Goal: Task Accomplishment & Management: Manage account settings

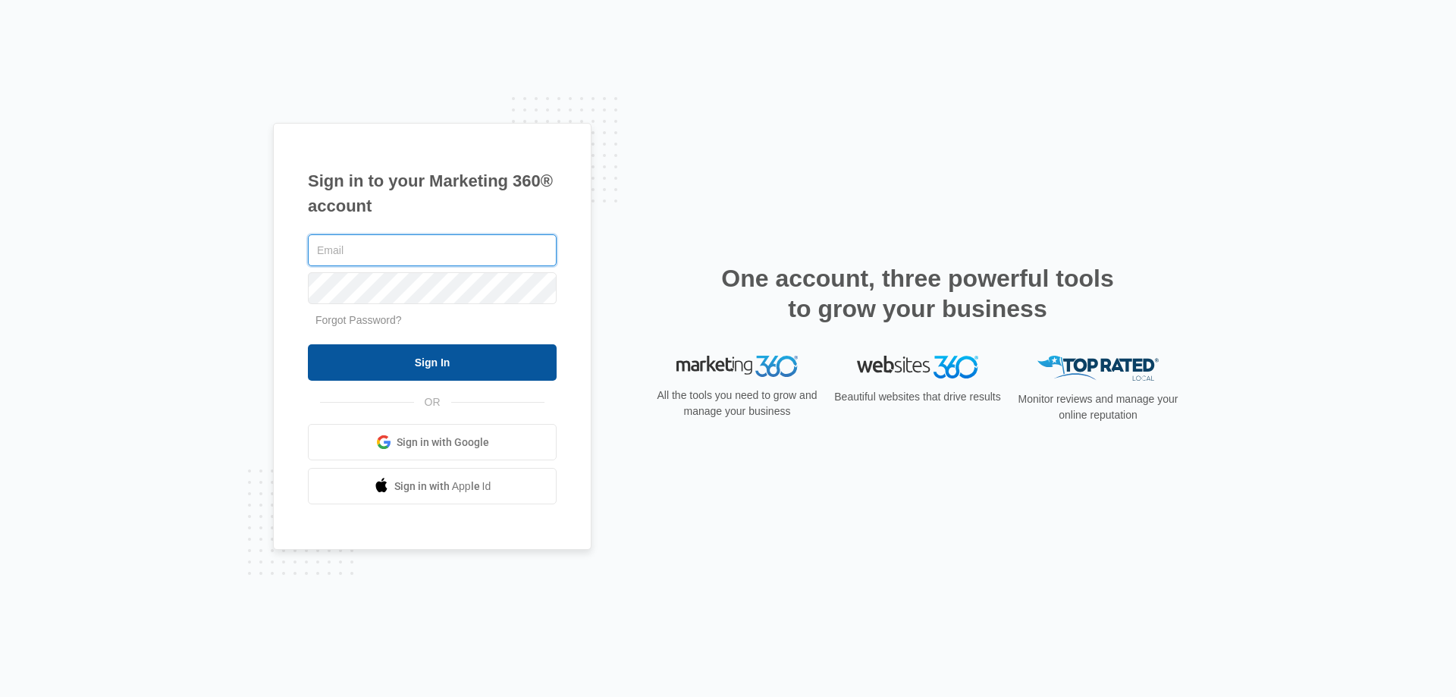
type input "[EMAIL_ADDRESS][DOMAIN_NAME]"
click at [415, 358] on input "Sign In" at bounding box center [432, 362] width 249 height 36
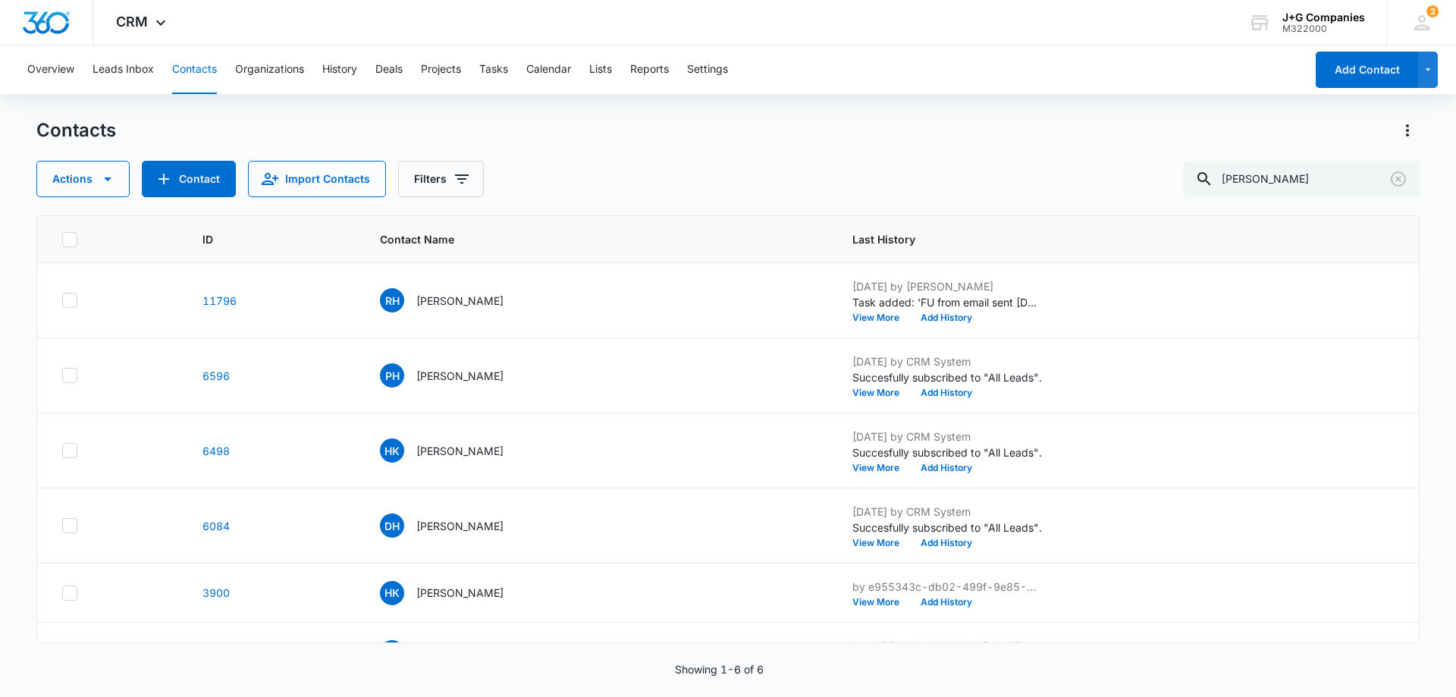
click at [200, 66] on button "Contacts" at bounding box center [194, 69] width 45 height 49
click at [1403, 178] on icon "Clear" at bounding box center [1398, 179] width 18 height 18
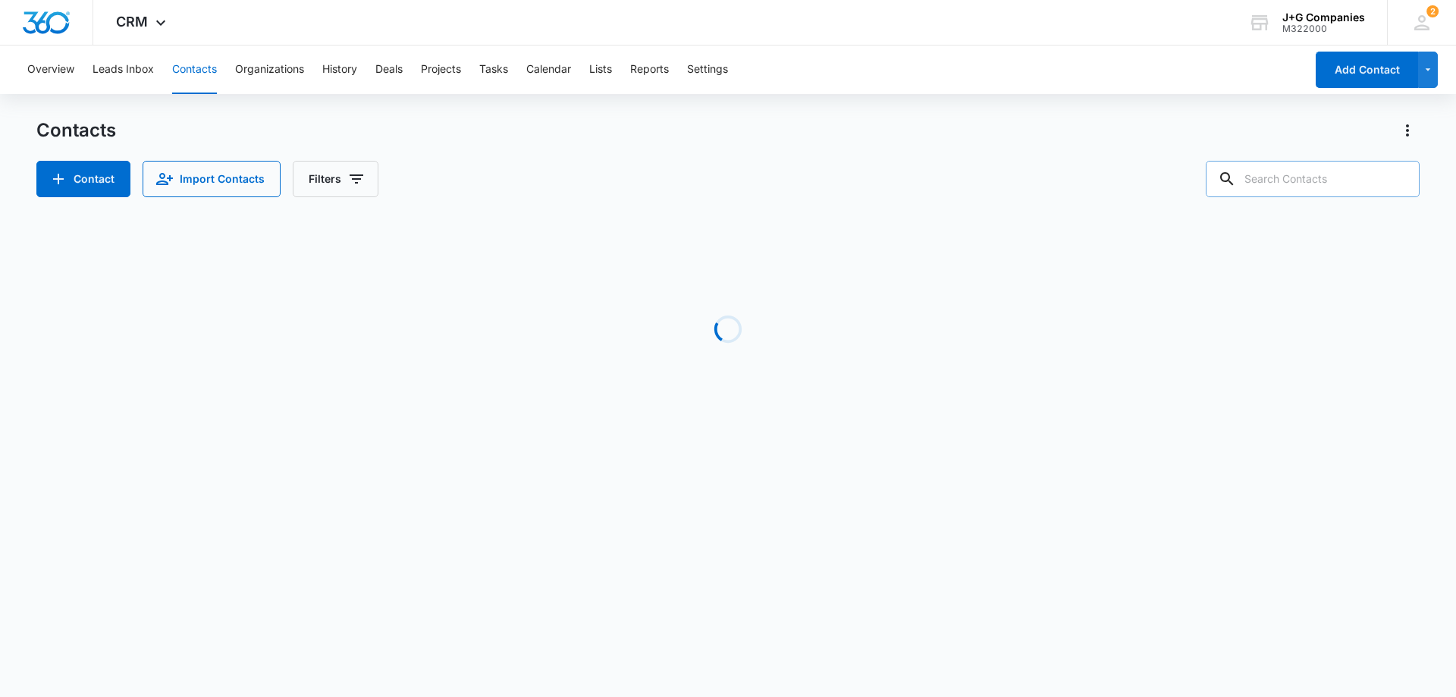
click at [1359, 177] on input "text" at bounding box center [1313, 179] width 214 height 36
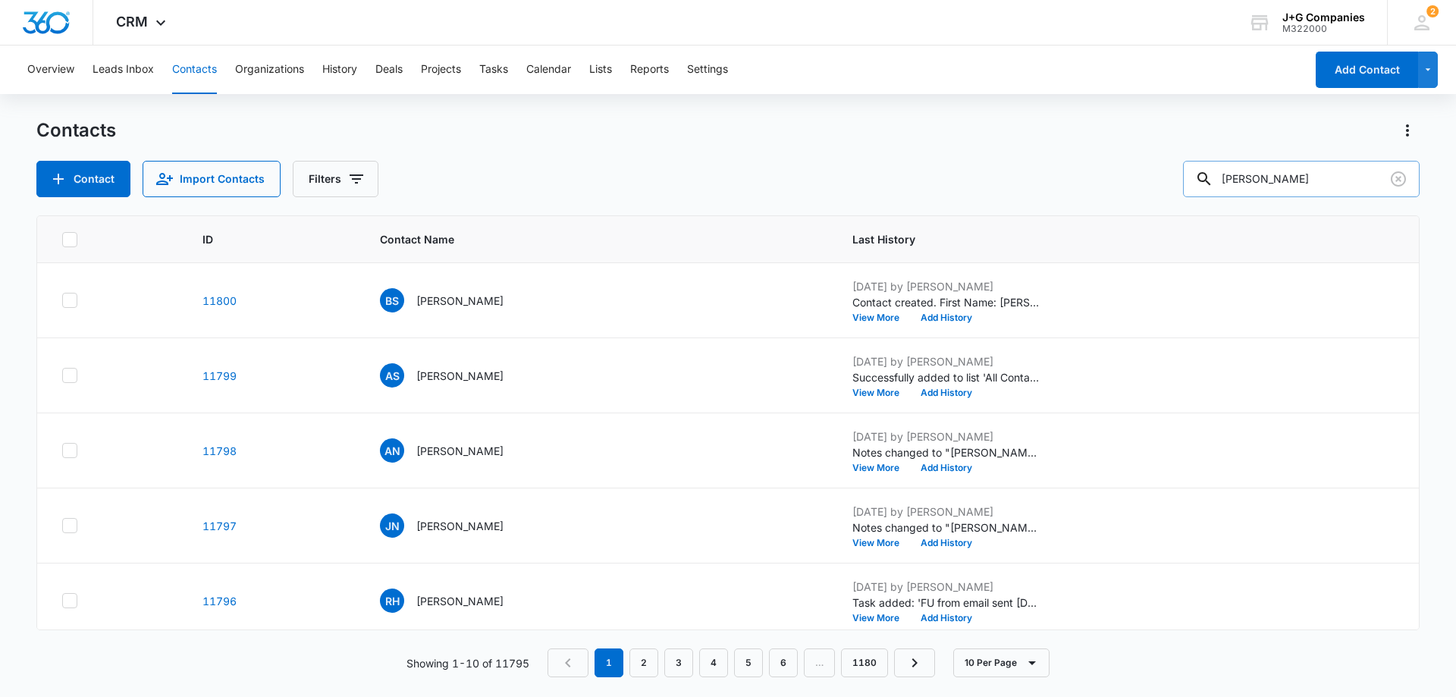
type input "jacob"
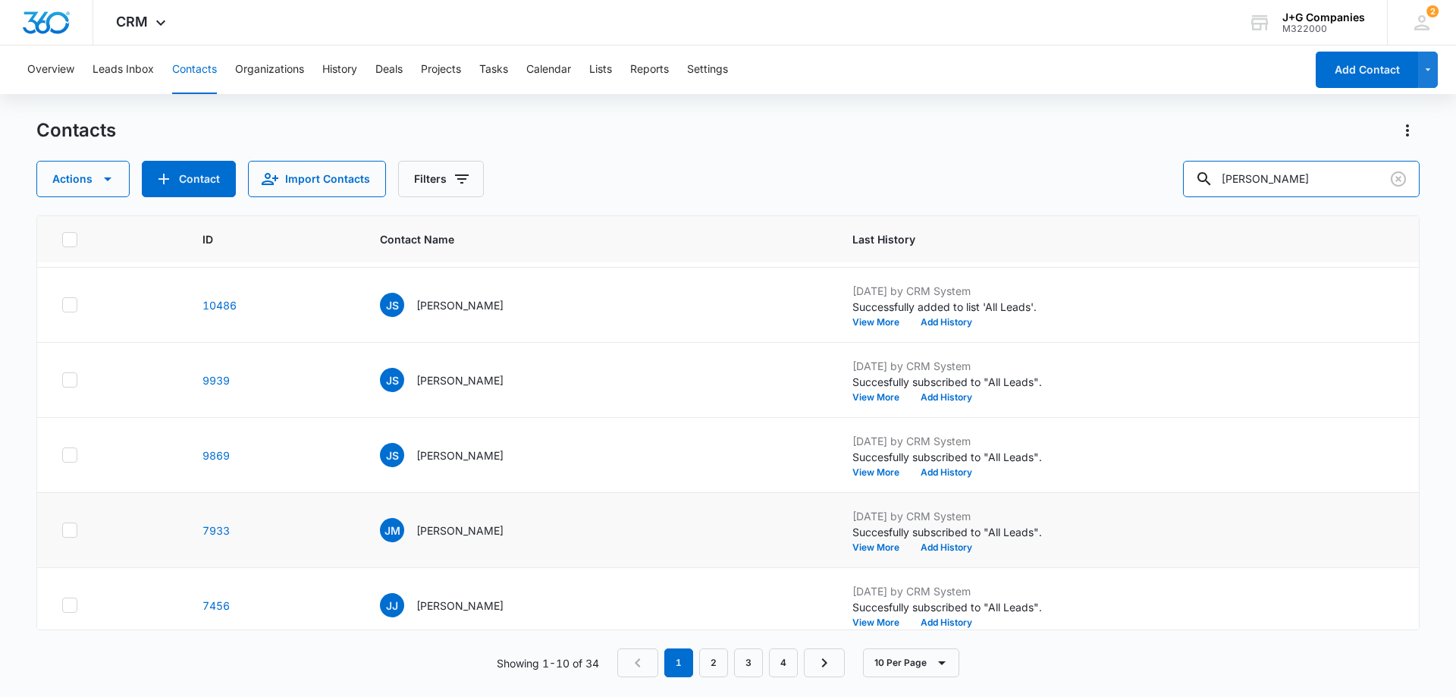
scroll to position [152, 0]
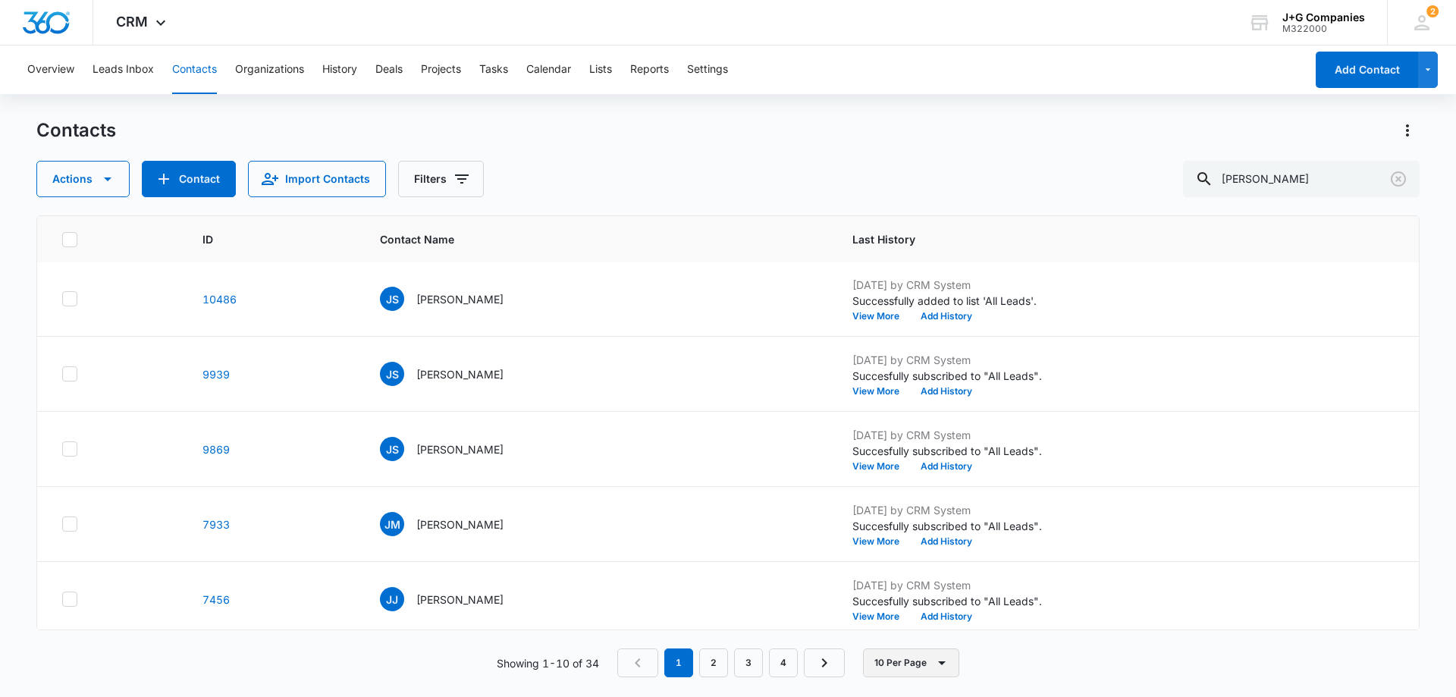
click at [932, 657] on button "10 Per Page" at bounding box center [911, 662] width 96 height 29
click at [905, 618] on div "50 Per Page" at bounding box center [914, 618] width 62 height 11
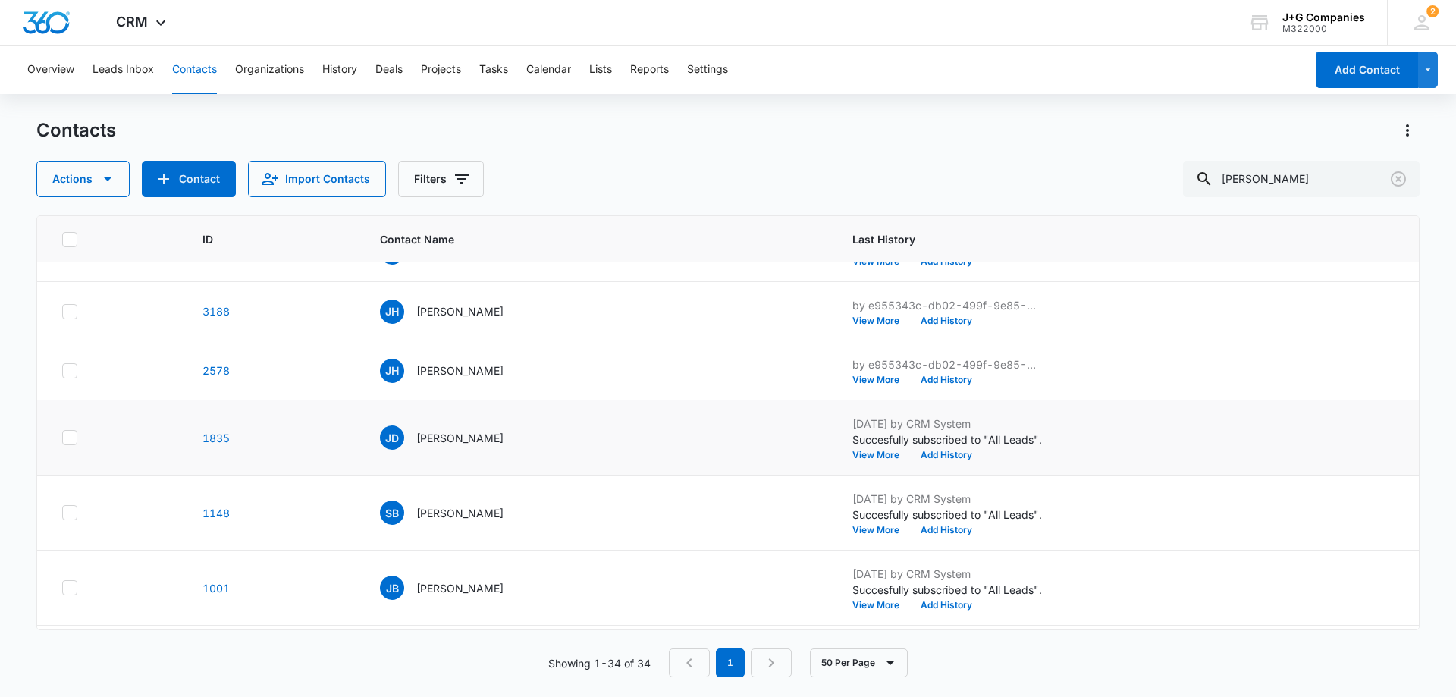
scroll to position [2042, 0]
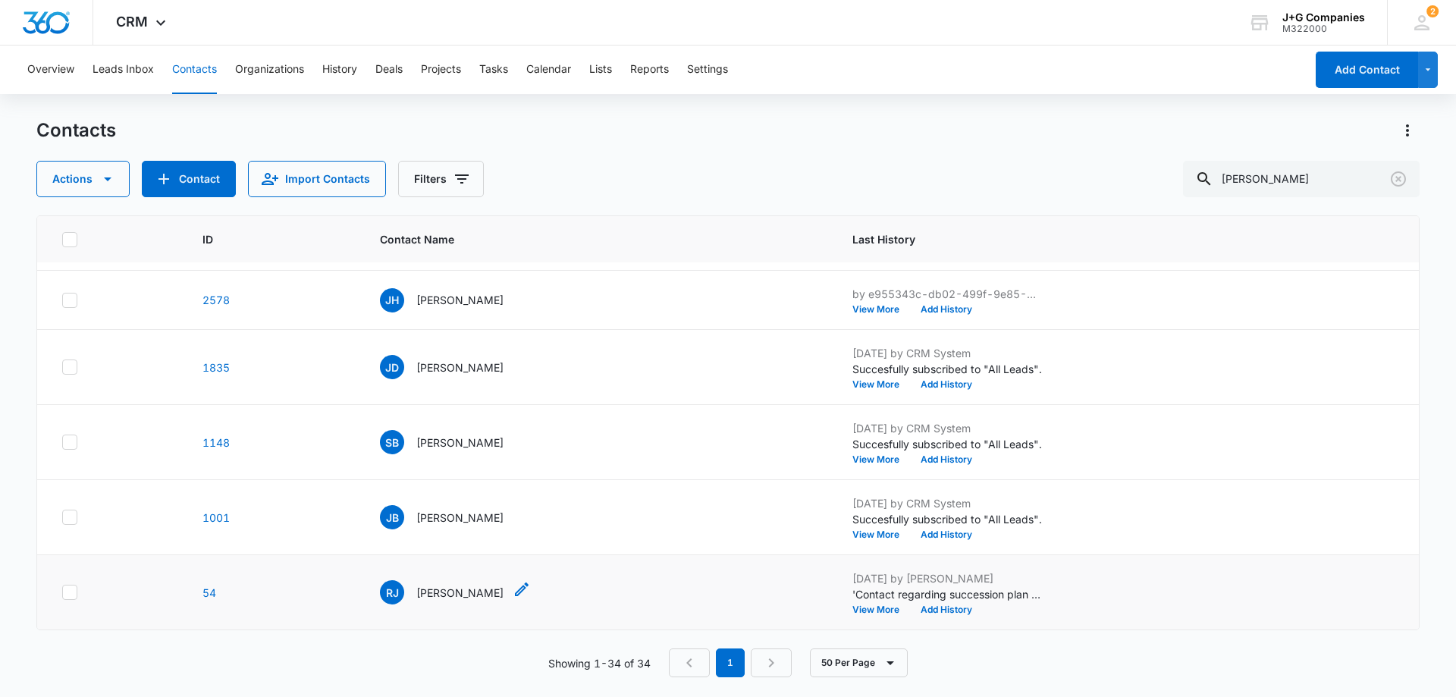
click at [439, 587] on p "[PERSON_NAME]" at bounding box center [459, 593] width 87 height 16
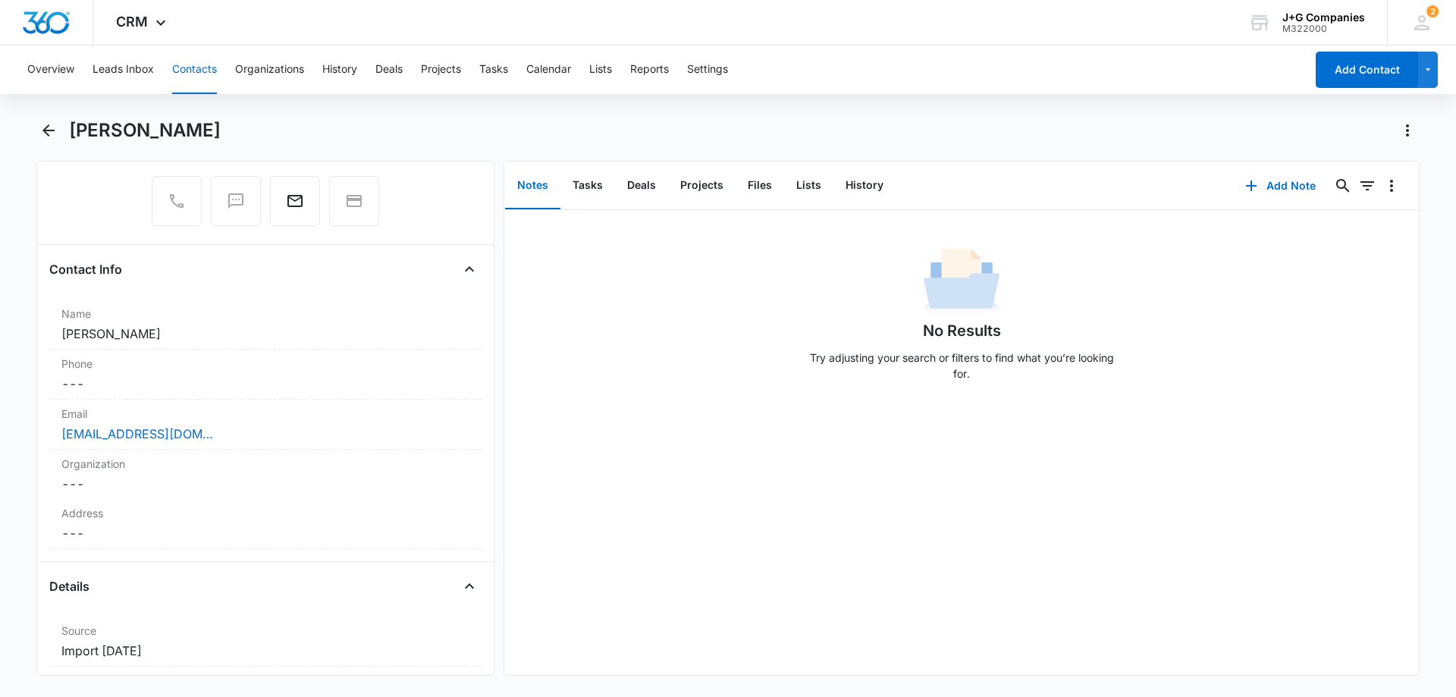
scroll to position [379, 0]
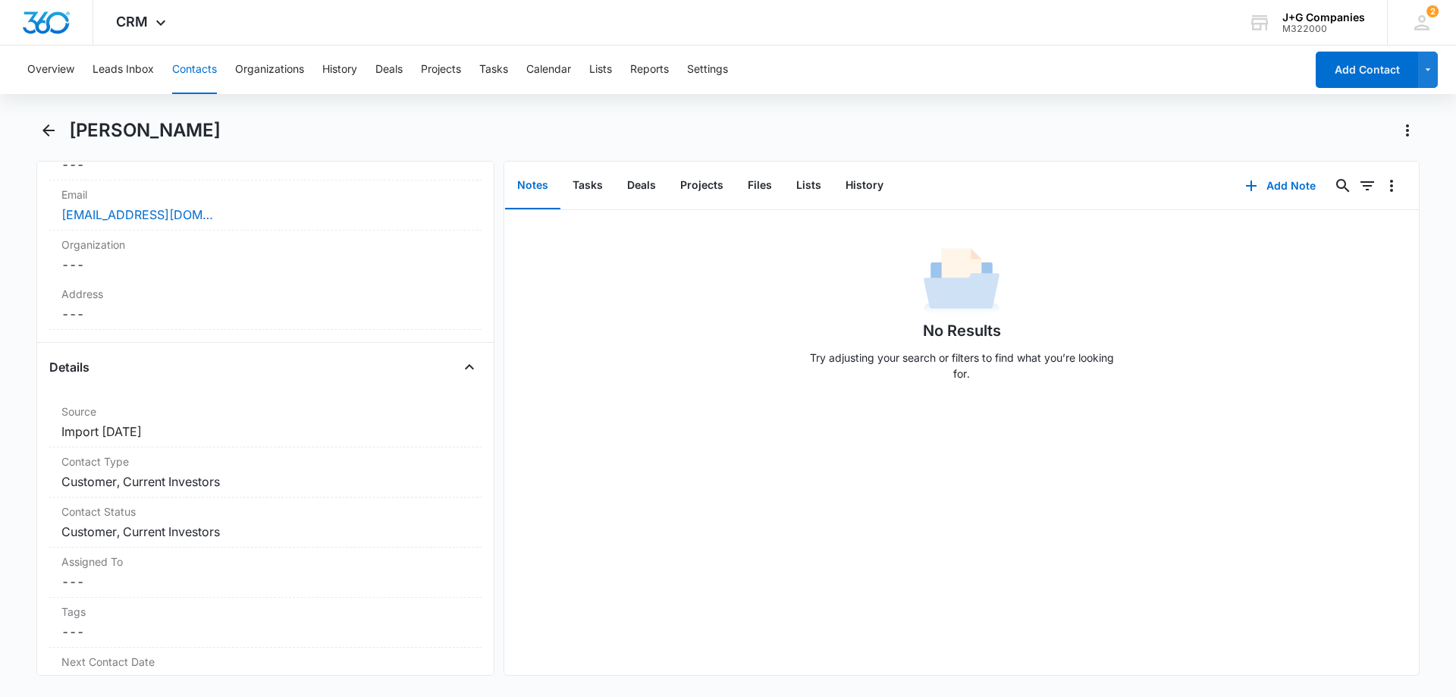
click at [185, 69] on button "Contacts" at bounding box center [194, 69] width 45 height 49
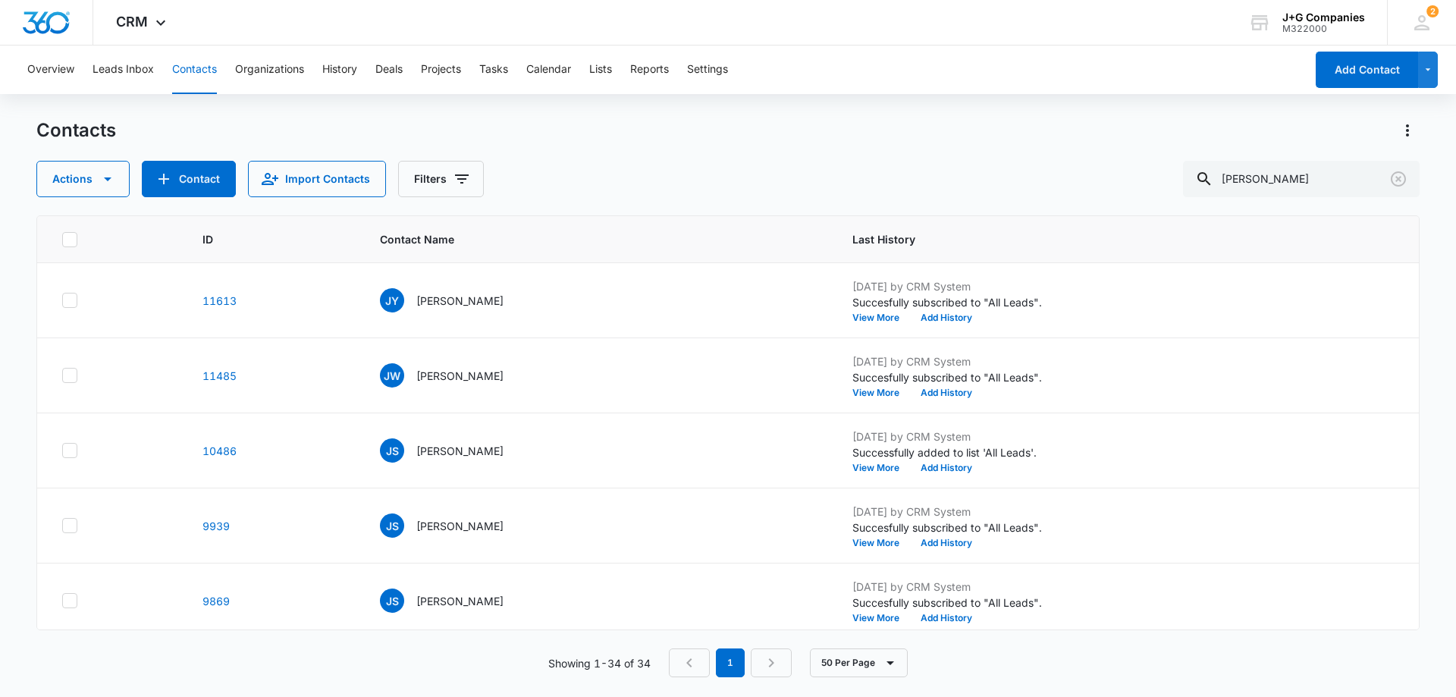
scroll to position [2042, 0]
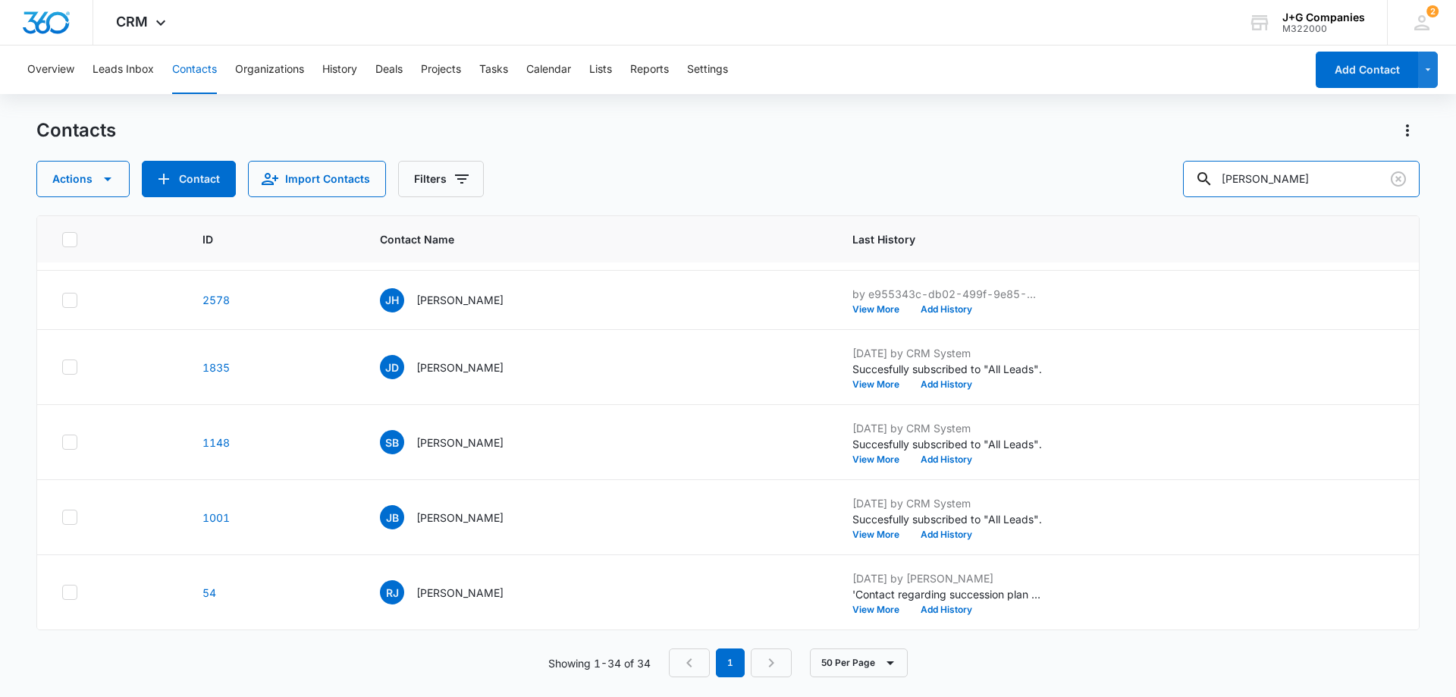
drag, startPoint x: 1328, startPoint y: 180, endPoint x: 1173, endPoint y: 190, distance: 155.0
click at [1177, 190] on div "Actions Contact Import Contacts Filters jacob" at bounding box center [727, 179] width 1383 height 36
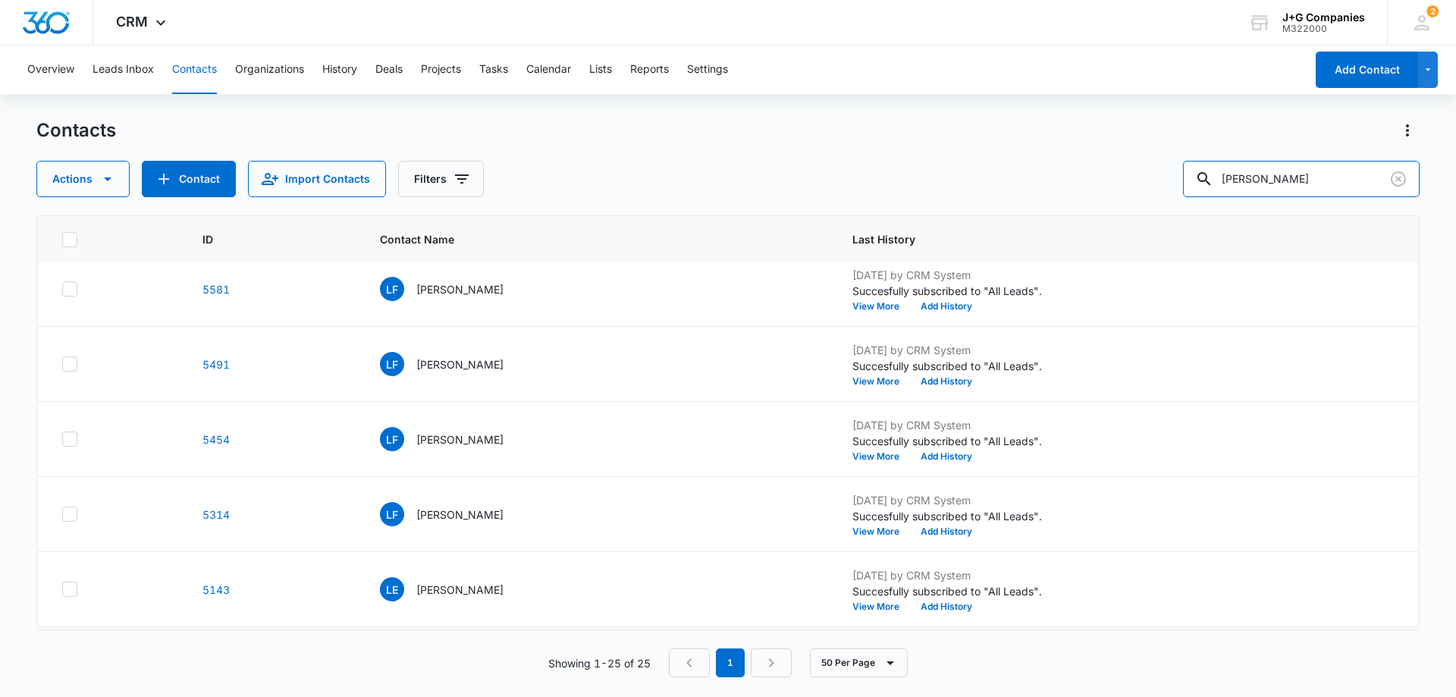
scroll to position [834, 0]
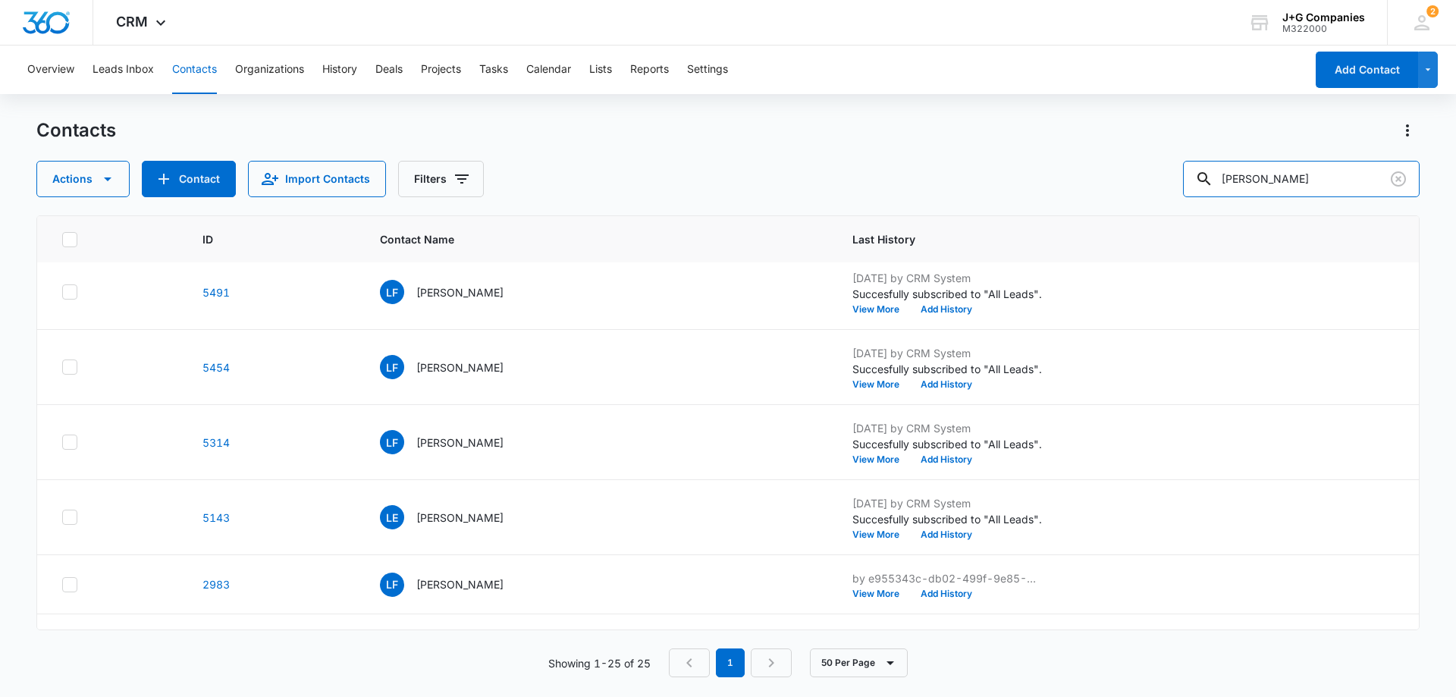
drag, startPoint x: 1309, startPoint y: 179, endPoint x: 937, endPoint y: 205, distance: 373.2
click at [937, 205] on div "Contacts Actions Contact Import Contacts Filters lisa downer ID Contact Name La…" at bounding box center [727, 406] width 1383 height 577
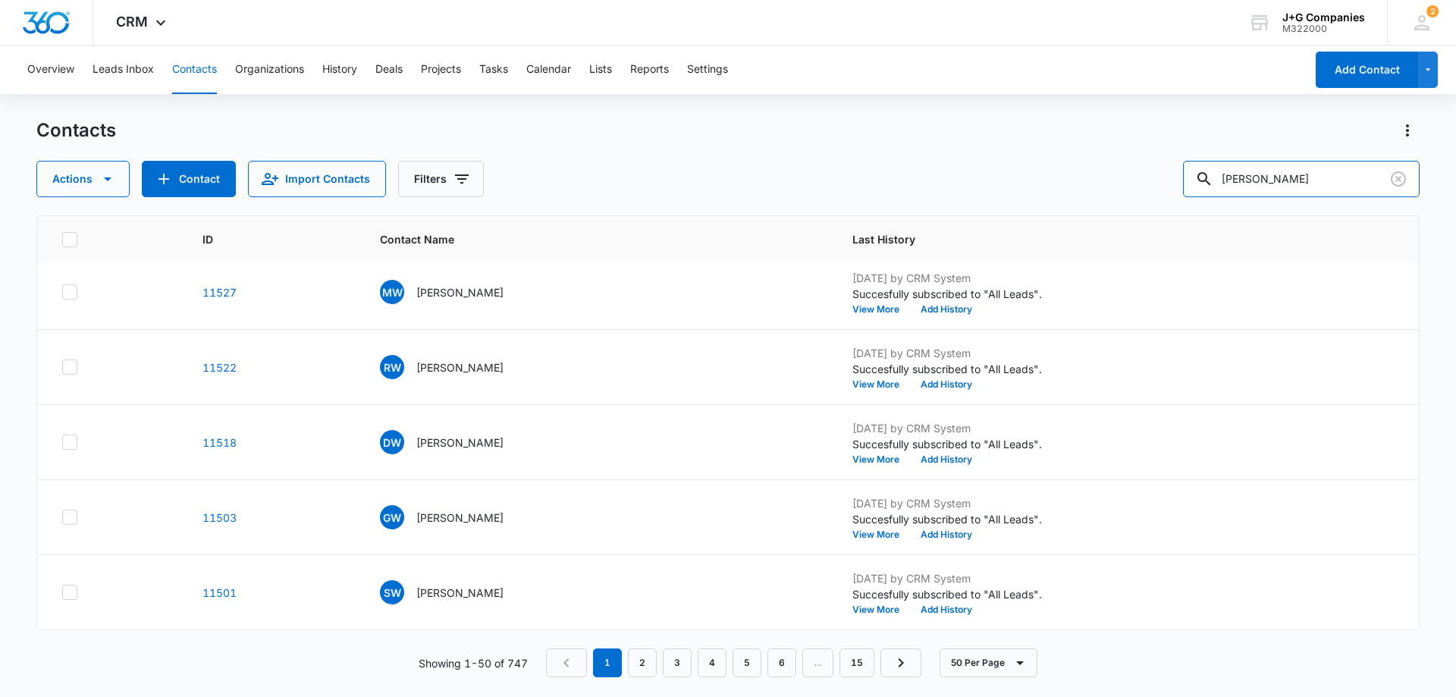
scroll to position [0, 0]
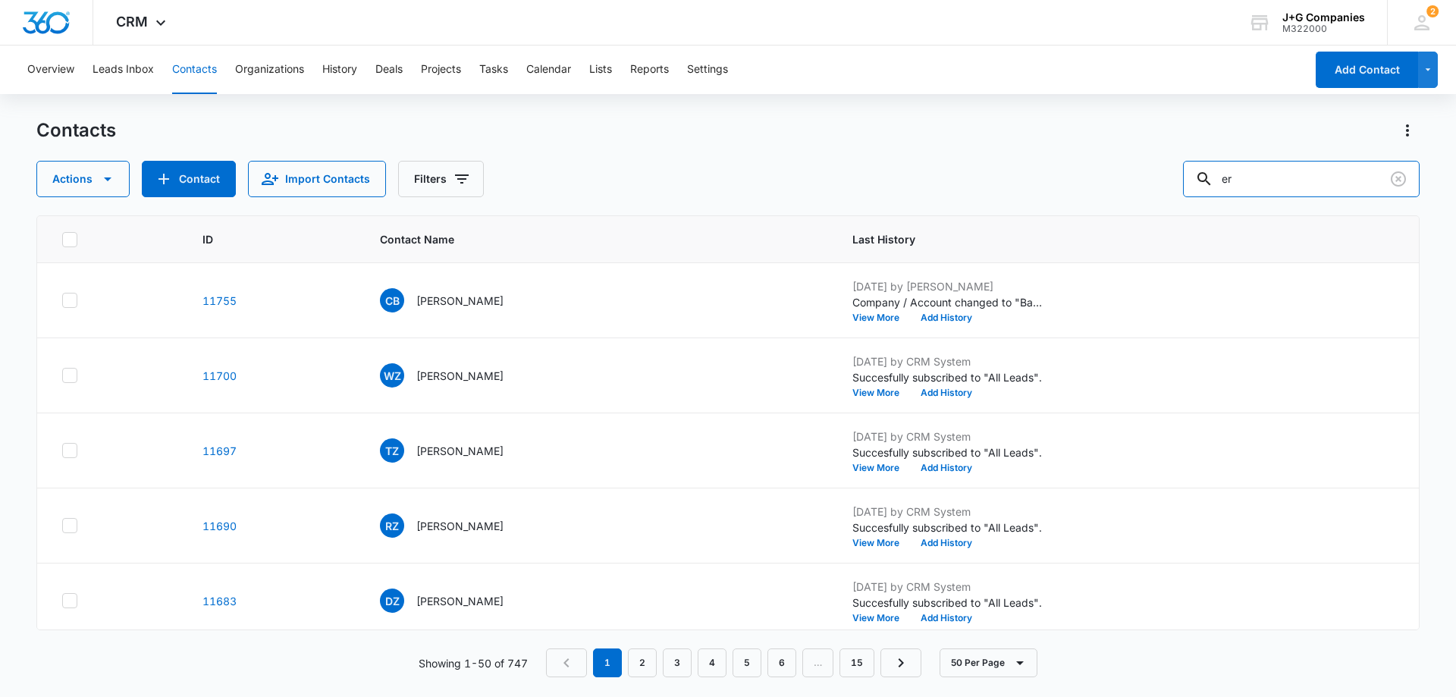
type input "r"
type input "lisa"
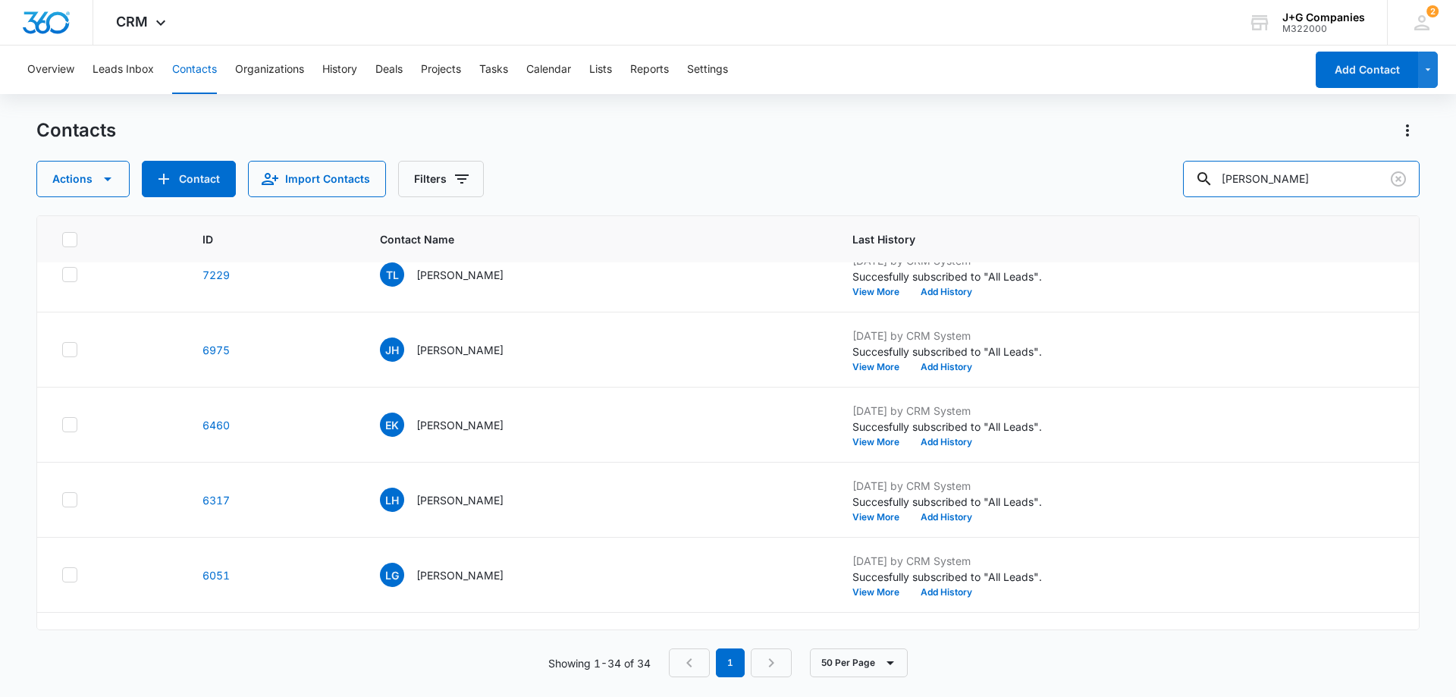
scroll to position [188, 0]
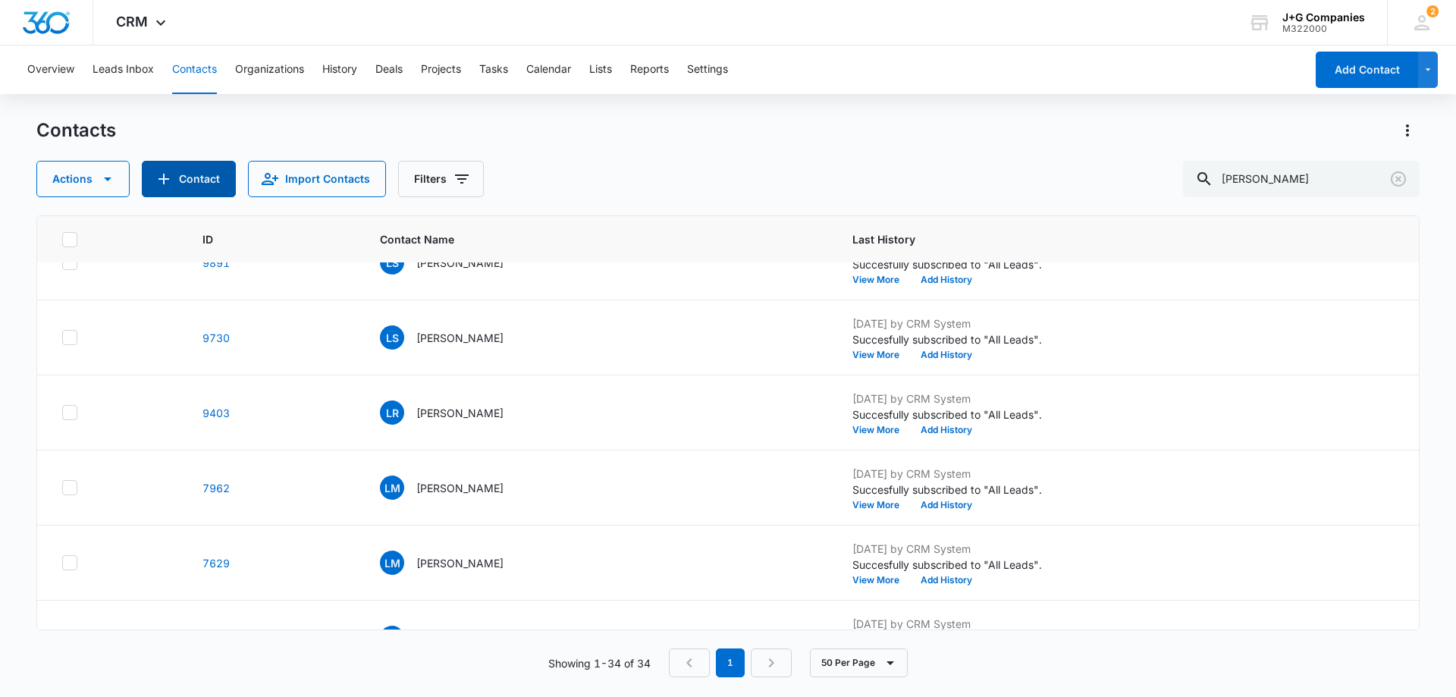
click at [180, 175] on button "Contact" at bounding box center [189, 179] width 94 height 36
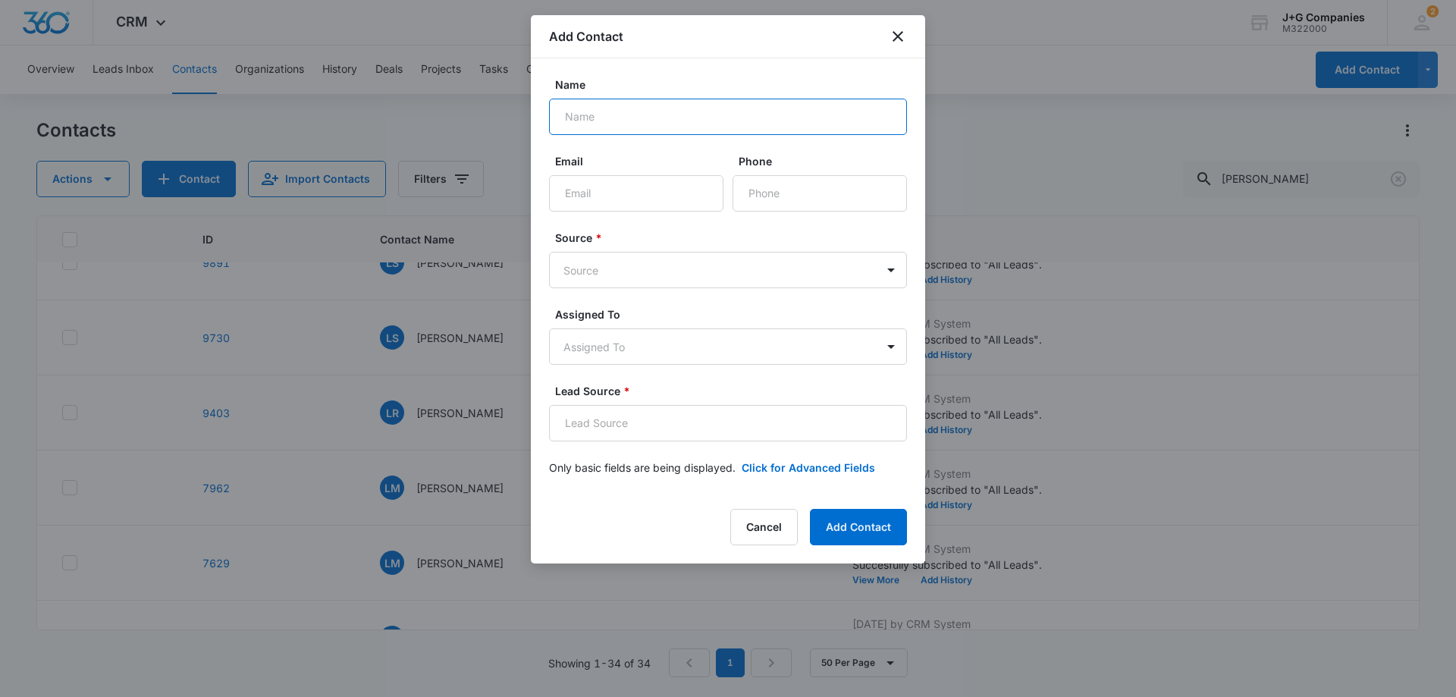
click at [678, 120] on input "Name" at bounding box center [728, 117] width 358 height 36
type input "Lisa Downer"
click at [679, 188] on input "Email" at bounding box center [636, 193] width 174 height 36
paste input "babygirl.ld11@gmail.com"
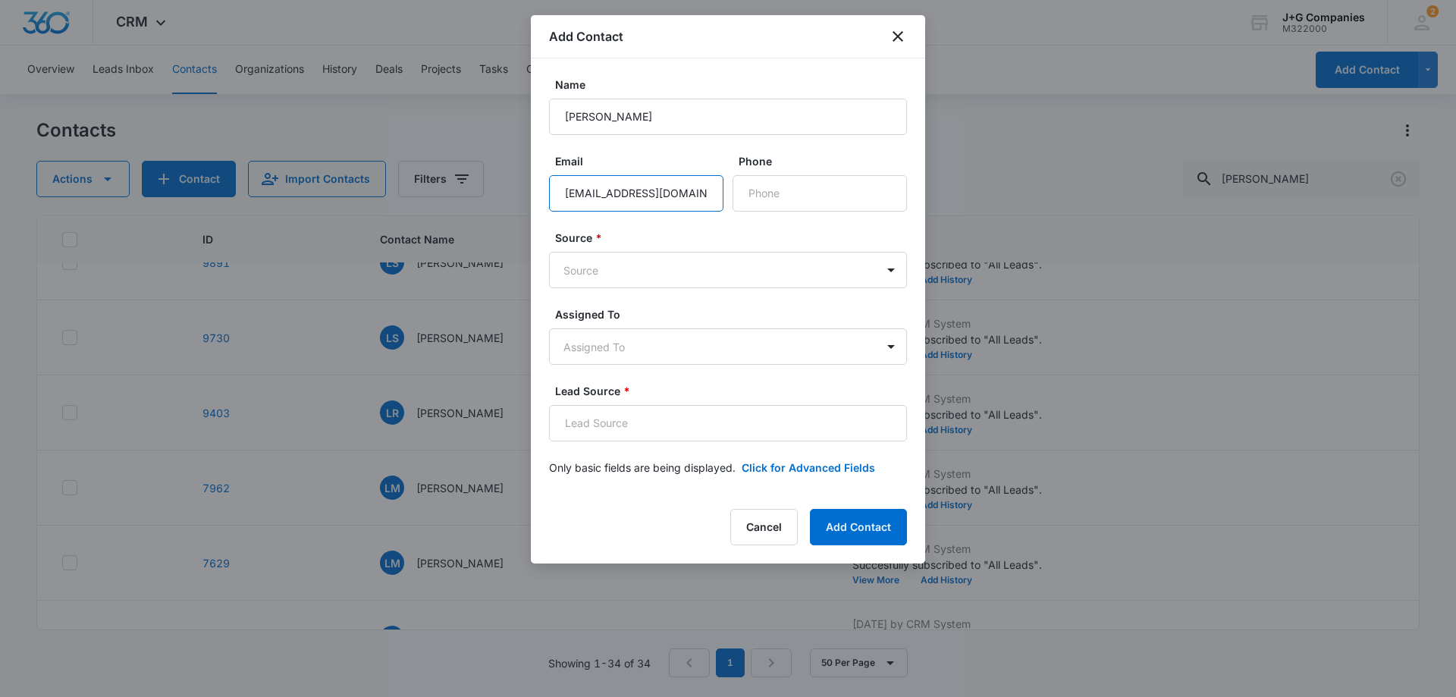
type input "babygirl.ld11@gmail.com"
click at [801, 180] on input "Phone" at bounding box center [819, 193] width 174 height 36
paste input "(707) 580-4901"
type input "(707) 580-4901"
click at [627, 256] on body "CRM Apps Reputation Forms CRM Email Social Content Intelligence Files Brand Set…" at bounding box center [728, 348] width 1456 height 697
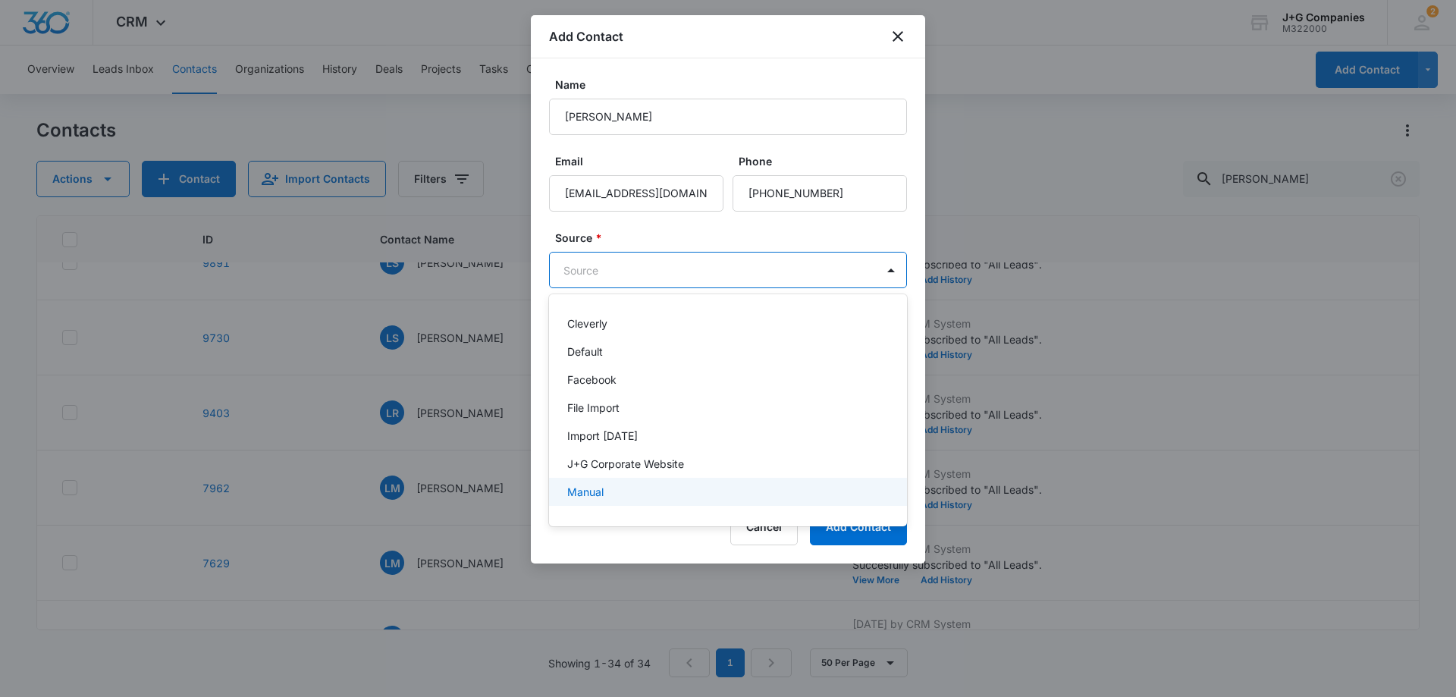
click at [584, 499] on p "Manual" at bounding box center [585, 492] width 36 height 16
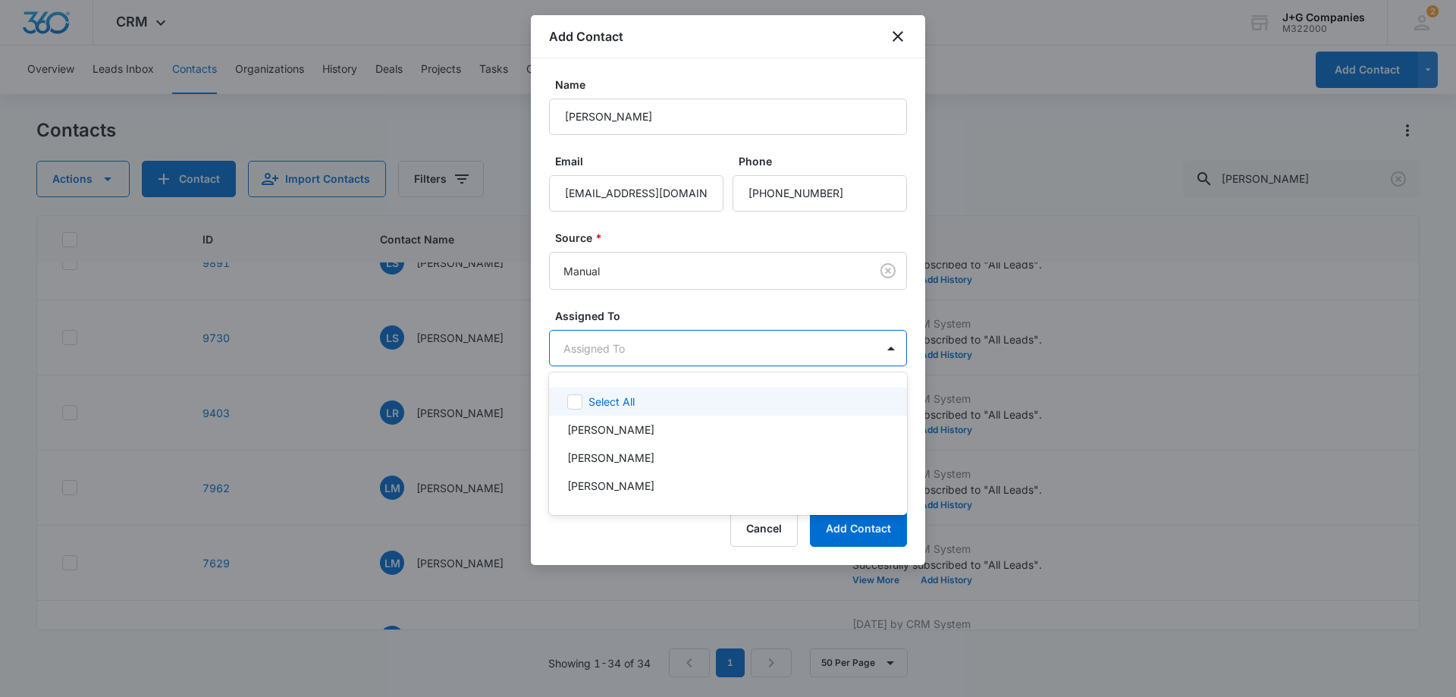
click at [607, 346] on body "CRM Apps Reputation Forms CRM Email Social Content Intelligence Files Brand Set…" at bounding box center [728, 348] width 1456 height 697
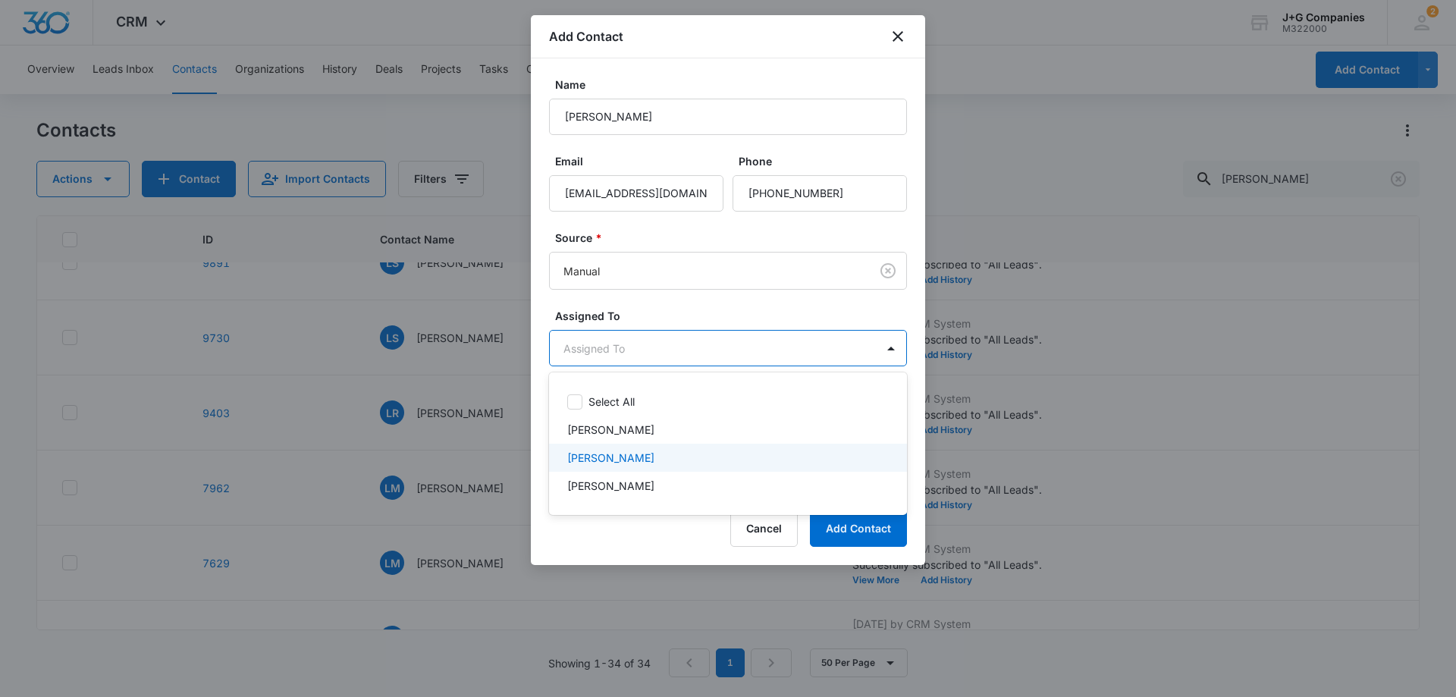
click at [606, 457] on p "[PERSON_NAME]" at bounding box center [610, 458] width 87 height 16
click at [671, 307] on div at bounding box center [728, 348] width 1456 height 697
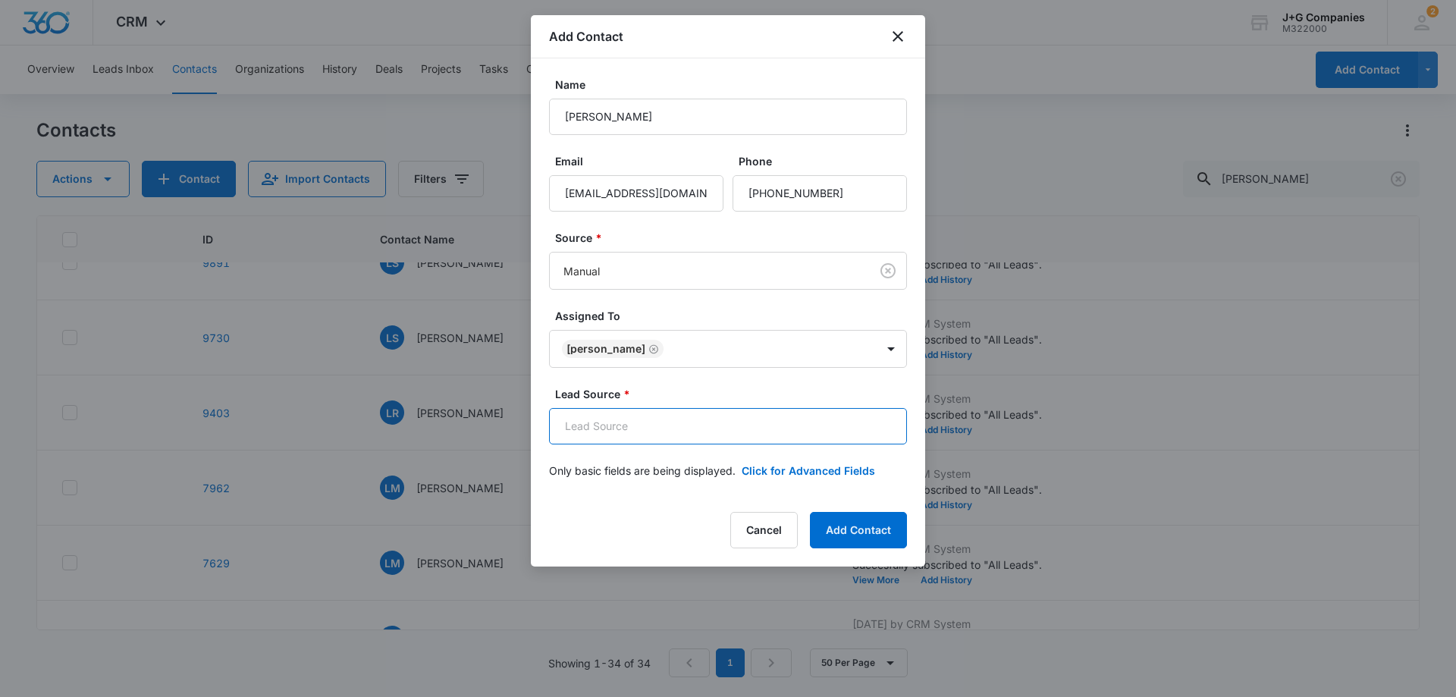
click at [632, 428] on input "Lead Source *" at bounding box center [728, 426] width 358 height 36
type input "Referral"
click at [844, 527] on button "Add Contact" at bounding box center [858, 530] width 97 height 36
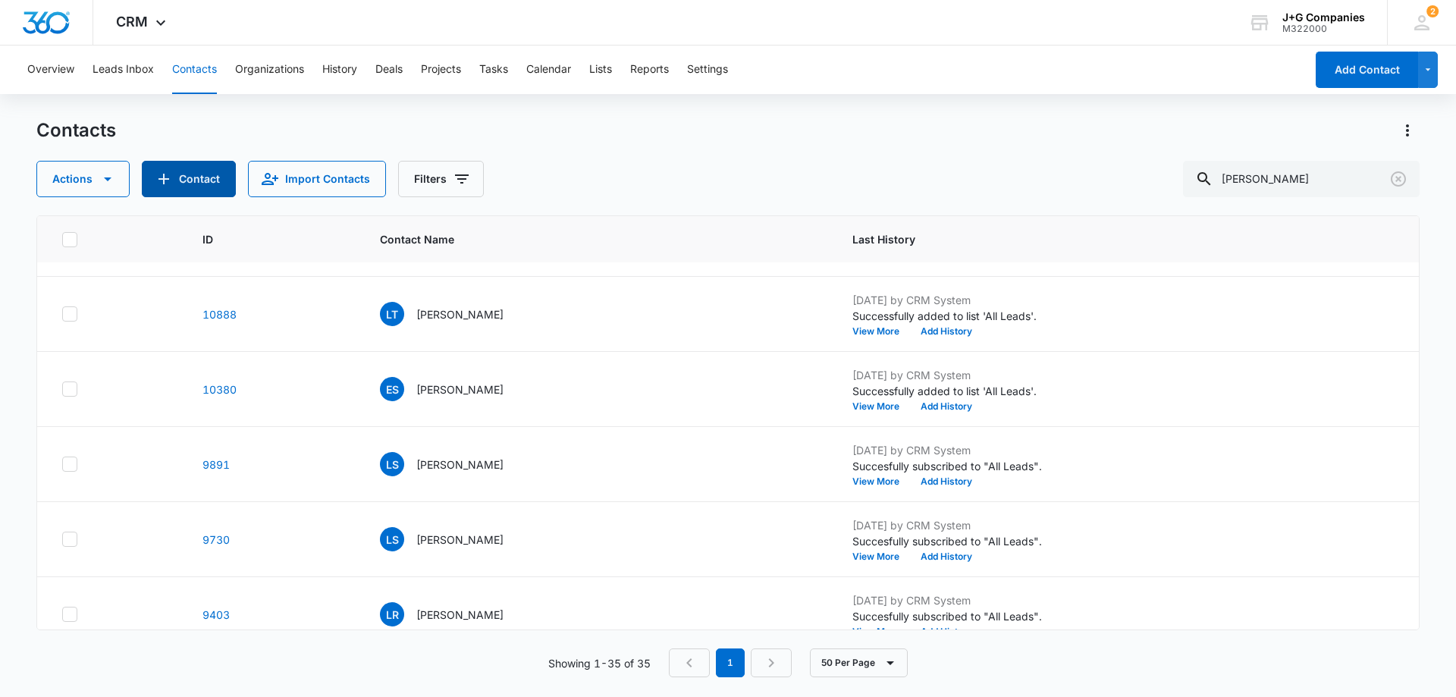
scroll to position [0, 0]
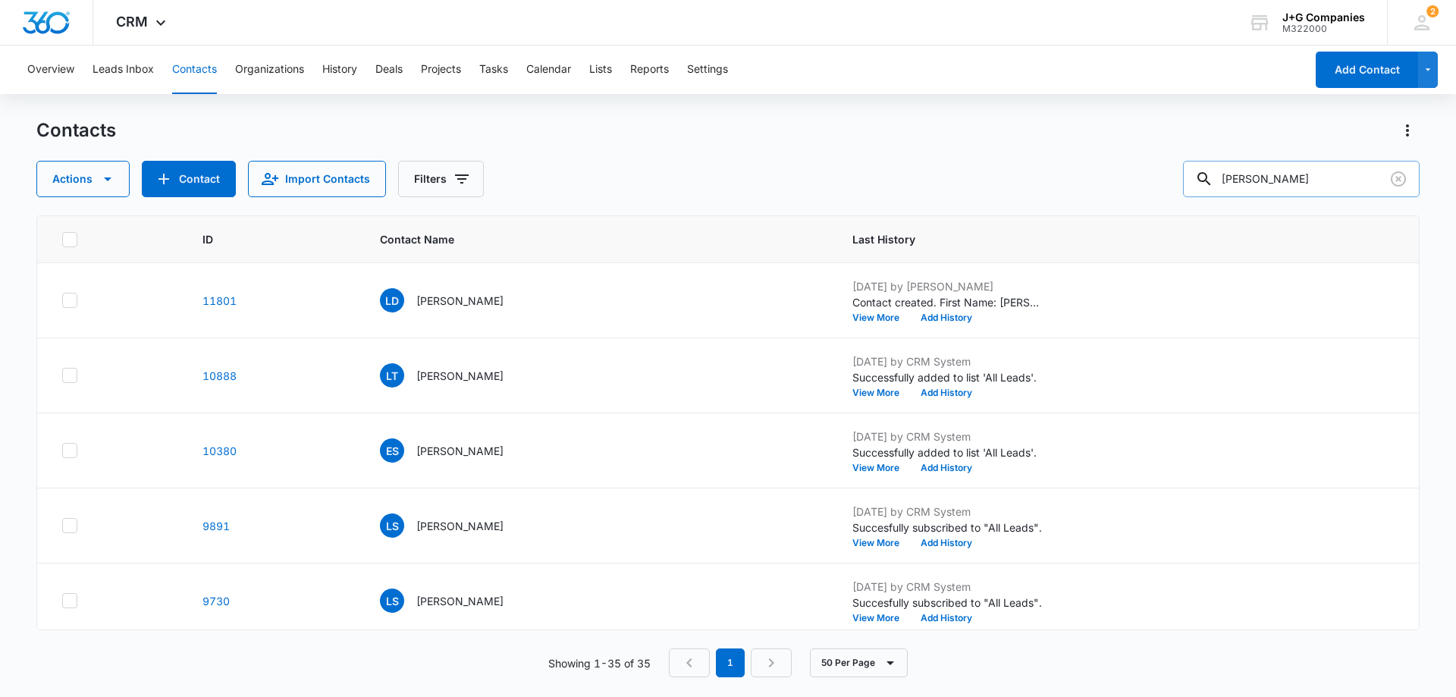
click at [1287, 177] on input "lisa" at bounding box center [1301, 179] width 237 height 36
type input "lisa downer"
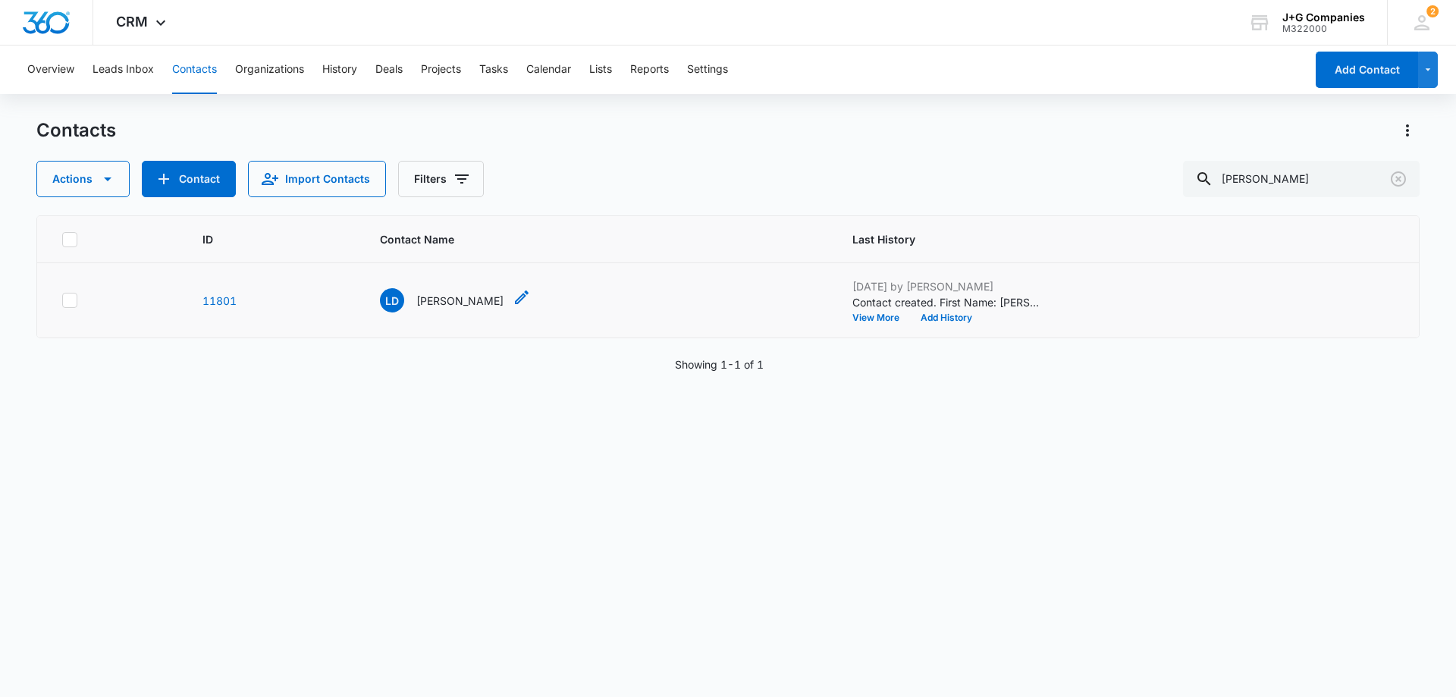
click at [465, 294] on p "Lisa Downer" at bounding box center [459, 301] width 87 height 16
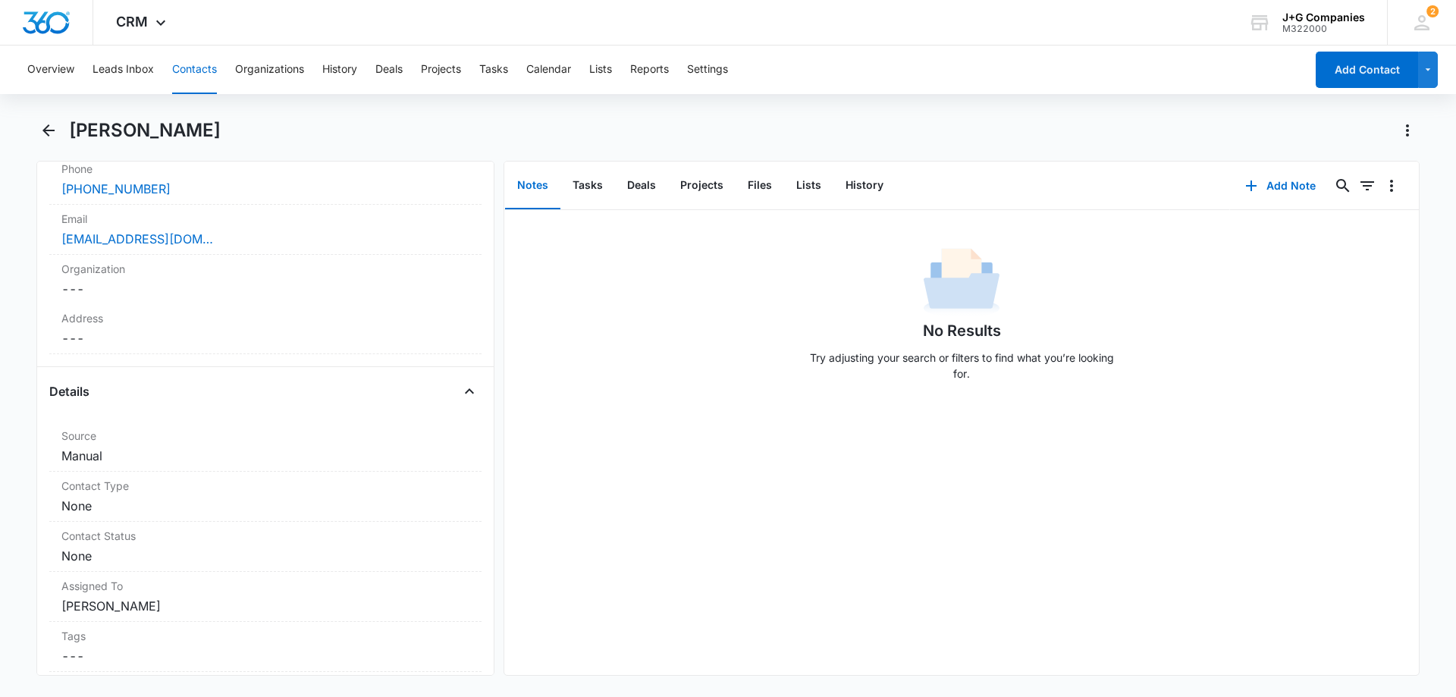
scroll to position [379, 0]
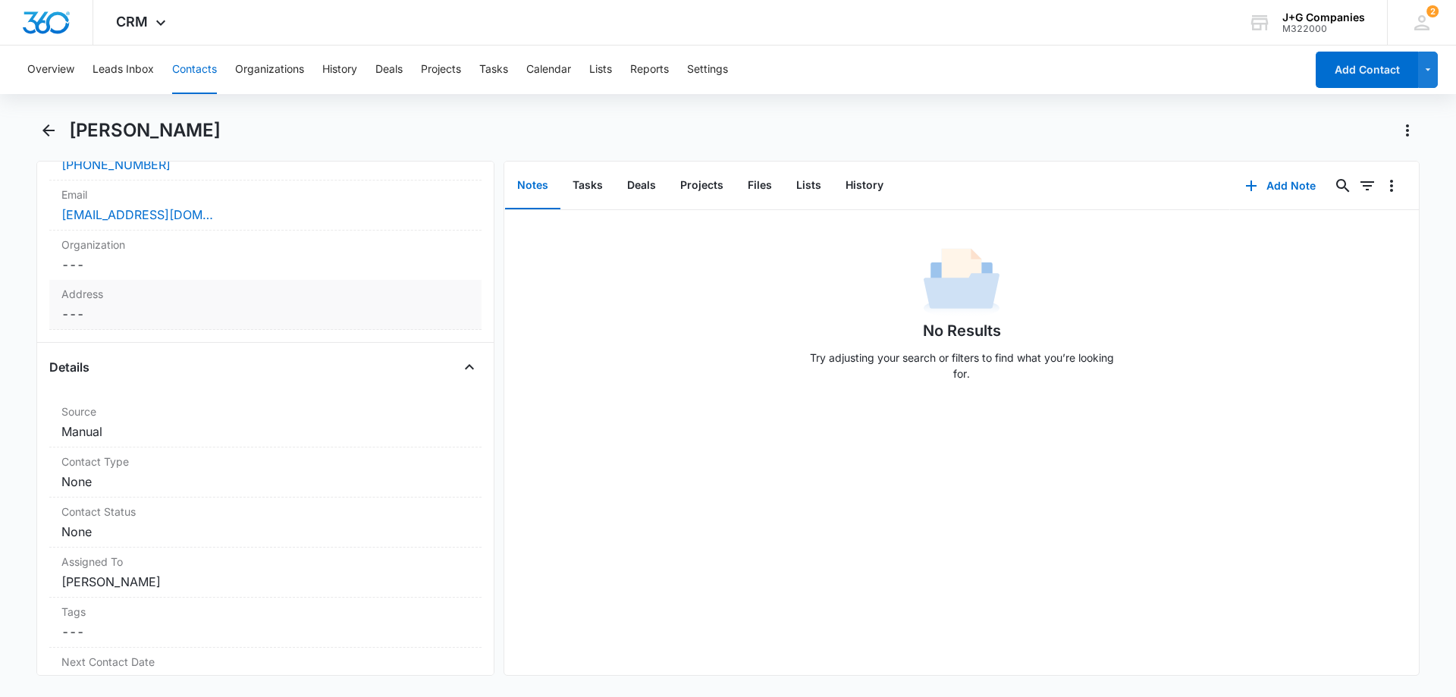
click at [143, 302] on div "Address Cancel Save Changes ---" at bounding box center [265, 305] width 432 height 50
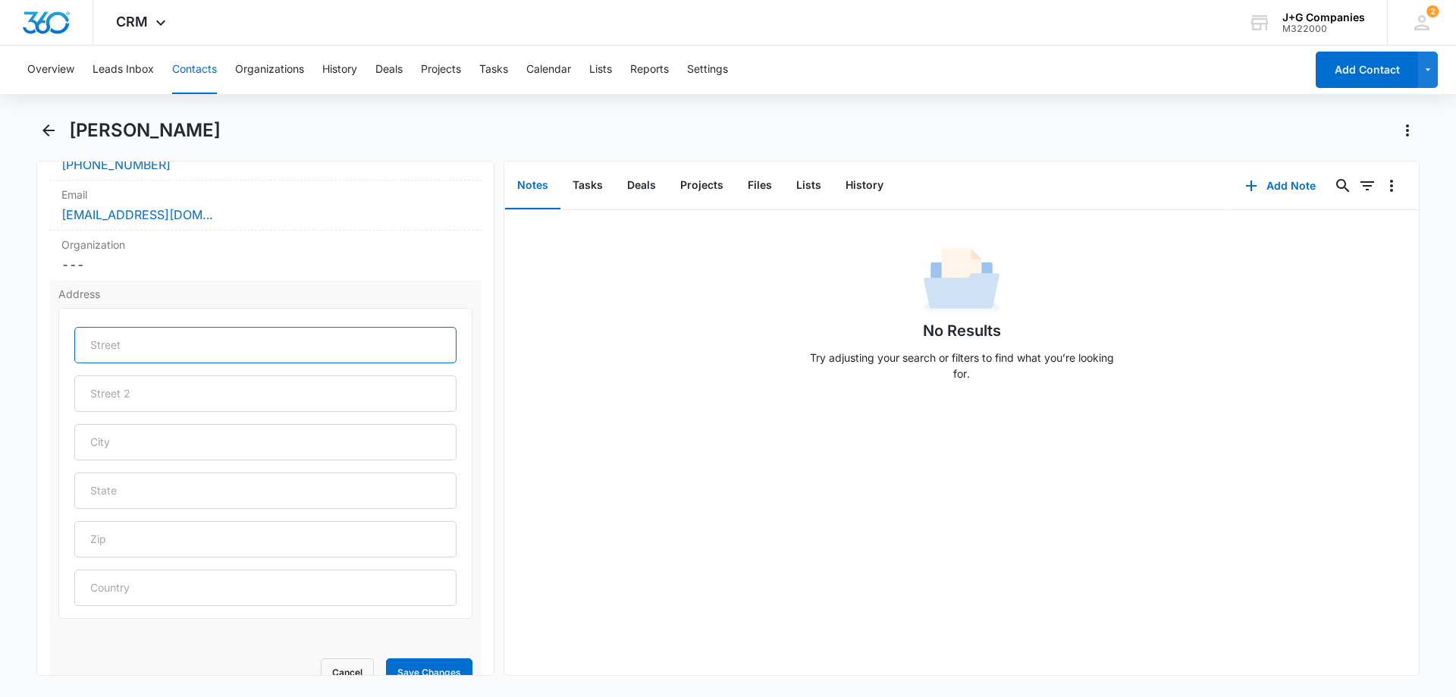
click at [160, 345] on input "text" at bounding box center [265, 345] width 382 height 36
paste input "Address: 2150 W Alameda Road -UNIT 1358, Phoenix AZ 85085"
type input "2150 W Alameda Road"
paste input "-UNIT 1358, Phoenix AZ 85085"
type input "UNIT 1358"
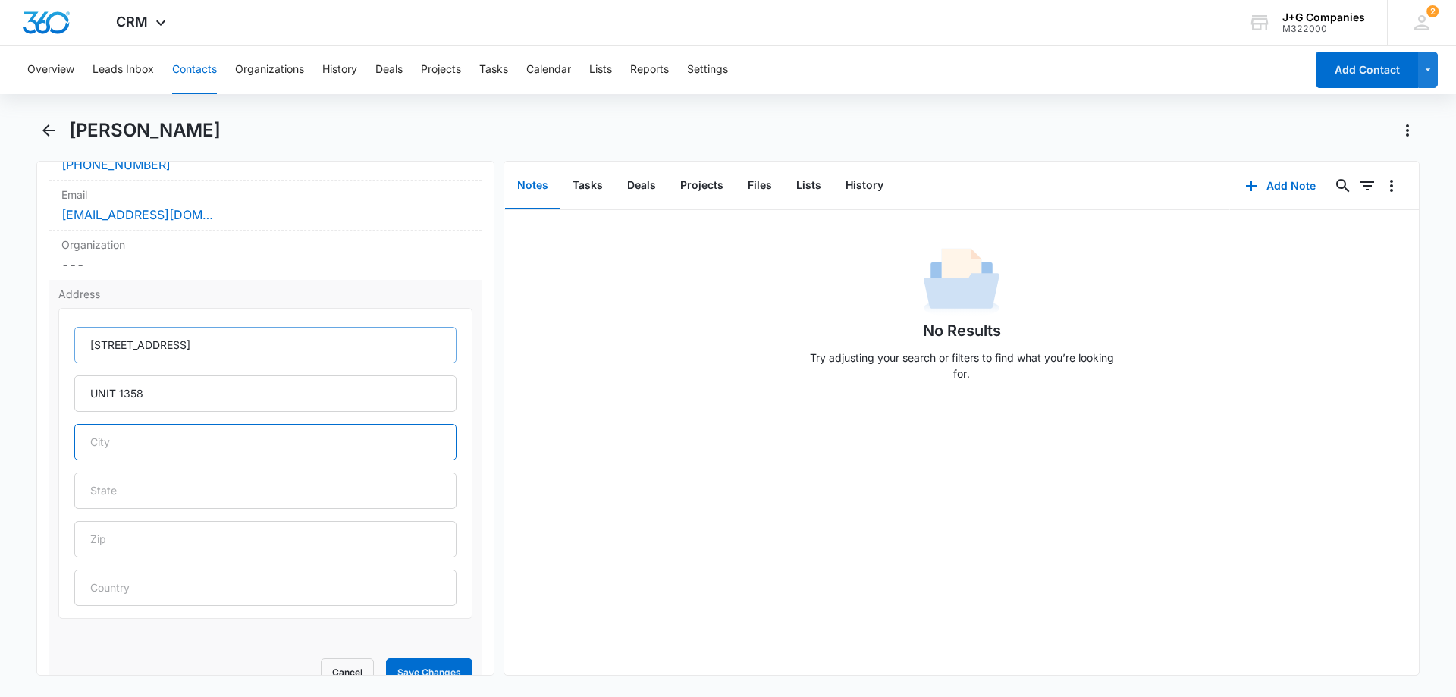
paste input ", Phoenix AZ 85085"
type input "Phoenix"
type input "AZ"
paste input "85085"
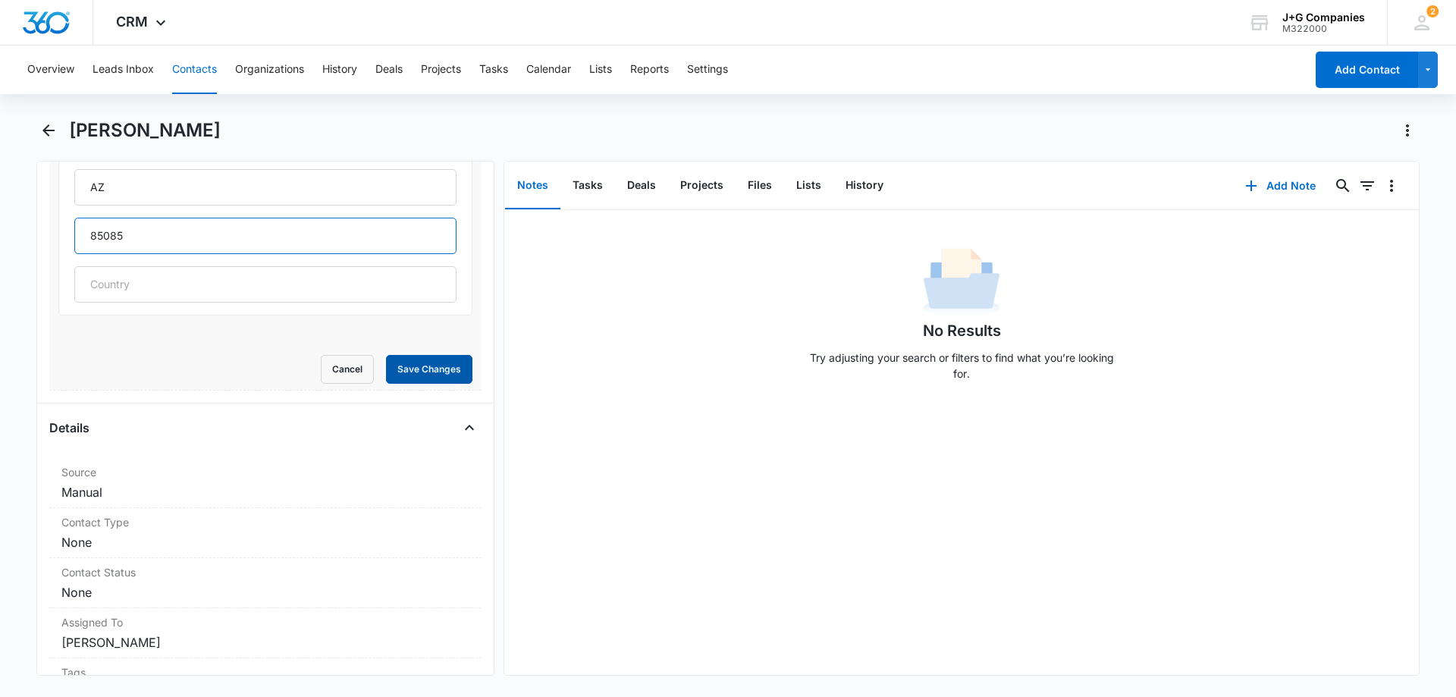
type input "85085"
click at [430, 365] on button "Save Changes" at bounding box center [429, 369] width 86 height 29
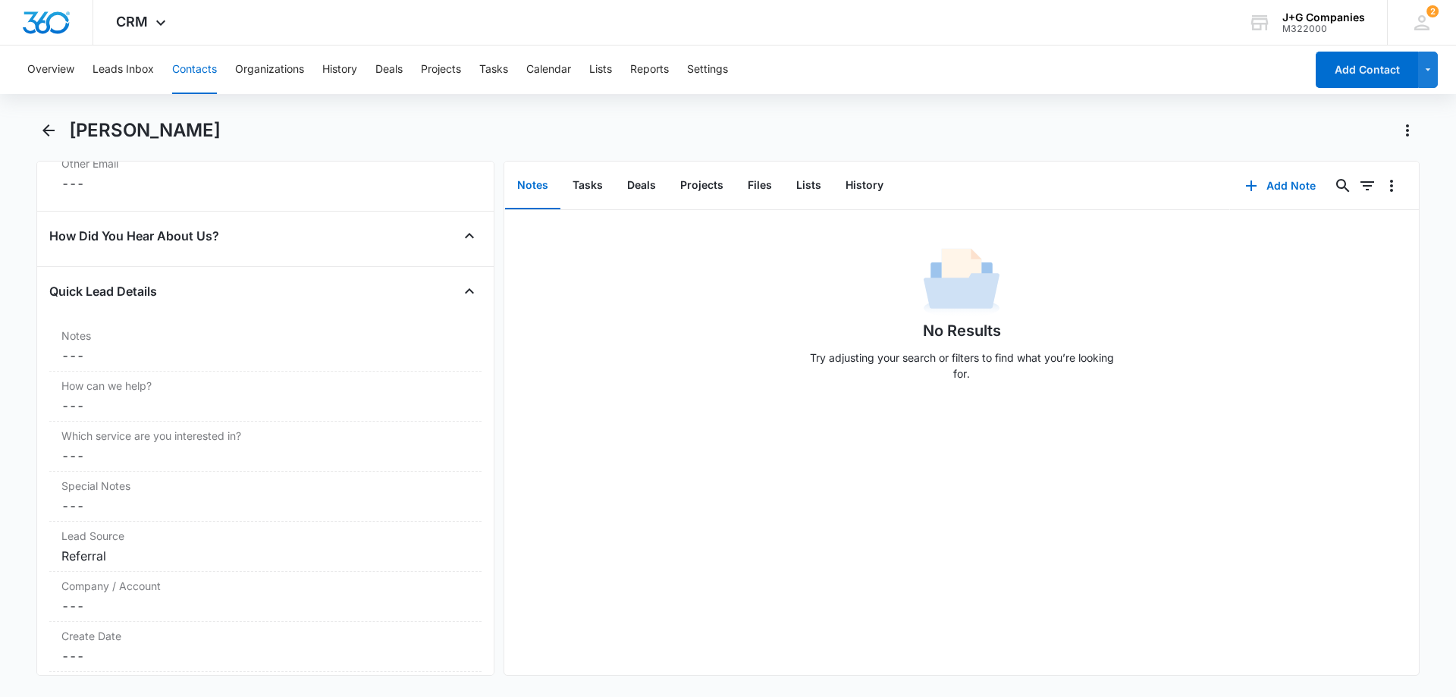
scroll to position [1412, 0]
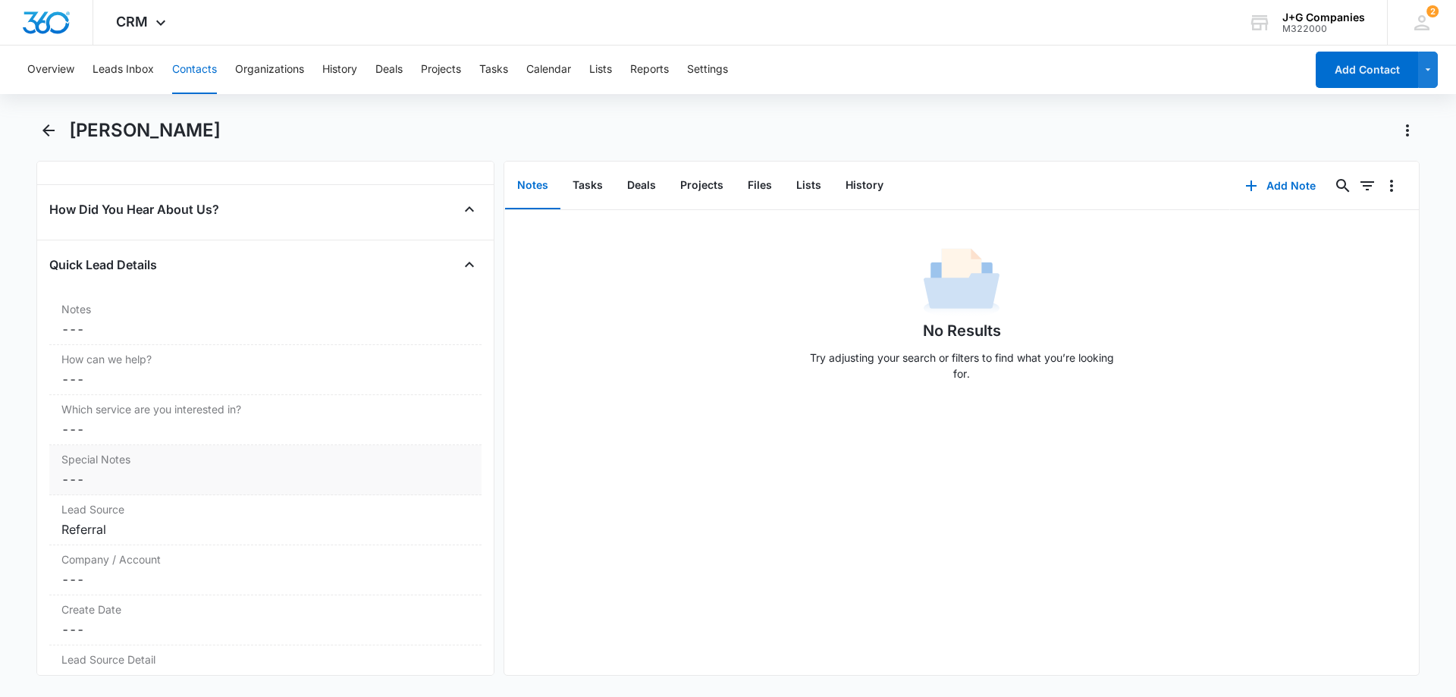
click at [206, 477] on dd "Cancel Save Changes ---" at bounding box center [265, 479] width 408 height 18
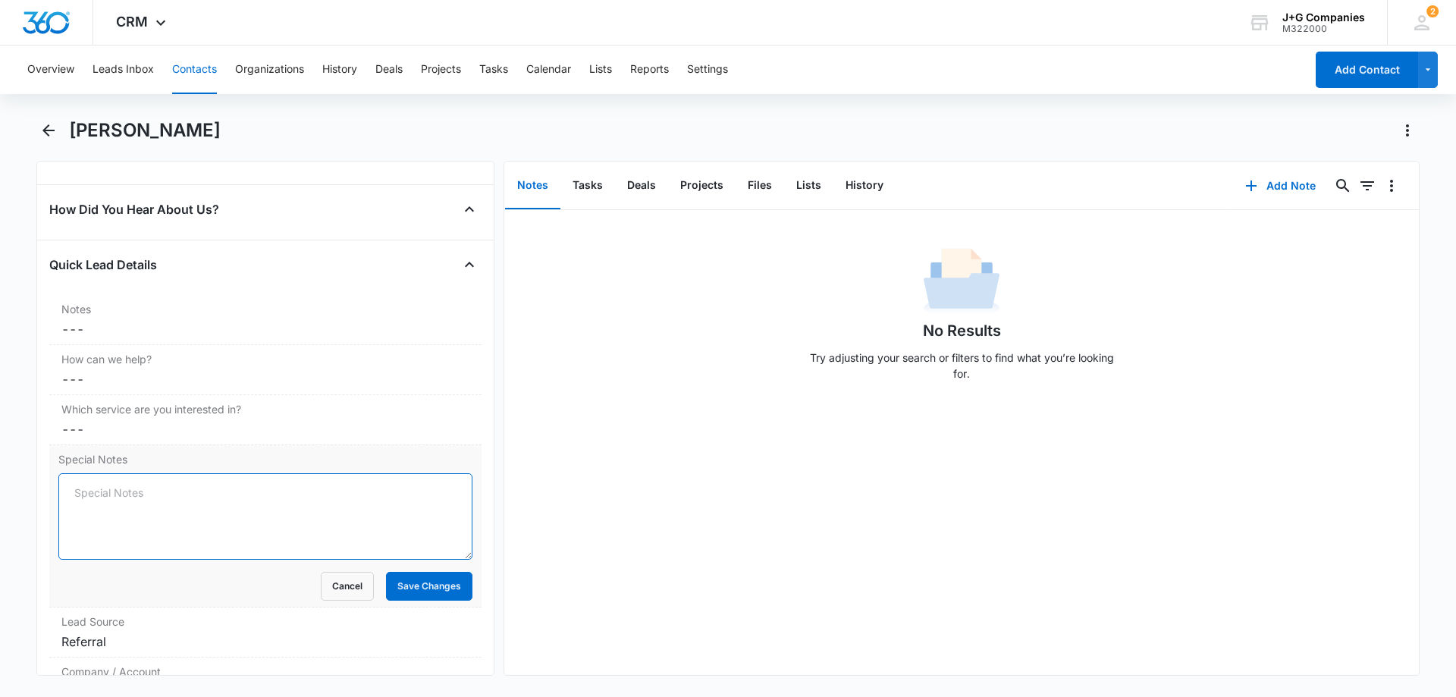
click at [210, 488] on textarea "Special Notes" at bounding box center [265, 516] width 414 height 86
type textarea "Lisa is Rick Jacob's daughter"
click at [419, 590] on button "Save Changes" at bounding box center [429, 586] width 86 height 29
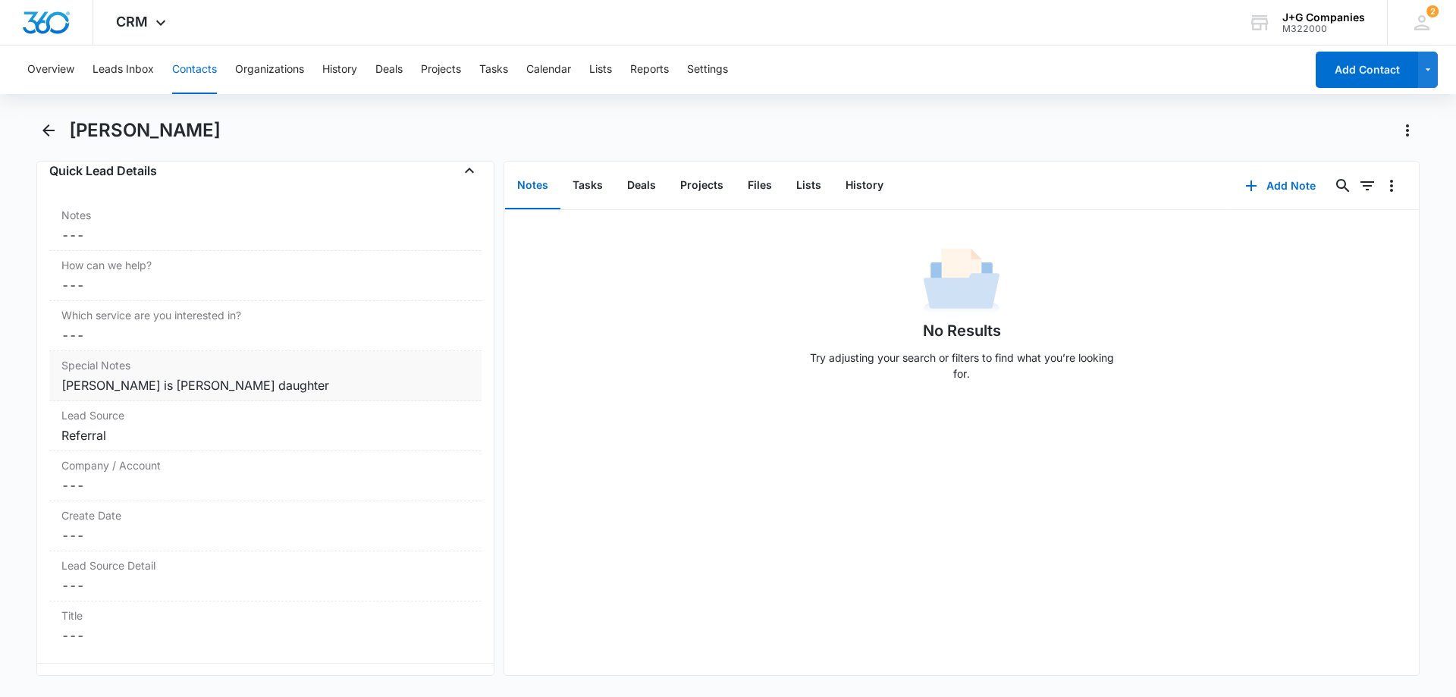
scroll to position [1563, 0]
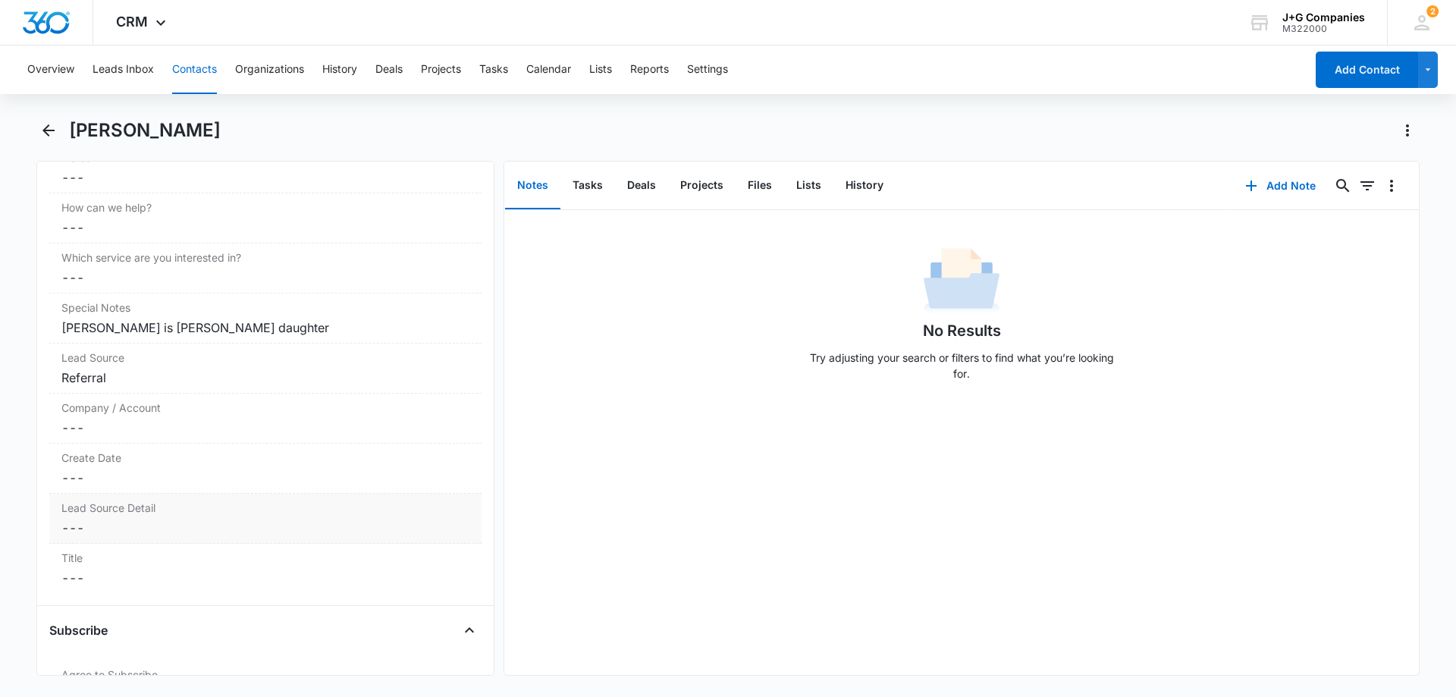
click at [219, 531] on dd "Cancel Save Changes ---" at bounding box center [265, 528] width 408 height 18
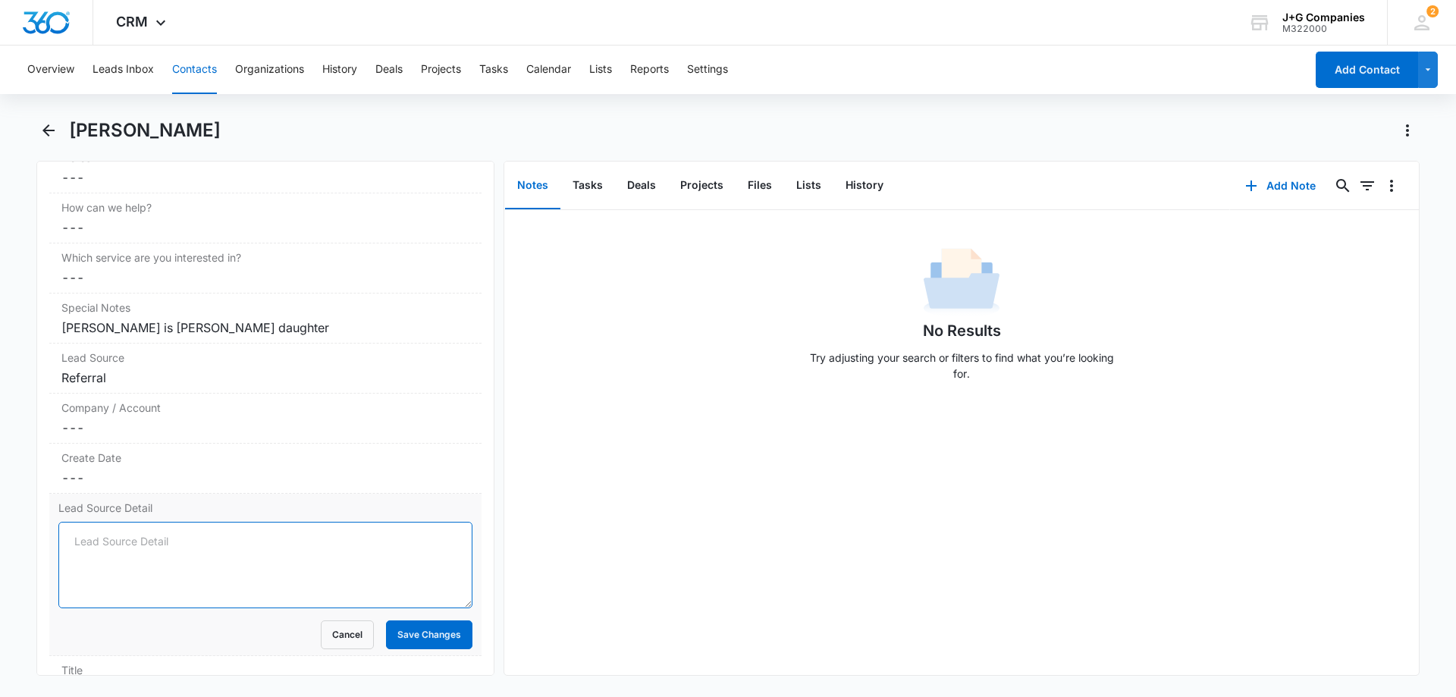
click at [193, 538] on textarea "Lead Source Detail" at bounding box center [265, 565] width 414 height 86
type textarea "[PERSON_NAME]"
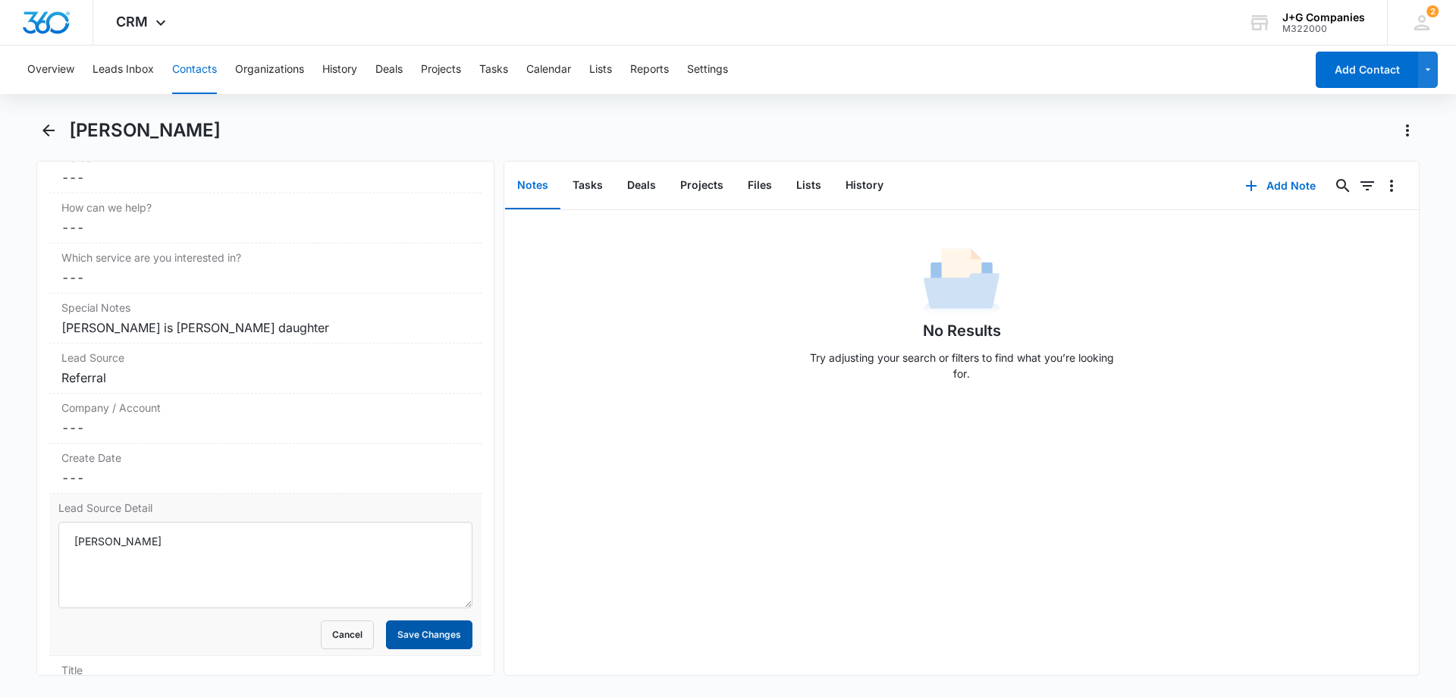
click at [435, 632] on button "Save Changes" at bounding box center [429, 634] width 86 height 29
click at [197, 66] on button "Contacts" at bounding box center [194, 69] width 45 height 49
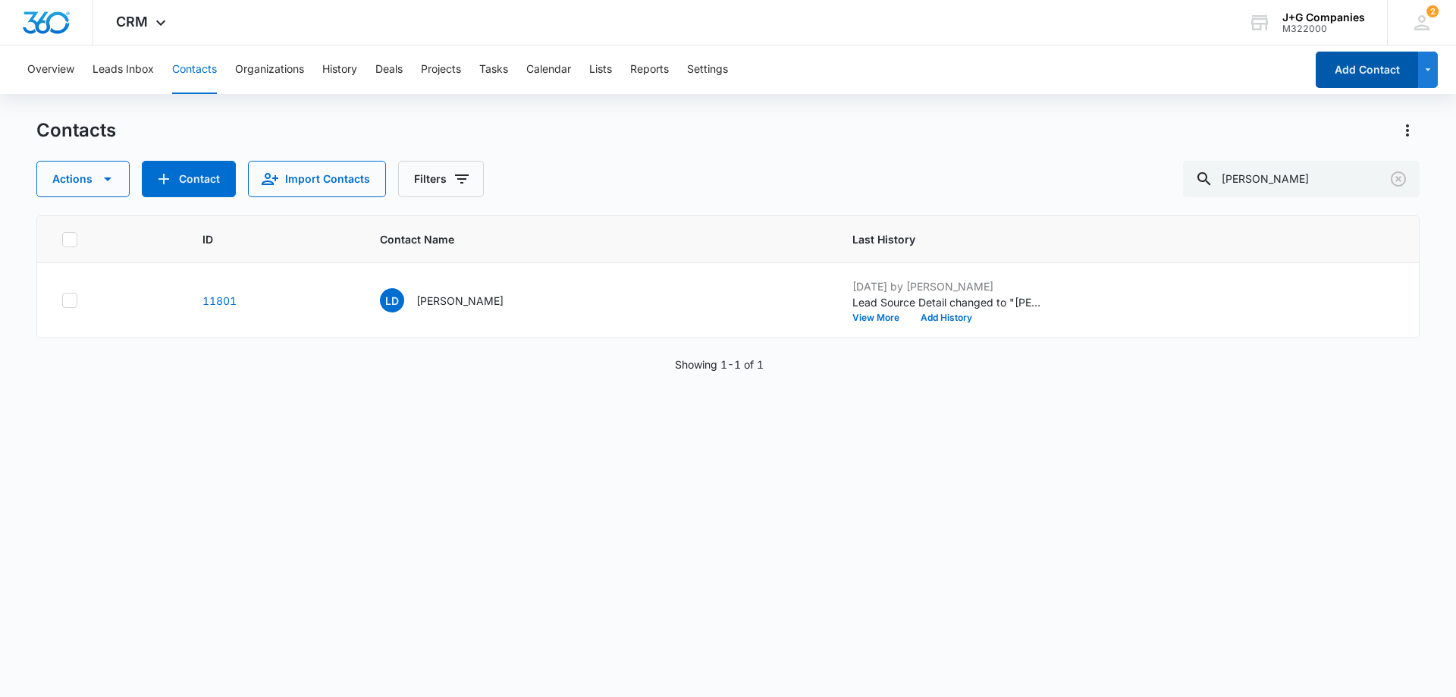
click at [1378, 69] on button "Add Contact" at bounding box center [1366, 70] width 102 height 36
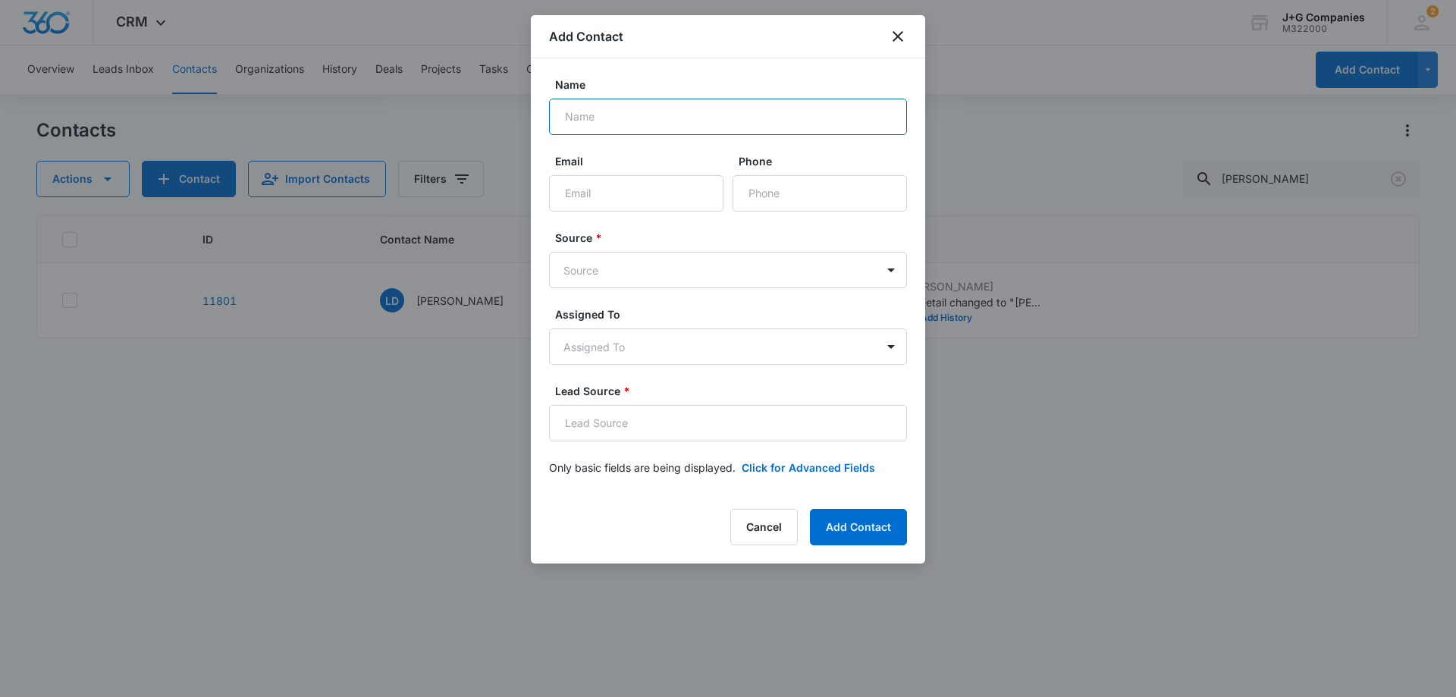
click at [587, 118] on input "Name" at bounding box center [728, 117] width 358 height 36
type input "Adam Jacob"
click at [596, 191] on input "Email" at bounding box center [636, 193] width 174 height 36
paste input "ajacob82@outlook.com"
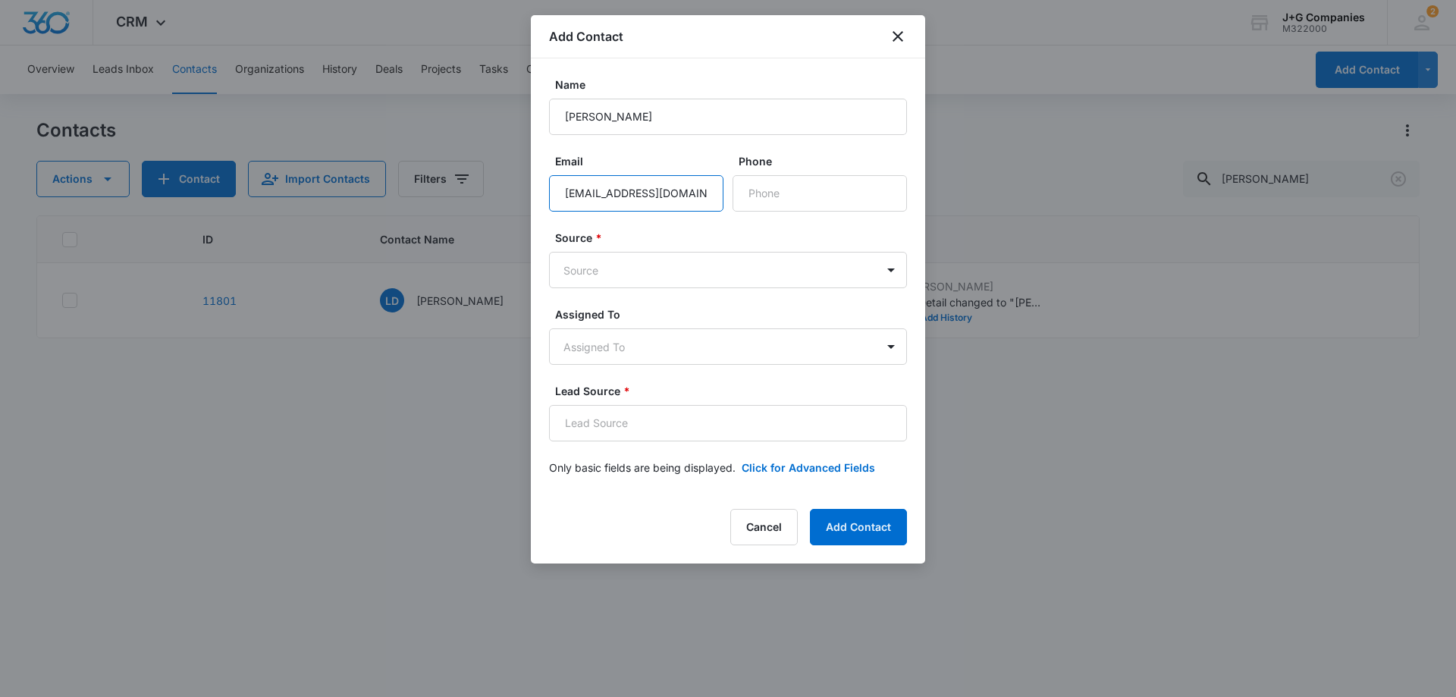
type input "ajacob82@outlook.com"
click at [789, 187] on input "Phone" at bounding box center [819, 193] width 174 height 36
paste input "(707) 290-2707"
type input "(707) 290-2707"
click at [594, 262] on body "CRM Apps Reputation Forms CRM Email Social Content Intelligence Files Brand Set…" at bounding box center [728, 348] width 1456 height 697
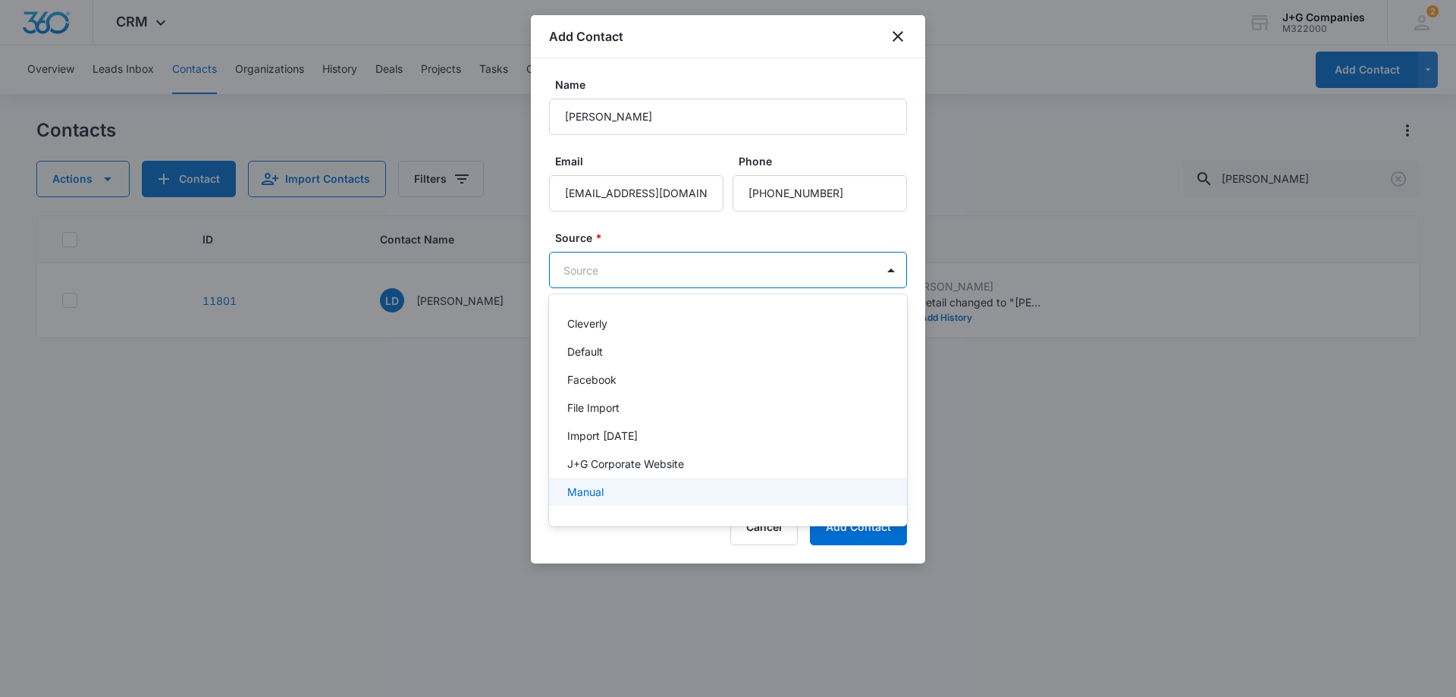
click at [596, 497] on p "Manual" at bounding box center [585, 492] width 36 height 16
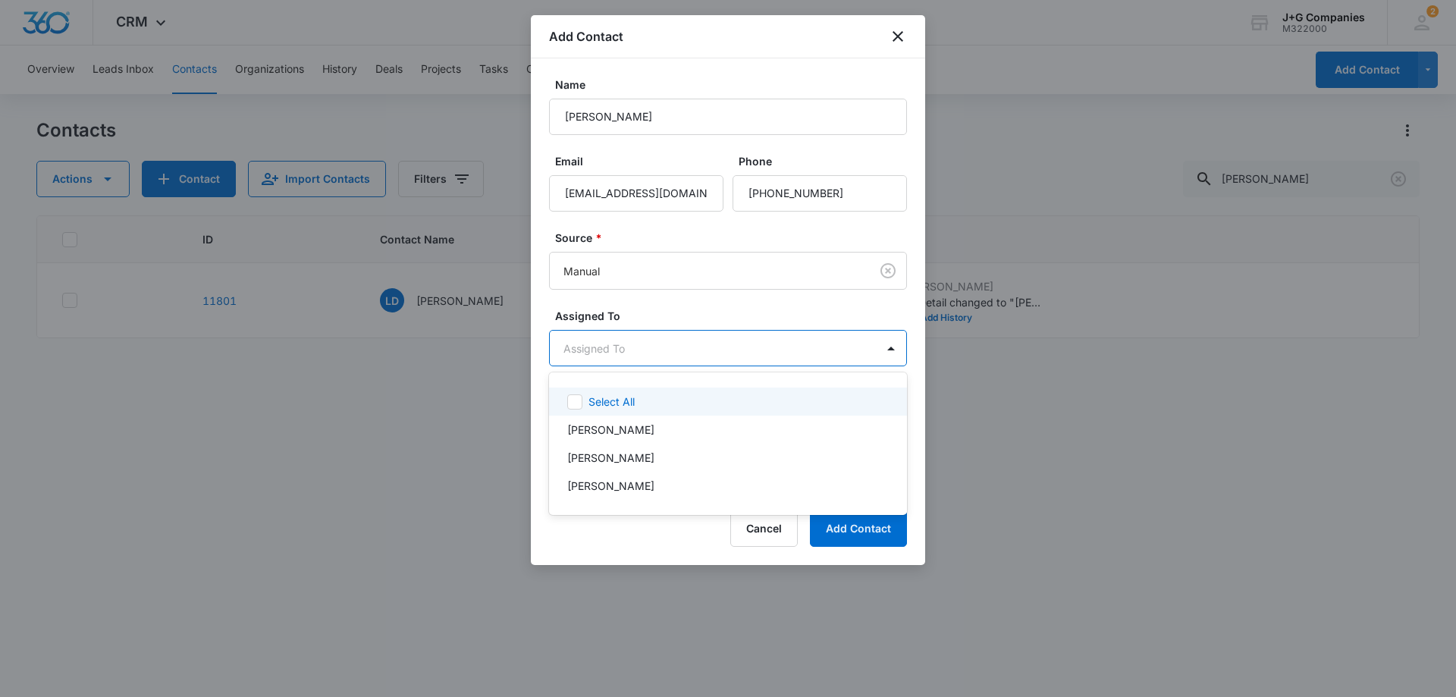
click at [607, 340] on body "CRM Apps Reputation Forms CRM Email Social Content Intelligence Files Brand Set…" at bounding box center [728, 348] width 1456 height 697
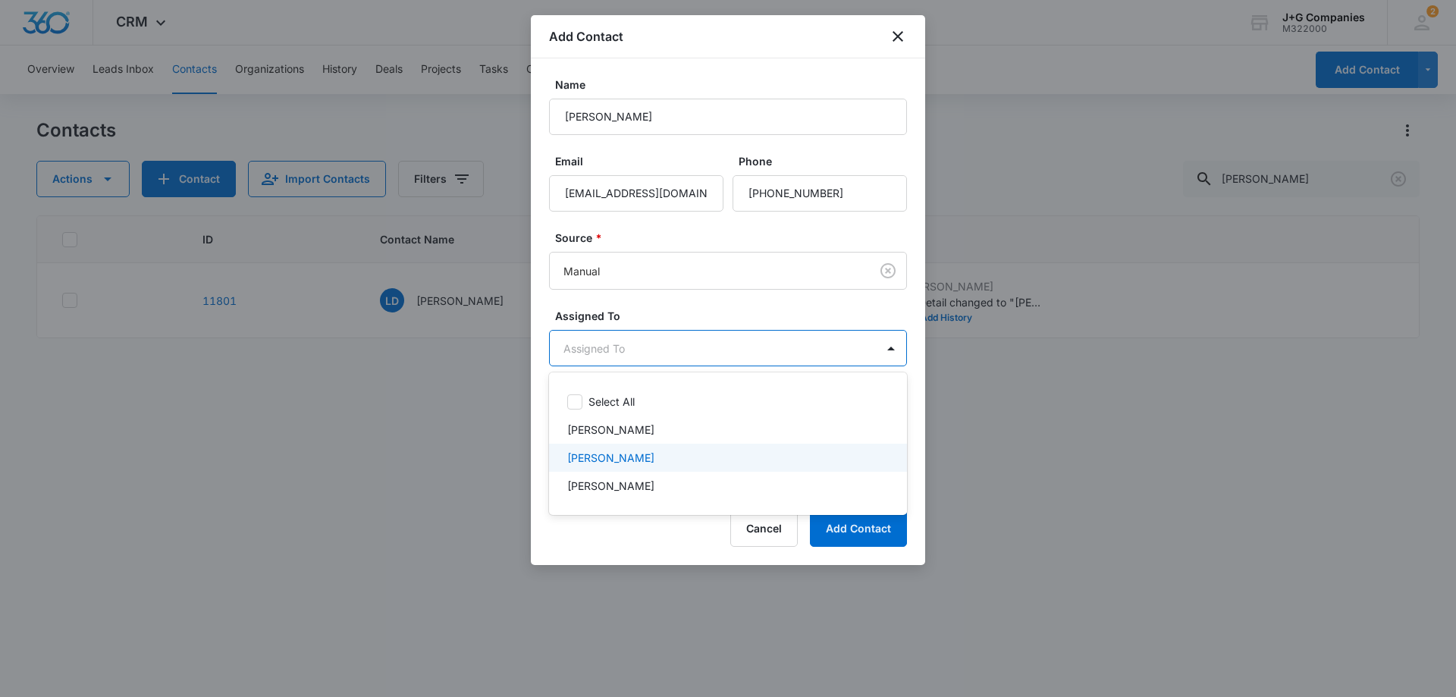
drag, startPoint x: 599, startPoint y: 455, endPoint x: 607, endPoint y: 446, distance: 12.3
click at [600, 455] on p "[PERSON_NAME]" at bounding box center [610, 458] width 87 height 16
click at [665, 300] on div at bounding box center [728, 348] width 1456 height 697
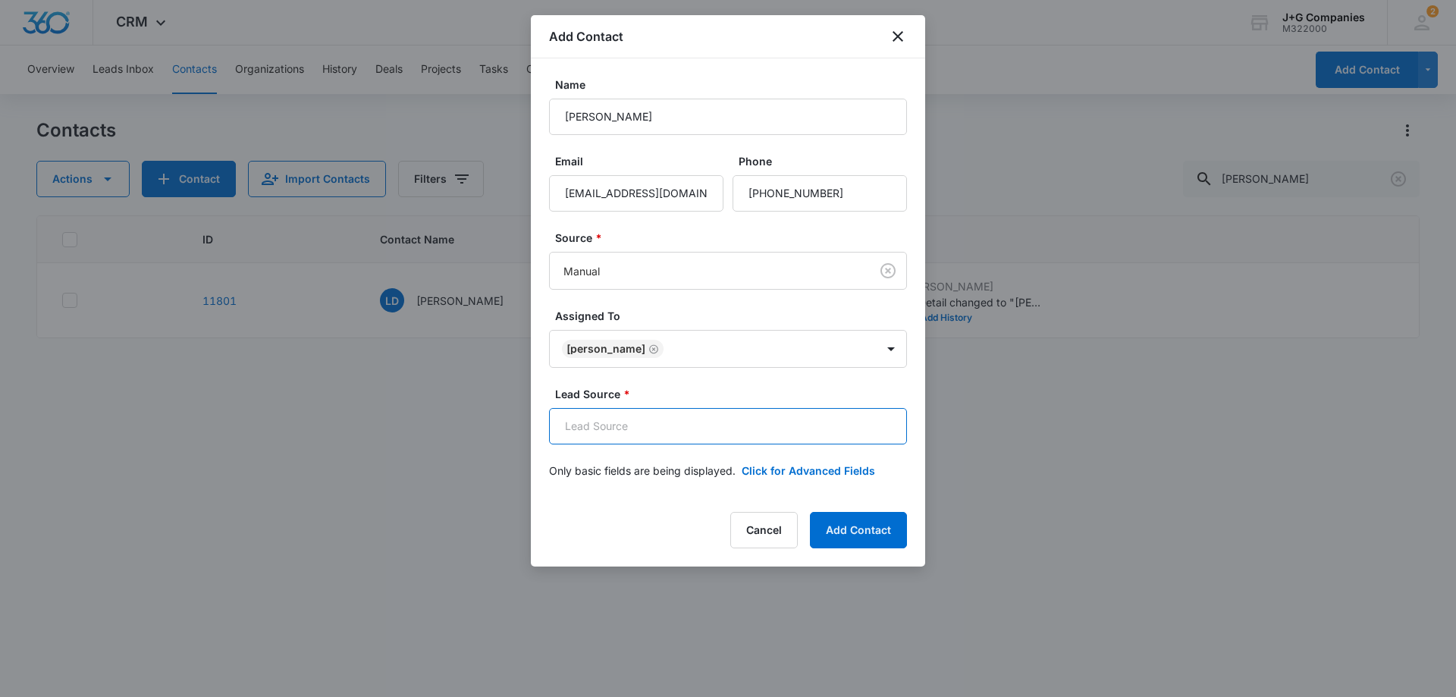
click at [595, 422] on input "Lead Source *" at bounding box center [728, 426] width 358 height 36
type input "Referral"
click at [842, 522] on button "Add Contact" at bounding box center [858, 530] width 97 height 36
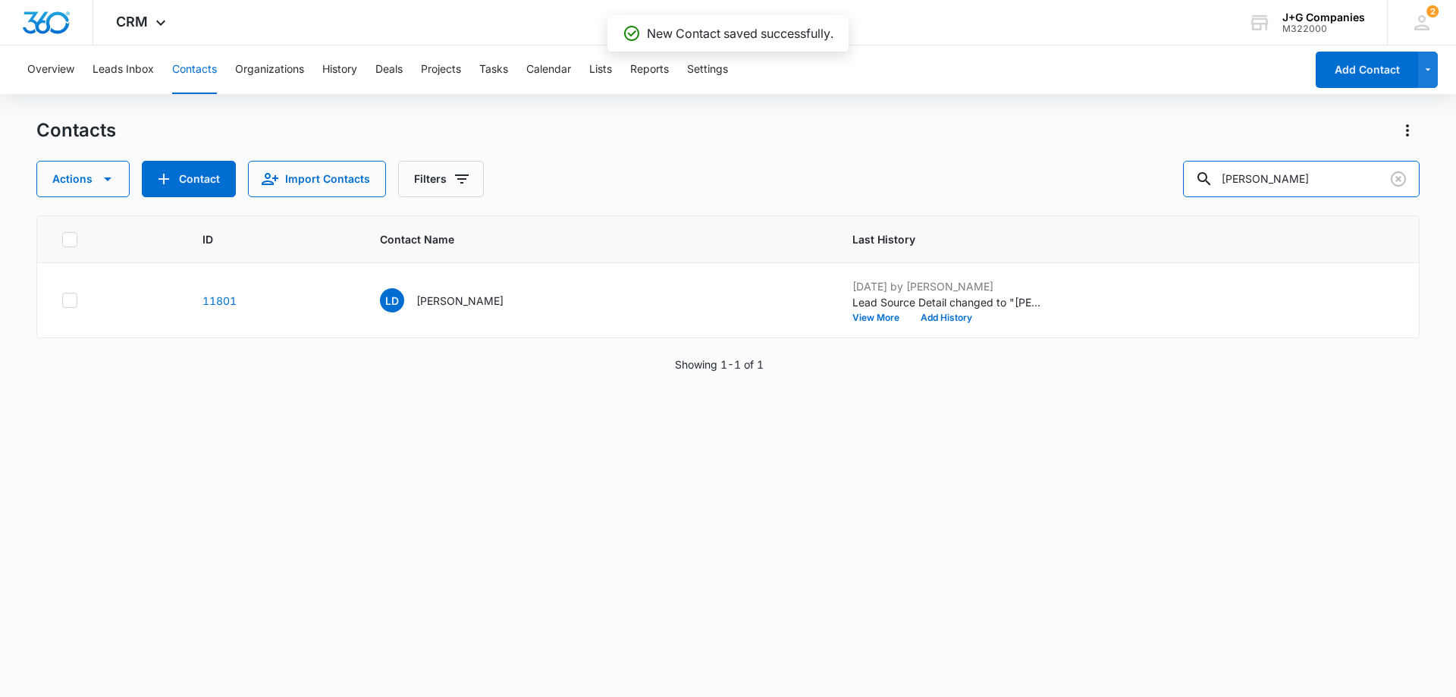
drag, startPoint x: 1124, startPoint y: 181, endPoint x: 1052, endPoint y: 188, distance: 71.6
click at [1066, 186] on div "Actions Contact Import Contacts Filters lisa downer" at bounding box center [727, 179] width 1383 height 36
type input "adam jacob"
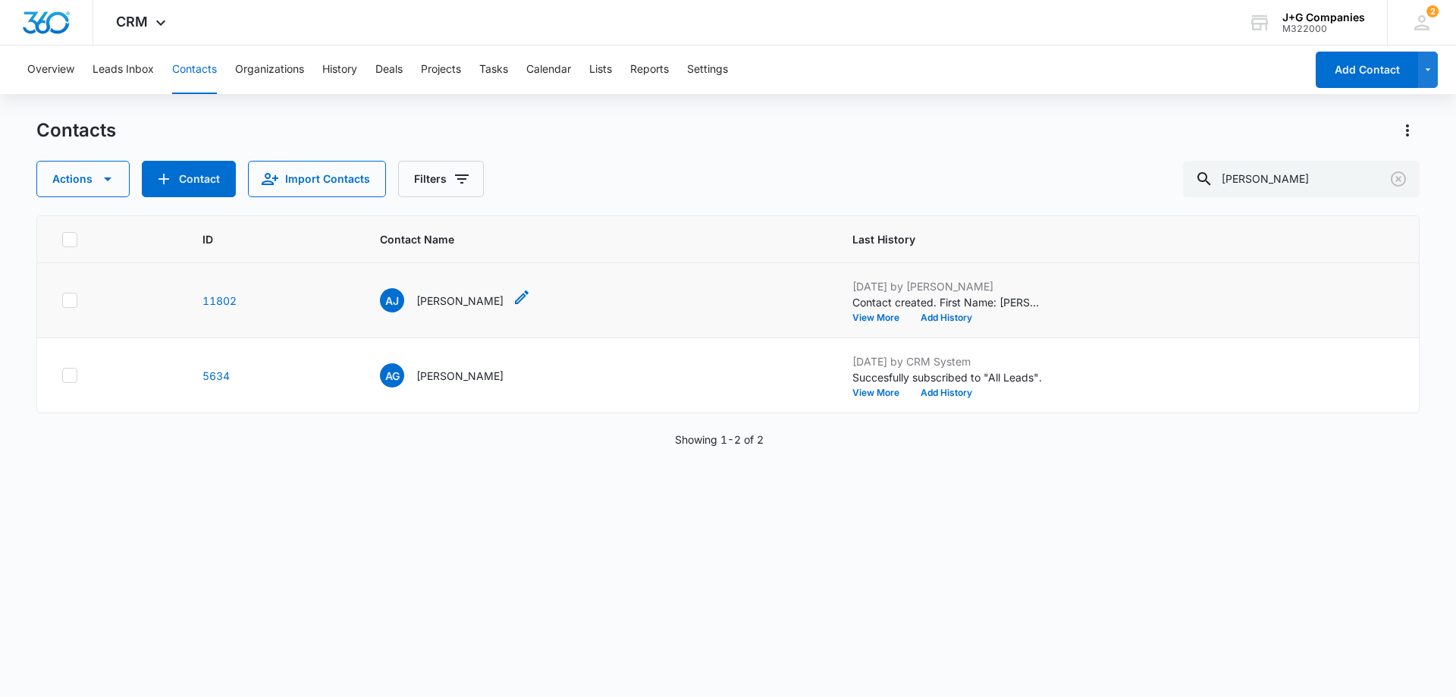
click at [453, 298] on p "Adam Jacob" at bounding box center [459, 301] width 87 height 16
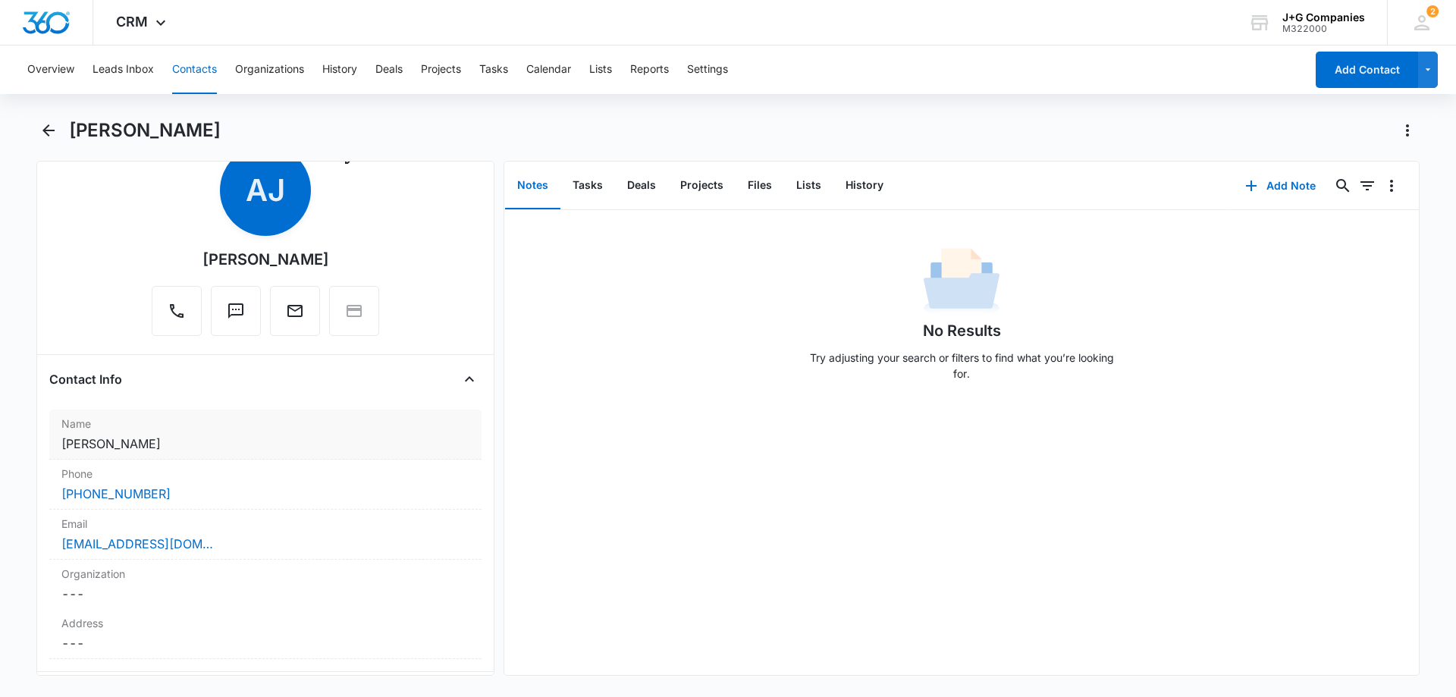
scroll to position [303, 0]
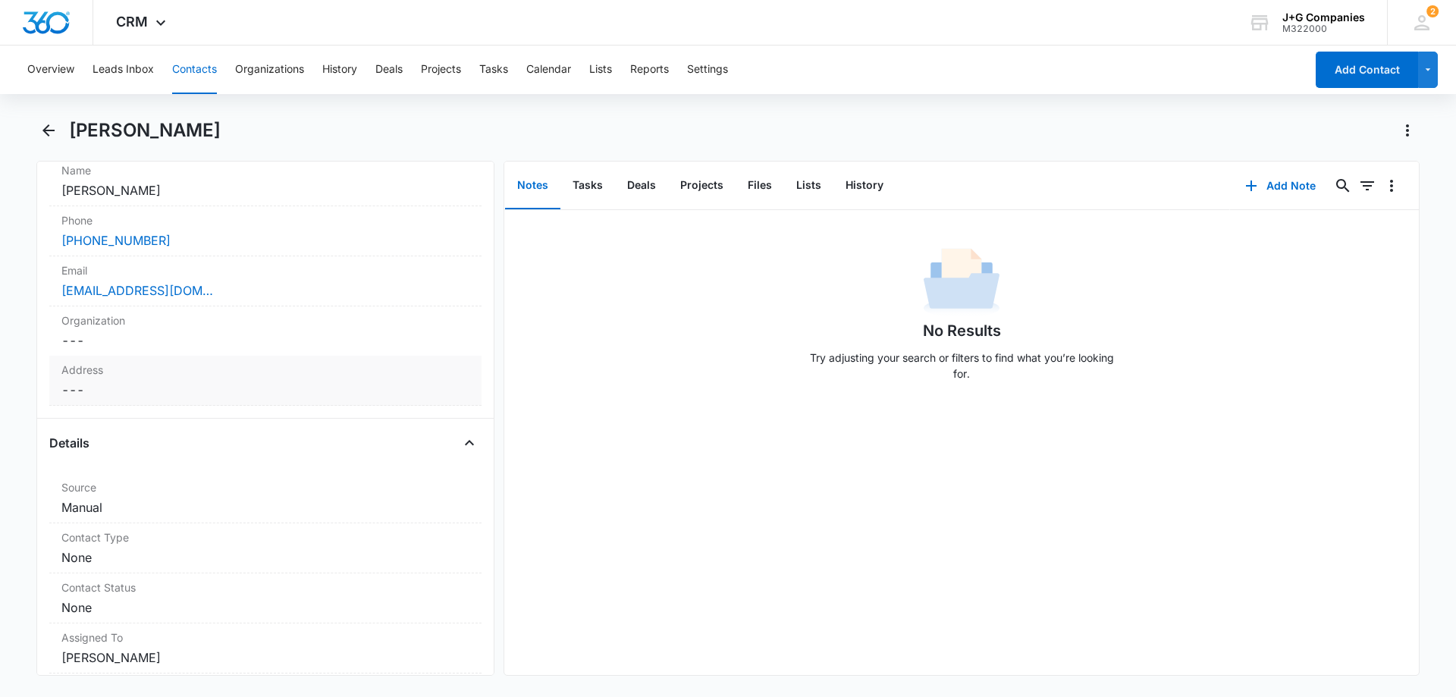
click at [131, 382] on dd "Cancel Save Changes ---" at bounding box center [265, 390] width 408 height 18
click at [143, 416] on input "text" at bounding box center [265, 421] width 382 height 36
paste input "Address: 489 Pear Tree Lane, Fairfield CA 94533"
type input "489 Pear Tree Lane"
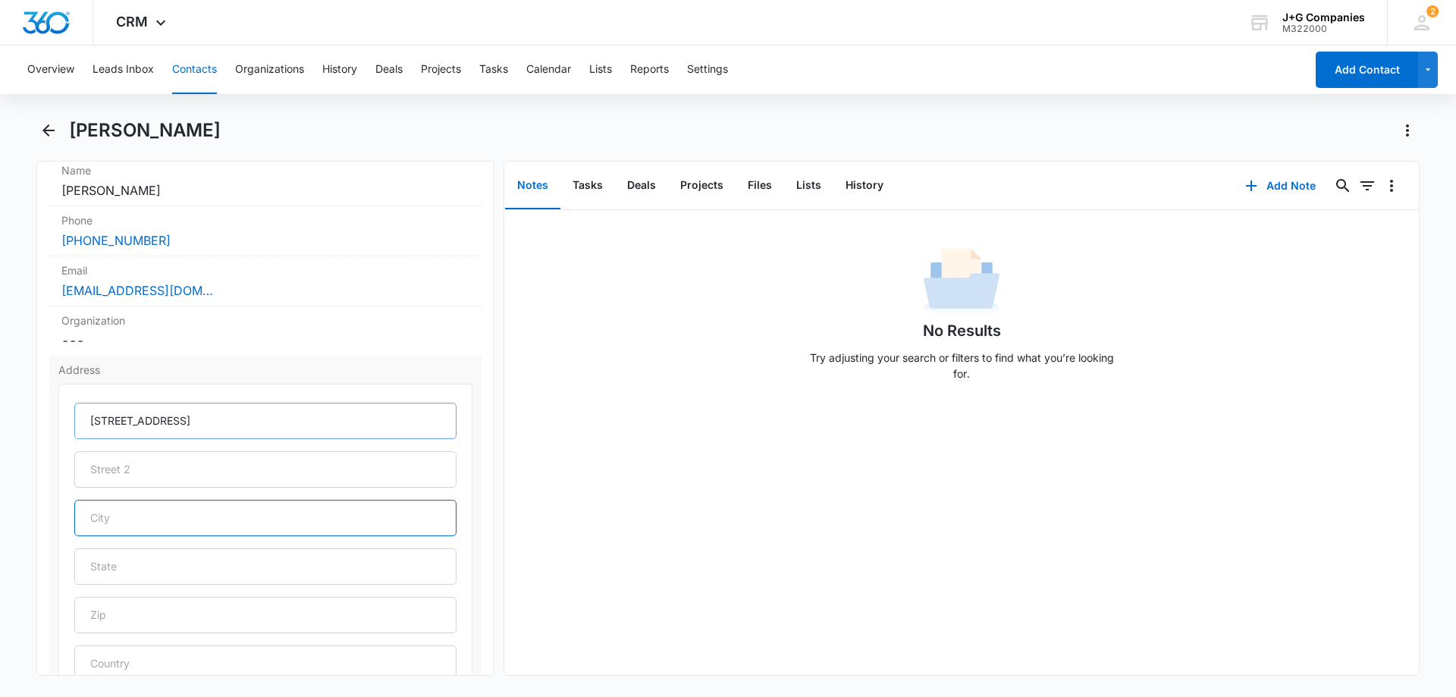
paste input "Fairfield CA 94533"
type input "Fairfield"
type input "CA"
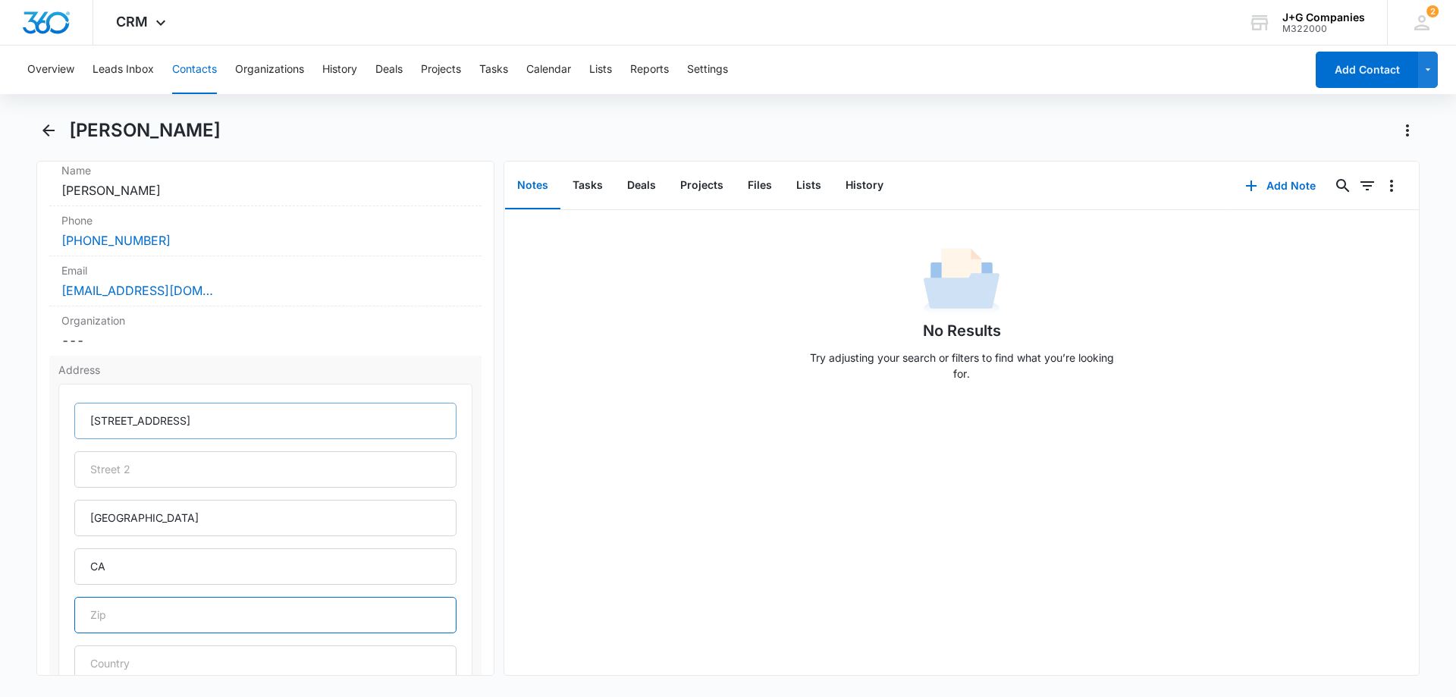
paste input "94533"
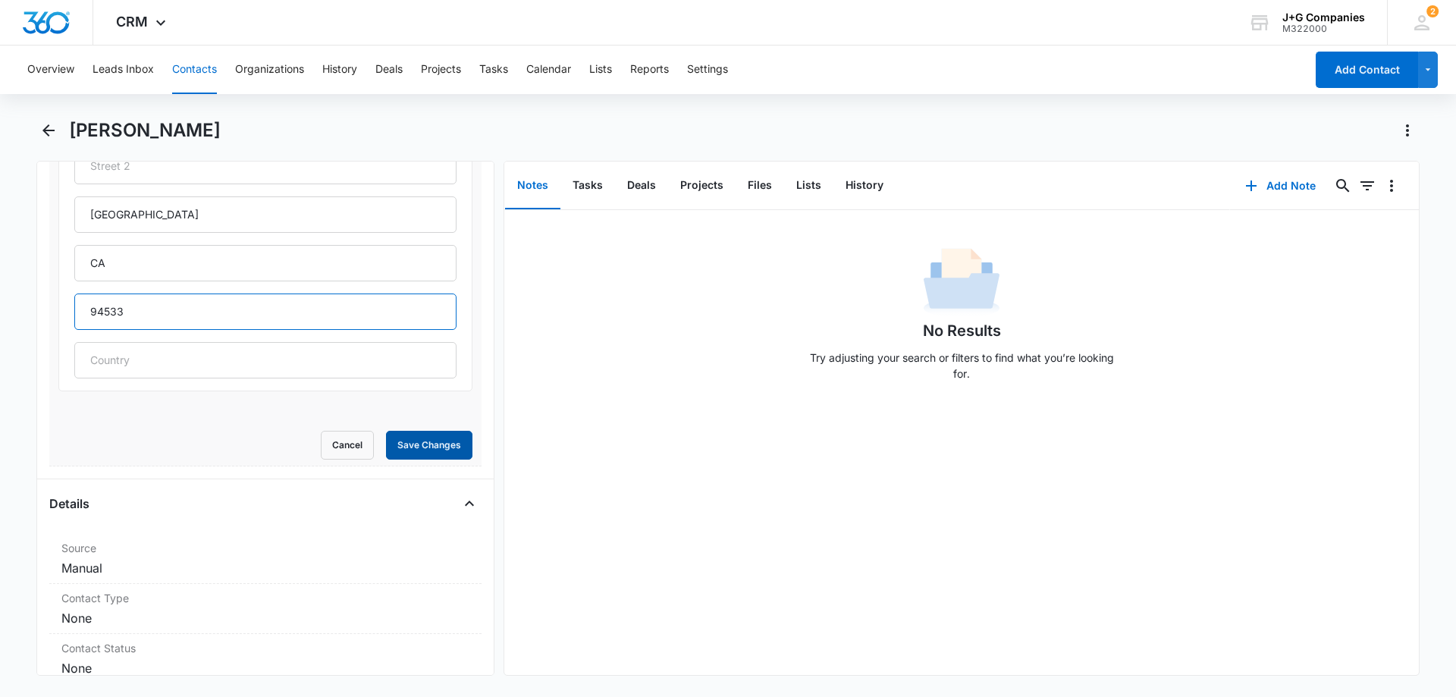
type input "94533"
click at [425, 440] on button "Save Changes" at bounding box center [429, 445] width 86 height 29
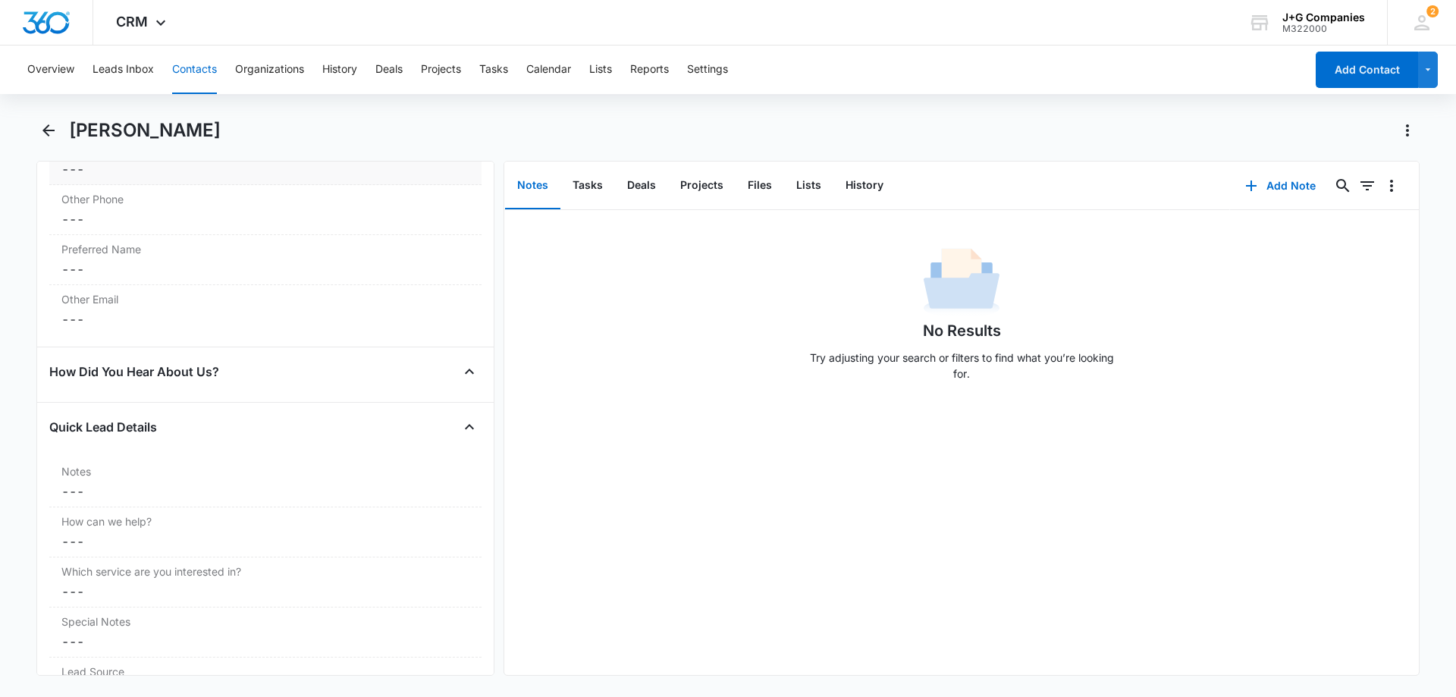
scroll to position [1336, 0]
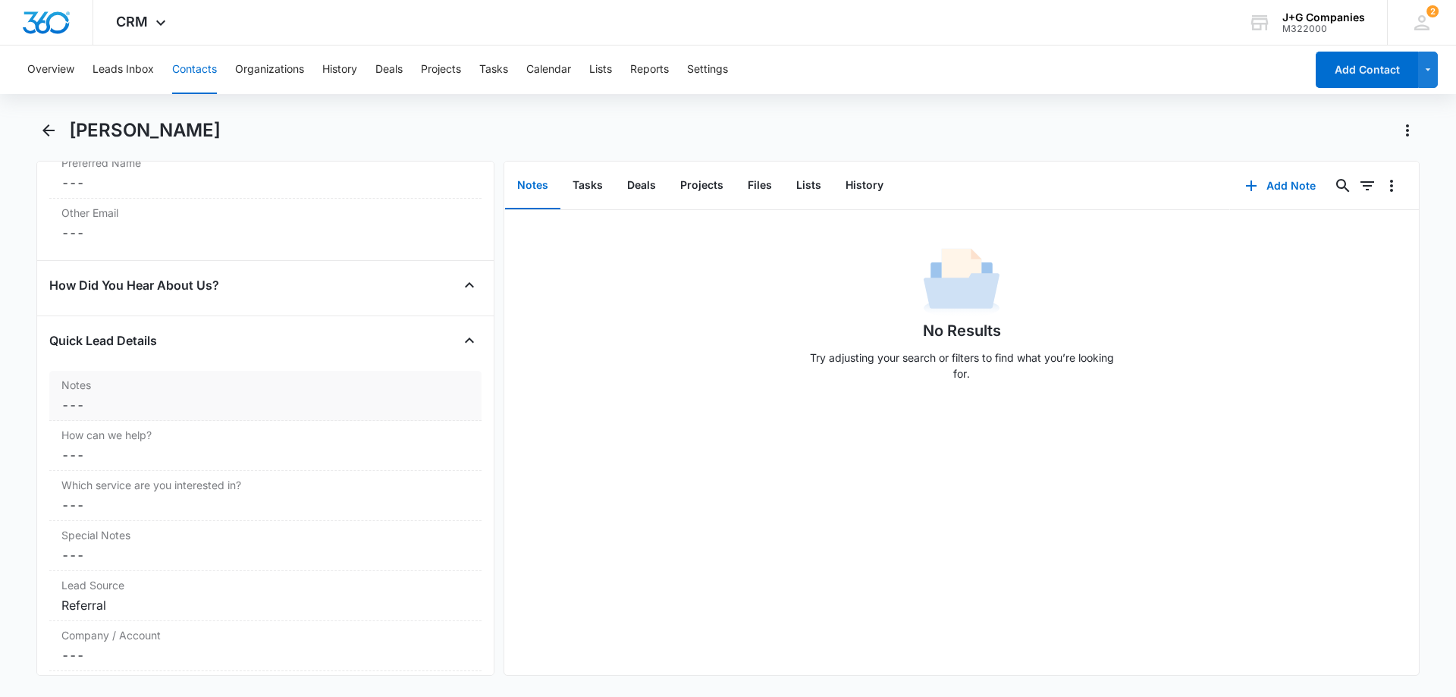
click at [145, 397] on dd "Cancel Save Changes ---" at bounding box center [265, 405] width 408 height 18
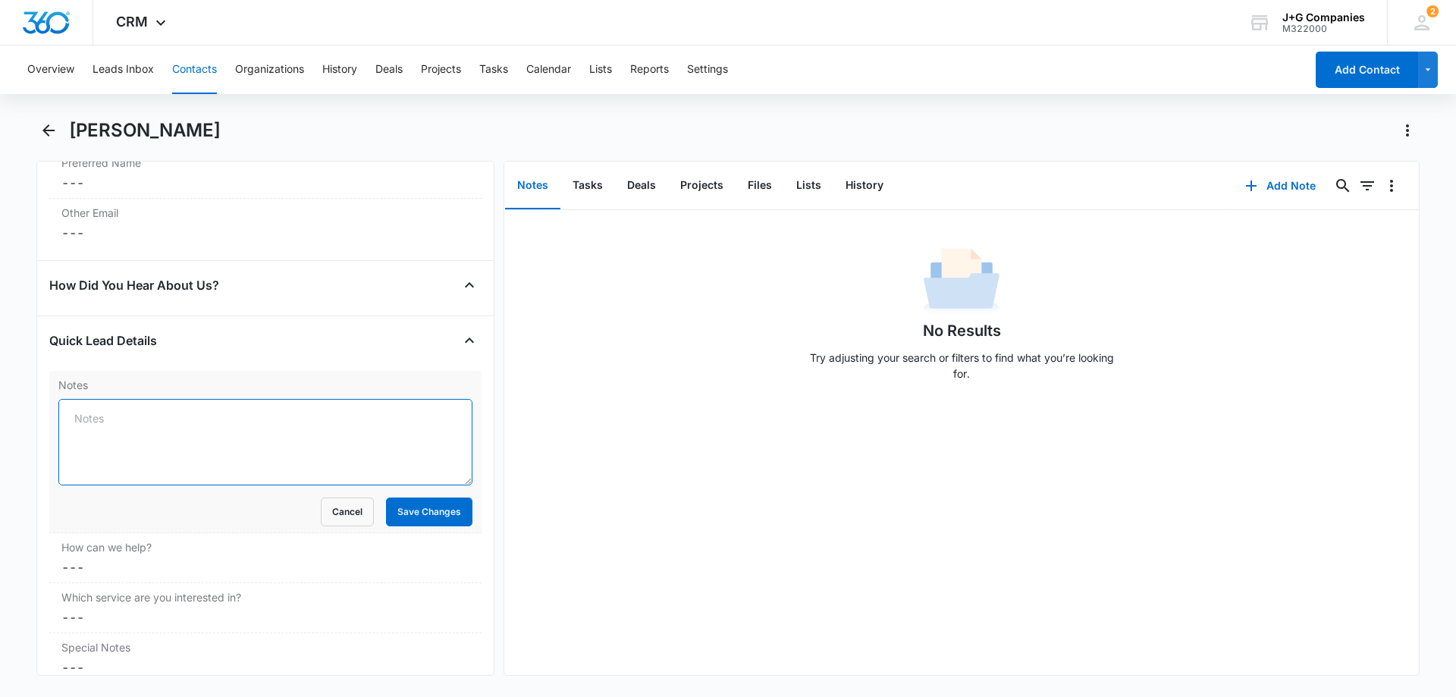
click at [141, 418] on textarea "Notes" at bounding box center [265, 442] width 414 height 86
type textarea "Adam is Rick Jacob's son"
click at [421, 510] on button "Save Changes" at bounding box center [429, 511] width 86 height 29
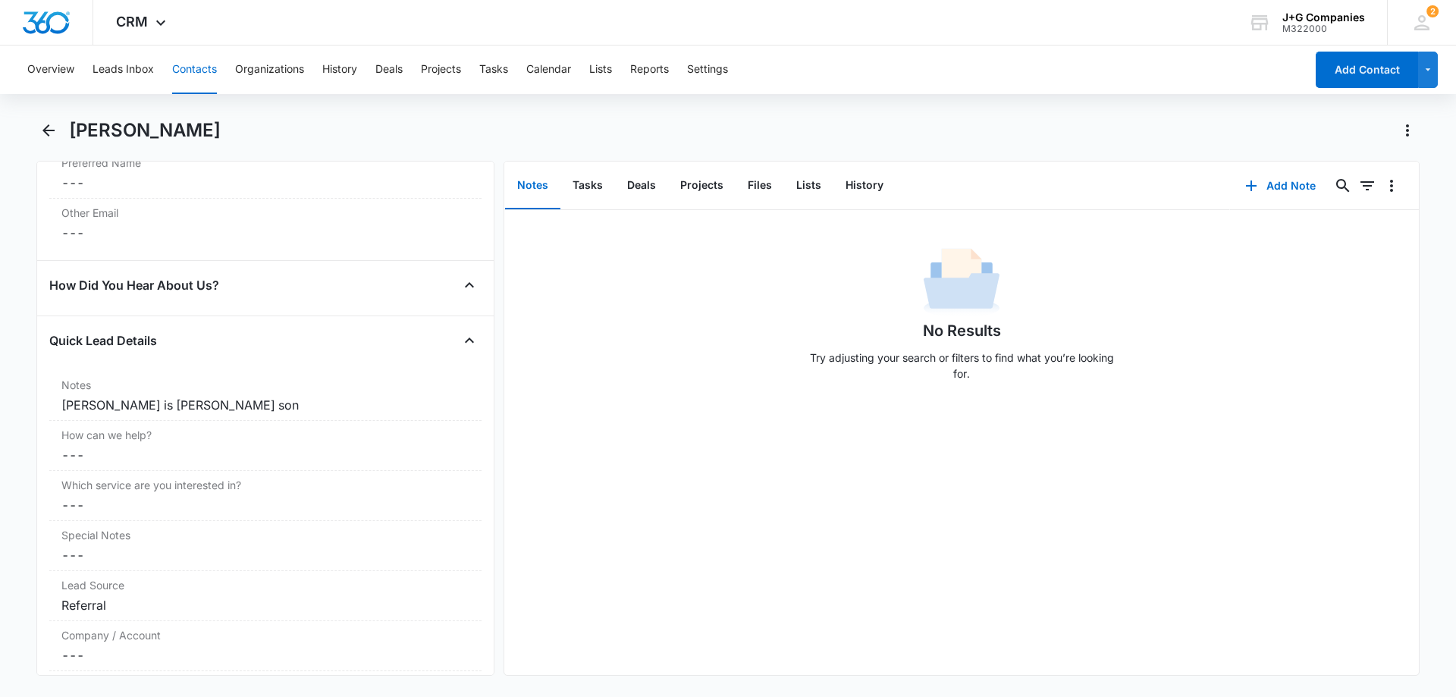
click at [184, 67] on button "Contacts" at bounding box center [194, 69] width 45 height 49
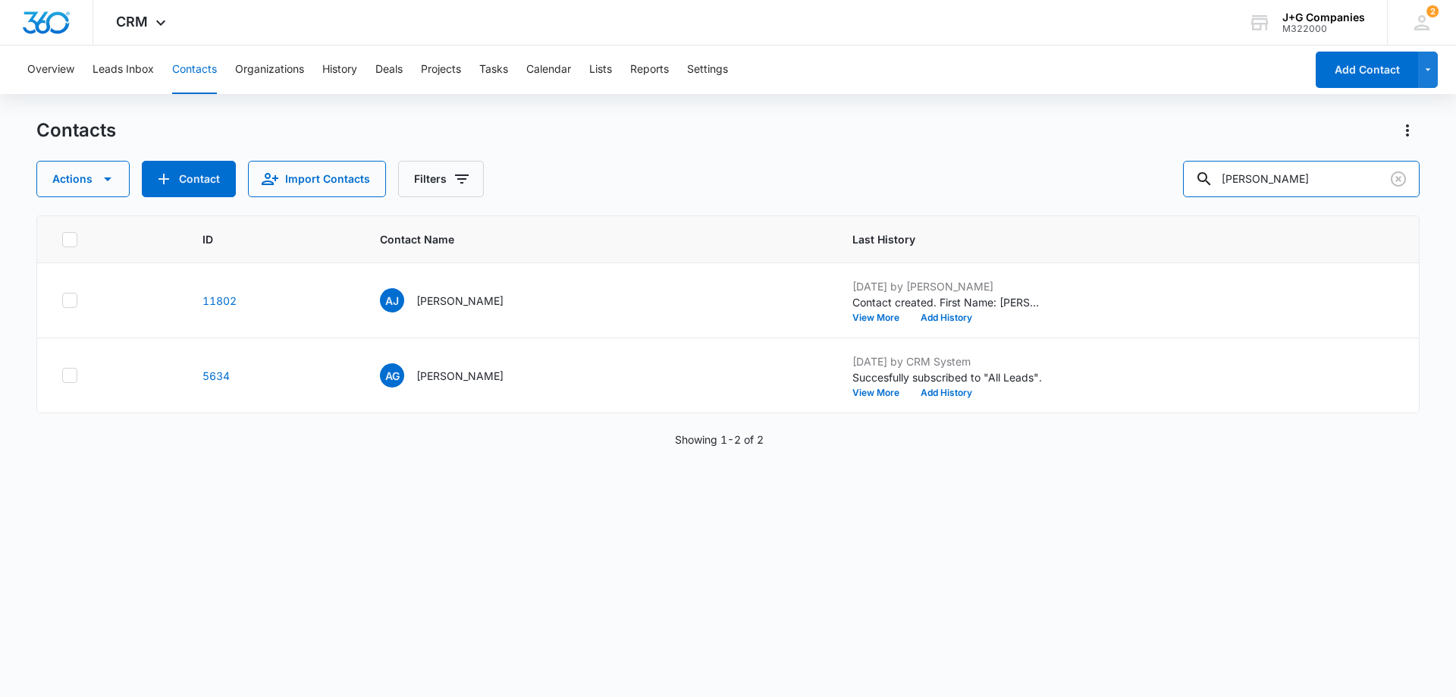
drag, startPoint x: 1268, startPoint y: 189, endPoint x: 1135, endPoint y: 190, distance: 132.7
click at [1150, 191] on div "Actions Contact Import Contacts Filters adam jacob" at bounding box center [727, 179] width 1383 height 36
type input "peck"
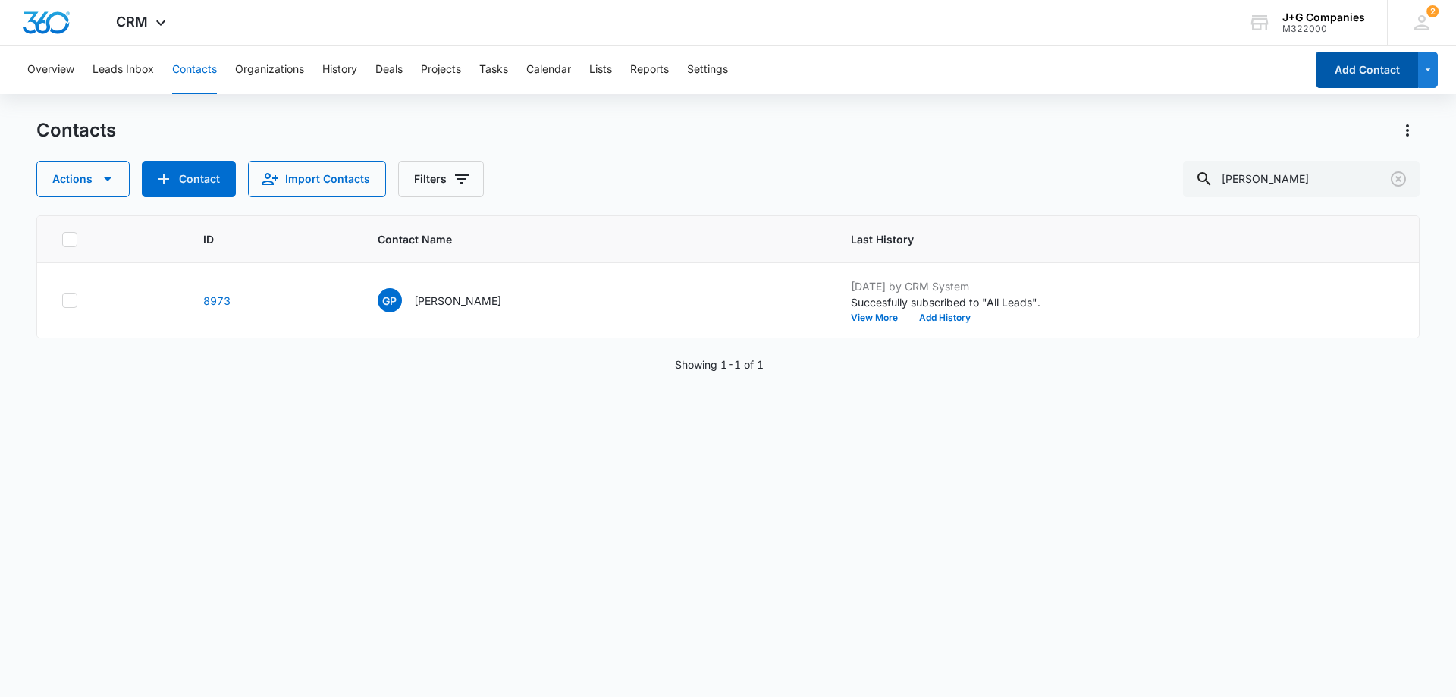
click at [1335, 70] on button "Add Contact" at bounding box center [1366, 70] width 102 height 36
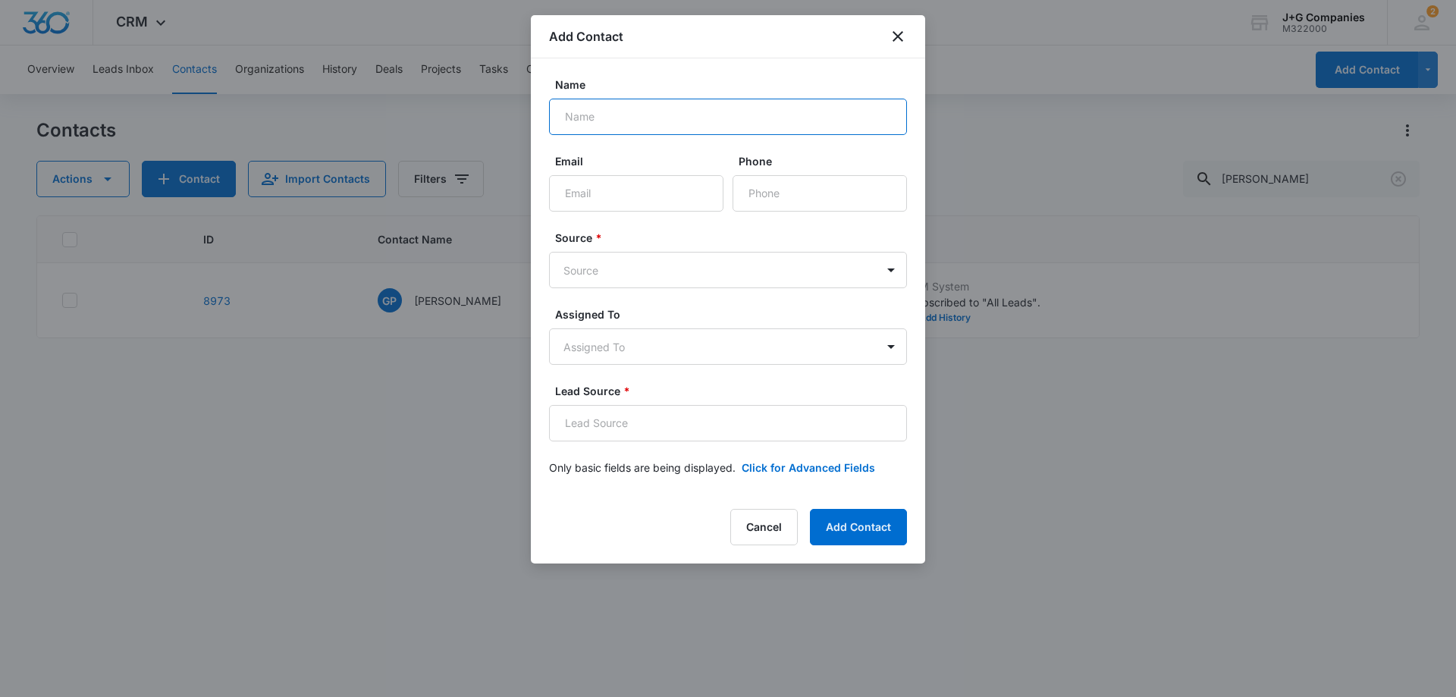
click at [626, 113] on input "Name" at bounding box center [728, 117] width 358 height 36
type input "Tom Peck"
click at [598, 205] on input "Email" at bounding box center [636, 193] width 174 height 36
paste input "tom.peck@hagemangroup.com"
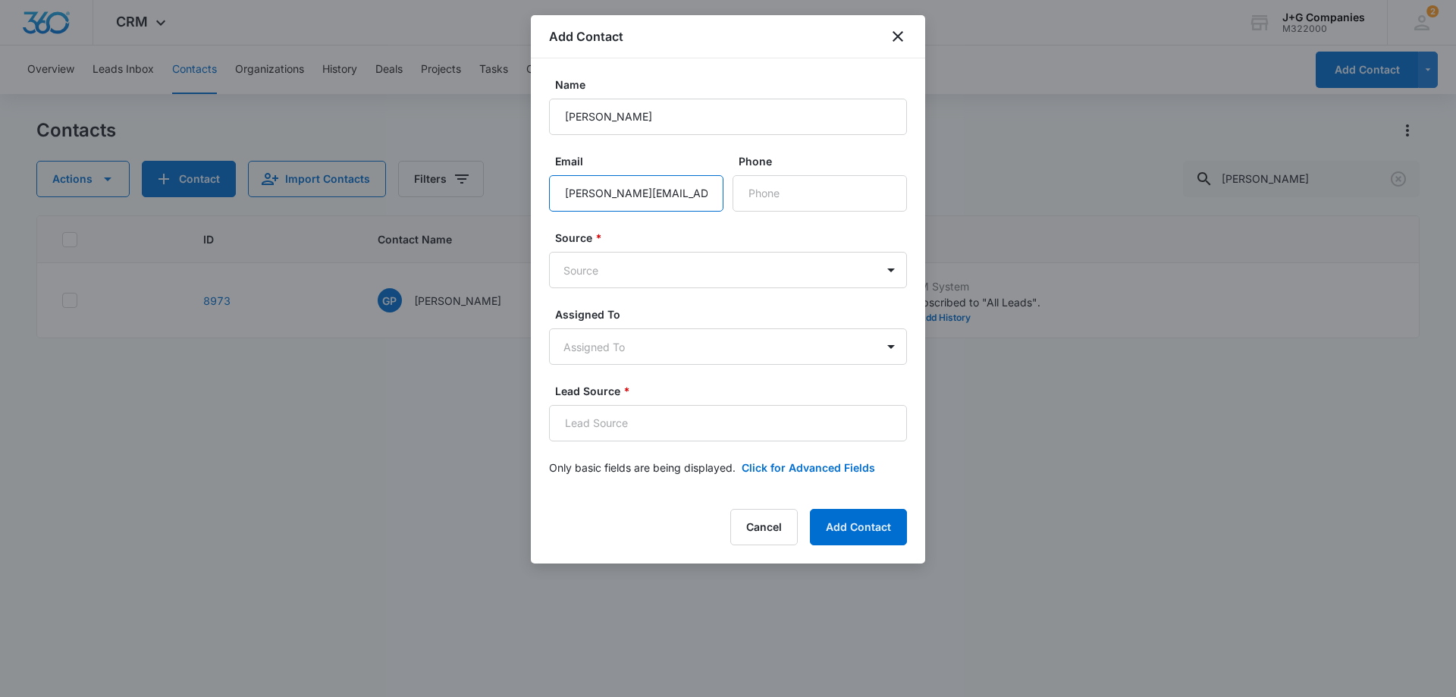
type input "tom.peck@hagemangroup.com"
click at [789, 199] on input "Phone" at bounding box center [819, 193] width 174 height 36
type input "(317) 694-2706"
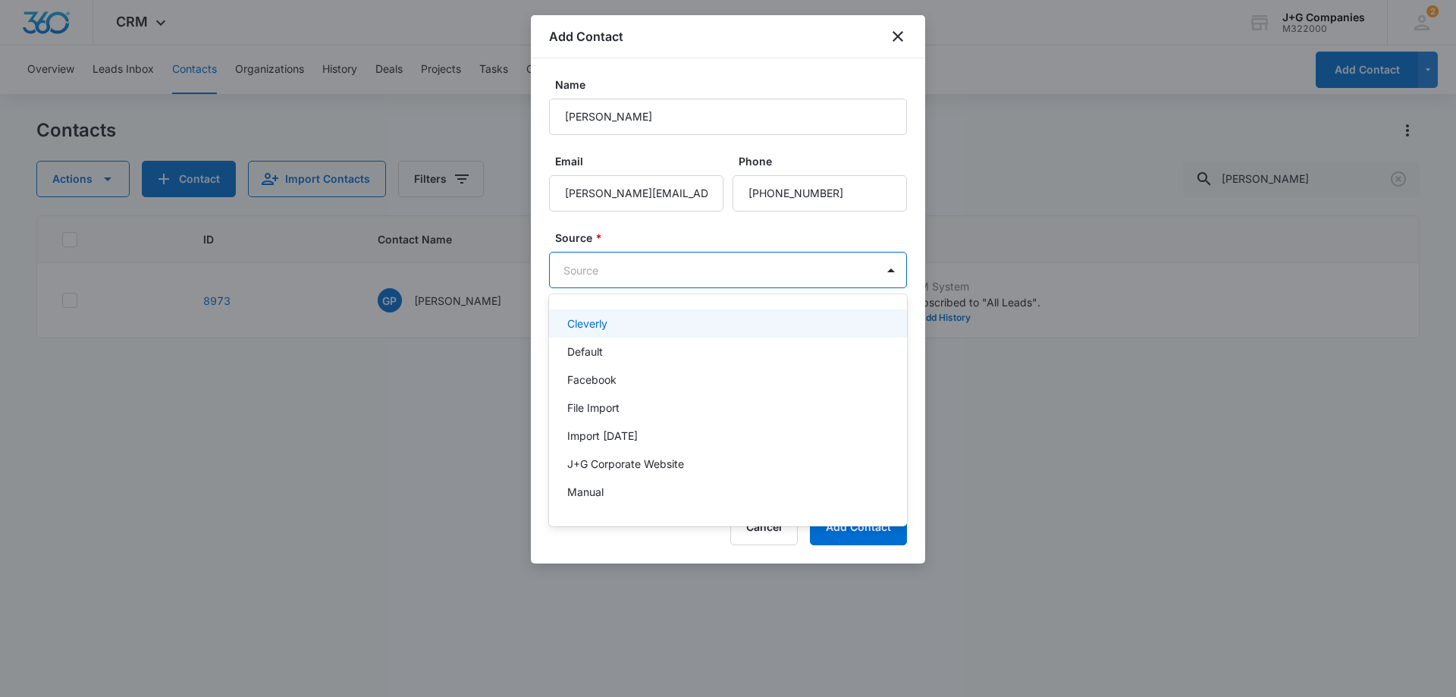
click at [640, 262] on body "CRM Apps Reputation Forms CRM Email Social Content Intelligence Files Brand Set…" at bounding box center [728, 348] width 1456 height 697
click at [593, 493] on p "Manual" at bounding box center [585, 492] width 36 height 16
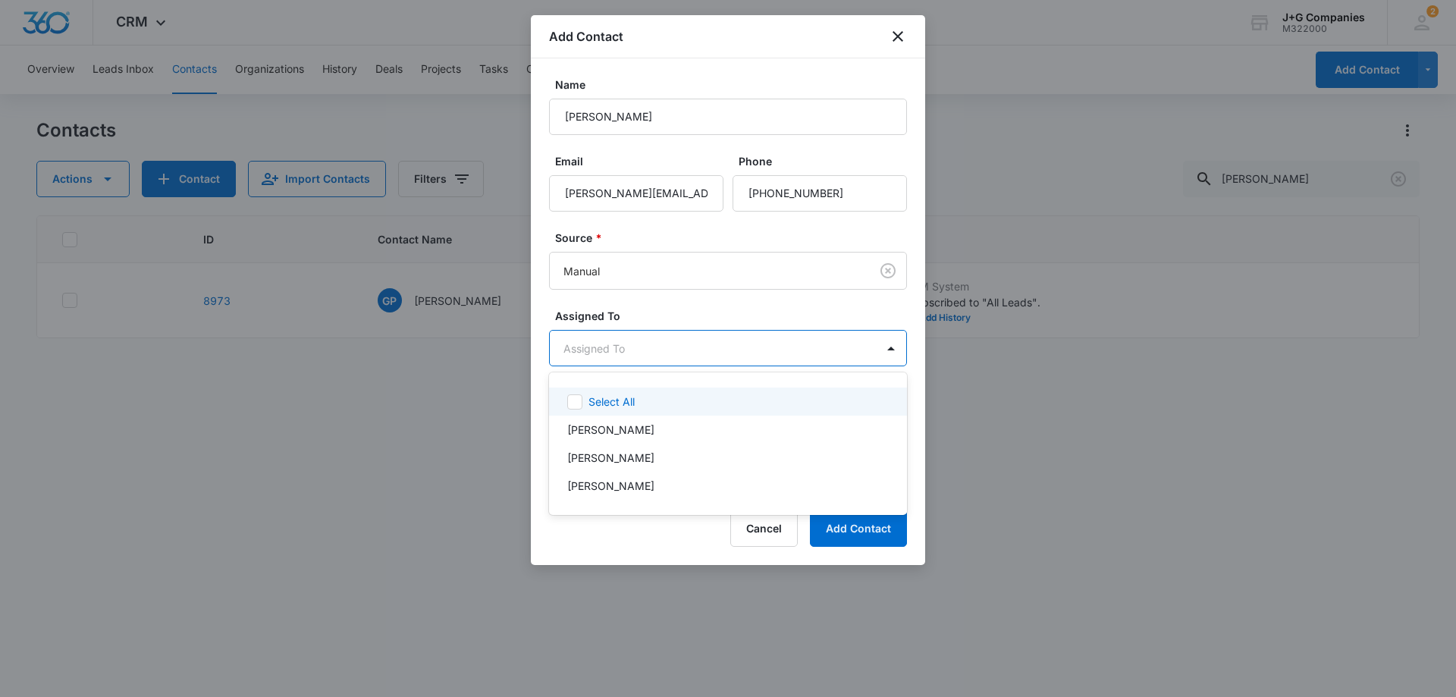
click at [597, 343] on body "CRM Apps Reputation Forms CRM Email Social Content Intelligence Files Brand Set…" at bounding box center [728, 348] width 1456 height 697
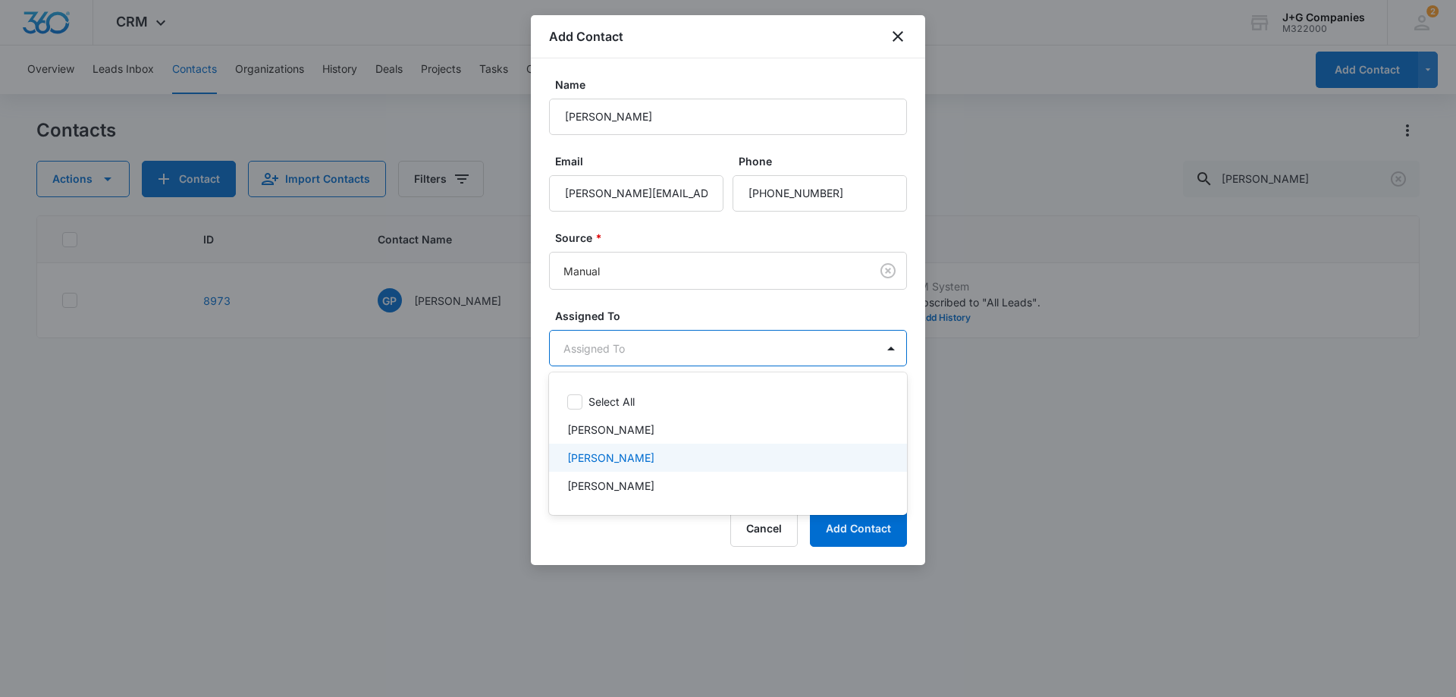
click at [602, 452] on p "[PERSON_NAME]" at bounding box center [610, 458] width 87 height 16
click at [662, 309] on div at bounding box center [728, 348] width 1456 height 697
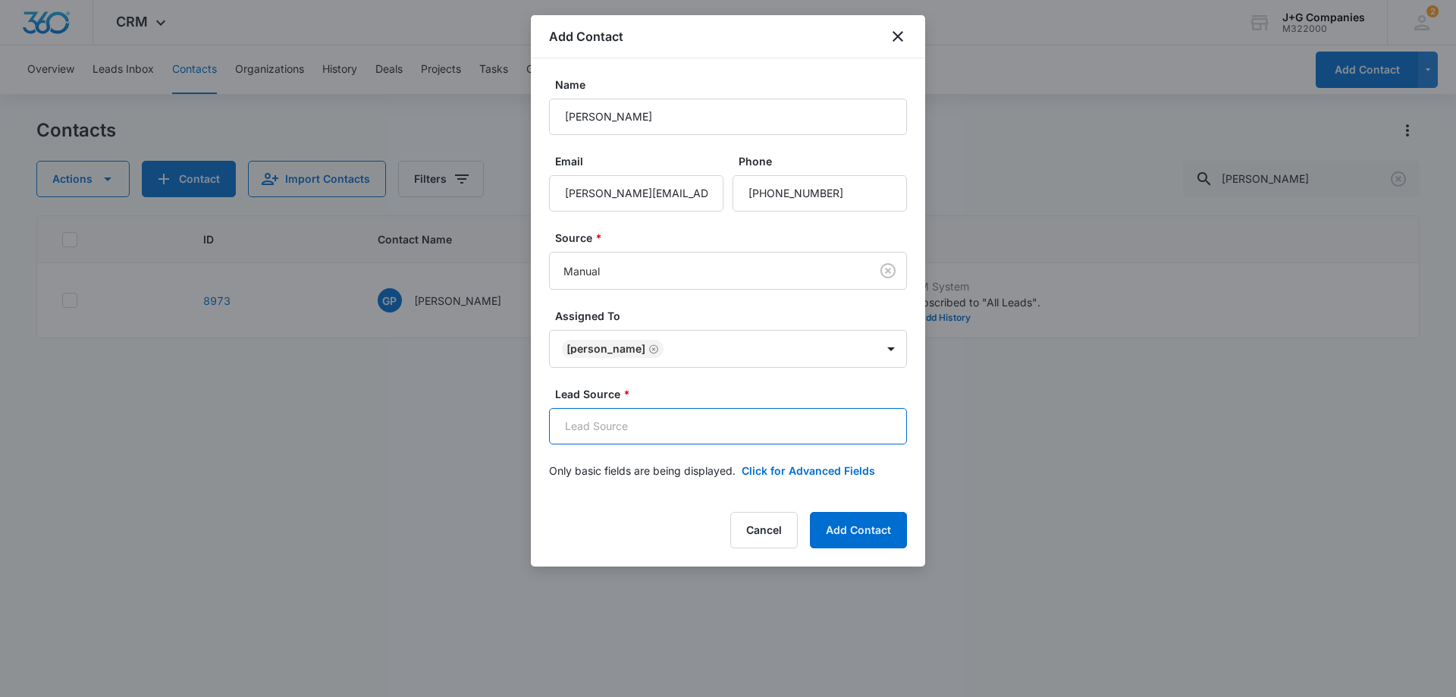
click at [644, 425] on input "Lead Source *" at bounding box center [728, 426] width 358 height 36
type input "Referral"
click at [883, 523] on button "Add Contact" at bounding box center [858, 530] width 97 height 36
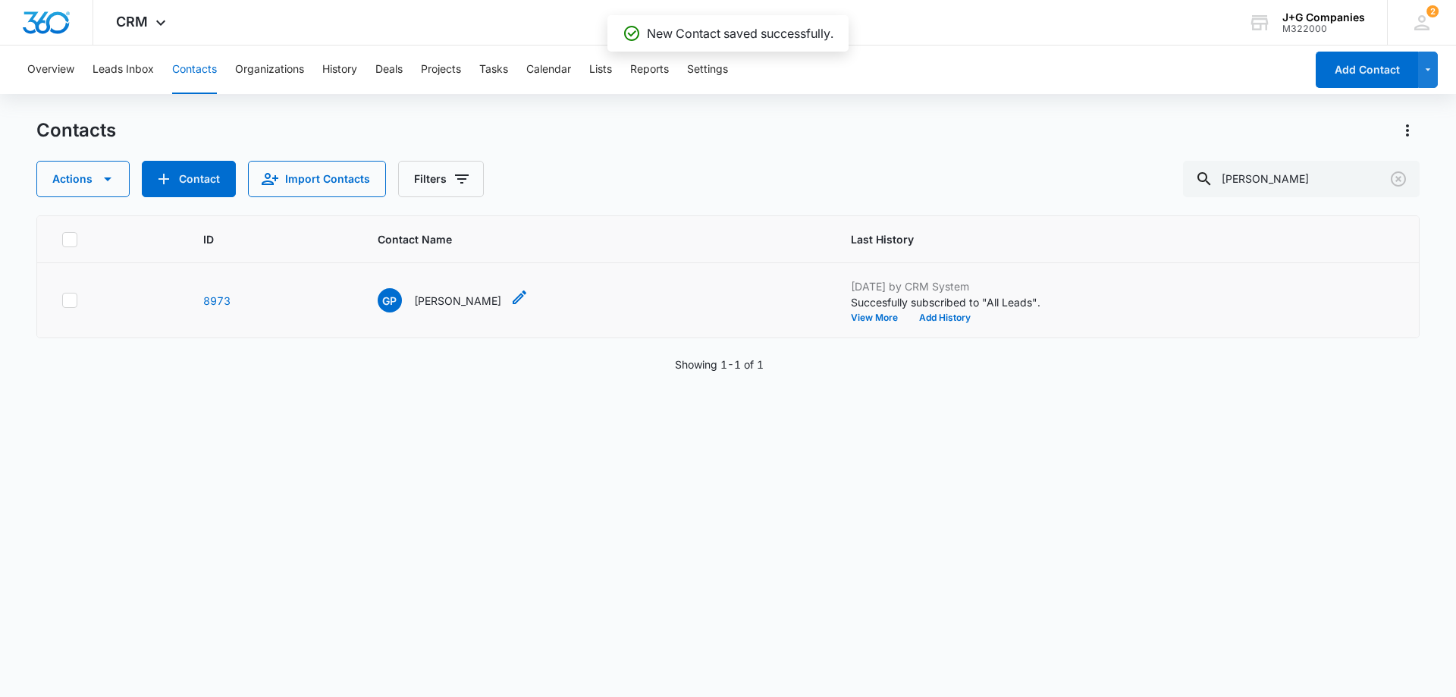
click at [460, 288] on div "GP Greg Peck" at bounding box center [440, 300] width 124 height 24
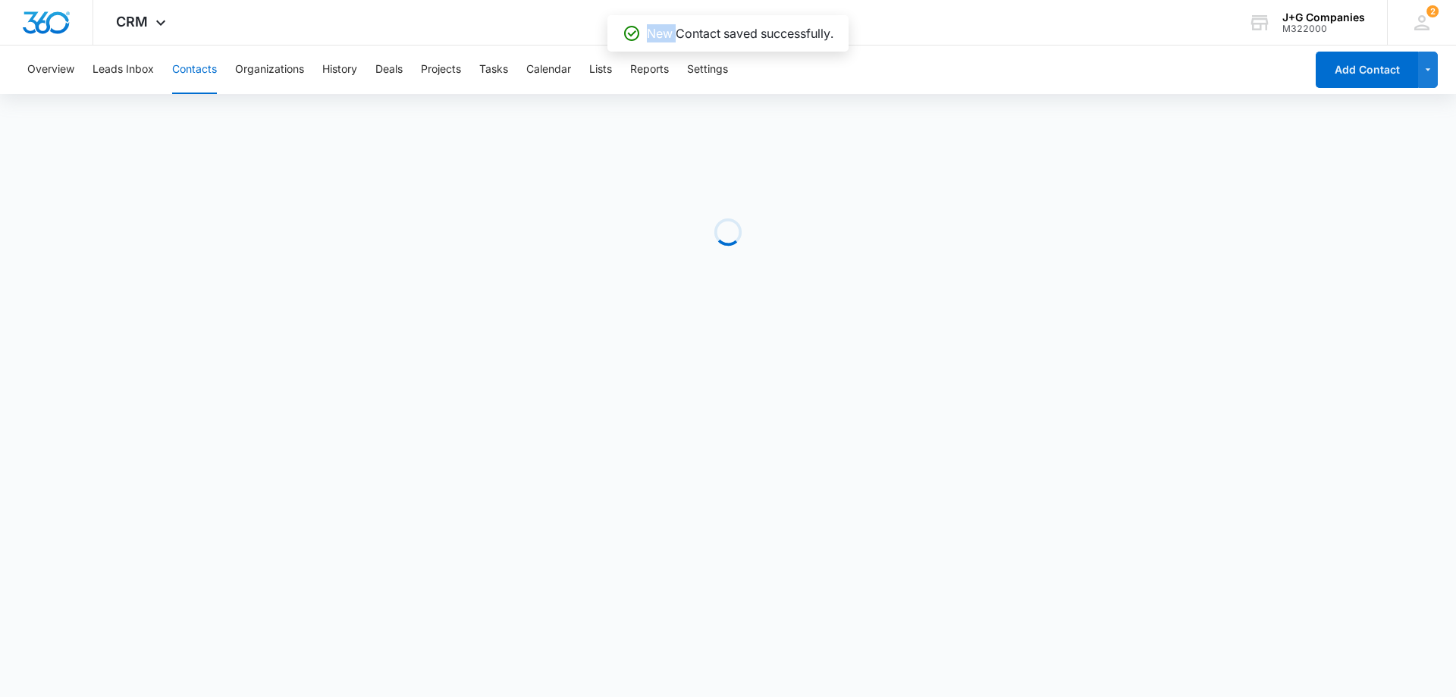
click at [460, 288] on div "Loading" at bounding box center [727, 231] width 1383 height 227
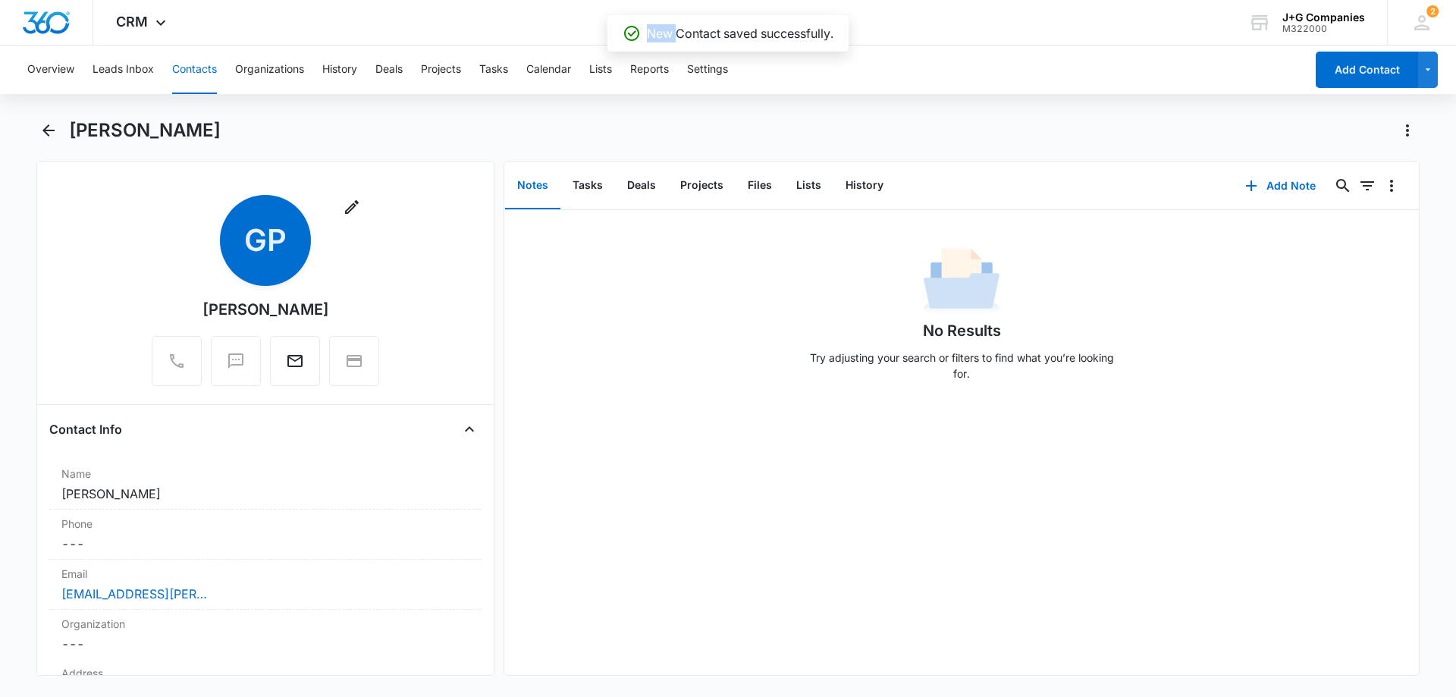
drag, startPoint x: 193, startPoint y: 69, endPoint x: 210, endPoint y: 71, distance: 17.6
click at [194, 69] on button "Contacts" at bounding box center [194, 69] width 45 height 49
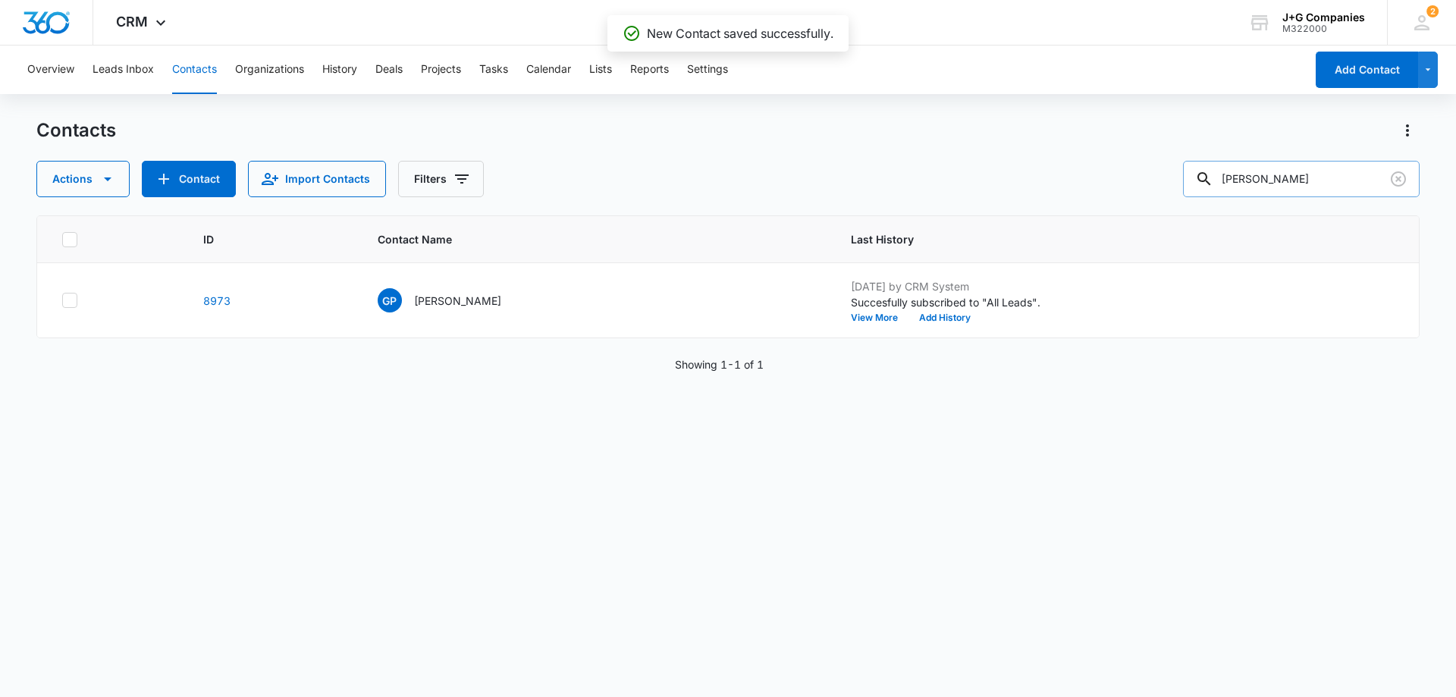
click at [1281, 181] on input "peck" at bounding box center [1301, 179] width 237 height 36
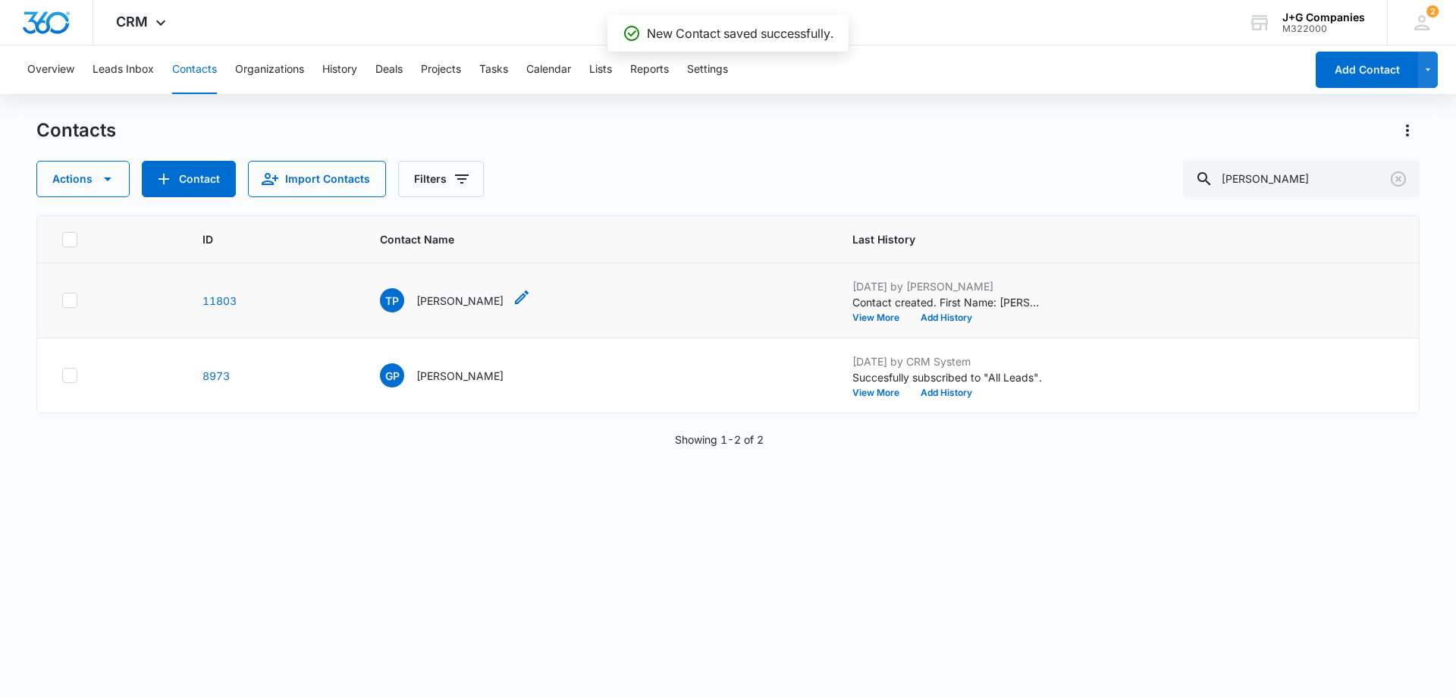
click at [472, 293] on p "Tom Peck" at bounding box center [459, 301] width 87 height 16
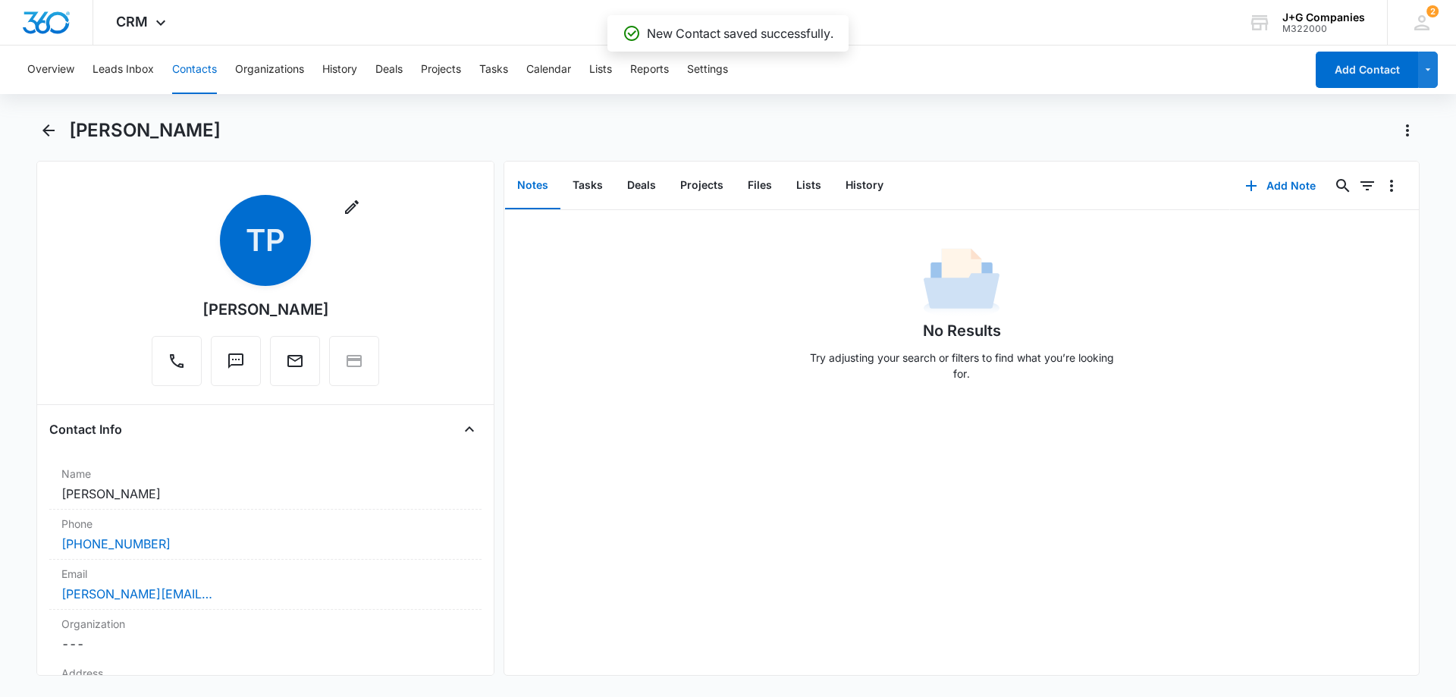
scroll to position [303, 0]
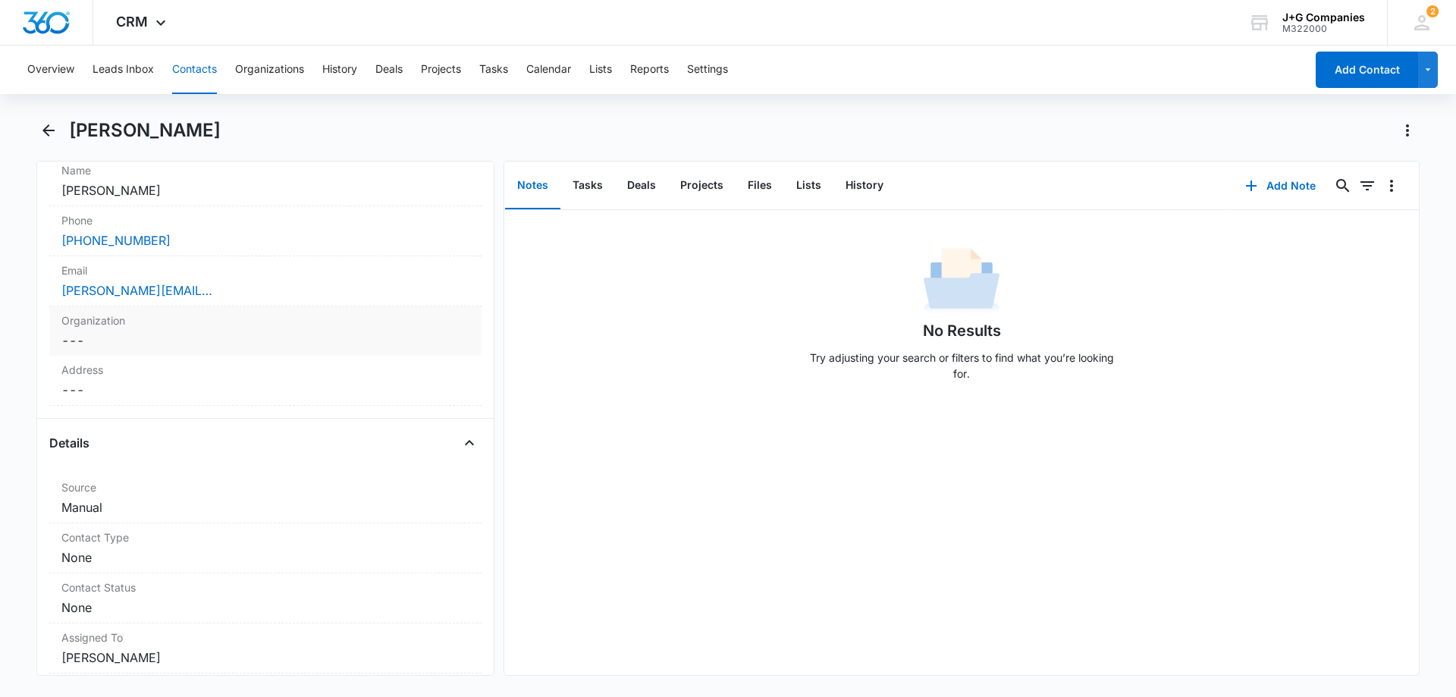
click at [115, 328] on label "Organization" at bounding box center [265, 320] width 408 height 16
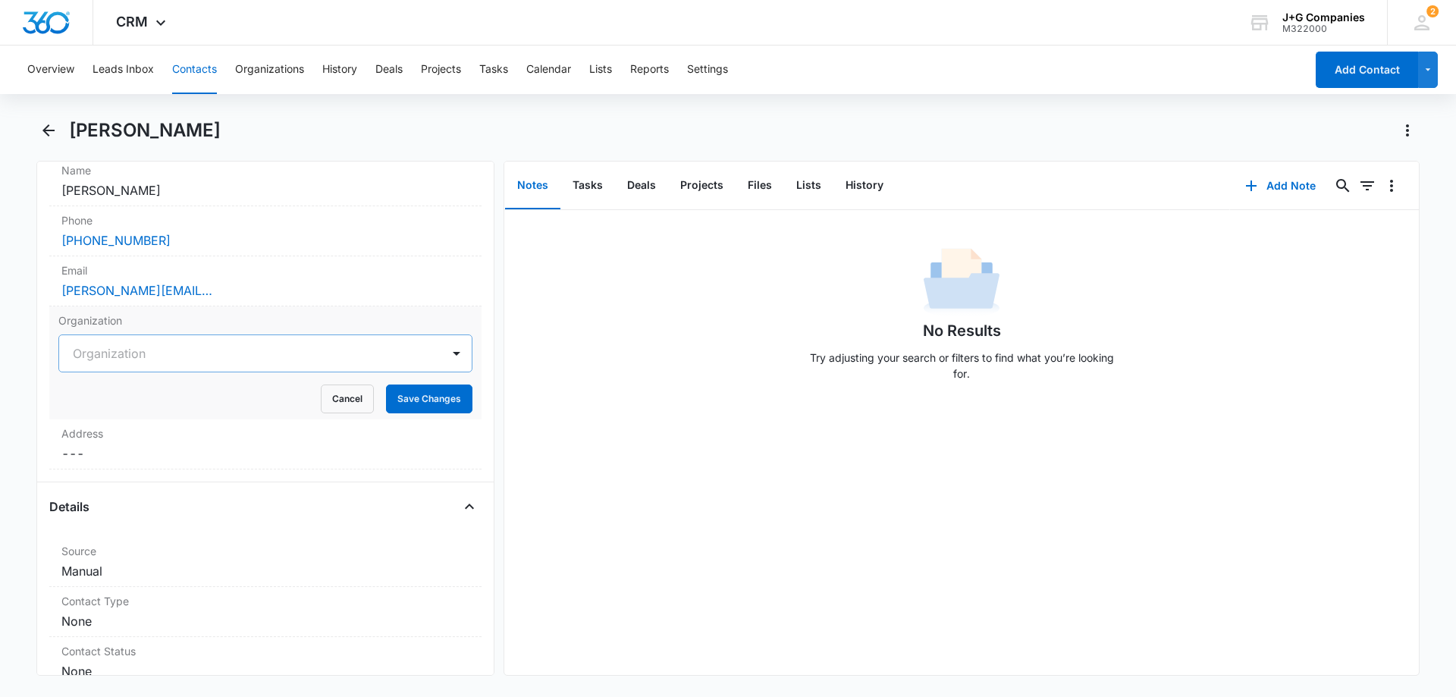
click at [125, 350] on div at bounding box center [247, 353] width 349 height 21
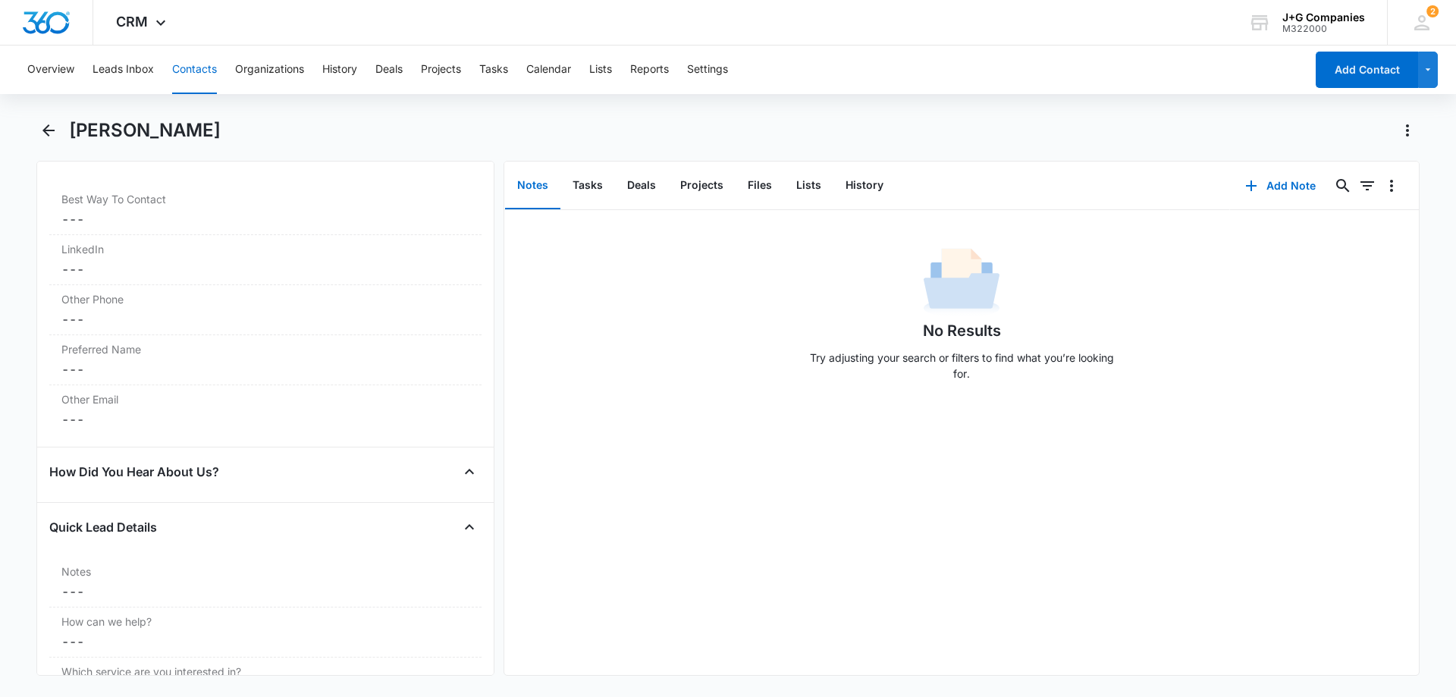
scroll to position [1365, 0]
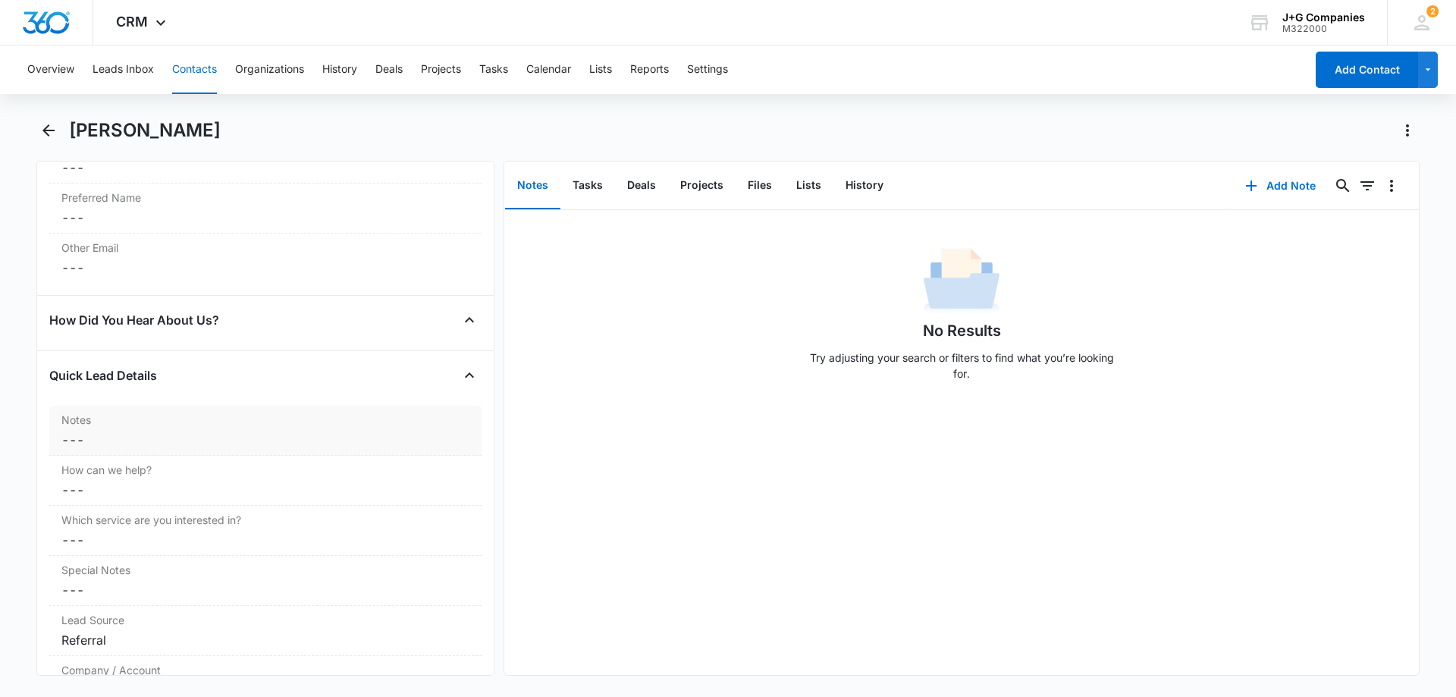
type input "Hageman Group"
click at [190, 415] on label "Notes" at bounding box center [265, 420] width 408 height 16
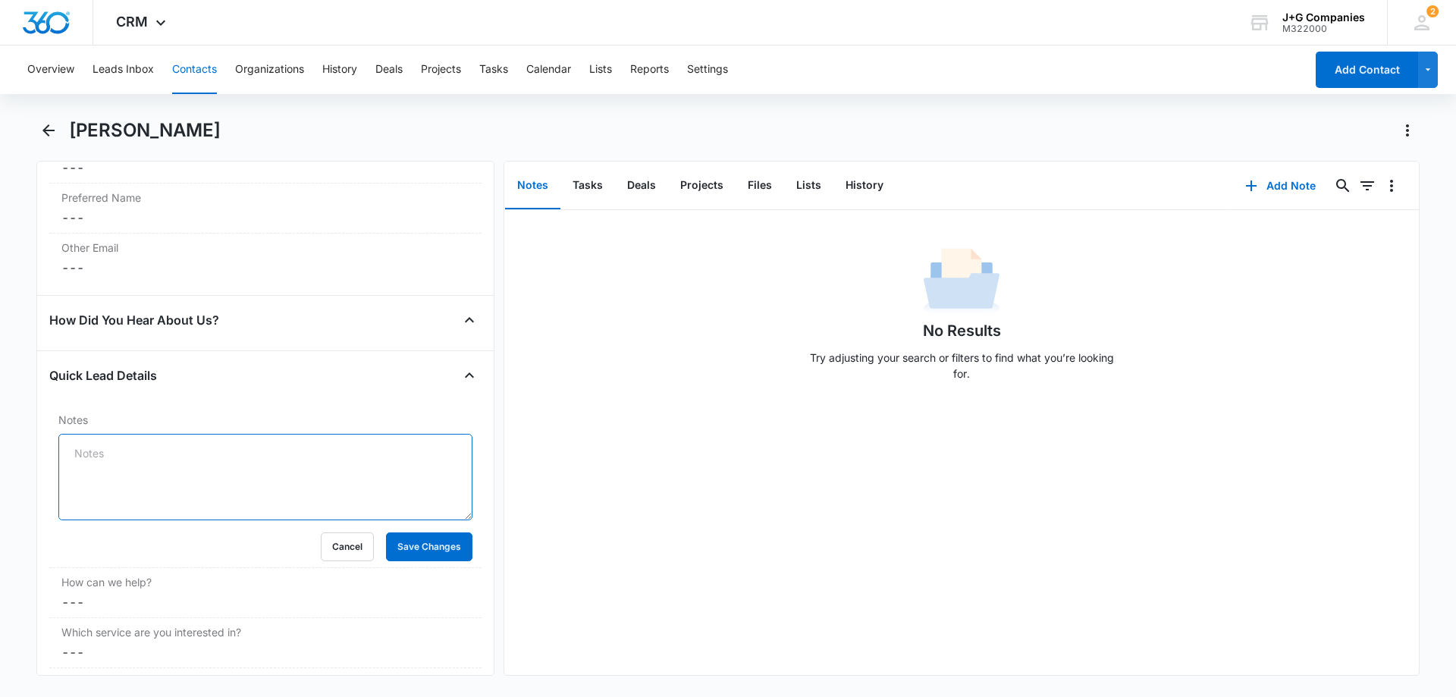
click at [194, 453] on textarea "Notes" at bounding box center [265, 477] width 414 height 86
click at [205, 447] on textarea "Friend of Kevin. W" at bounding box center [265, 477] width 414 height 86
type textarea "Friend of Kevin. Interested in Co-GP opportunities"
click at [424, 545] on button "Save Changes" at bounding box center [429, 546] width 86 height 29
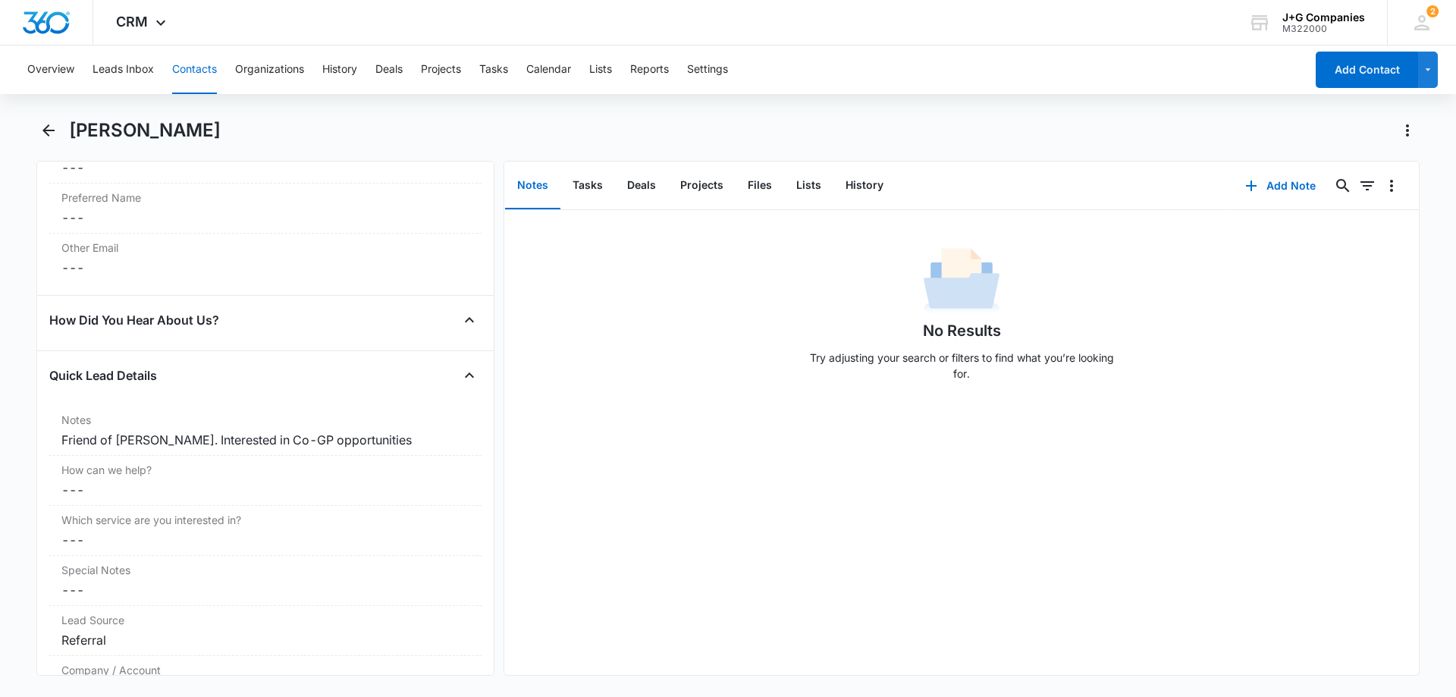
click at [180, 73] on button "Contacts" at bounding box center [194, 69] width 45 height 49
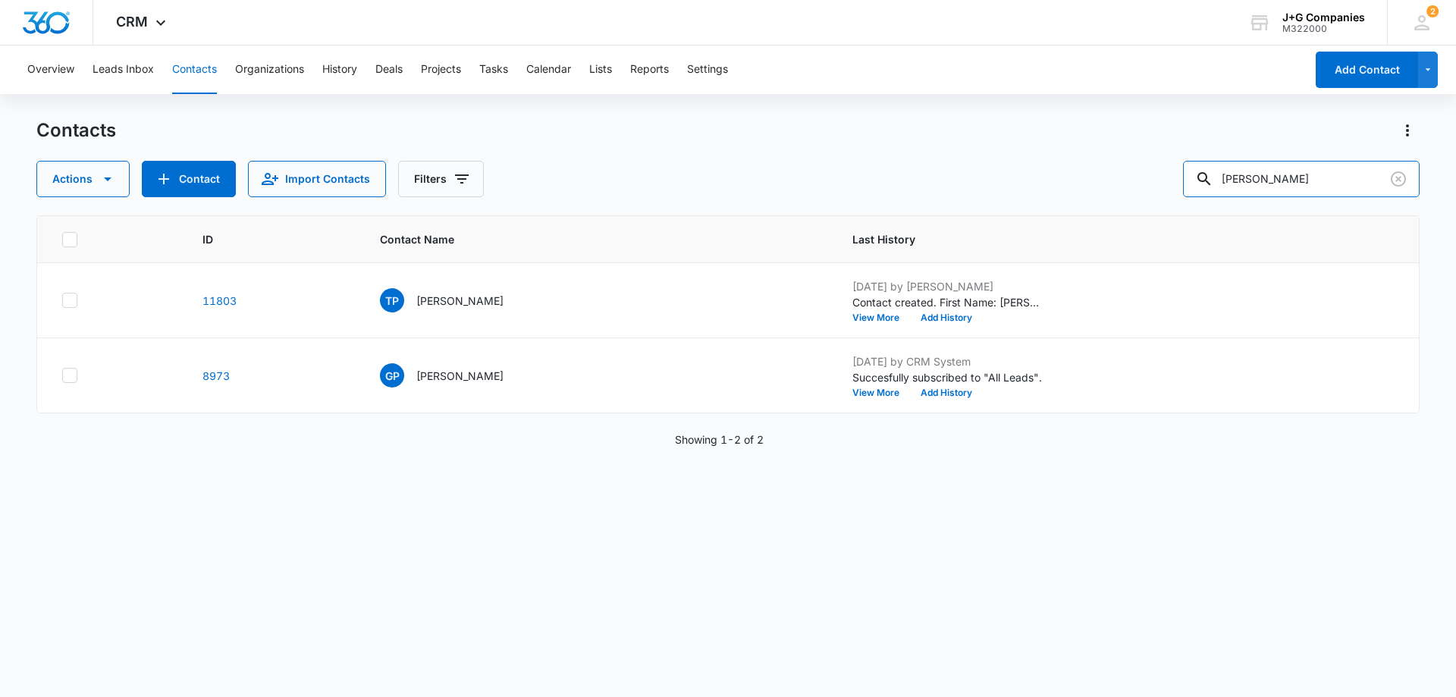
drag, startPoint x: 1300, startPoint y: 179, endPoint x: 1114, endPoint y: 183, distance: 186.6
click at [1136, 183] on div "Actions Contact Import Contacts Filters peck" at bounding box center [727, 179] width 1383 height 36
type input "[PERSON_NAME]"
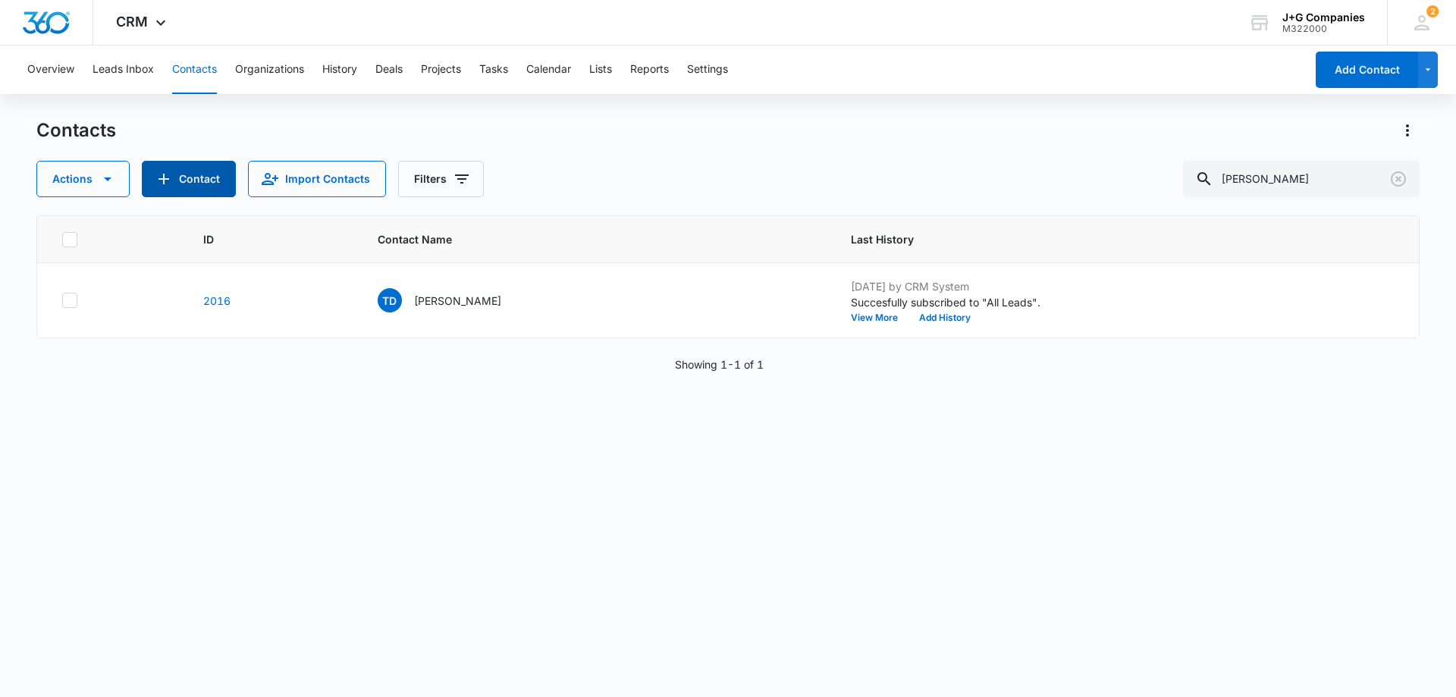
click at [187, 184] on button "Contact" at bounding box center [189, 179] width 94 height 36
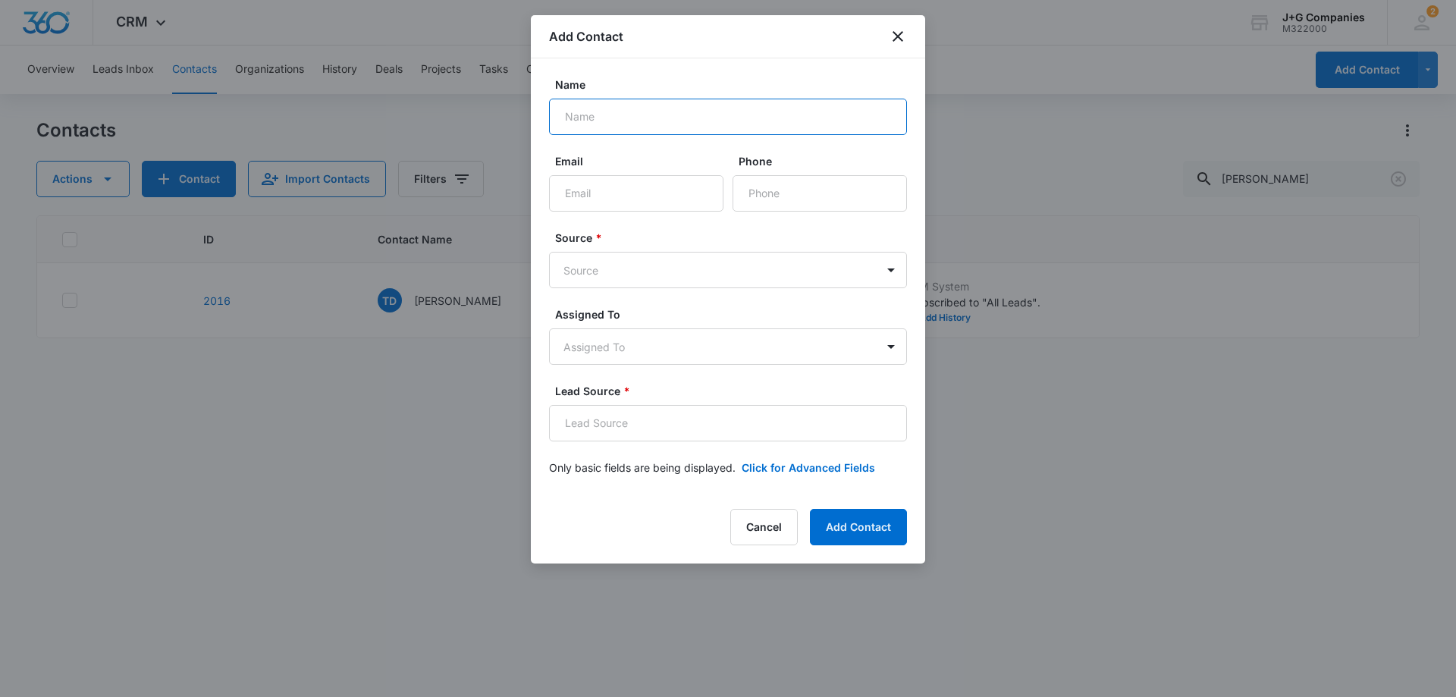
click at [616, 109] on input "Name" at bounding box center [728, 117] width 358 height 36
type input "[PERSON_NAME]"
click at [605, 195] on input "Email" at bounding box center [636, 193] width 174 height 36
paste input "[EMAIL_ADDRESS][DOMAIN_NAME]"
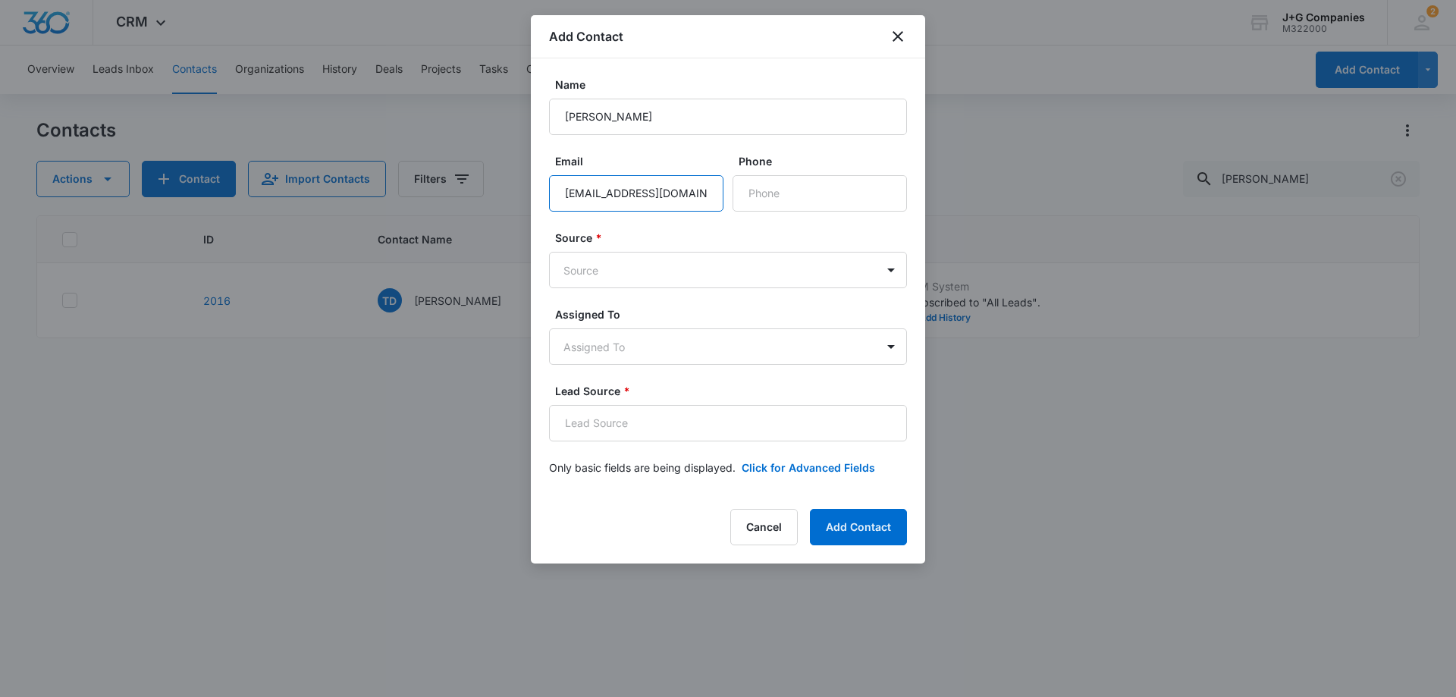
scroll to position [0, 25]
type input "[EMAIL_ADDRESS][DOMAIN_NAME]"
click at [782, 195] on input "Phone" at bounding box center [819, 193] width 174 height 36
type input "[PHONE_NUMBER]"
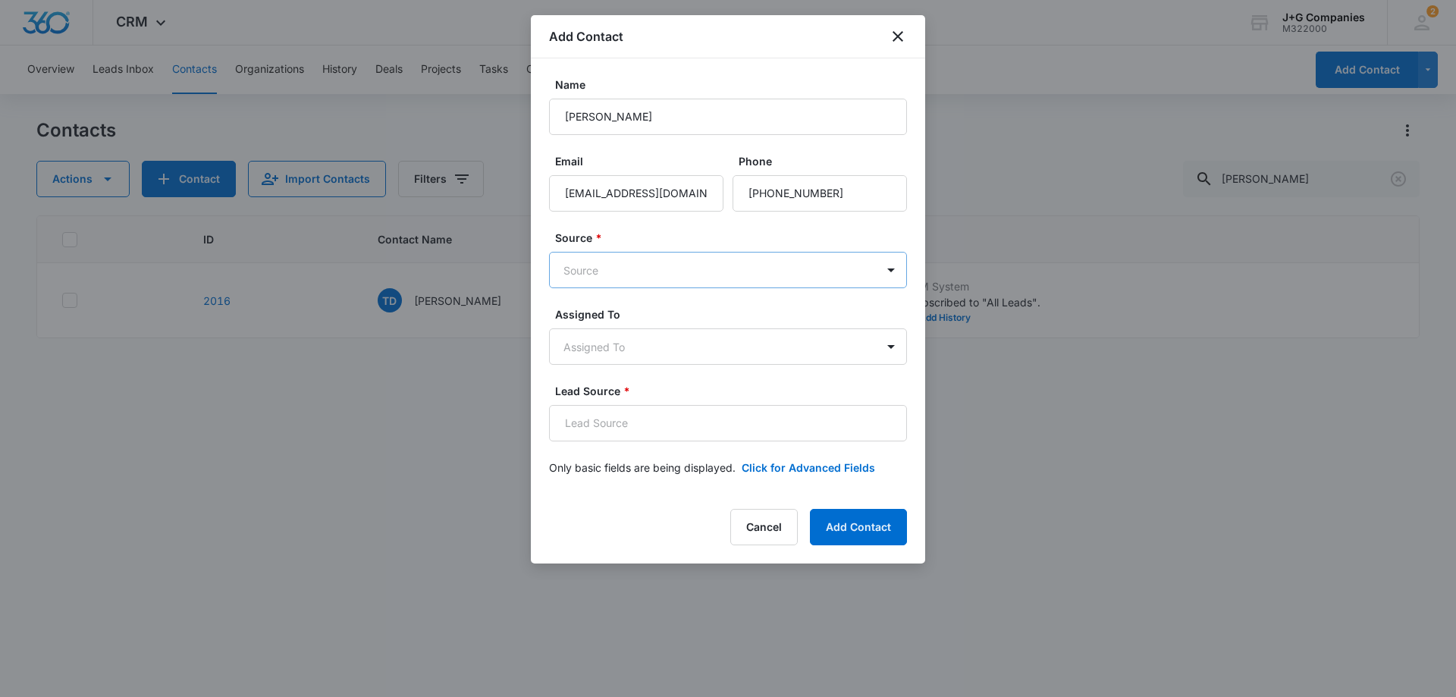
click at [658, 267] on body "CRM Apps Reputation Forms CRM Email Social Content Intelligence Files Brand Set…" at bounding box center [728, 348] width 1456 height 697
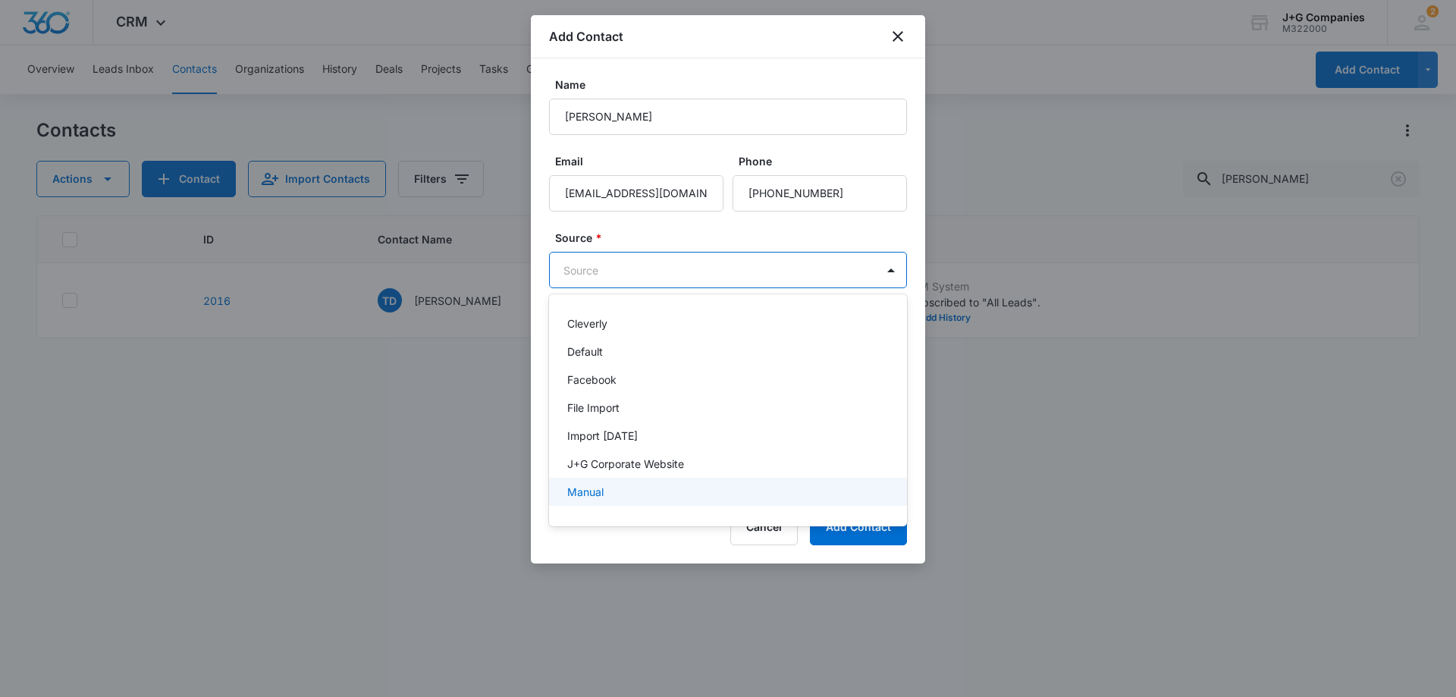
click at [604, 491] on div "Manual" at bounding box center [726, 492] width 318 height 16
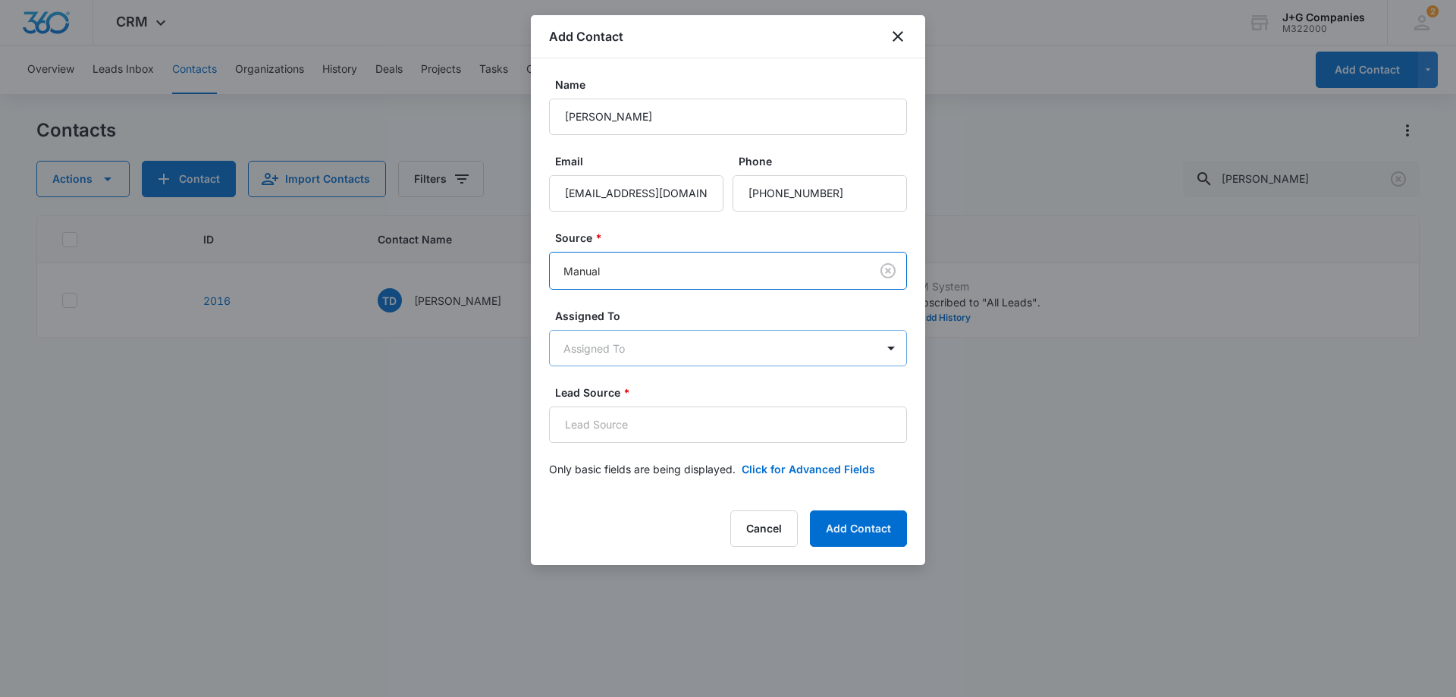
click at [615, 347] on body "CRM Apps Reputation Forms CRM Email Social Content Intelligence Files Brand Set…" at bounding box center [728, 348] width 1456 height 697
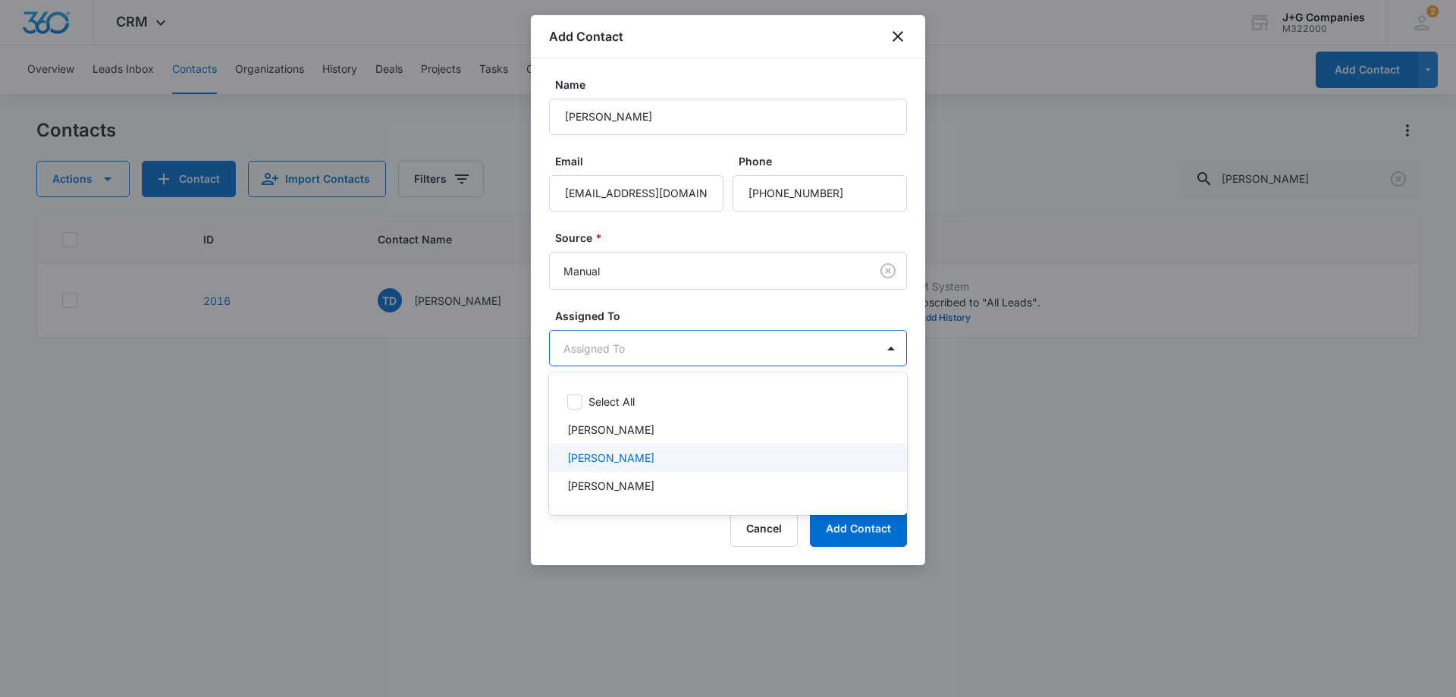
click at [602, 461] on p "[PERSON_NAME]" at bounding box center [610, 458] width 87 height 16
click at [657, 315] on div at bounding box center [728, 348] width 1456 height 697
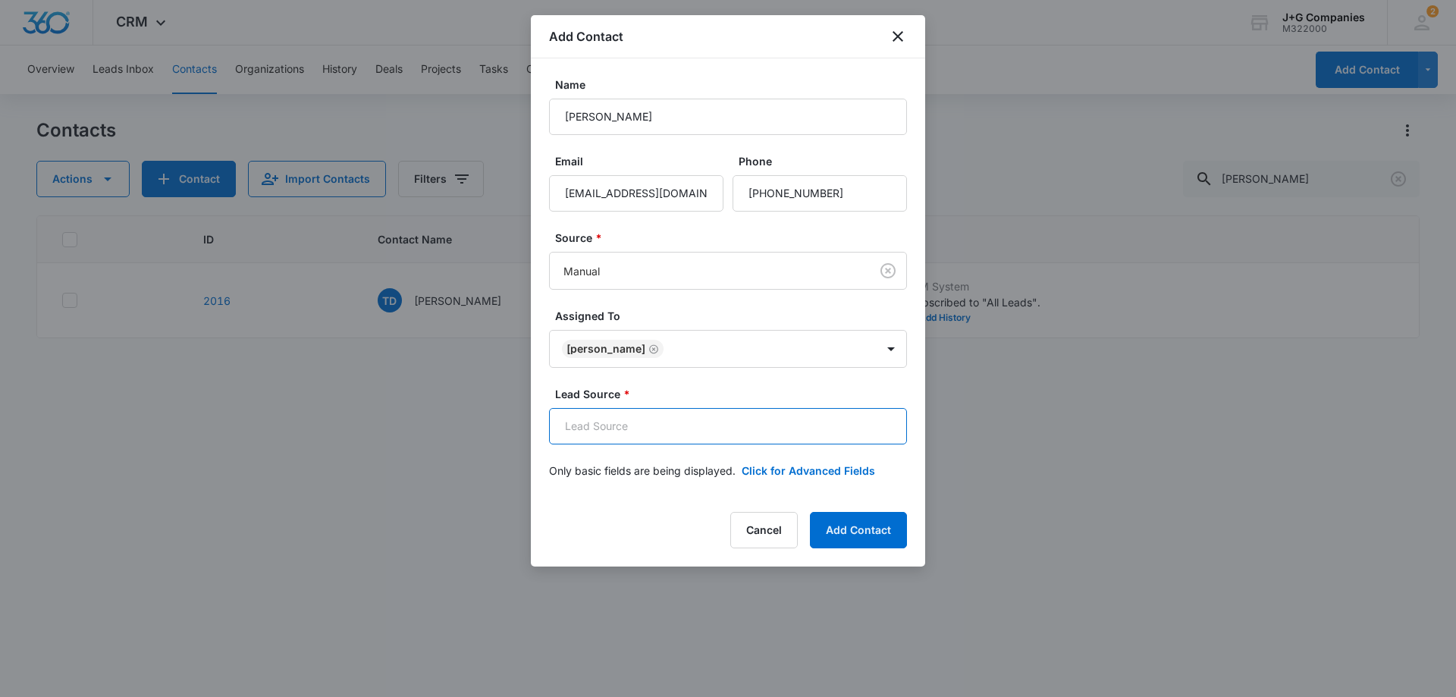
click at [625, 428] on input "Lead Source *" at bounding box center [728, 426] width 358 height 36
type input "[PERSON_NAME]"
click at [865, 523] on button "Add Contact" at bounding box center [858, 530] width 97 height 36
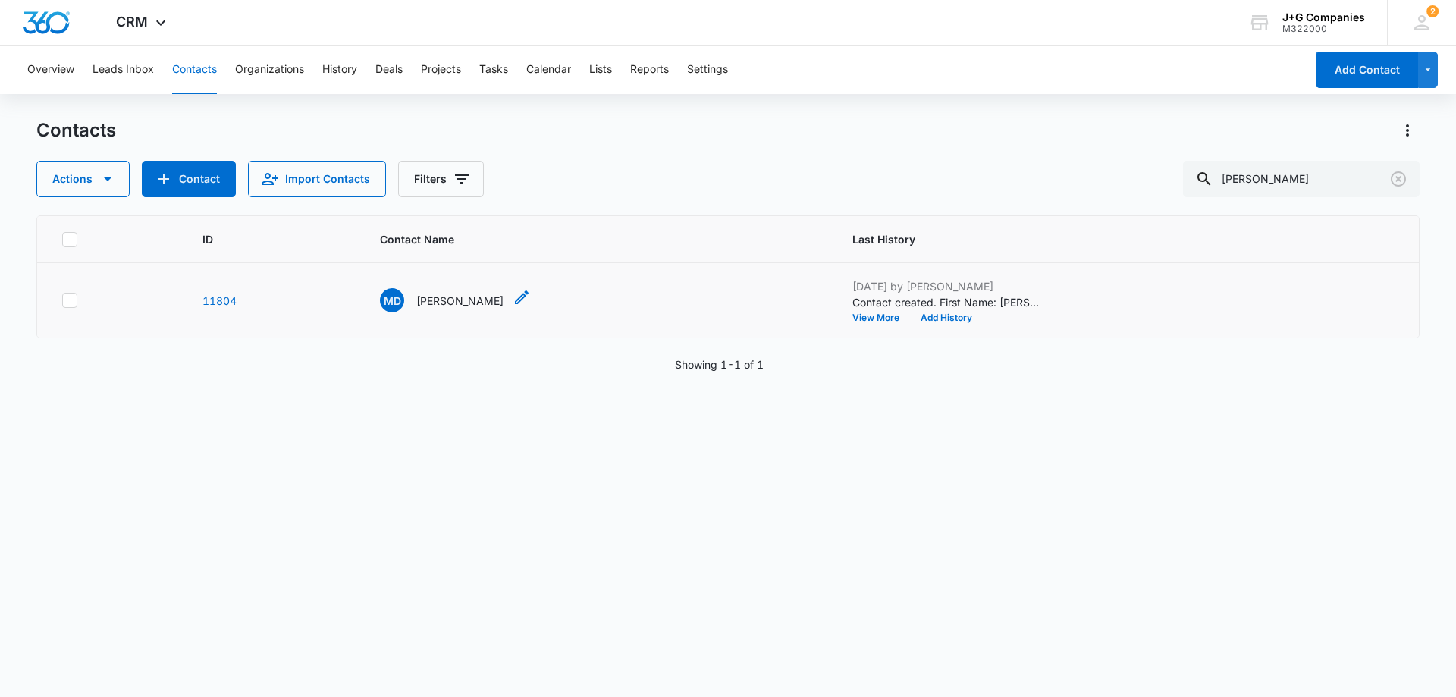
click at [475, 299] on p "[PERSON_NAME]" at bounding box center [459, 301] width 87 height 16
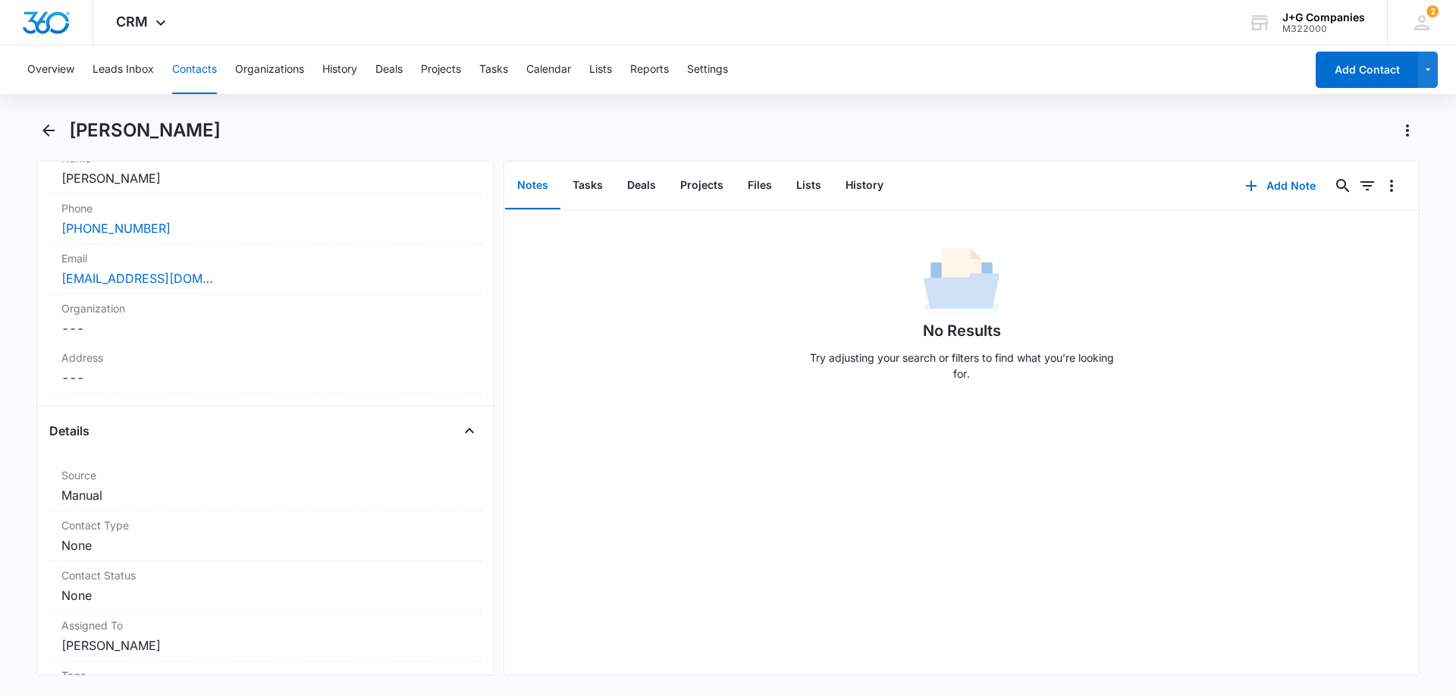
scroll to position [379, 0]
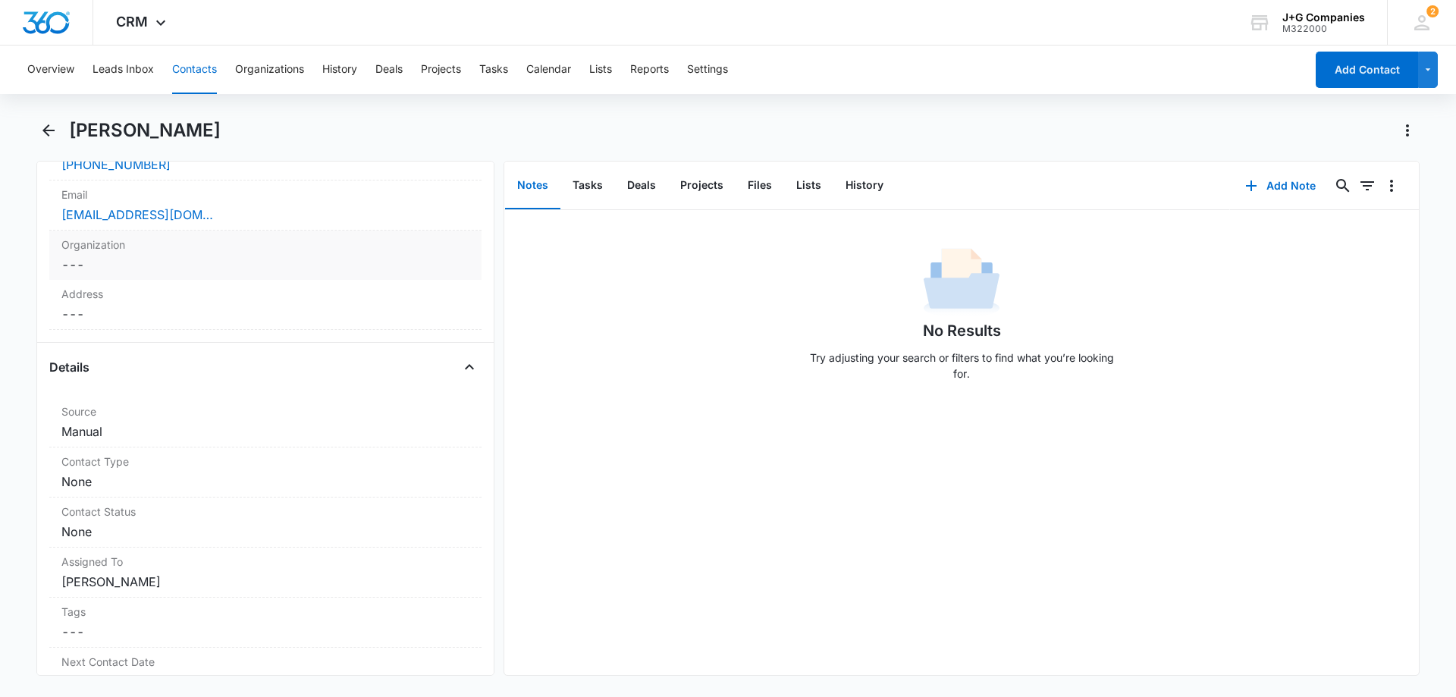
click at [136, 235] on div "Organization Cancel Save Changes ---" at bounding box center [265, 254] width 432 height 49
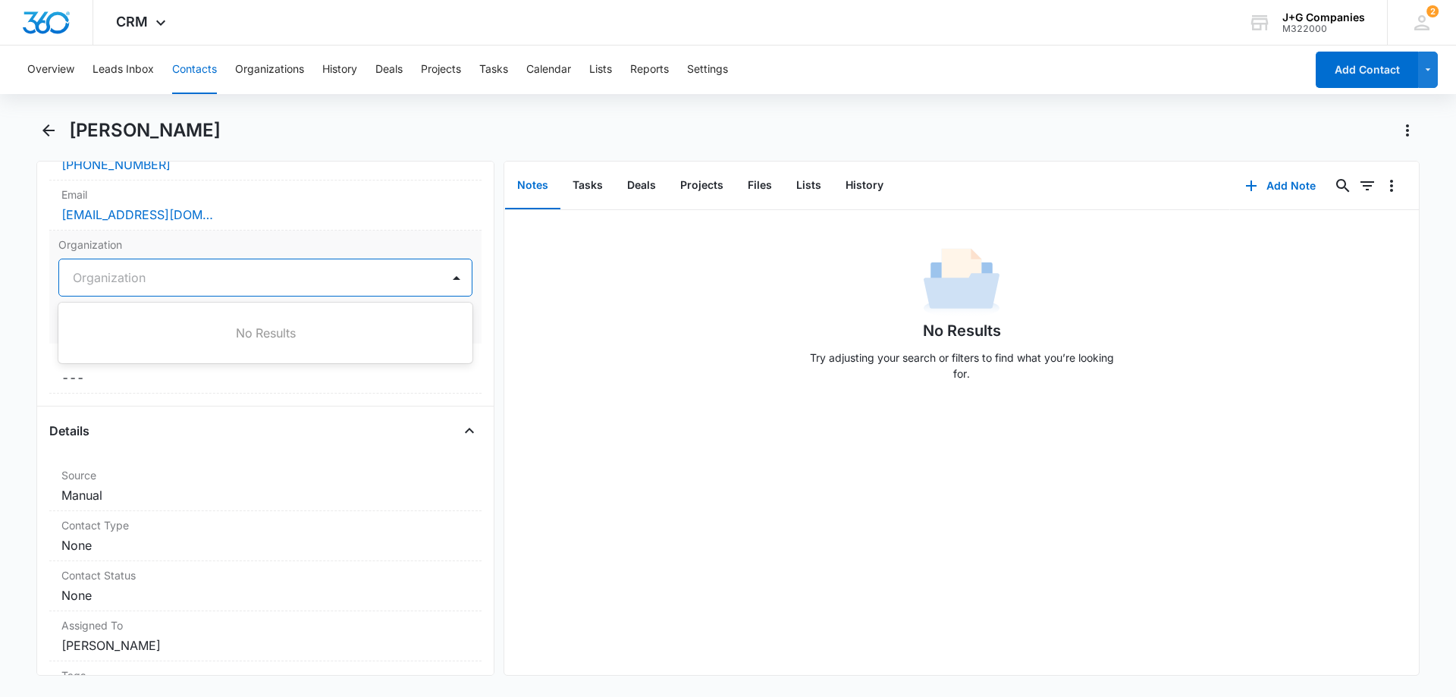
click at [133, 272] on div at bounding box center [247, 277] width 349 height 21
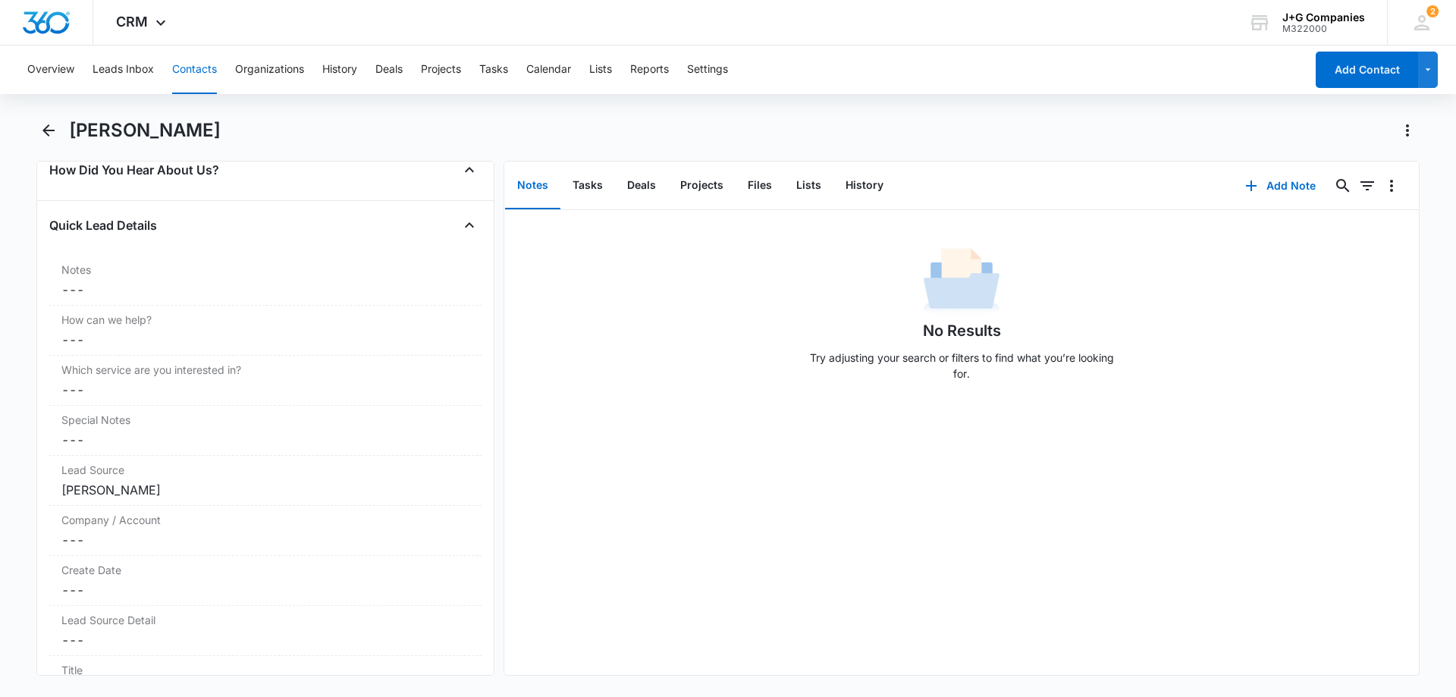
scroll to position [1516, 0]
type input "First Merchant's Corp"
click at [171, 281] on dd "Cancel Save Changes ---" at bounding box center [265, 288] width 408 height 18
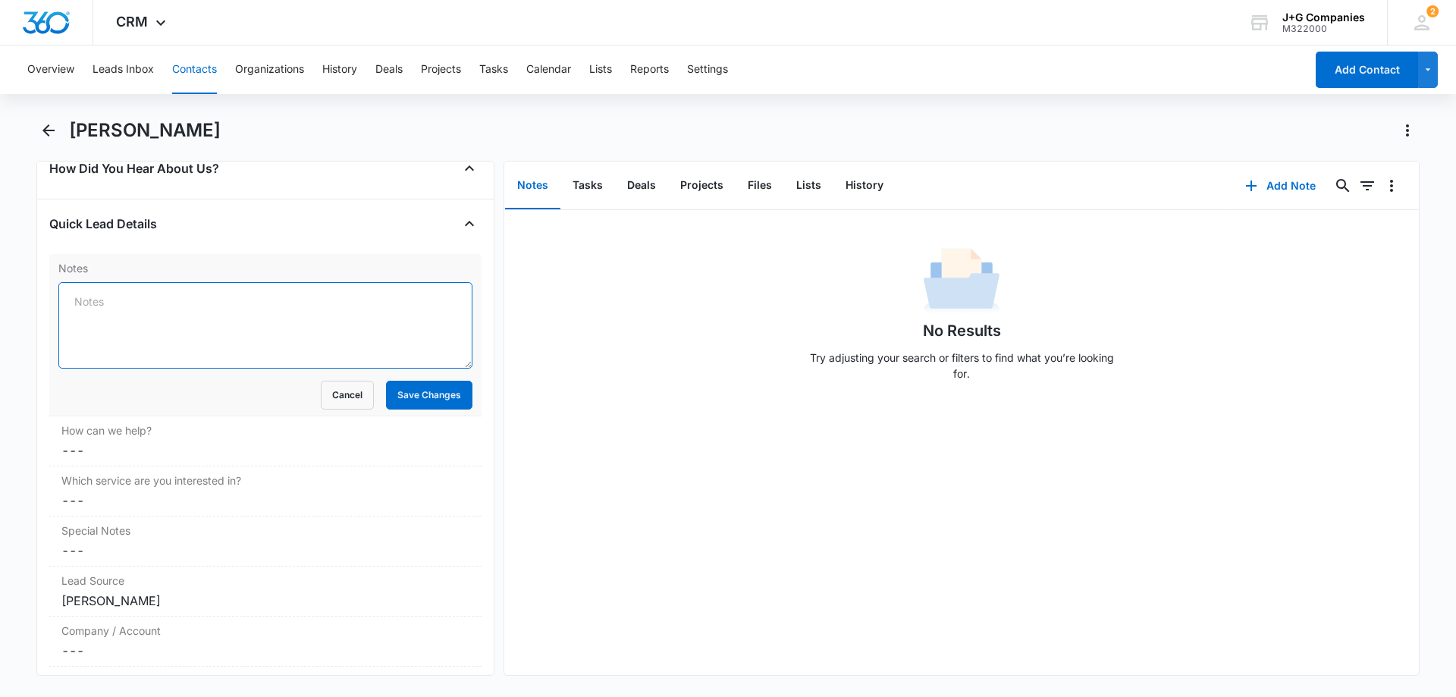
click at [161, 310] on textarea "Notes" at bounding box center [265, 325] width 414 height 86
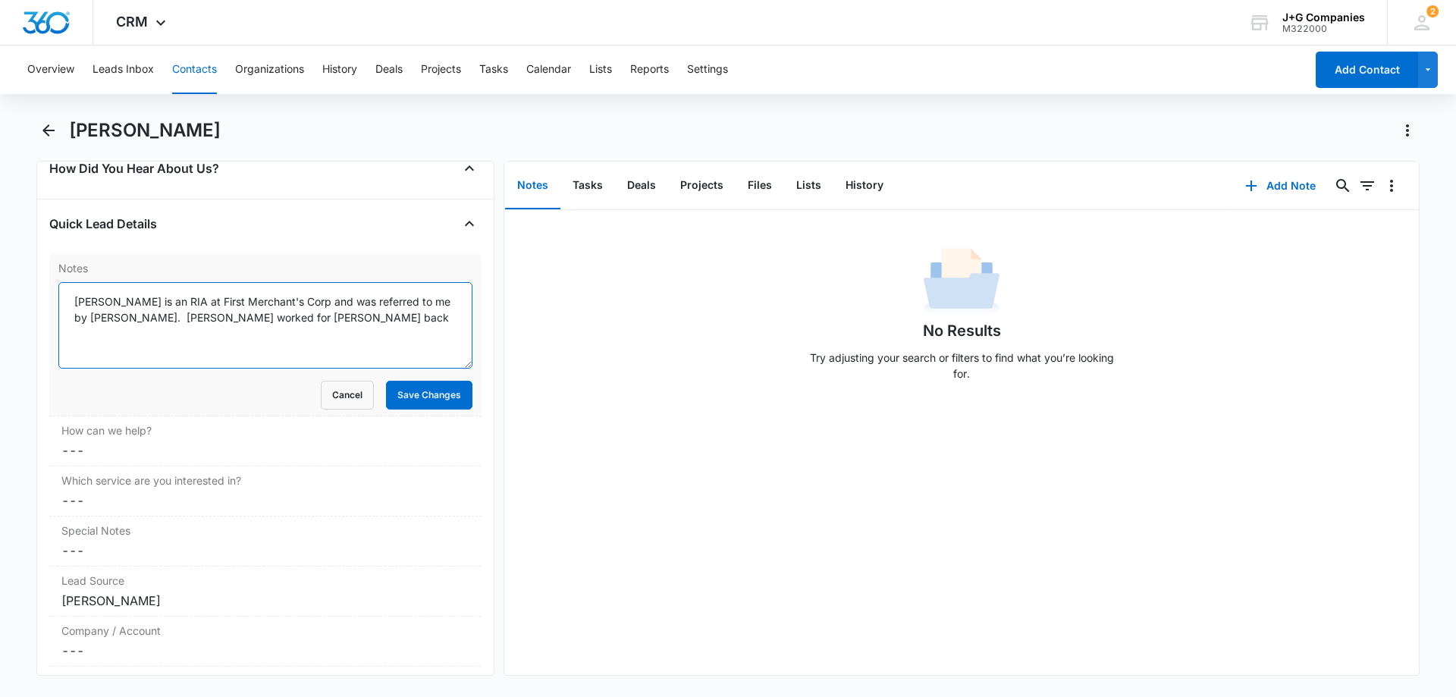
click at [238, 323] on textarea "[PERSON_NAME] is an RIA at First Merchant's Corp and was referred to me by [PER…" at bounding box center [265, 325] width 414 height 86
click at [324, 320] on textarea "[PERSON_NAME] is an RIA at First Merchant's Corp and was referred to me by [PER…" at bounding box center [265, 325] width 414 height 86
type textarea "[PERSON_NAME] is an RIA at First Merchant's Corp and was referred to me by [PER…"
click at [412, 391] on button "Save Changes" at bounding box center [429, 395] width 86 height 29
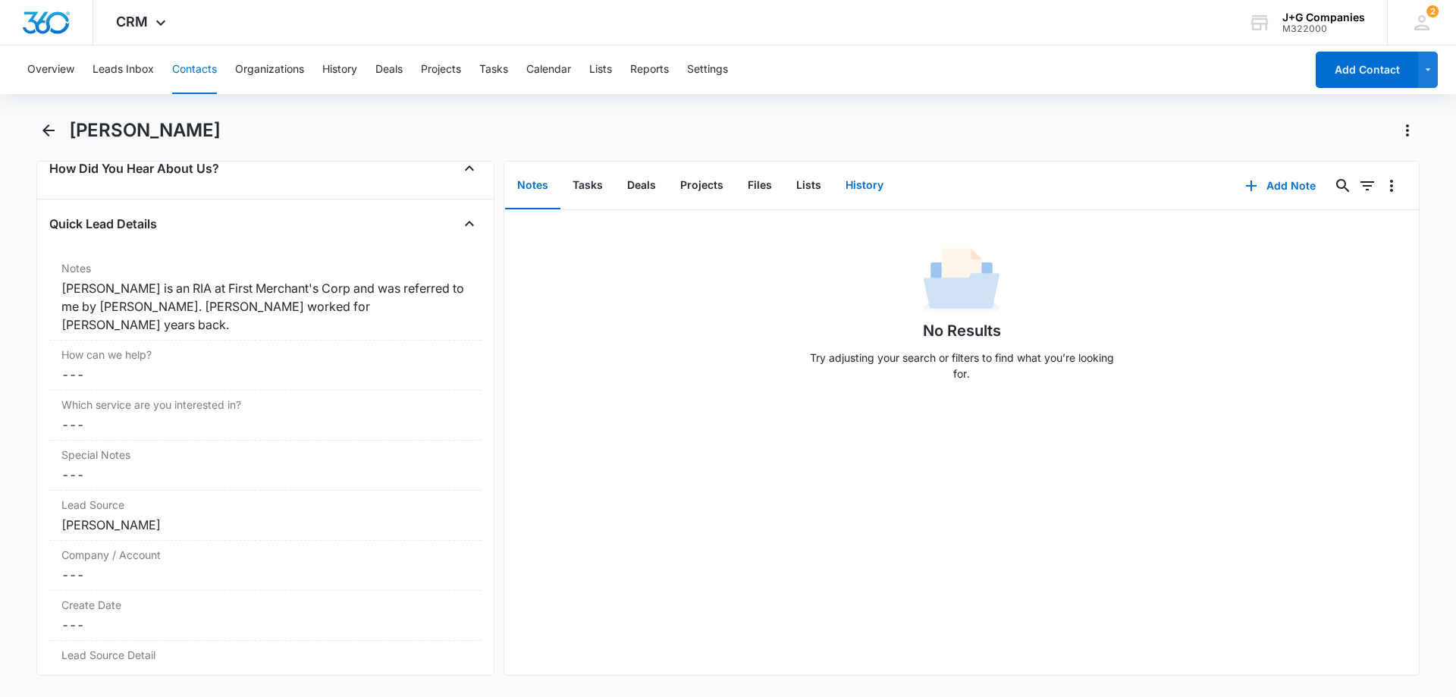
click at [860, 180] on button "History" at bounding box center [864, 185] width 62 height 47
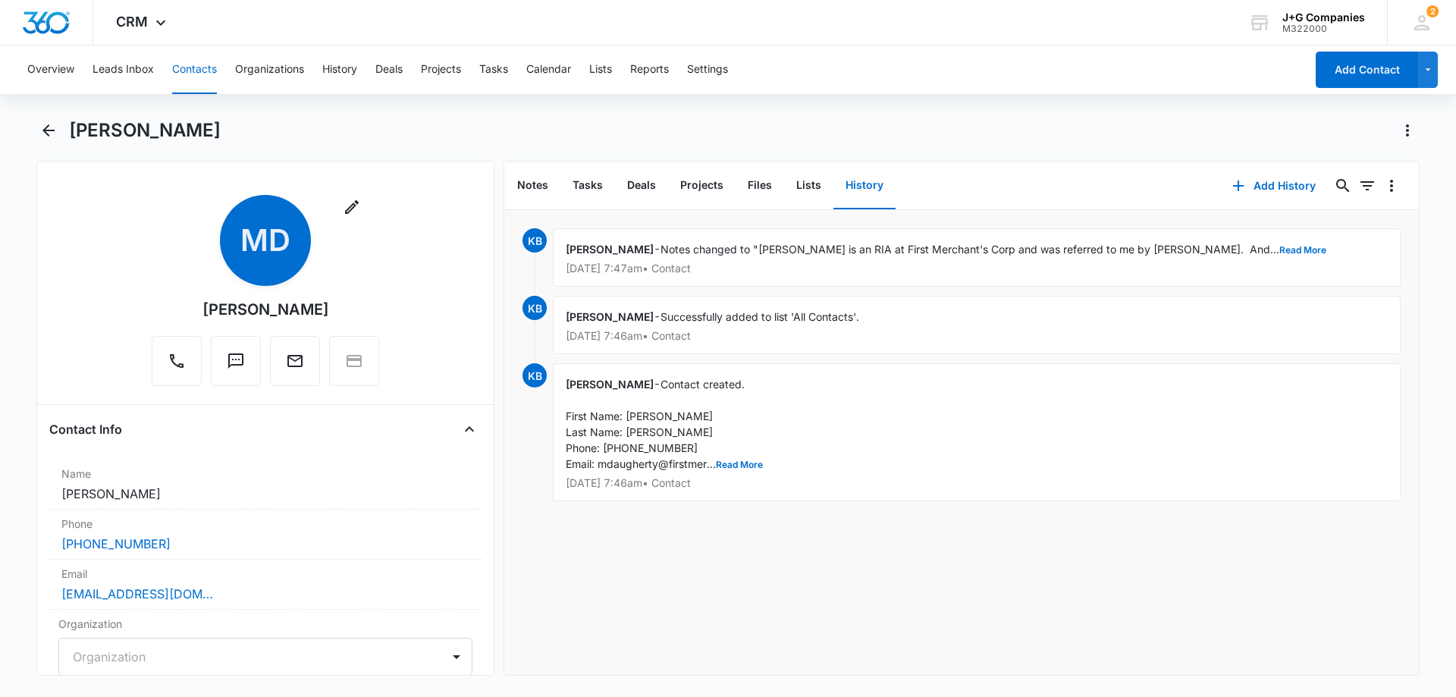
click at [192, 71] on button "Contacts" at bounding box center [194, 69] width 45 height 49
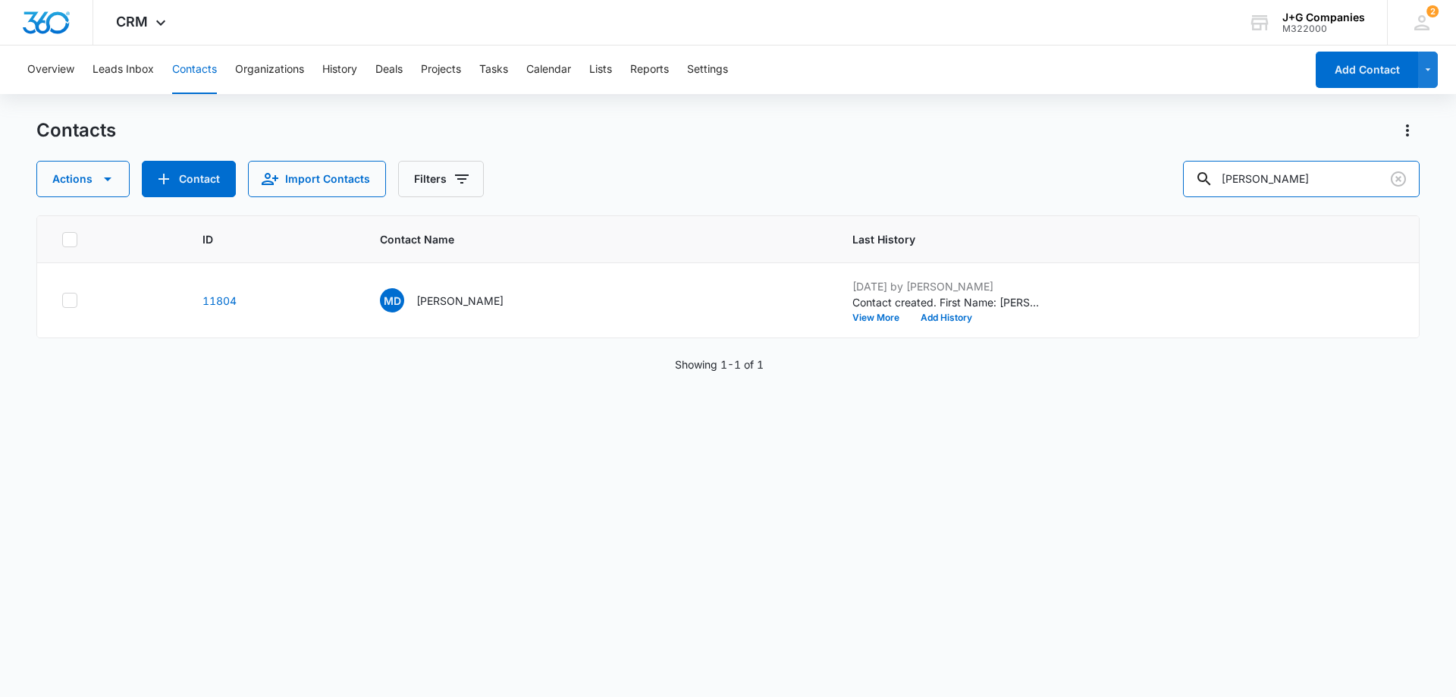
drag, startPoint x: 1268, startPoint y: 183, endPoint x: 1171, endPoint y: 182, distance: 97.1
click at [1174, 182] on div "Actions Contact Import Contacts Filters [PERSON_NAME]" at bounding box center [727, 179] width 1383 height 36
type input "[PERSON_NAME]"
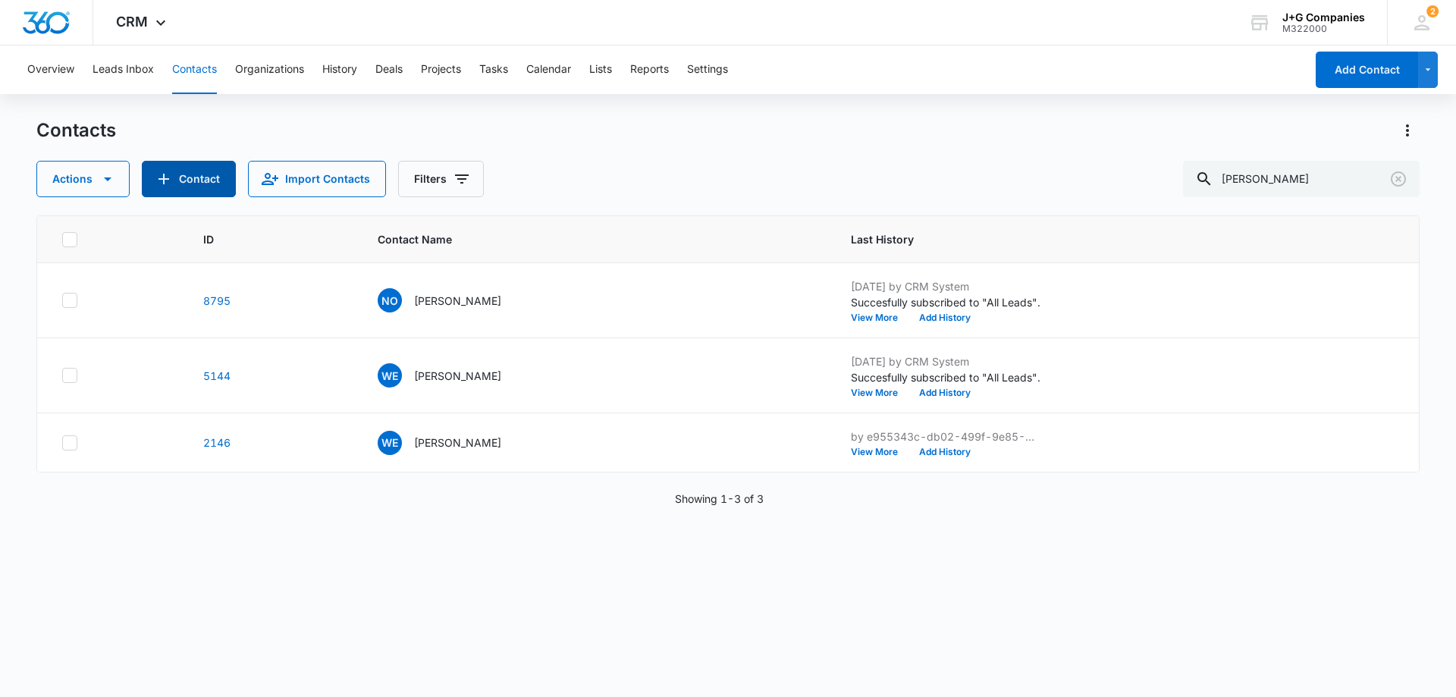
click at [187, 178] on button "Contact" at bounding box center [189, 179] width 94 height 36
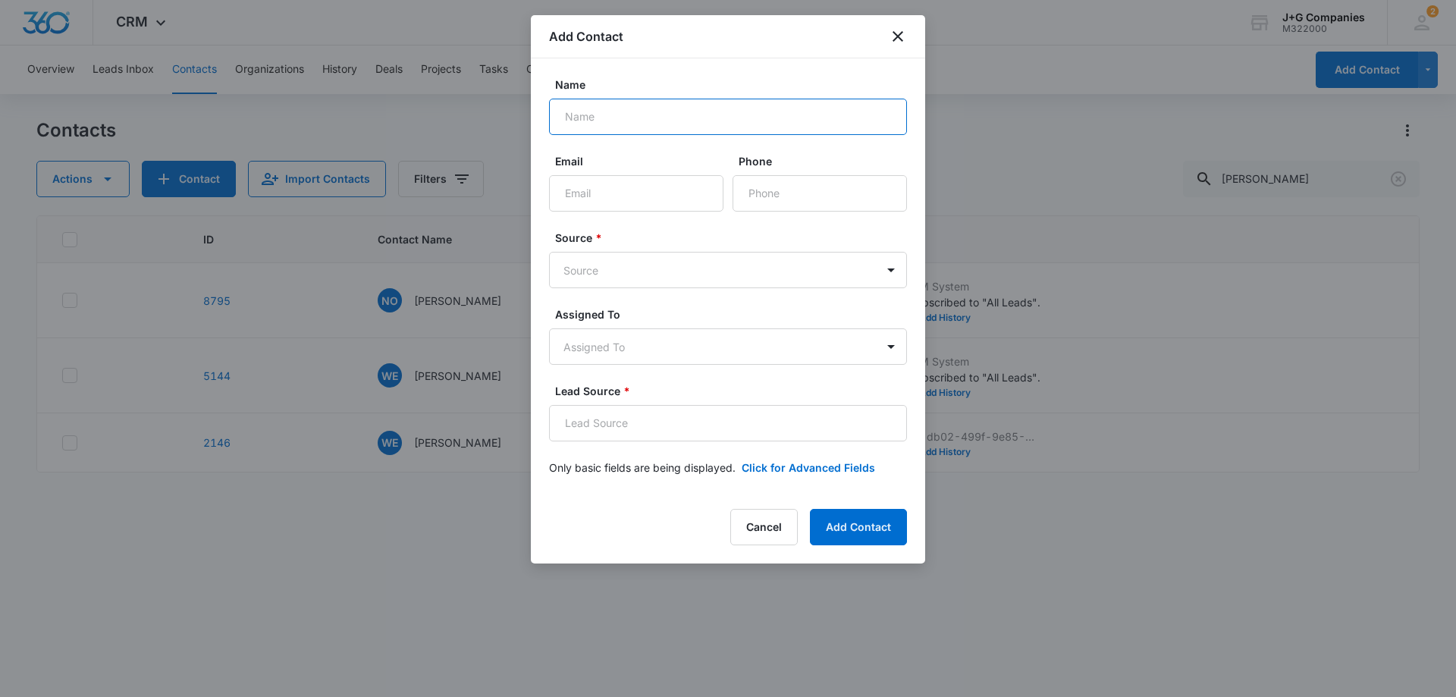
click at [595, 114] on input "Name" at bounding box center [728, 117] width 358 height 36
type input "[PERSON_NAME]"
click at [585, 191] on input "Email" at bounding box center [636, 193] width 174 height 36
paste input "[PERSON_NAME] <[EMAIL_ADDRESS][DOMAIN_NAME]>"
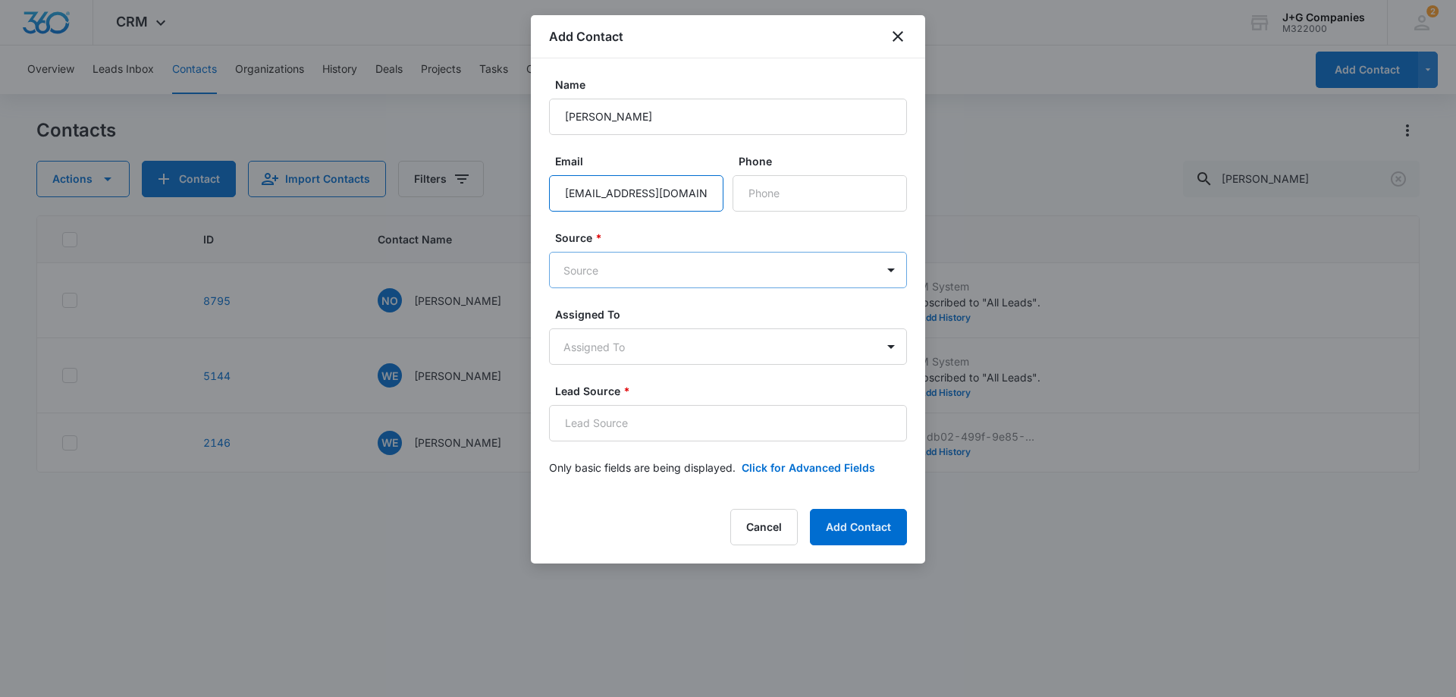
type input "[EMAIL_ADDRESS][DOMAIN_NAME]"
click at [616, 262] on body "CRM Apps Reputation Forms CRM Email Social Content Intelligence Files Brand Set…" at bounding box center [728, 348] width 1456 height 697
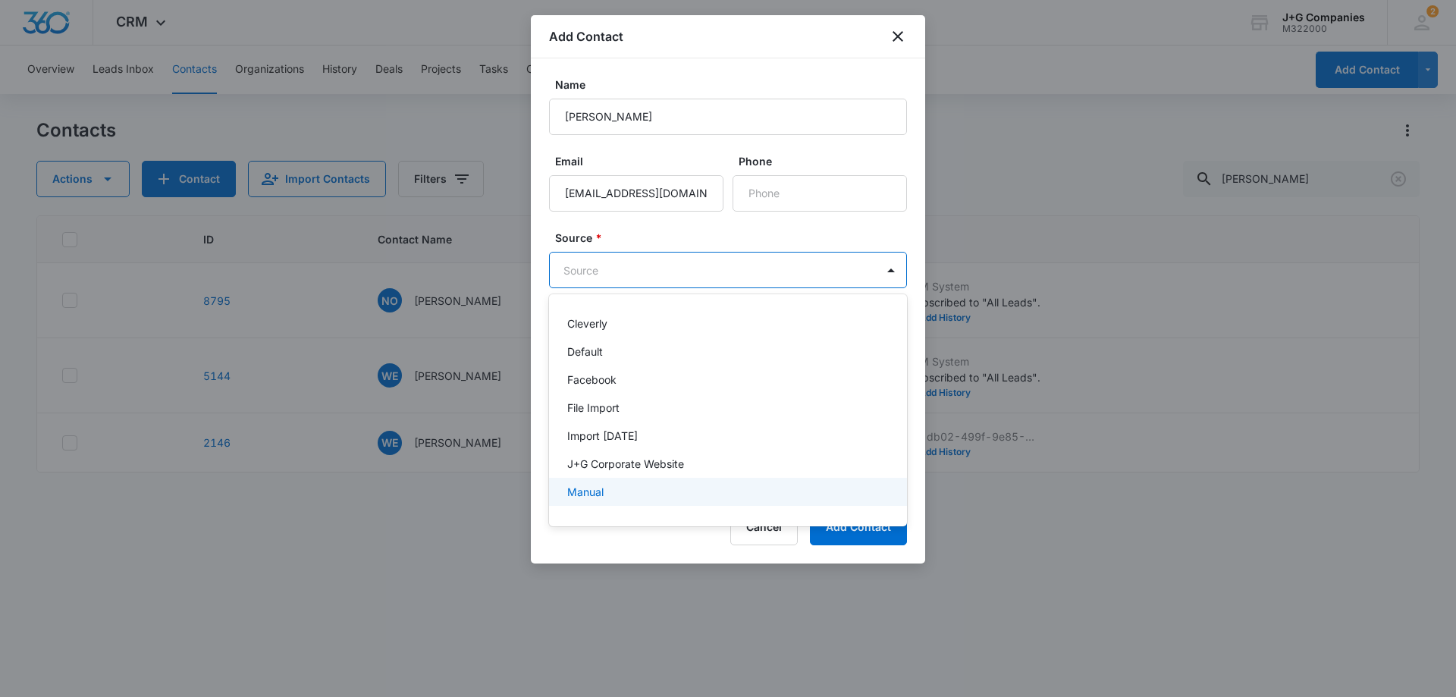
click at [602, 490] on p "Manual" at bounding box center [585, 492] width 36 height 16
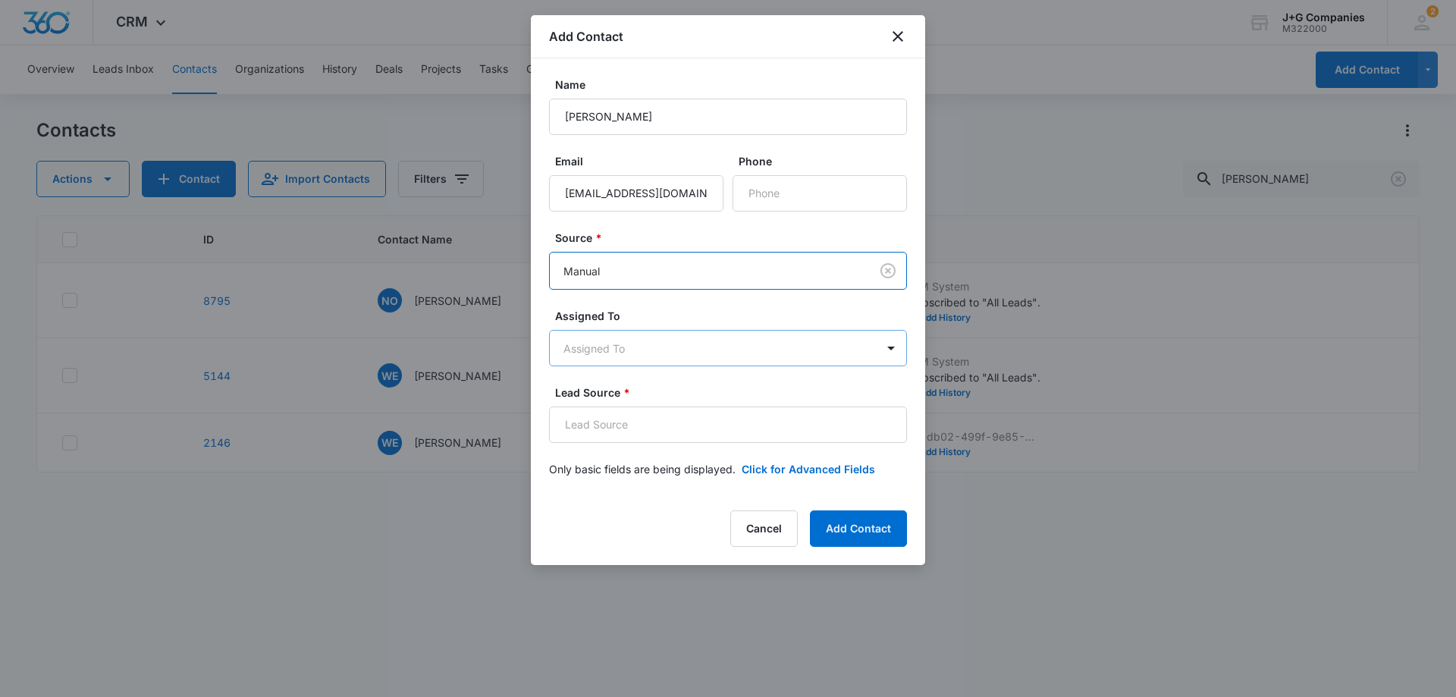
click at [610, 340] on body "CRM Apps Reputation Forms CRM Email Social Content Intelligence Files Brand Set…" at bounding box center [728, 348] width 1456 height 697
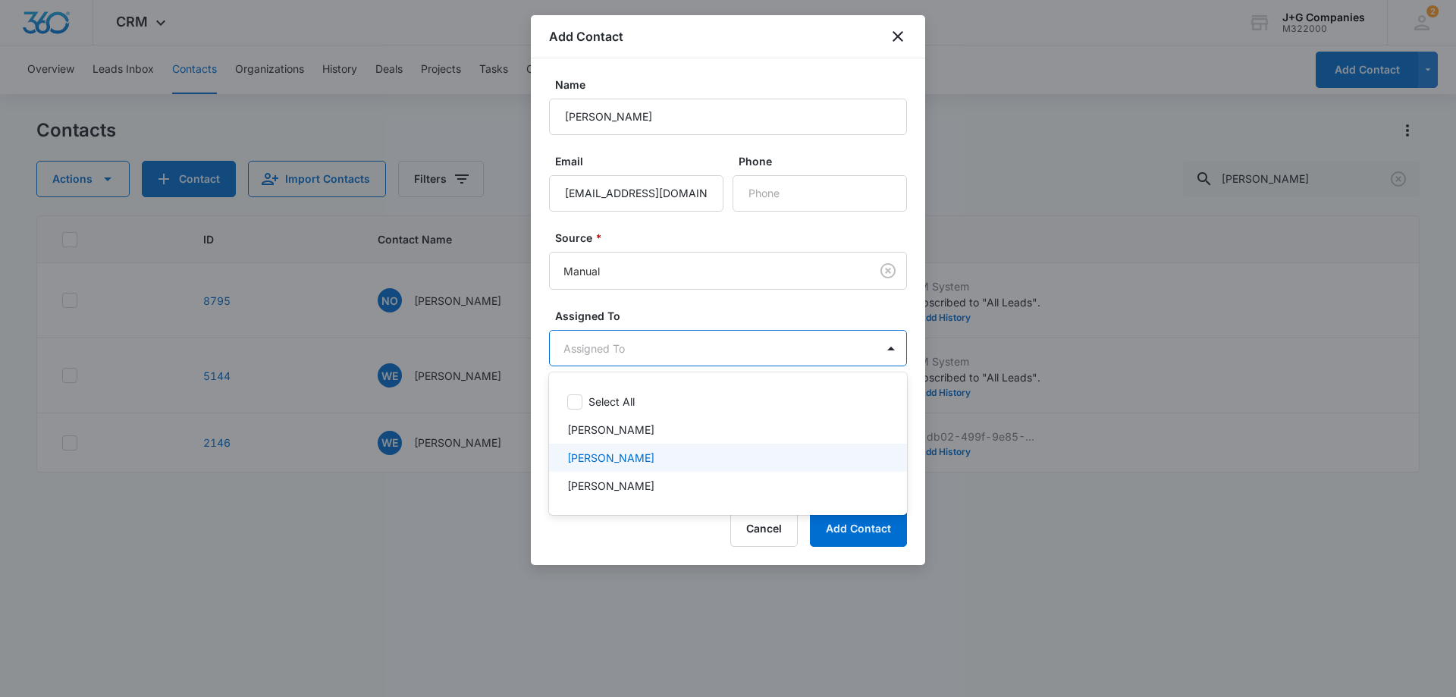
click at [607, 455] on p "[PERSON_NAME]" at bounding box center [610, 458] width 87 height 16
click at [645, 311] on div at bounding box center [728, 348] width 1456 height 697
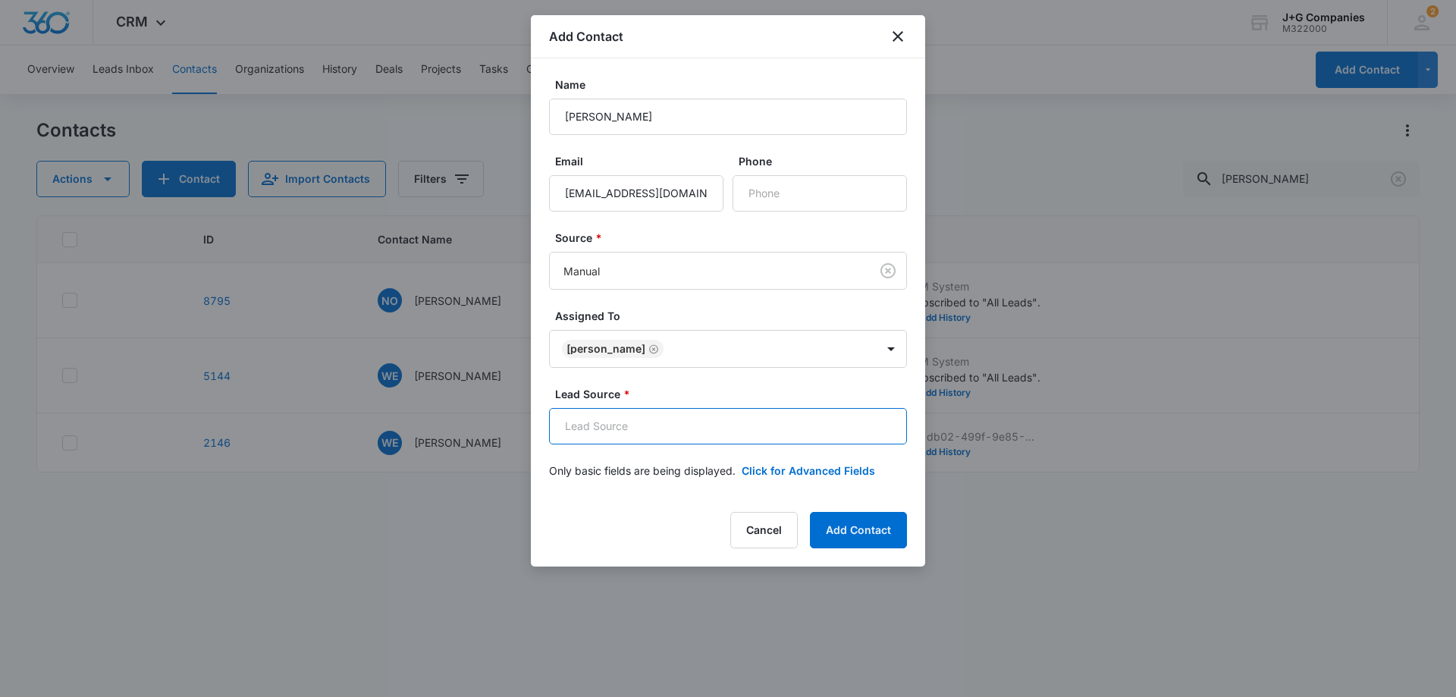
click at [620, 423] on input "Lead Source *" at bounding box center [728, 426] width 358 height 36
type input "[PERSON_NAME]"
click at [856, 525] on button "Add Contact" at bounding box center [858, 530] width 97 height 36
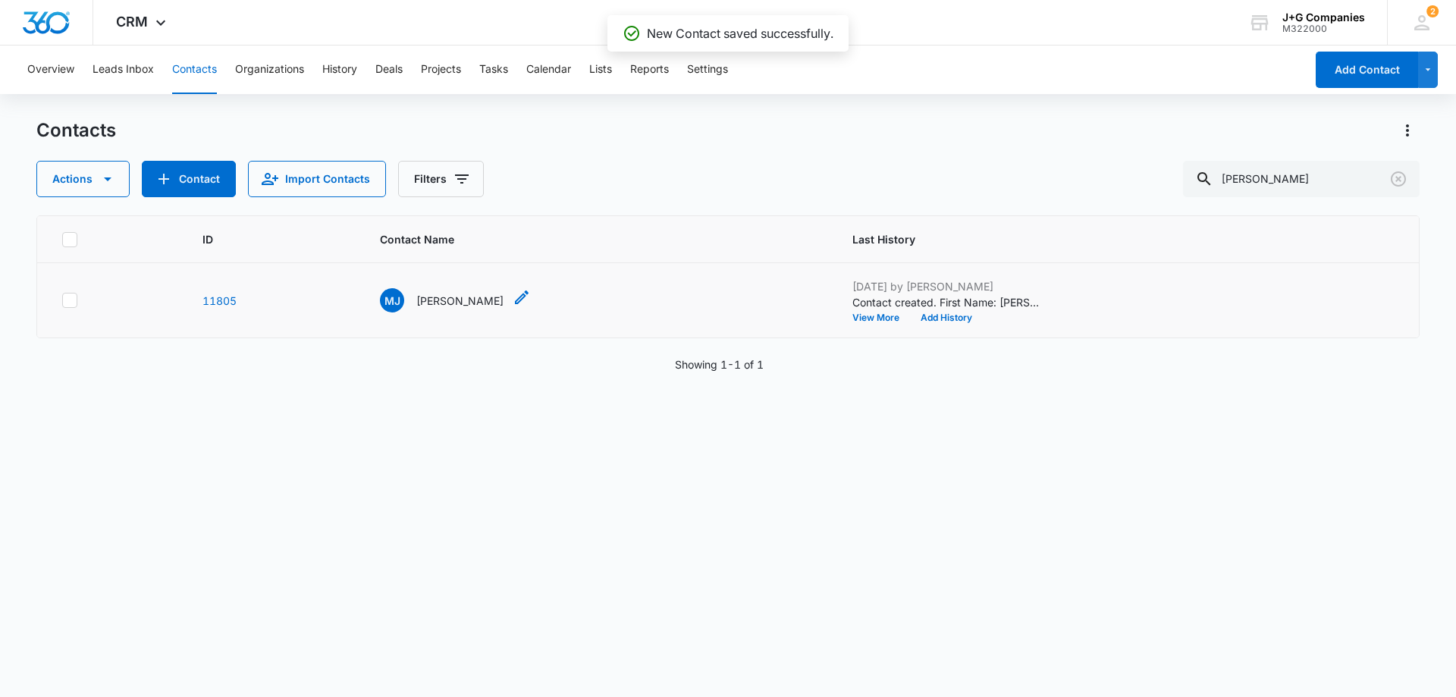
click at [456, 296] on p "[PERSON_NAME]" at bounding box center [459, 301] width 87 height 16
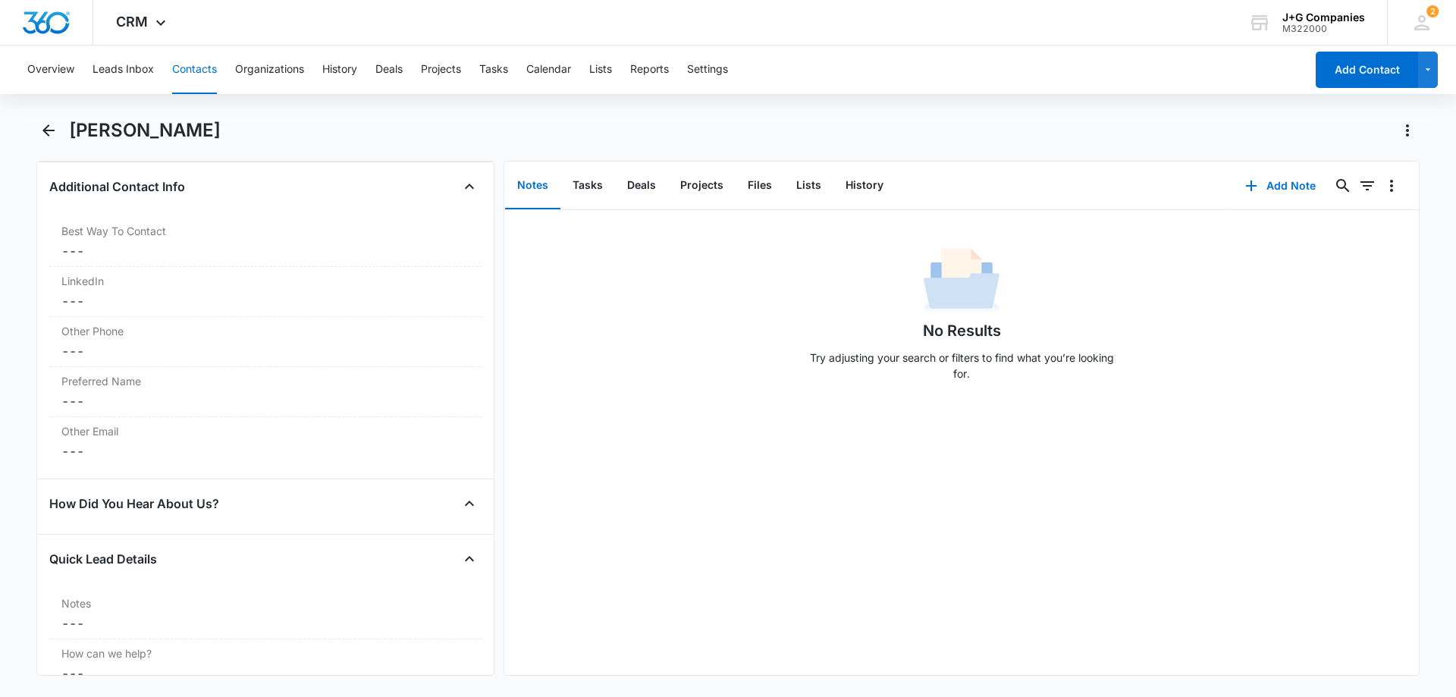
scroll to position [1213, 0]
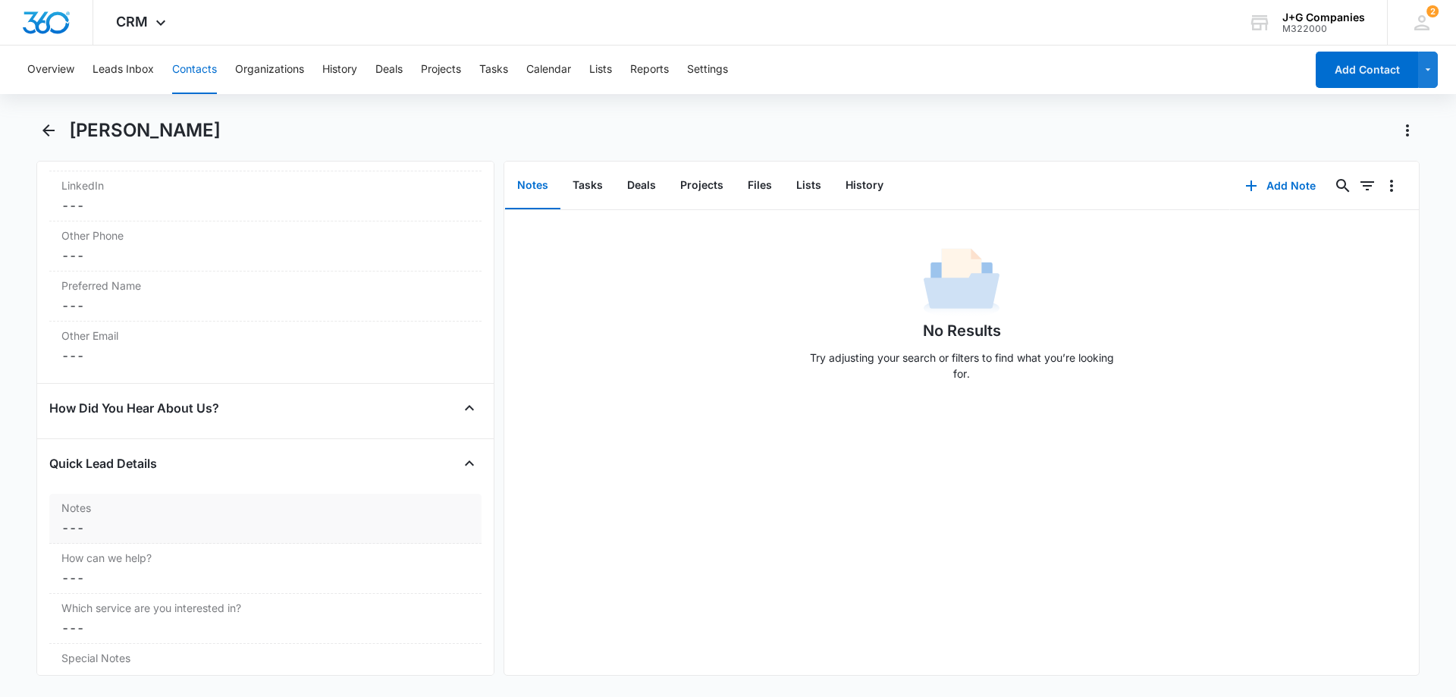
click at [221, 522] on dd "Cancel Save Changes ---" at bounding box center [265, 528] width 408 height 18
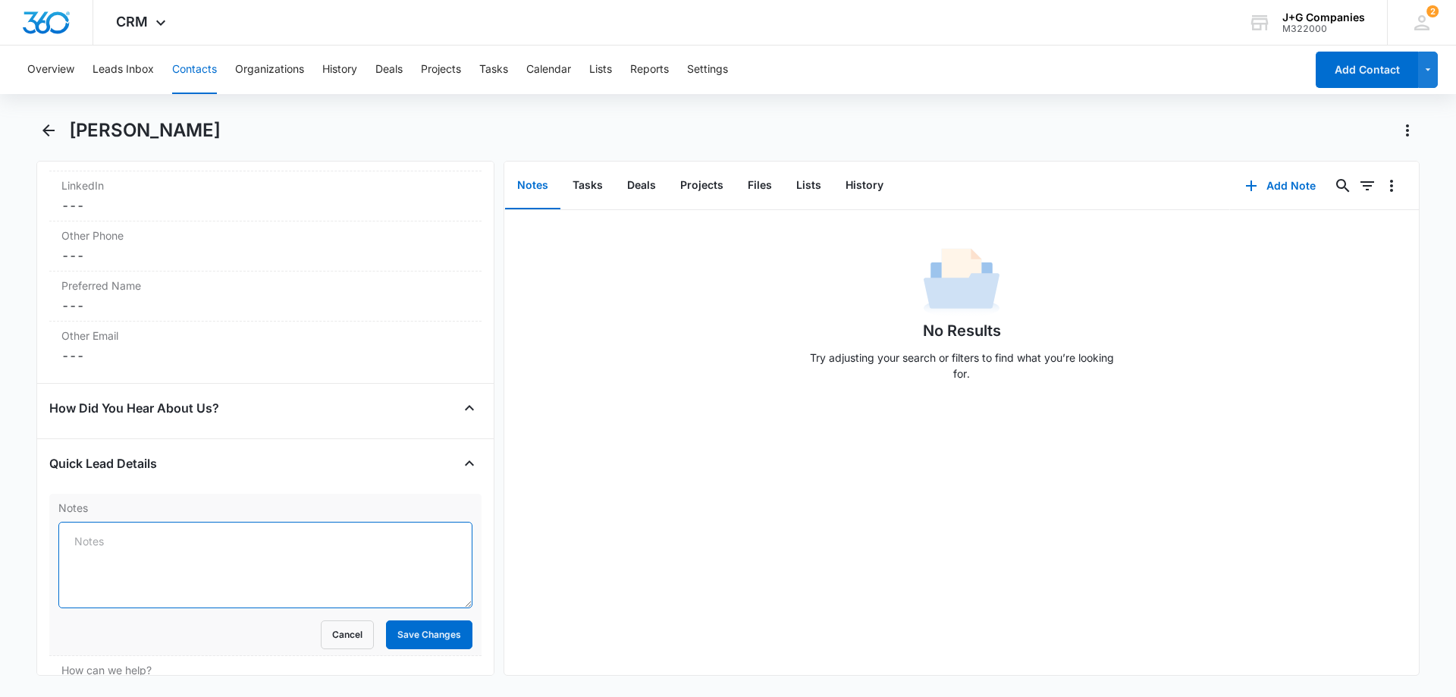
click at [160, 537] on textarea "Notes" at bounding box center [265, 565] width 414 height 86
type textarea "[PERSON_NAME] is [PERSON_NAME] brother"
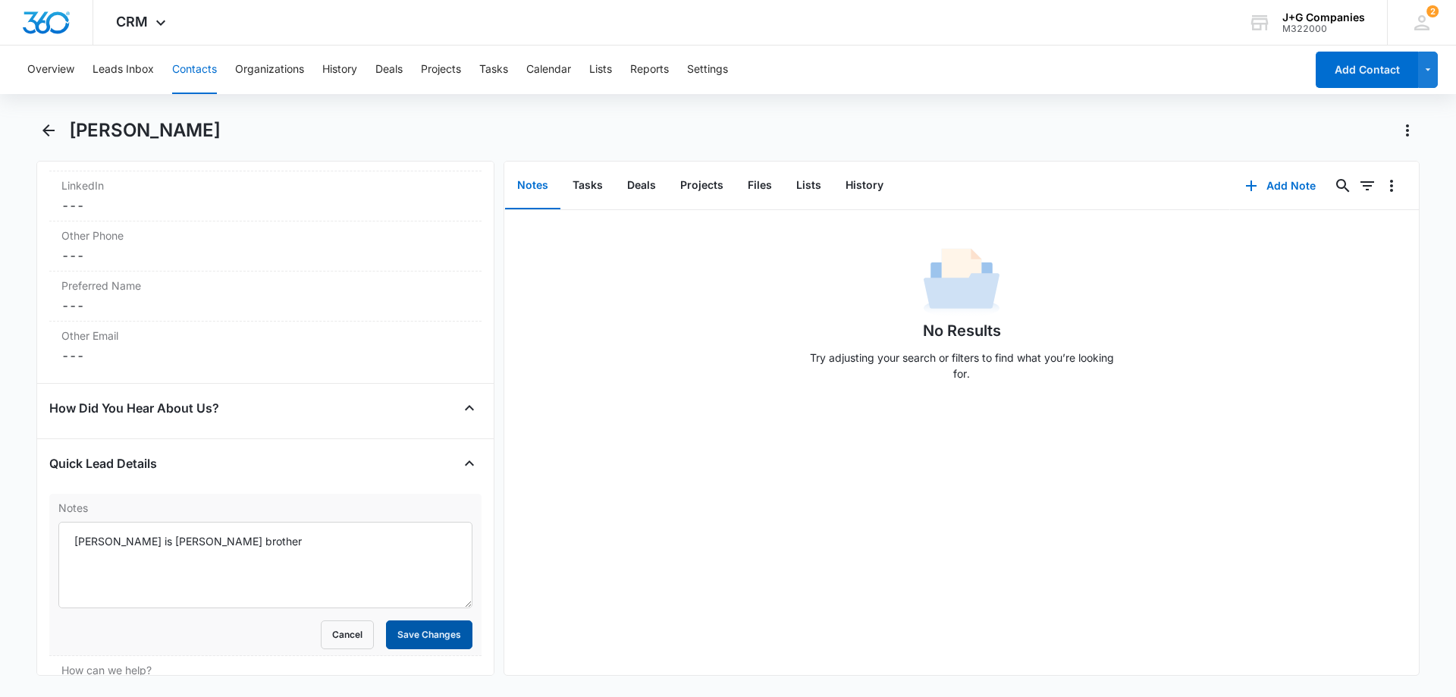
click at [435, 635] on button "Save Changes" at bounding box center [429, 634] width 86 height 29
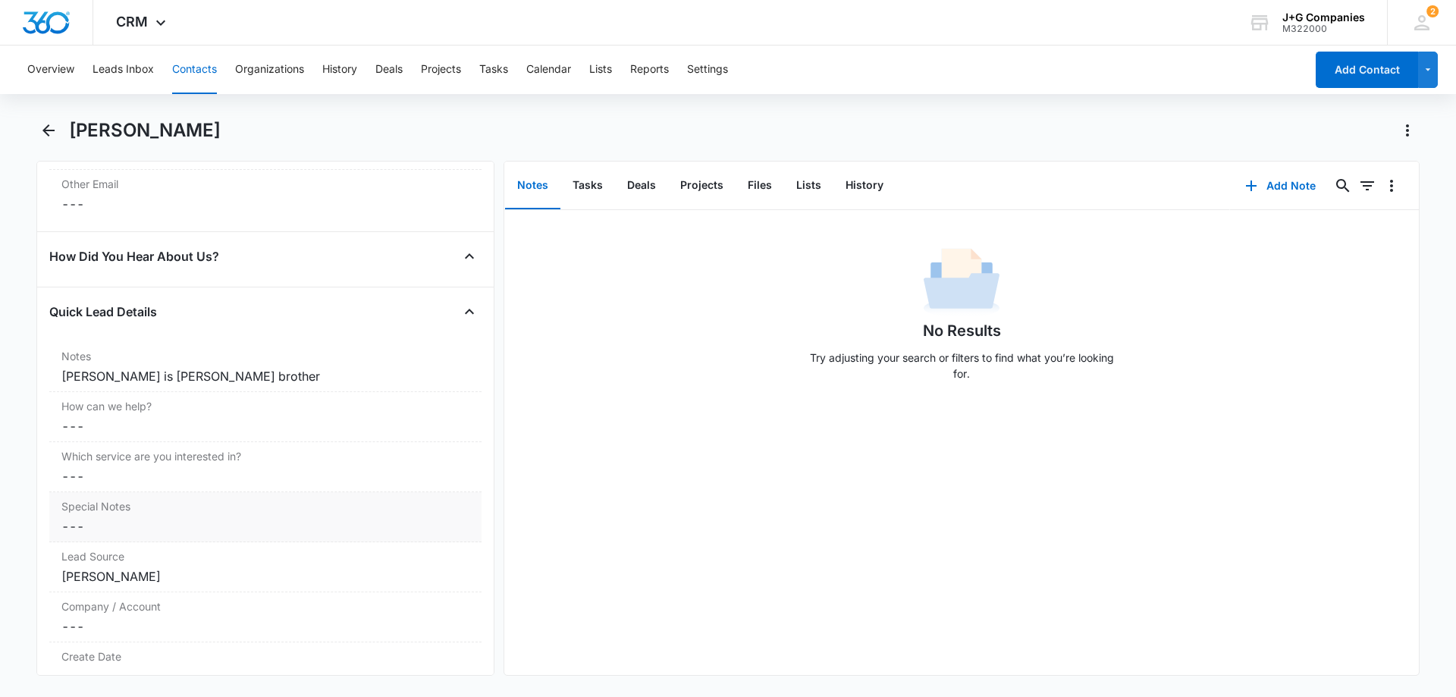
scroll to position [1516, 0]
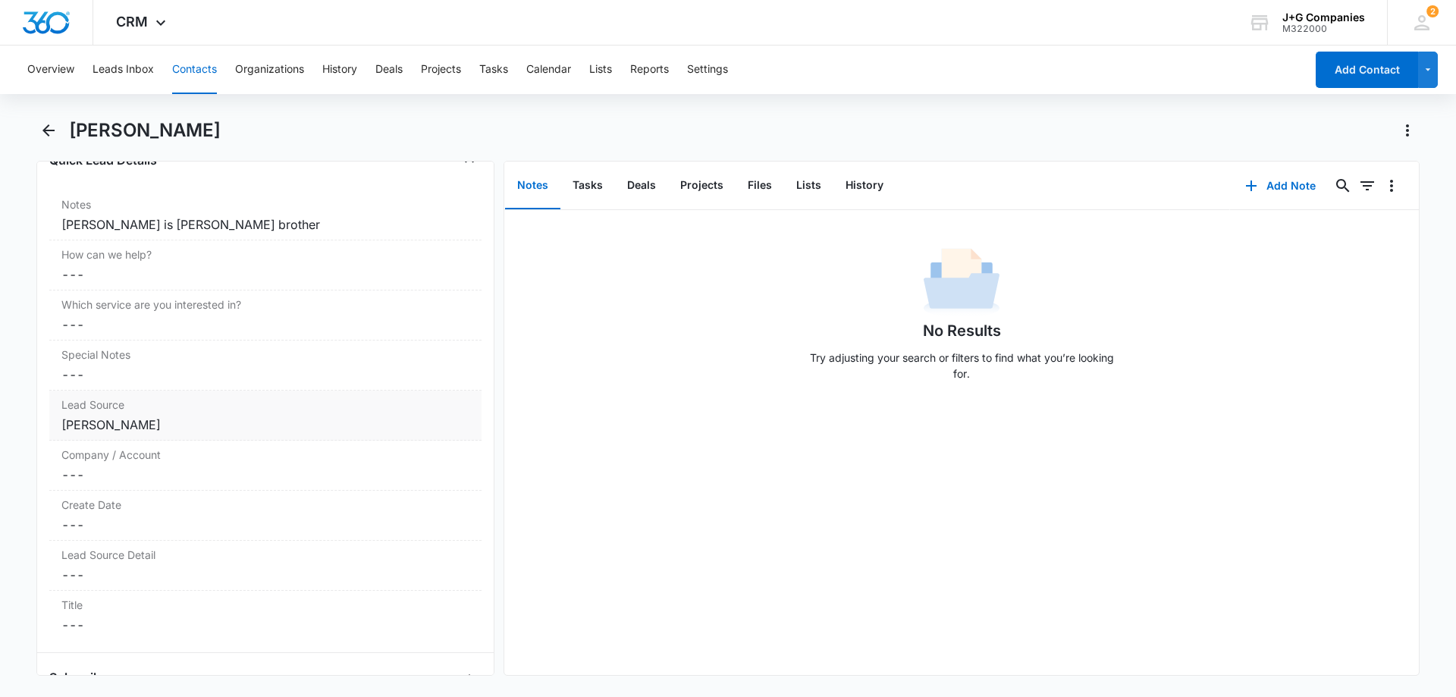
click at [198, 421] on div "[PERSON_NAME]" at bounding box center [265, 424] width 408 height 18
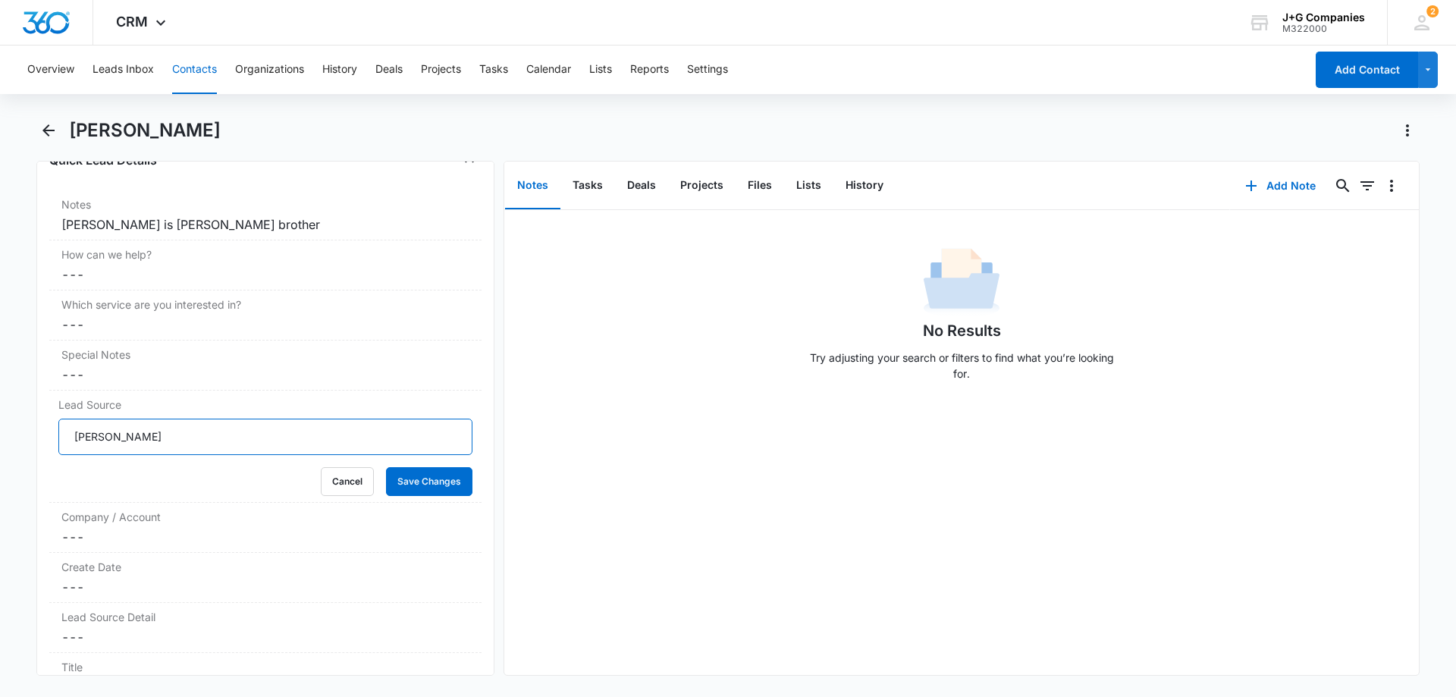
drag, startPoint x: 170, startPoint y: 434, endPoint x: -6, endPoint y: 436, distance: 175.9
click at [0, 436] on html "CRM Apps Reputation Forms CRM Email Social Content Intelligence Files Brand Set…" at bounding box center [728, 348] width 1456 height 697
type input "[PERSON_NAME]"
click at [410, 483] on button "Save Changes" at bounding box center [429, 481] width 86 height 29
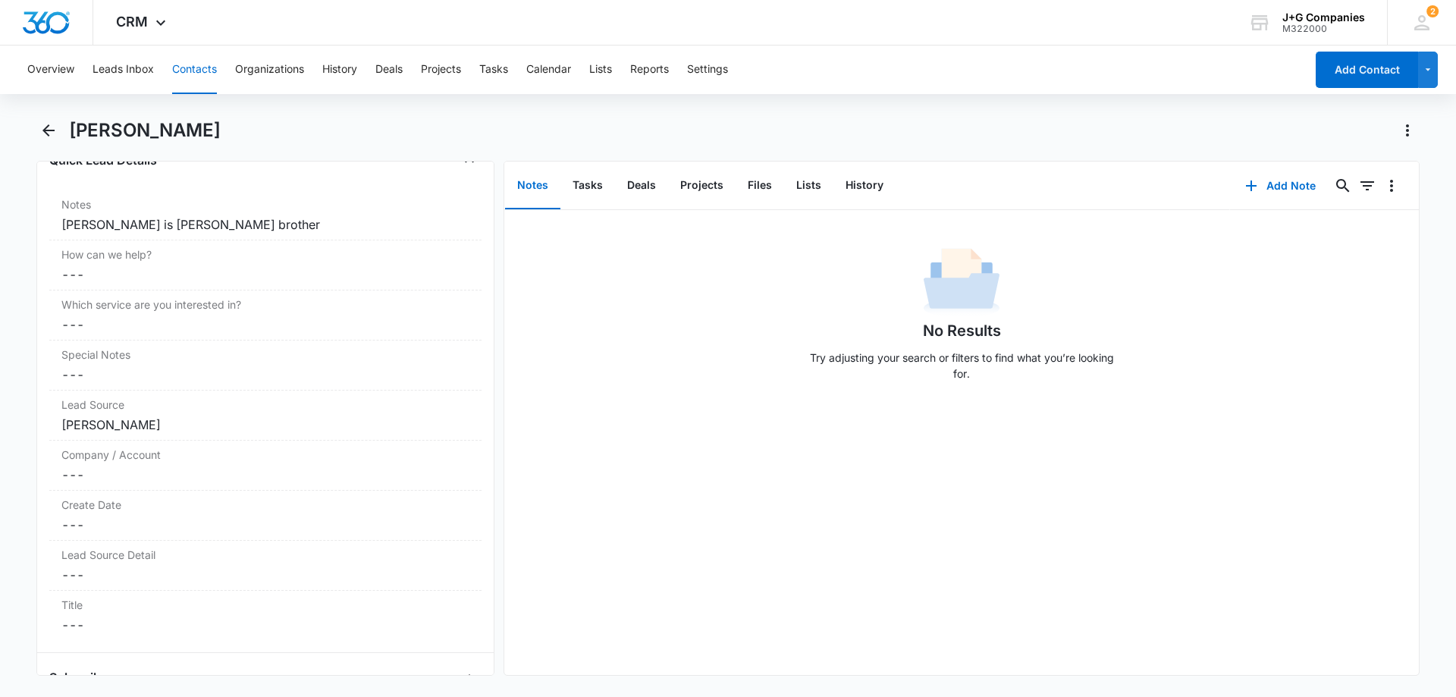
click at [193, 69] on button "Contacts" at bounding box center [194, 69] width 45 height 49
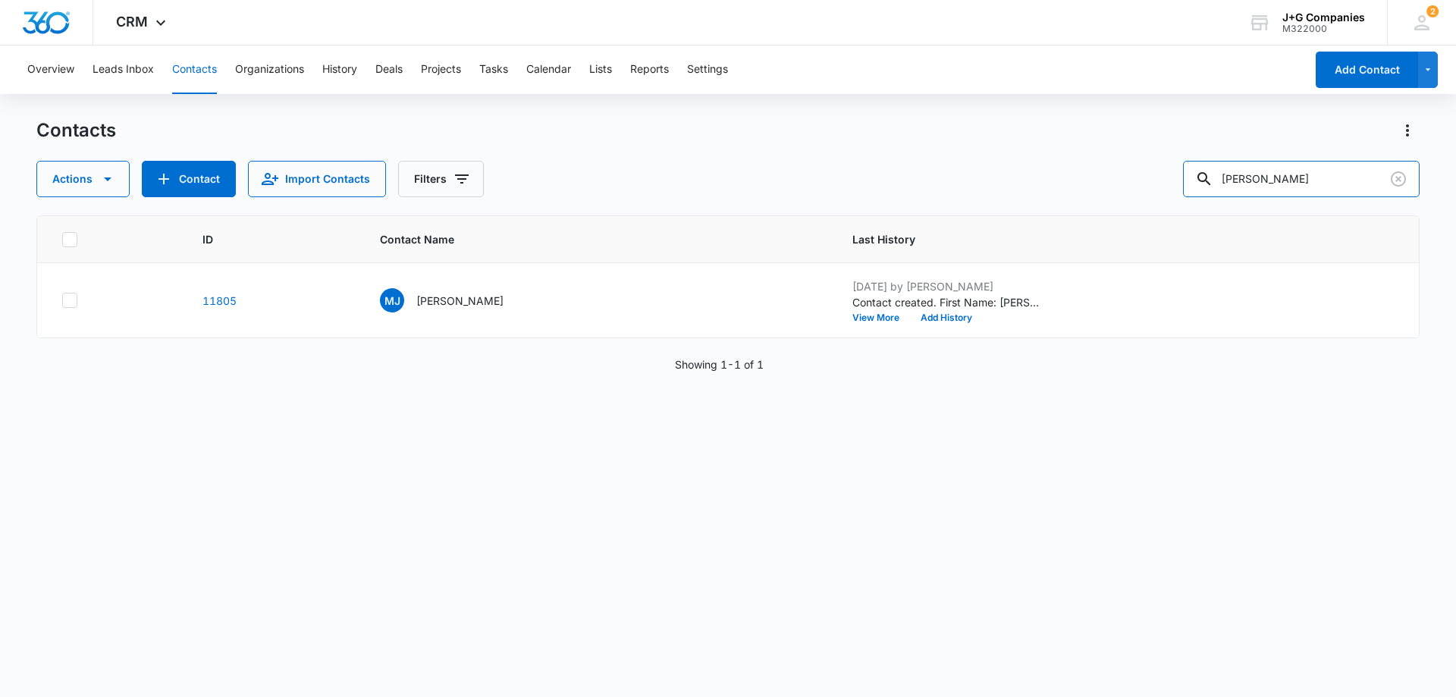
drag, startPoint x: 1287, startPoint y: 178, endPoint x: 1108, endPoint y: 178, distance: 178.9
click at [1121, 177] on div "Actions Contact Import Contacts Filters [PERSON_NAME]" at bounding box center [727, 179] width 1383 height 36
type input "[PERSON_NAME]"
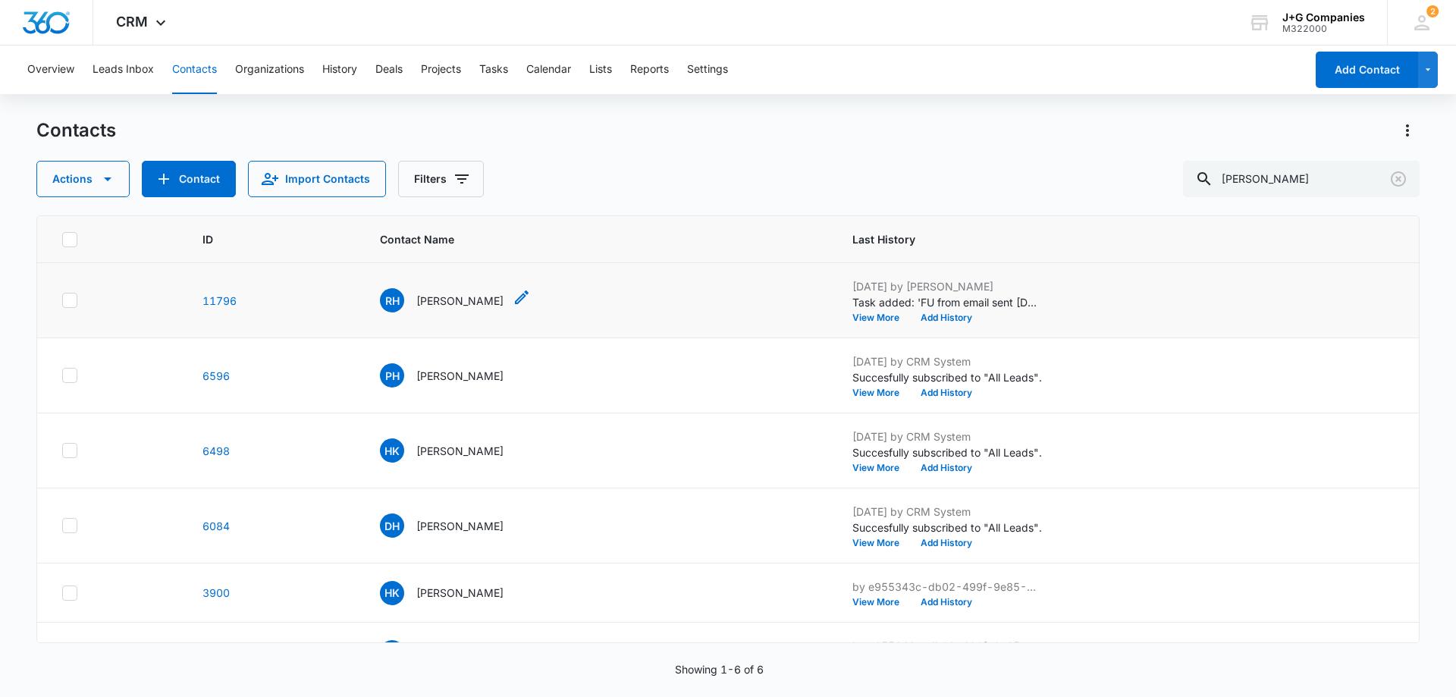
click at [442, 297] on p "[PERSON_NAME]" at bounding box center [459, 301] width 87 height 16
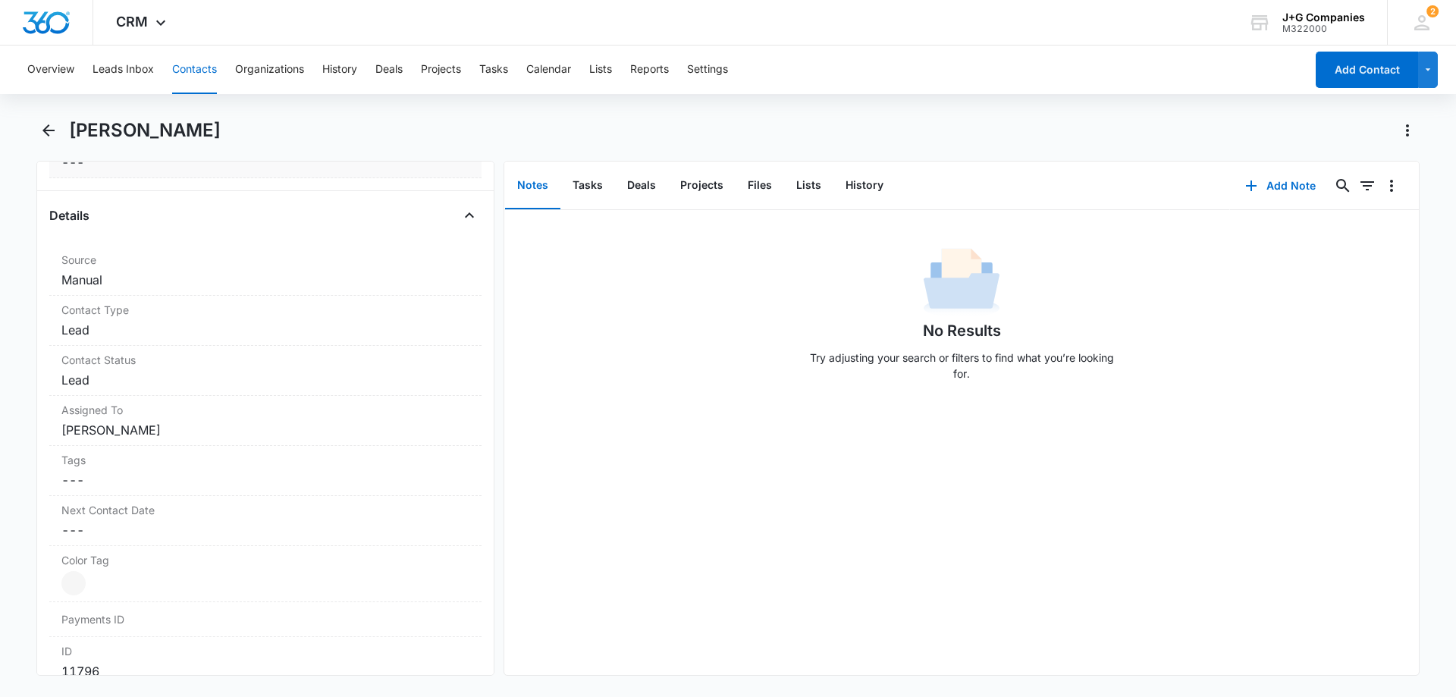
scroll to position [607, 0]
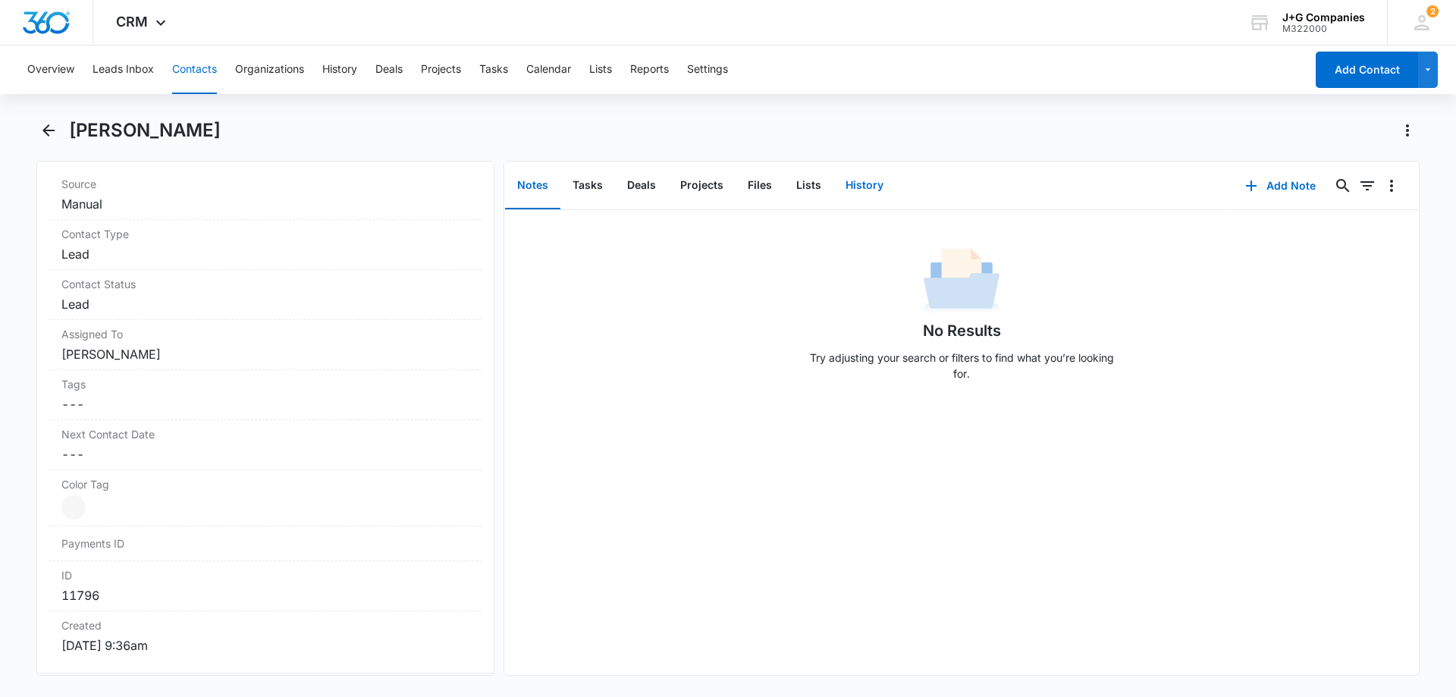
click at [873, 180] on button "History" at bounding box center [864, 185] width 62 height 47
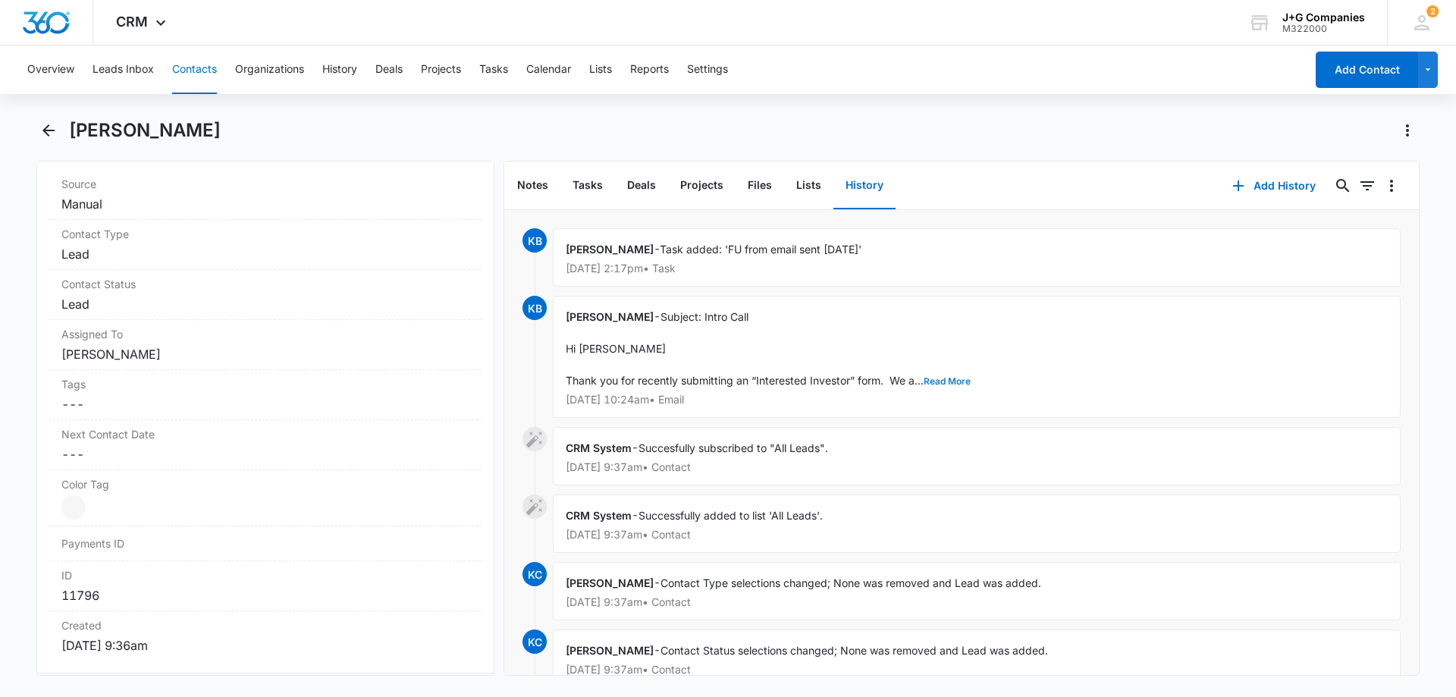
click at [958, 382] on button "Read More" at bounding box center [946, 381] width 47 height 9
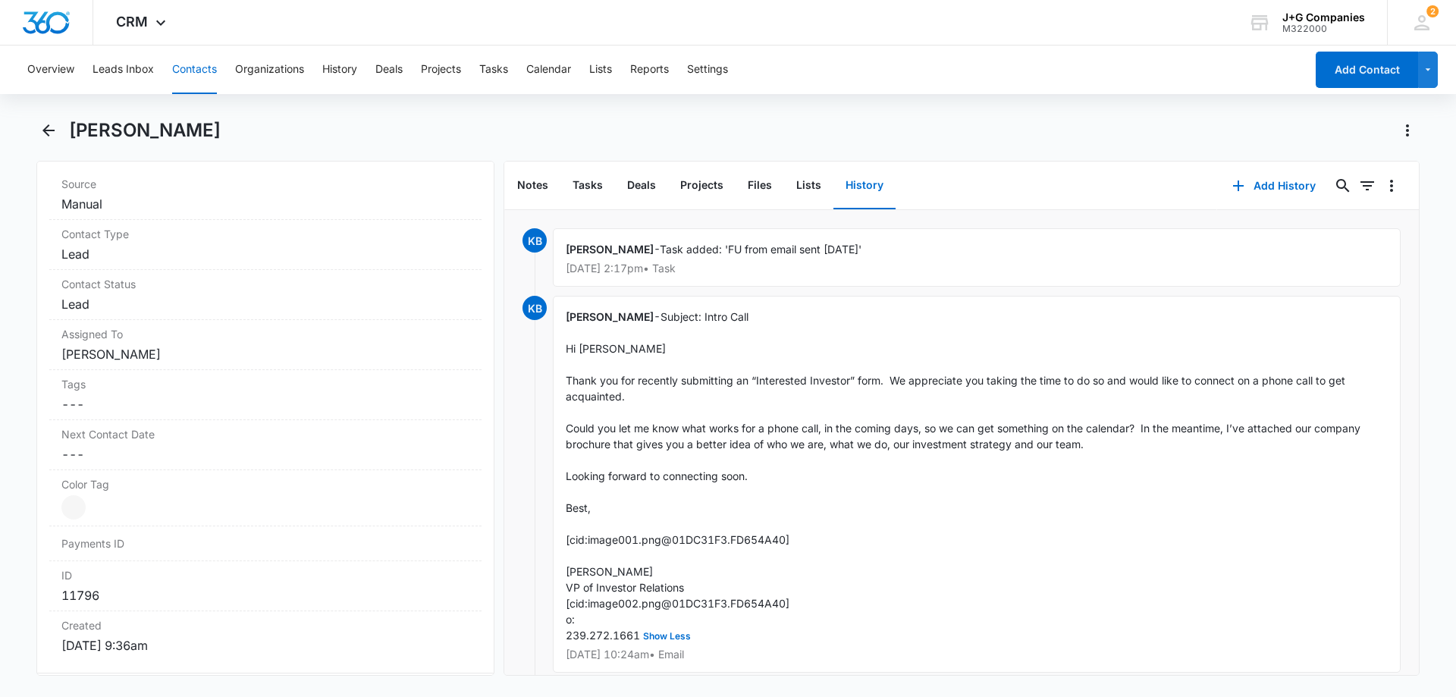
drag, startPoint x: 879, startPoint y: 434, endPoint x: 782, endPoint y: 429, distance: 97.2
click at [782, 429] on span "Subject: Intro Call Hi [PERSON_NAME] Thank you for recently submitting an “Inte…" at bounding box center [965, 475] width 798 height 331
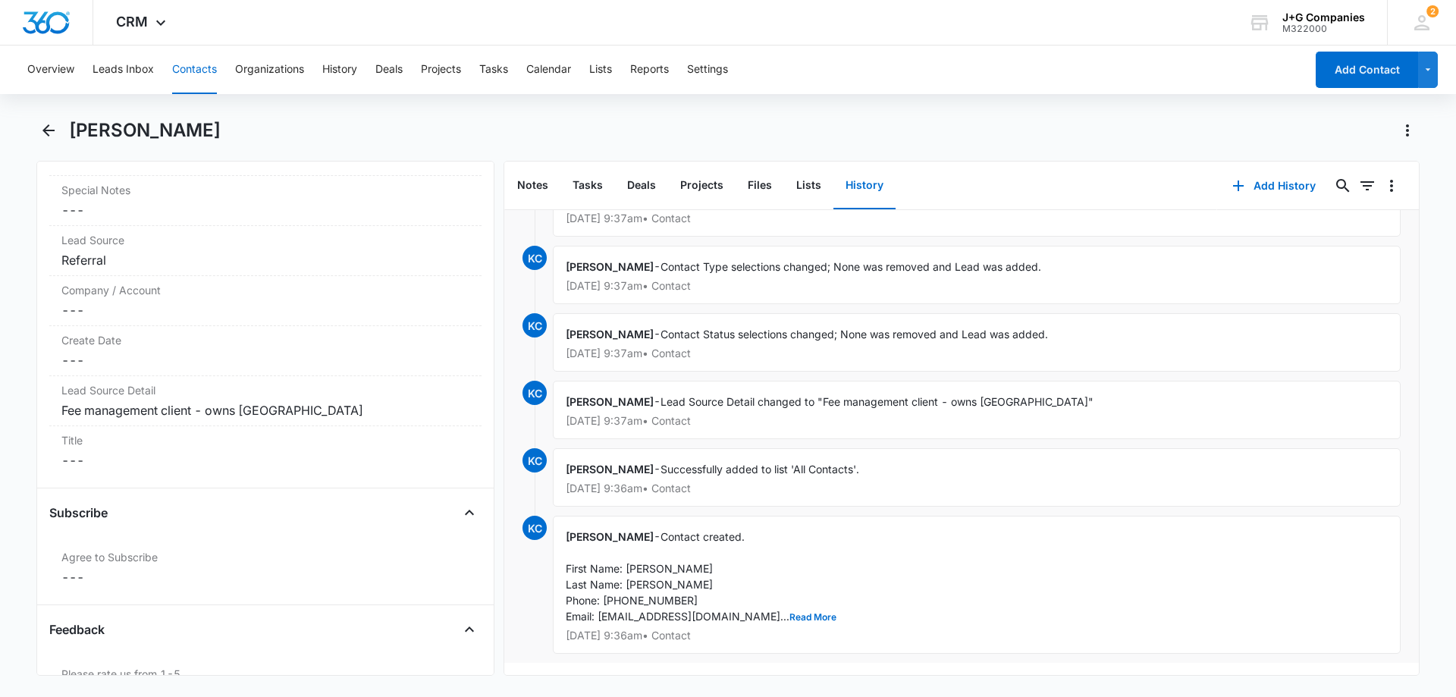
scroll to position [1744, 0]
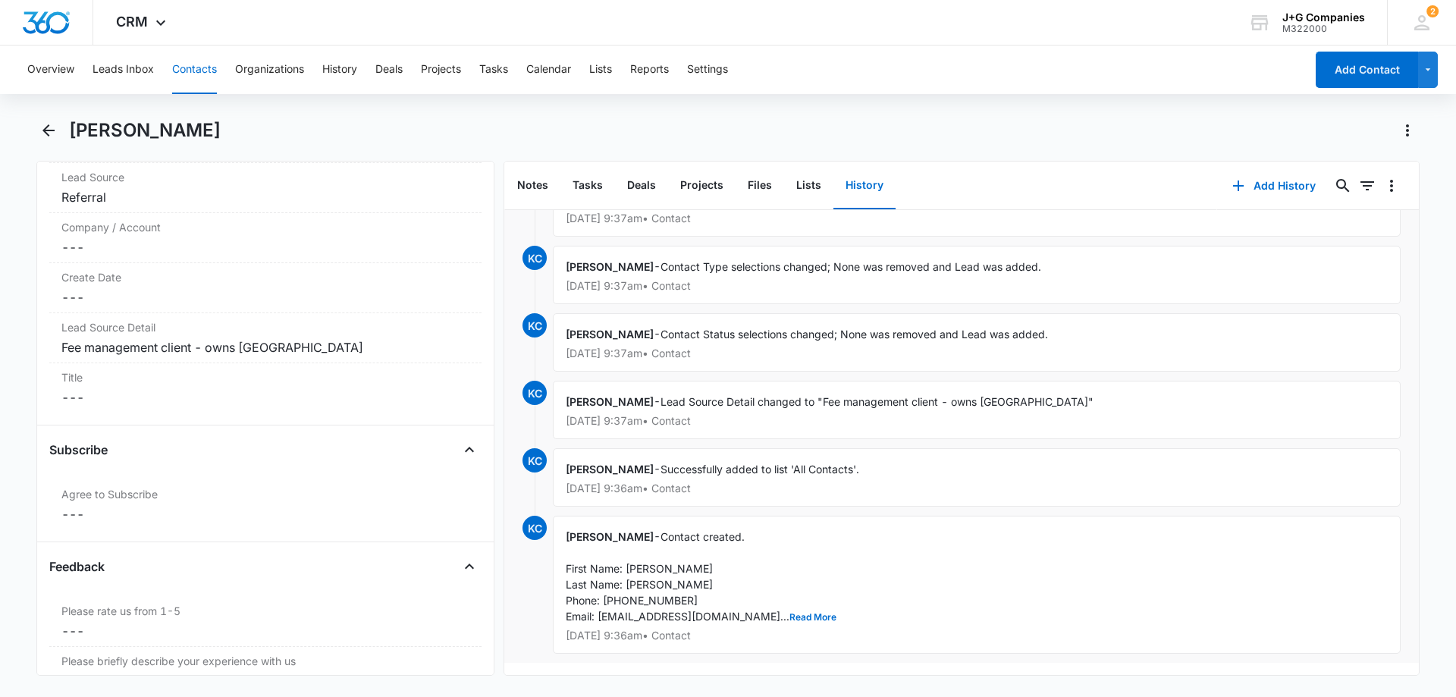
click at [193, 64] on button "Contacts" at bounding box center [194, 69] width 45 height 49
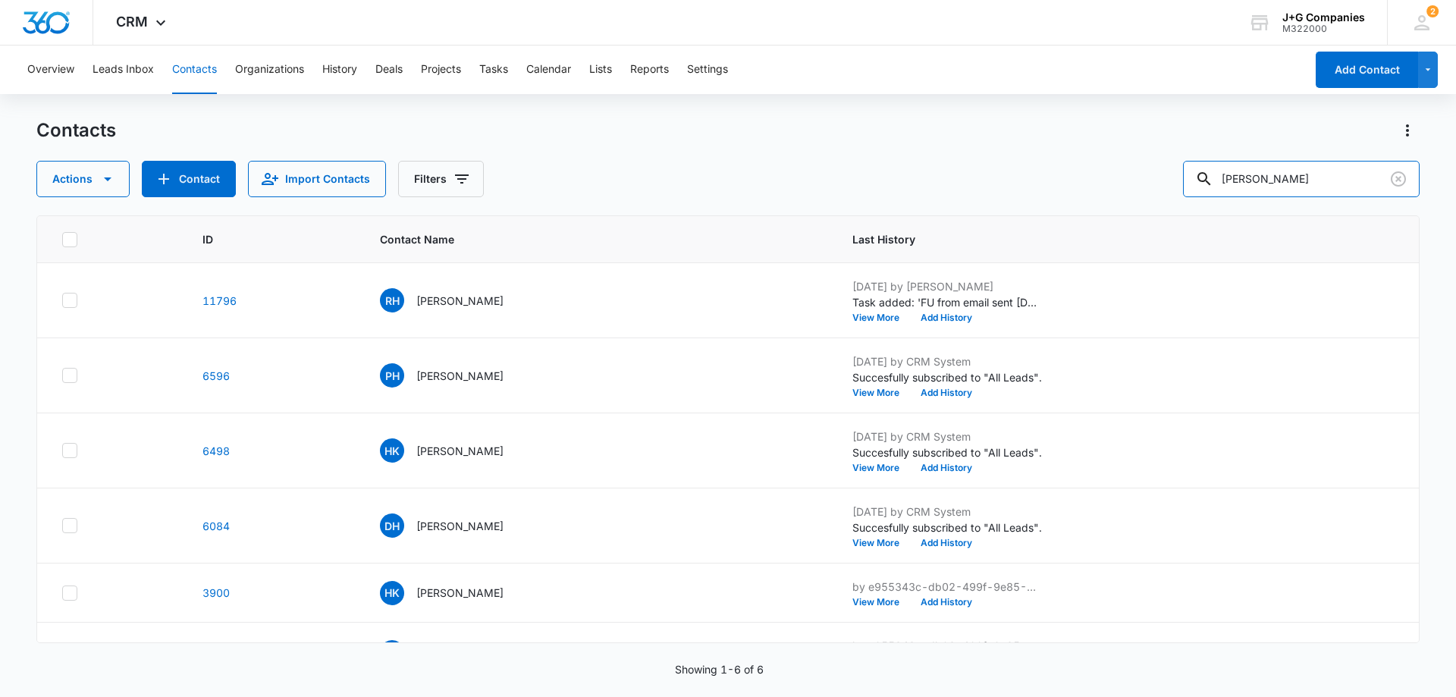
drag, startPoint x: 1284, startPoint y: 177, endPoint x: 1092, endPoint y: 165, distance: 192.2
click at [1115, 165] on div "Actions Contact Import Contacts Filters [PERSON_NAME]" at bounding box center [727, 179] width 1383 height 36
type input "[PERSON_NAME]"
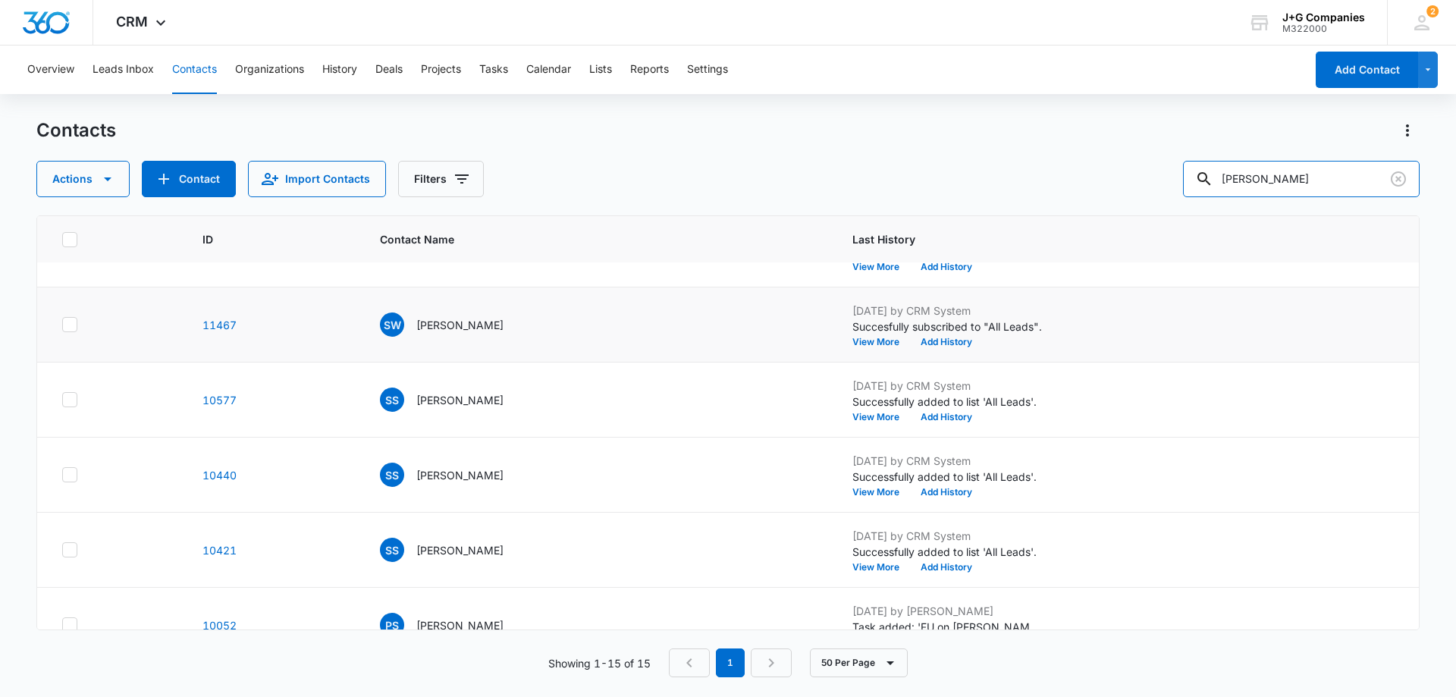
scroll to position [152, 0]
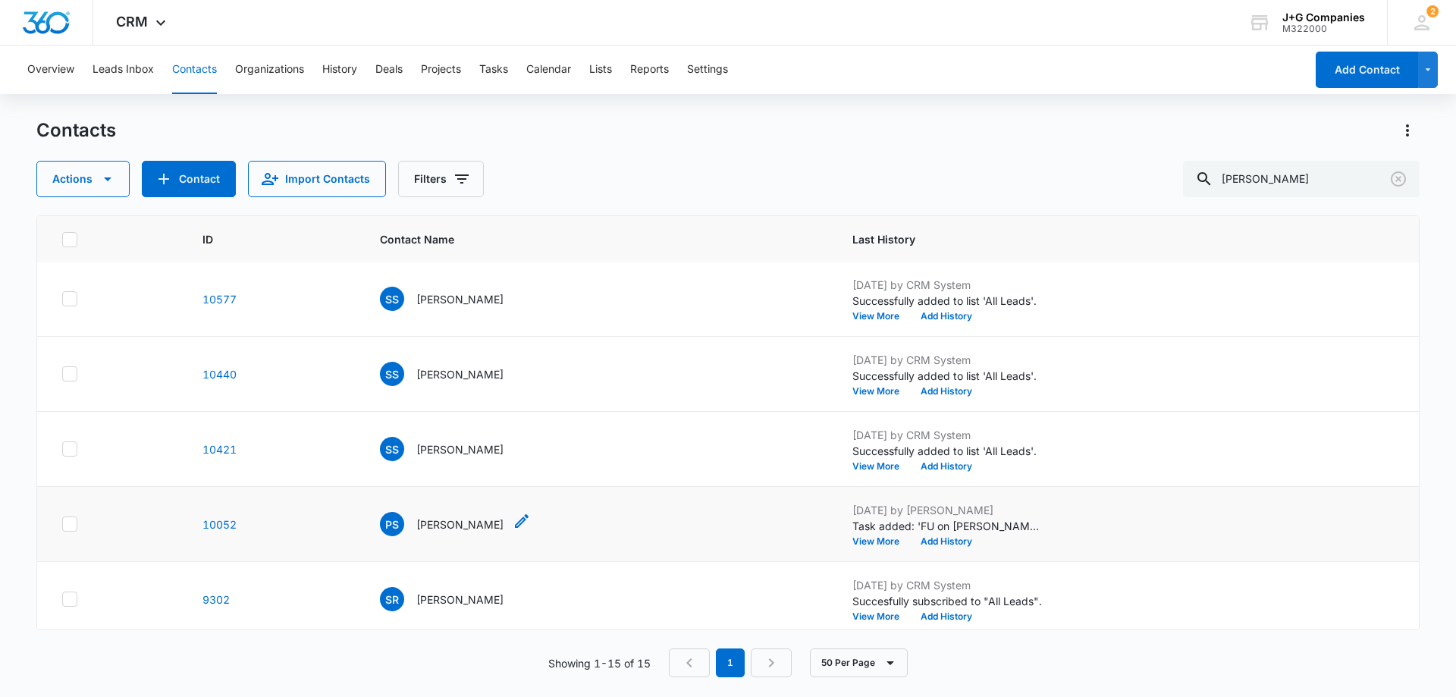
click at [416, 523] on p "[PERSON_NAME]" at bounding box center [459, 524] width 87 height 16
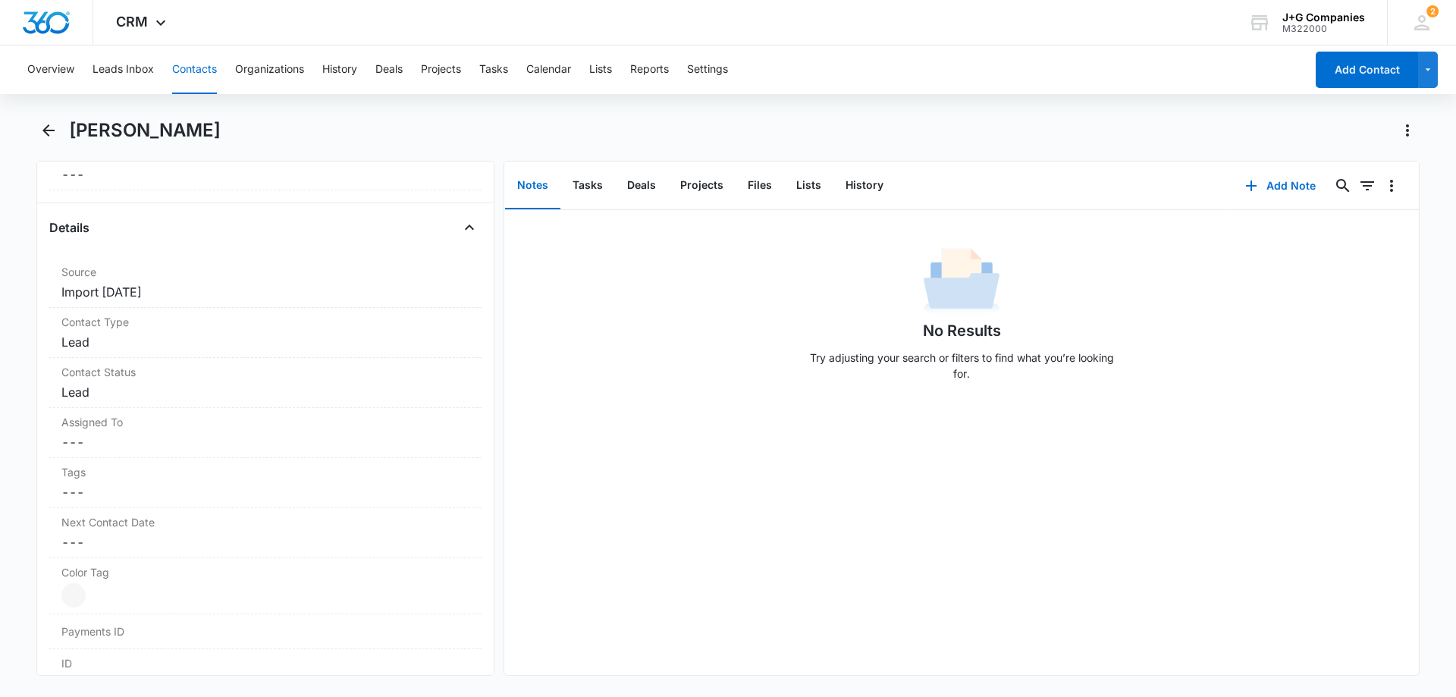
scroll to position [531, 0]
click at [596, 177] on button "Tasks" at bounding box center [587, 185] width 55 height 47
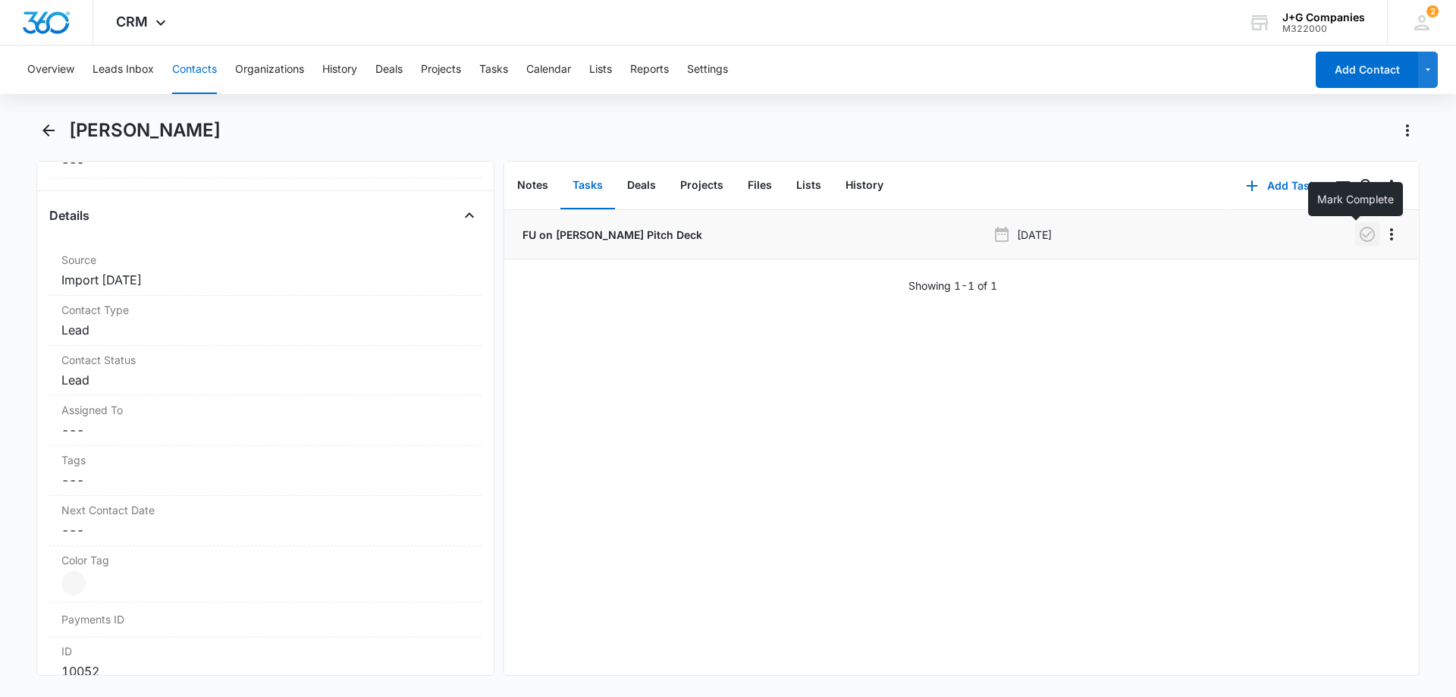
click at [1358, 230] on icon "button" at bounding box center [1367, 234] width 18 height 18
click at [494, 65] on button "Tasks" at bounding box center [493, 69] width 29 height 49
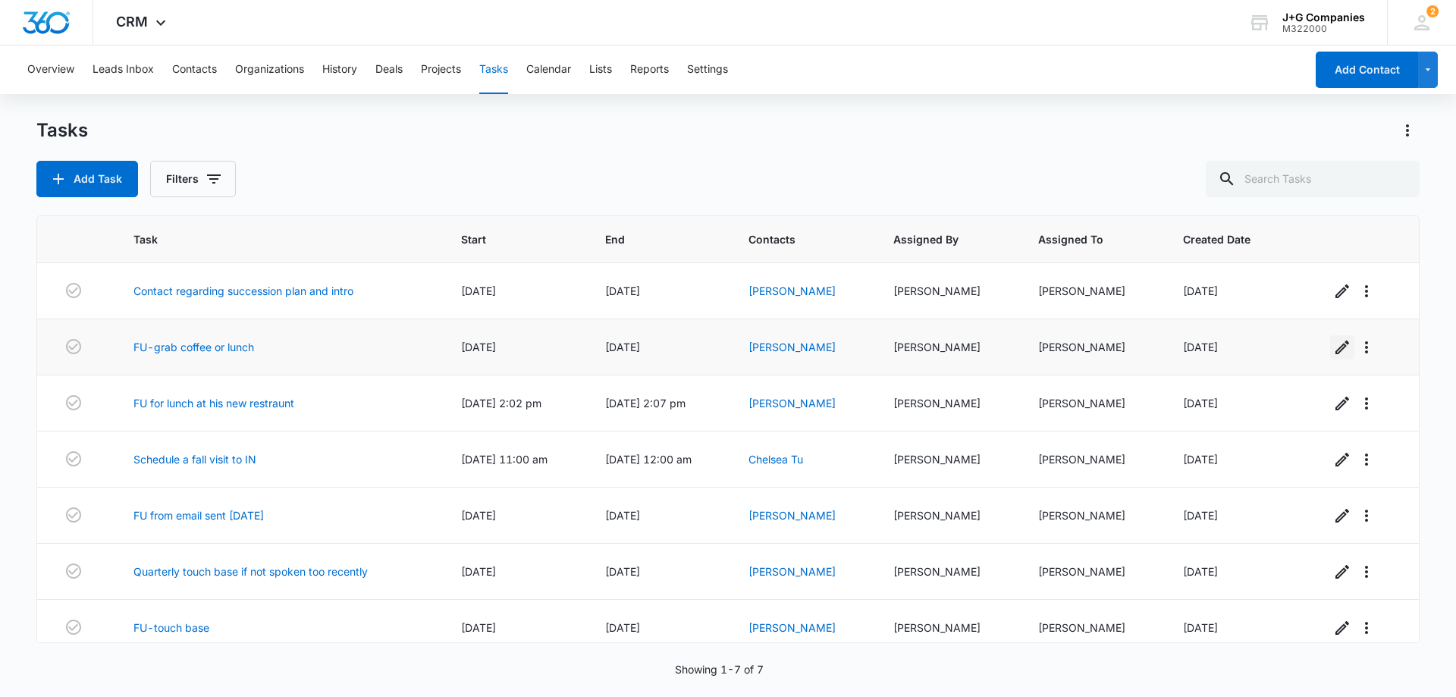
click at [1334, 343] on icon "button" at bounding box center [1342, 347] width 18 height 18
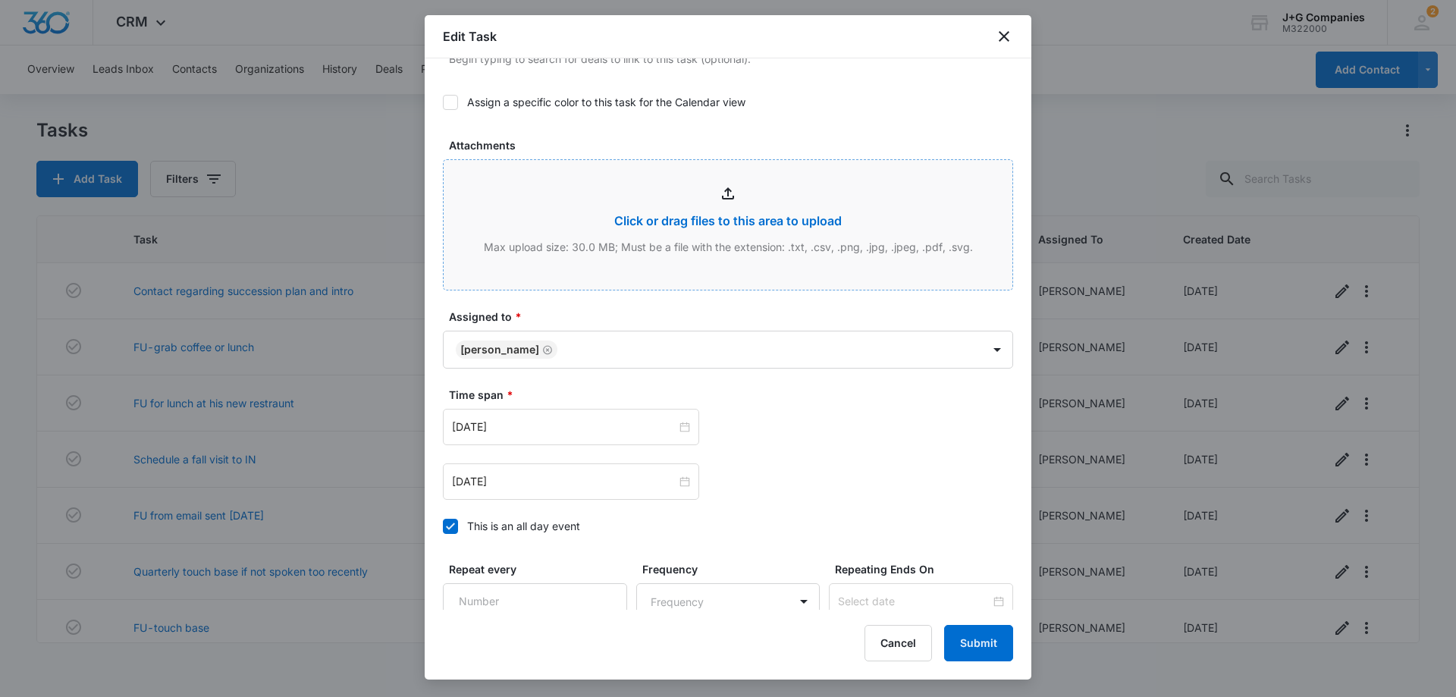
scroll to position [607, 0]
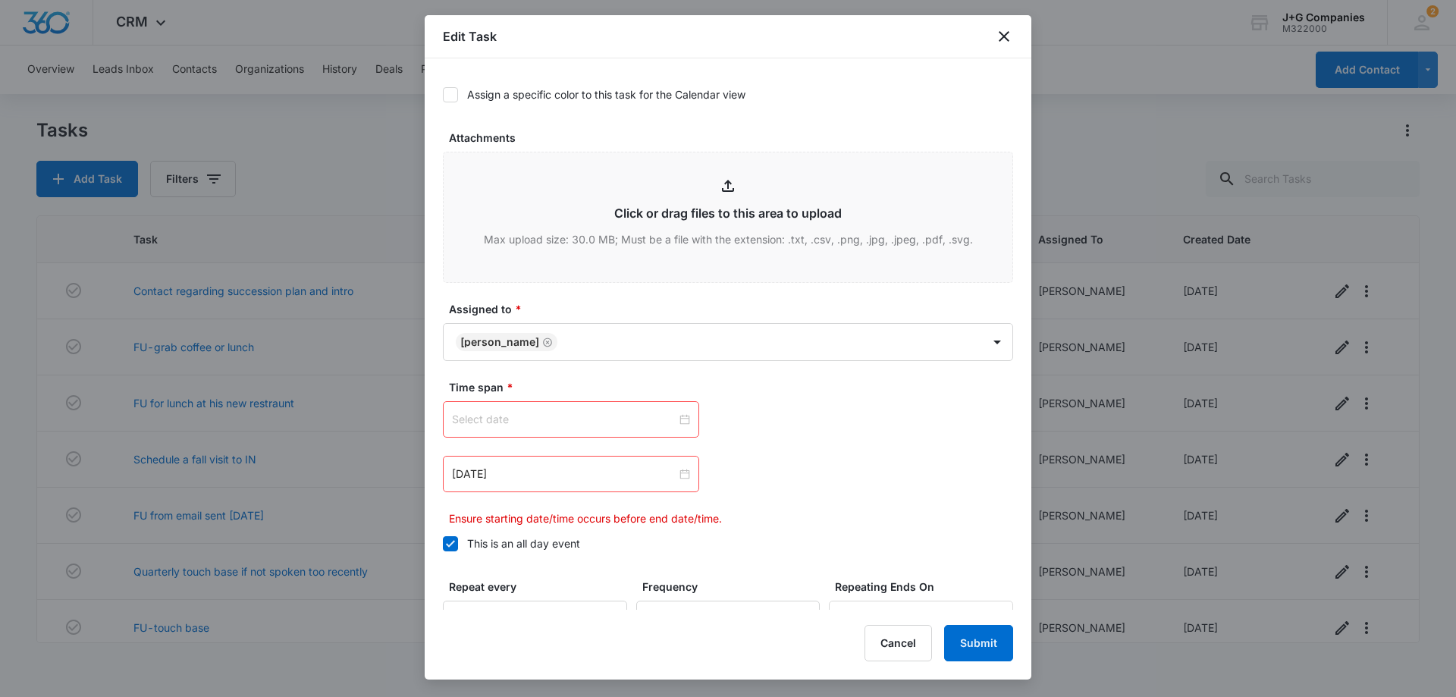
click at [524, 412] on input at bounding box center [564, 419] width 224 height 17
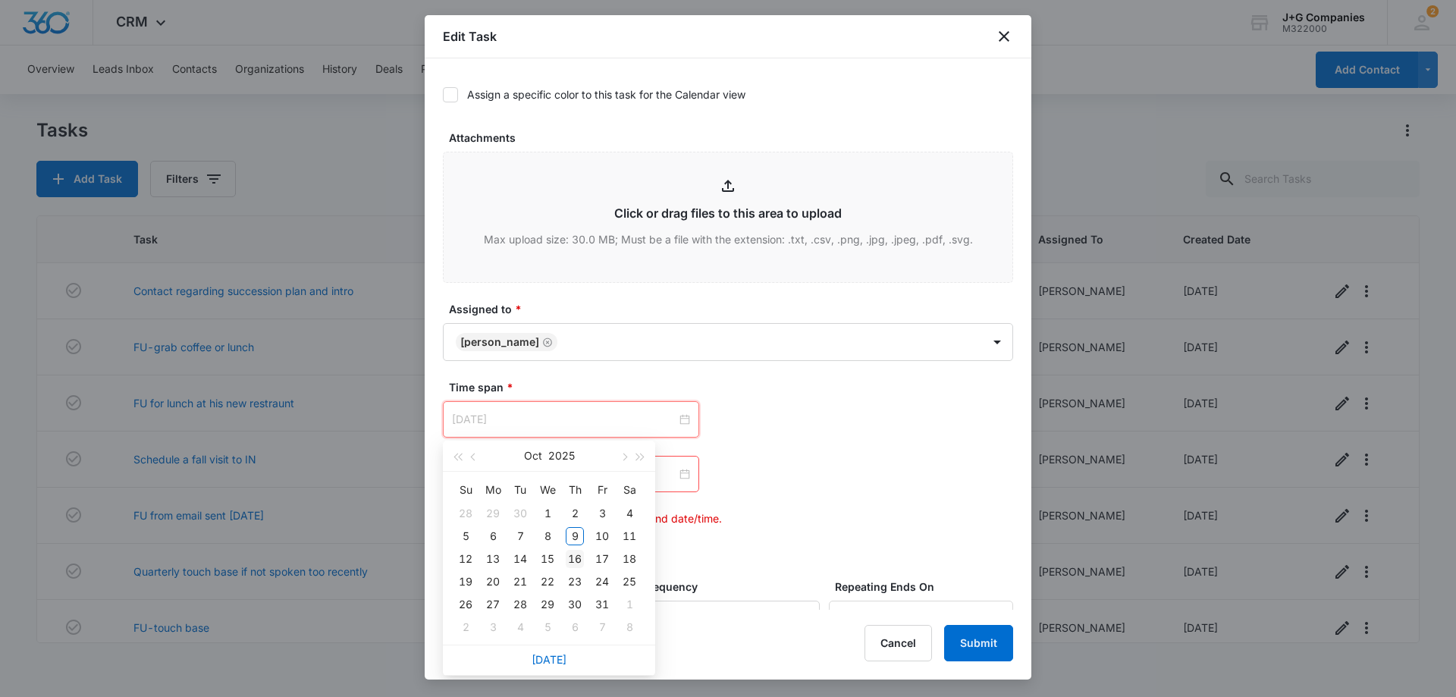
type input "[DATE]"
click at [580, 559] on div "16" at bounding box center [575, 559] width 18 height 18
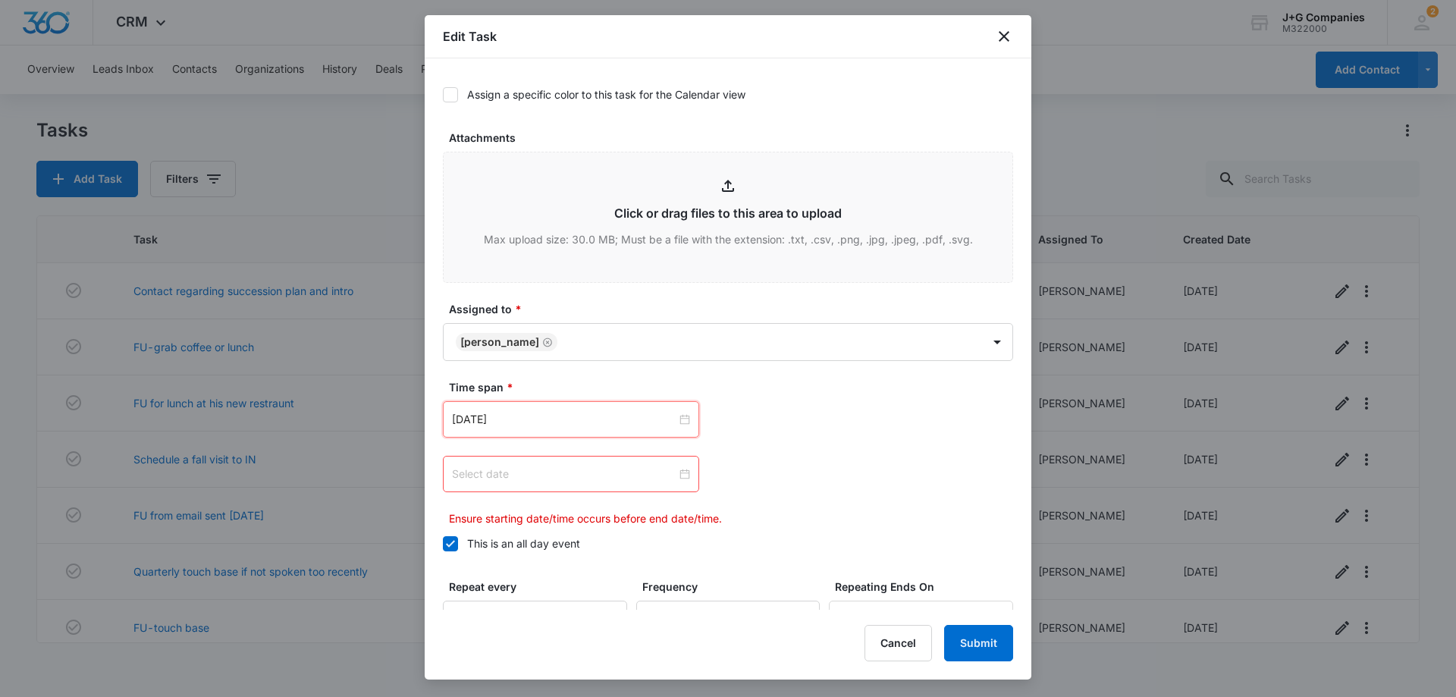
click at [626, 475] on input at bounding box center [564, 474] width 224 height 17
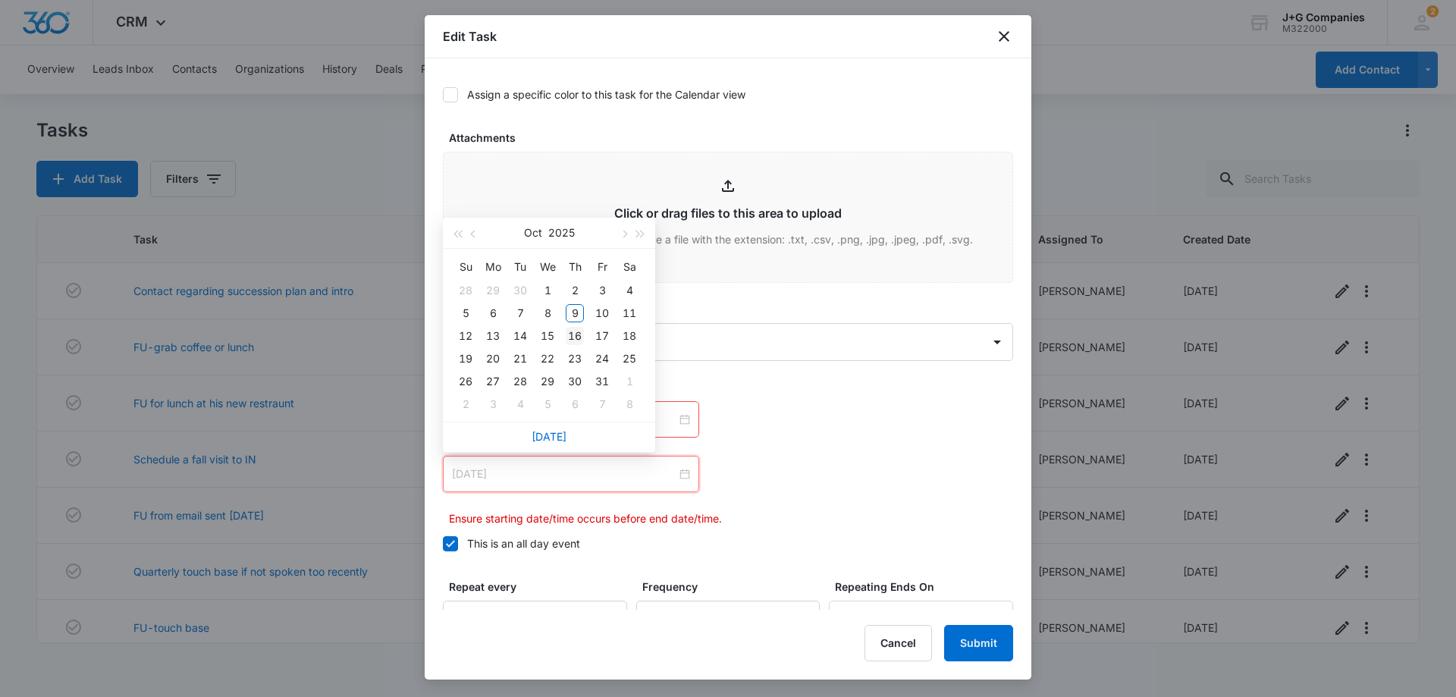
type input "[DATE]"
click at [575, 334] on div "16" at bounding box center [575, 336] width 18 height 18
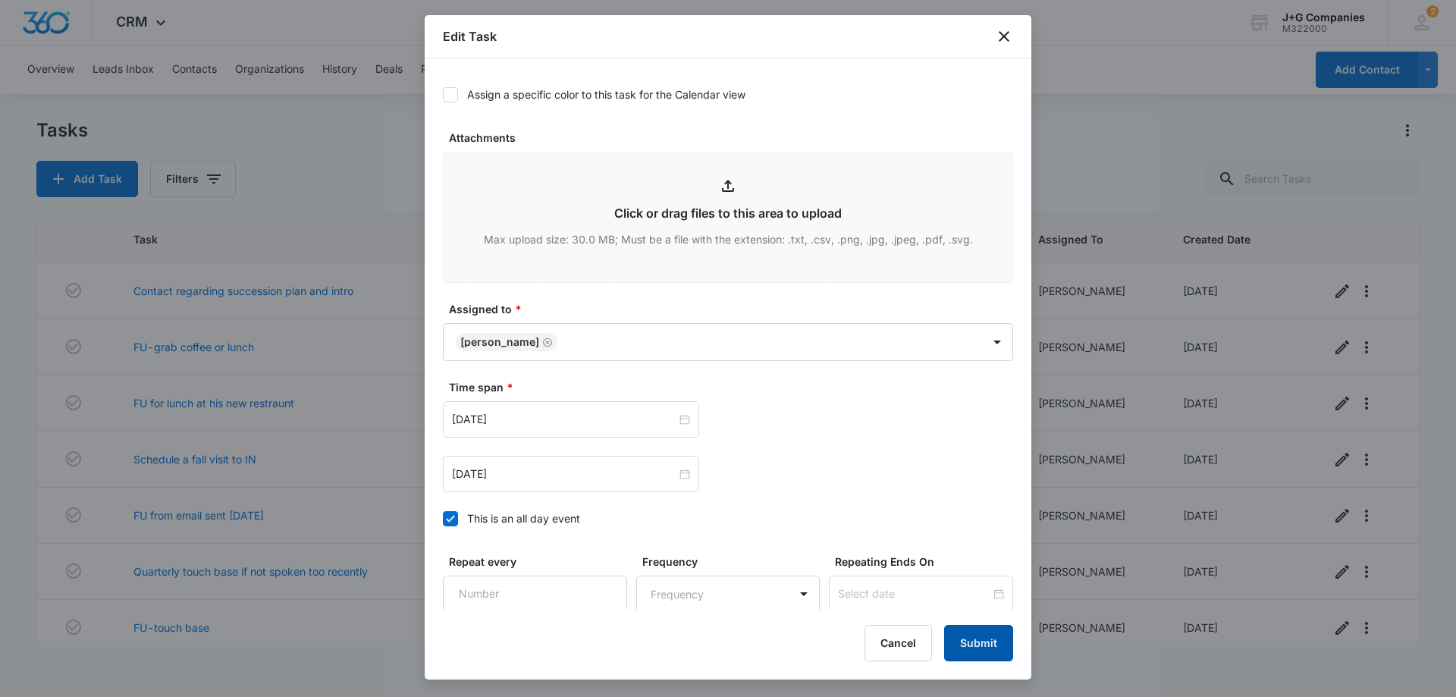
click at [978, 641] on button "Submit" at bounding box center [978, 643] width 69 height 36
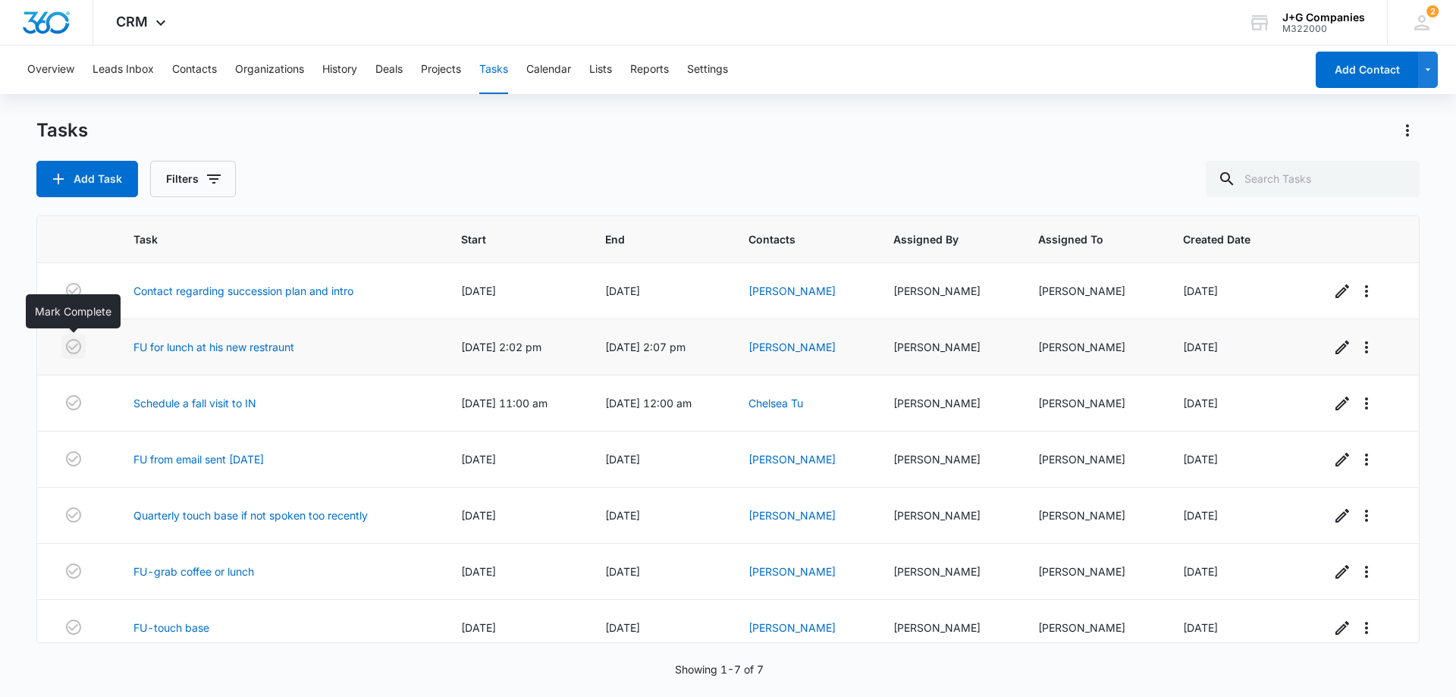
click at [70, 350] on icon "button" at bounding box center [73, 346] width 18 height 18
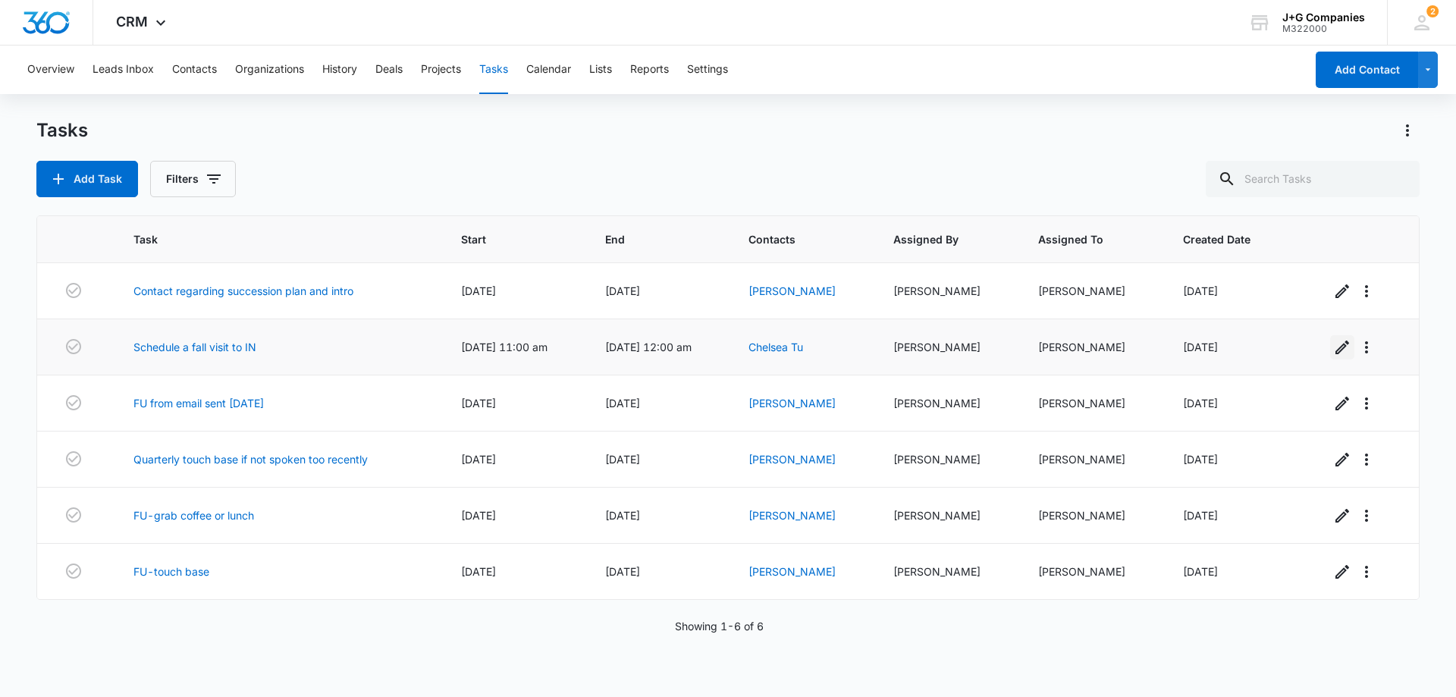
click at [1333, 347] on icon "button" at bounding box center [1342, 347] width 18 height 18
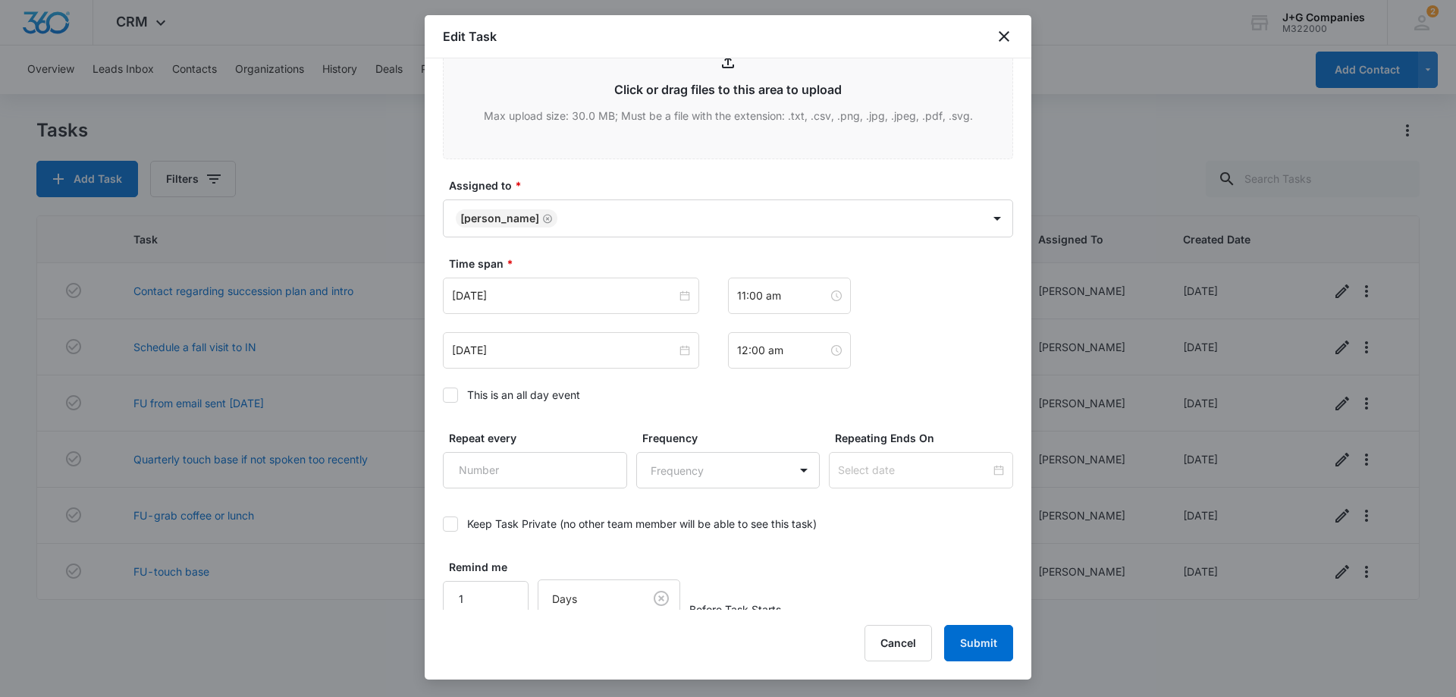
scroll to position [738, 0]
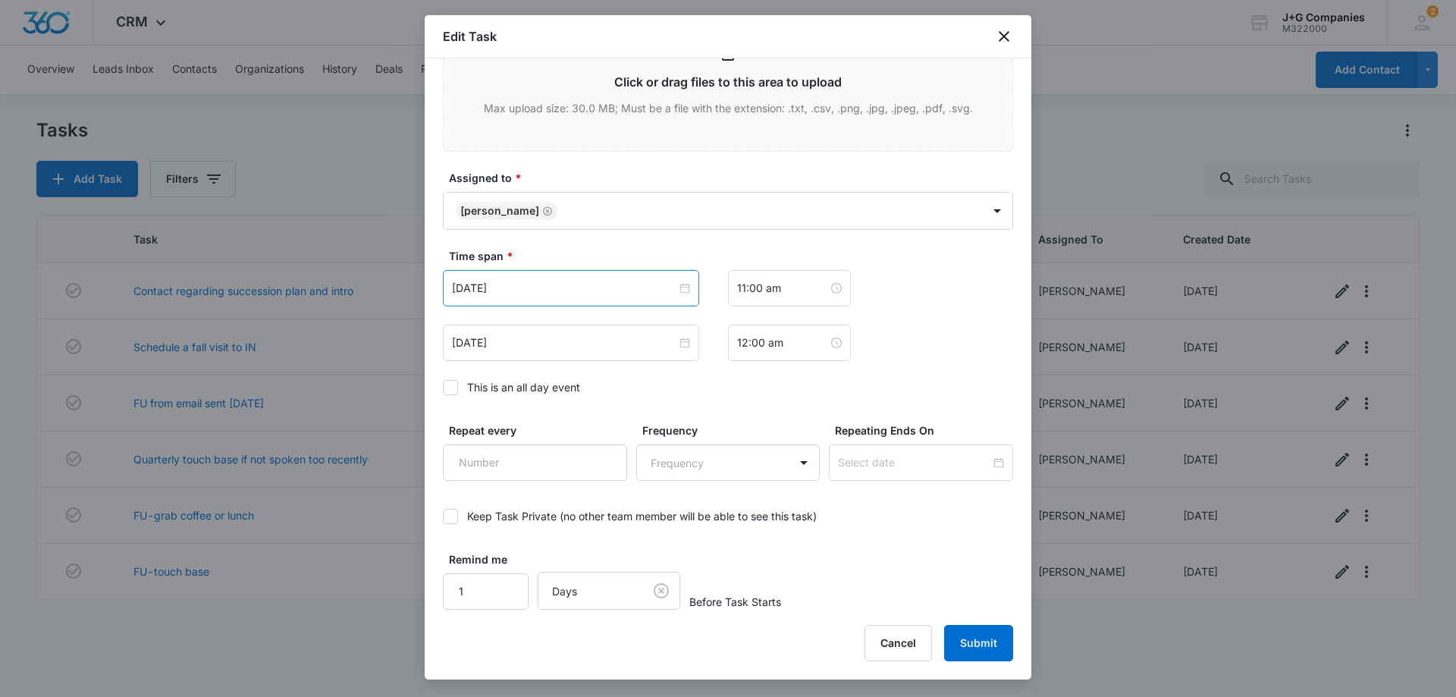
click at [686, 287] on div "[DATE]" at bounding box center [571, 288] width 256 height 36
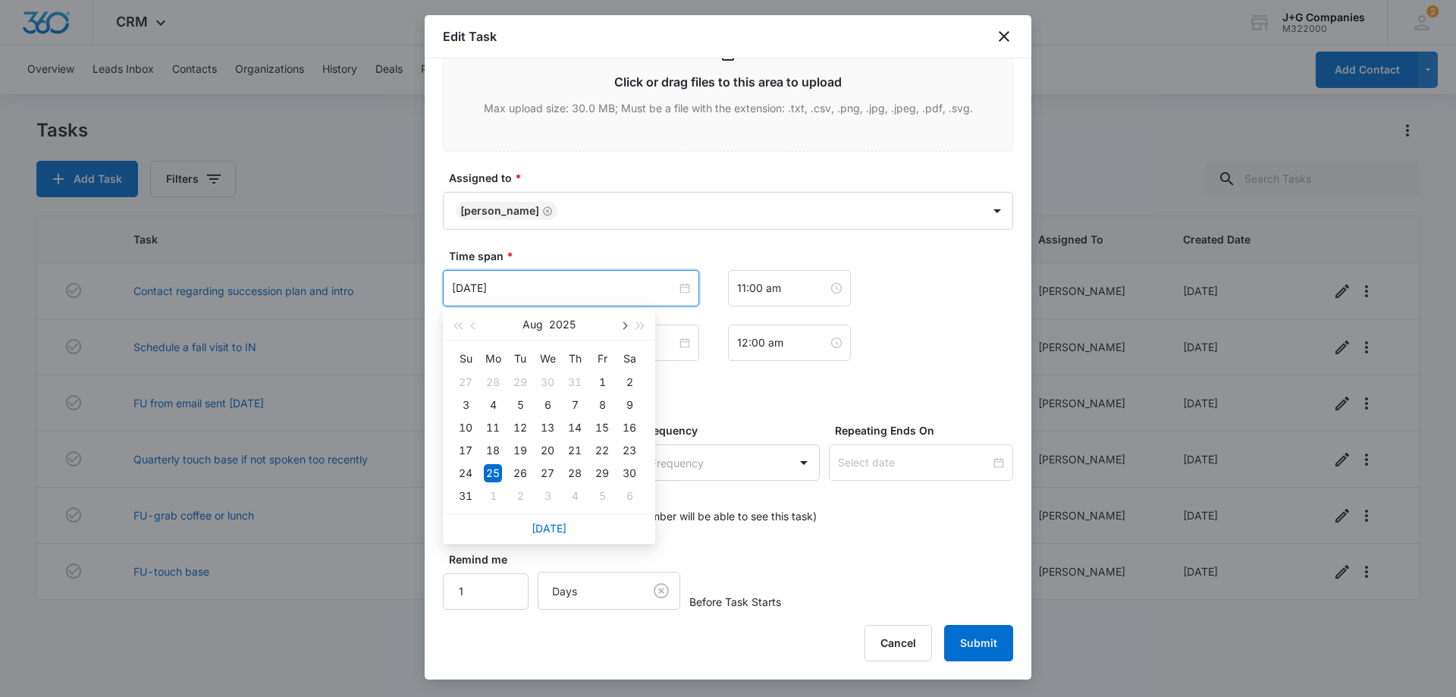
click at [627, 326] on button "button" at bounding box center [623, 324] width 17 height 30
click at [628, 326] on button "button" at bounding box center [623, 324] width 17 height 30
type input "[DATE]"
click at [575, 403] on div "9" at bounding box center [575, 405] width 18 height 18
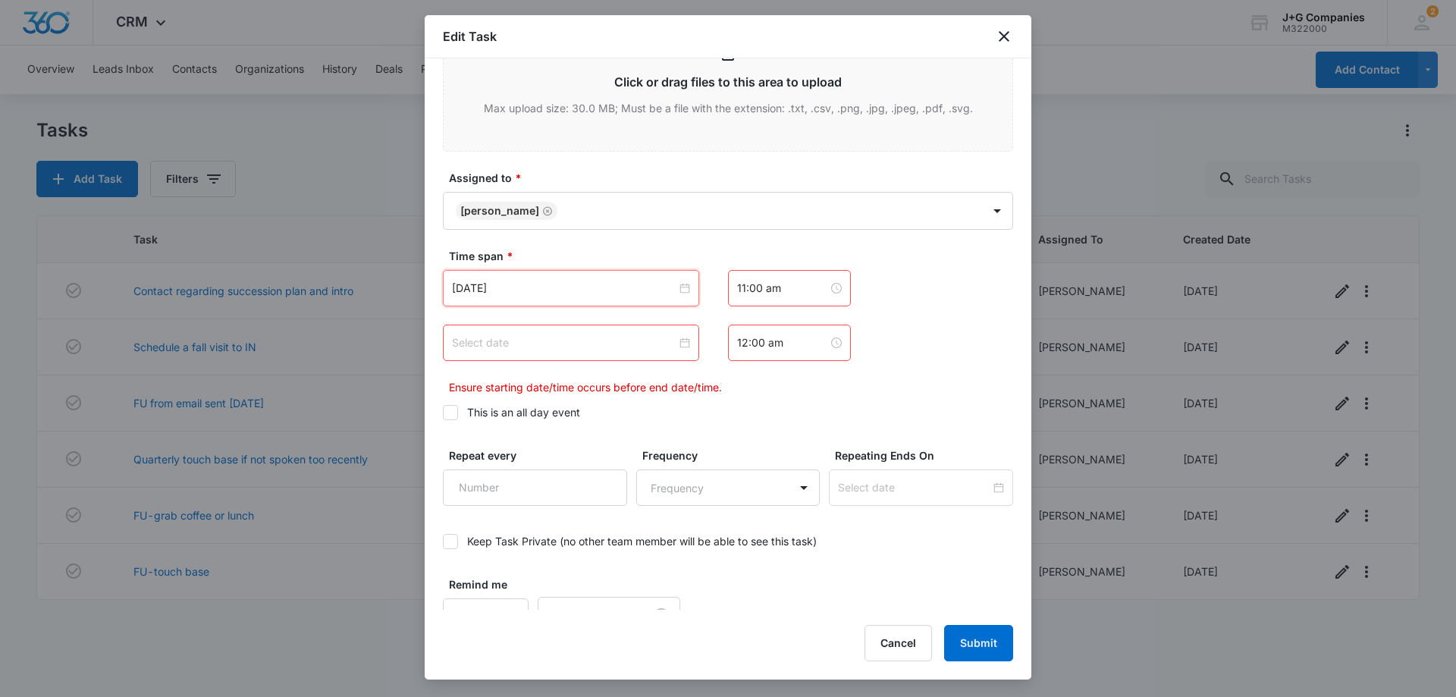
click at [625, 336] on input at bounding box center [564, 342] width 224 height 17
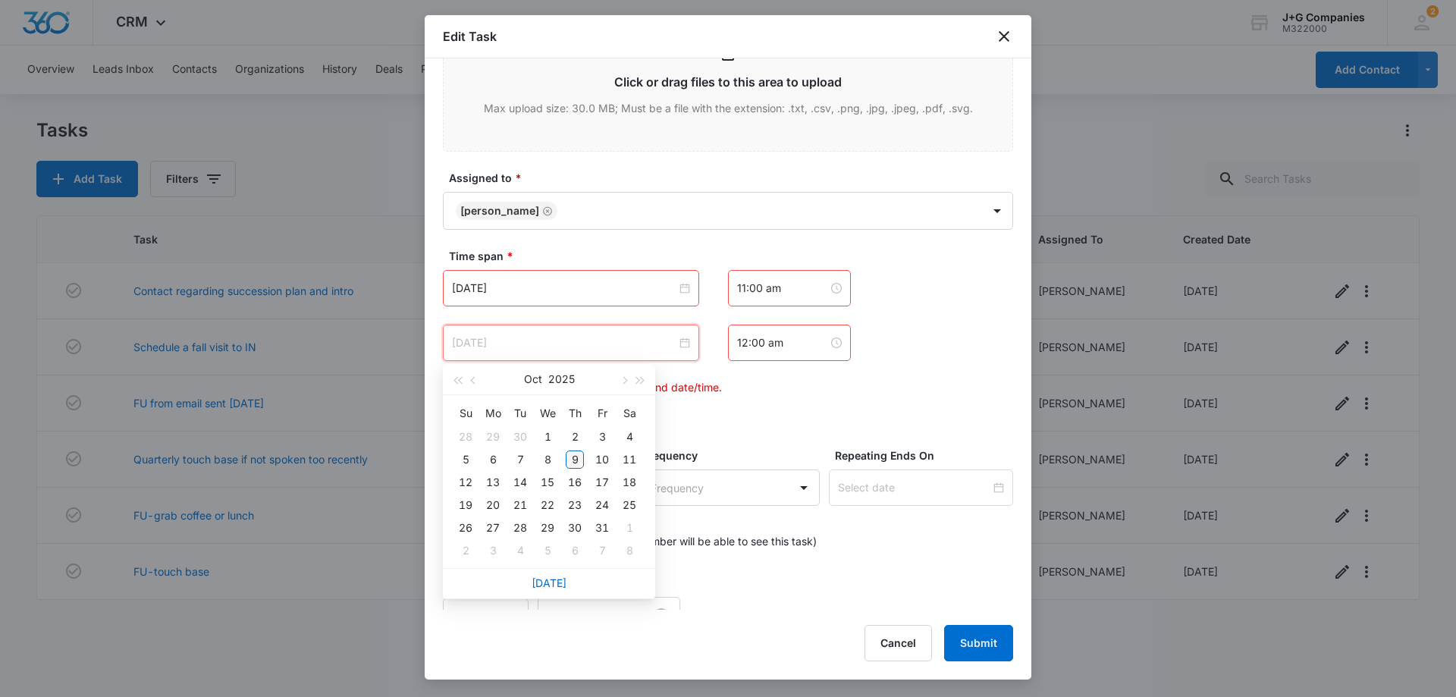
type input "[DATE]"
click at [575, 457] on div "9" at bounding box center [575, 459] width 18 height 18
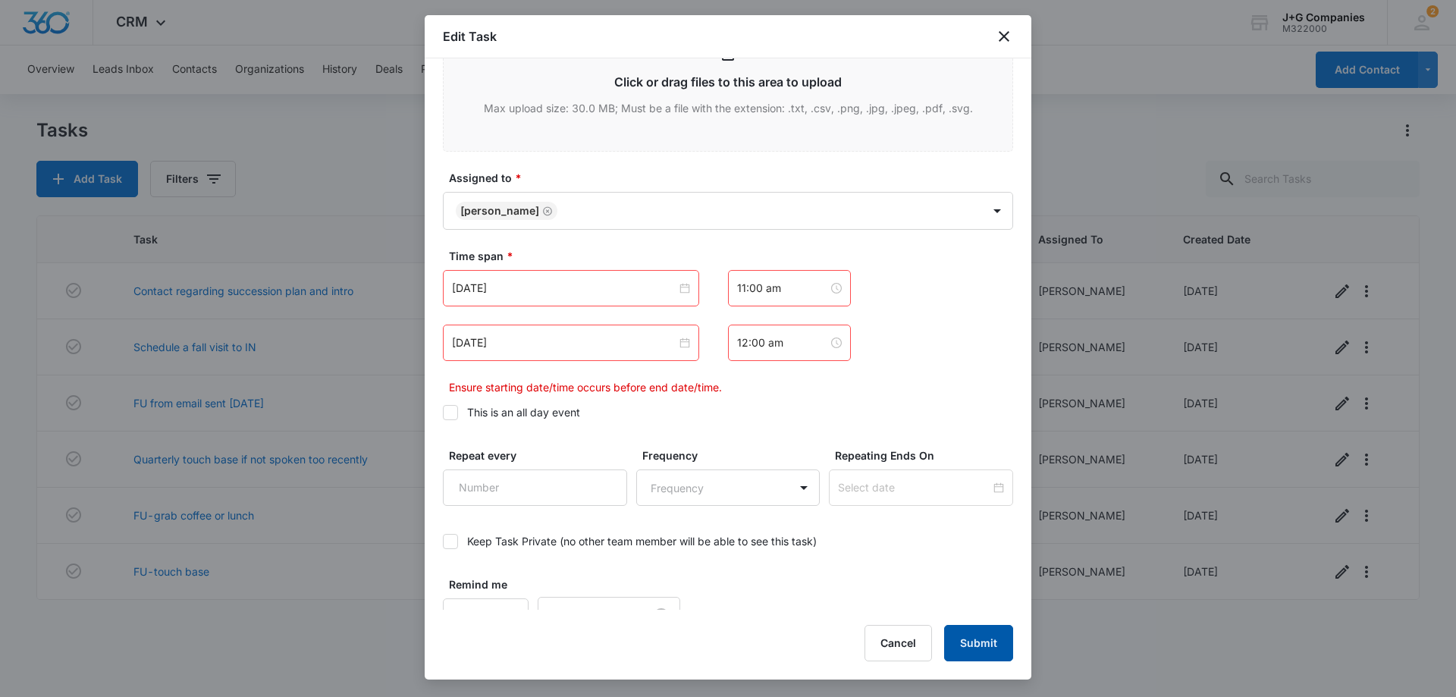
click at [995, 638] on button "Submit" at bounding box center [978, 643] width 69 height 36
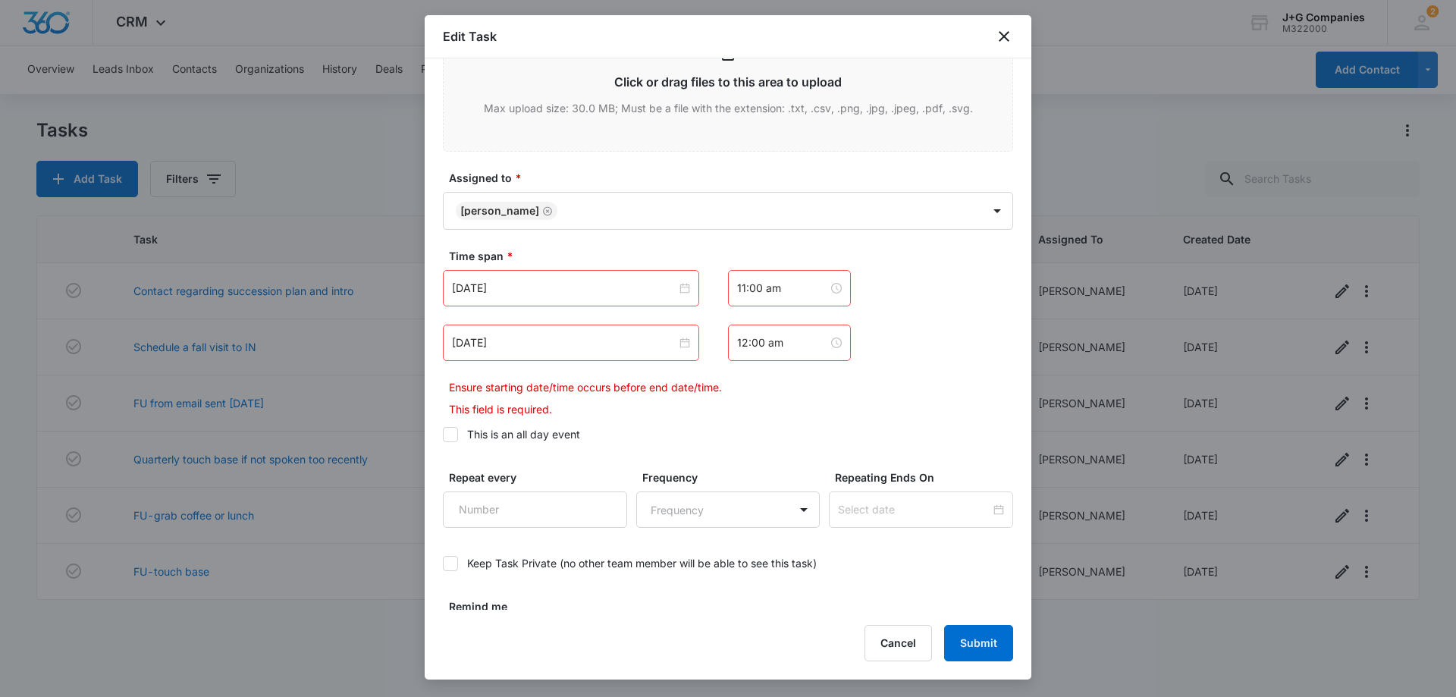
click at [454, 436] on icon at bounding box center [451, 435] width 14 height 14
click at [443, 434] on input "This is an all day event" at bounding box center [443, 434] width 0 height 0
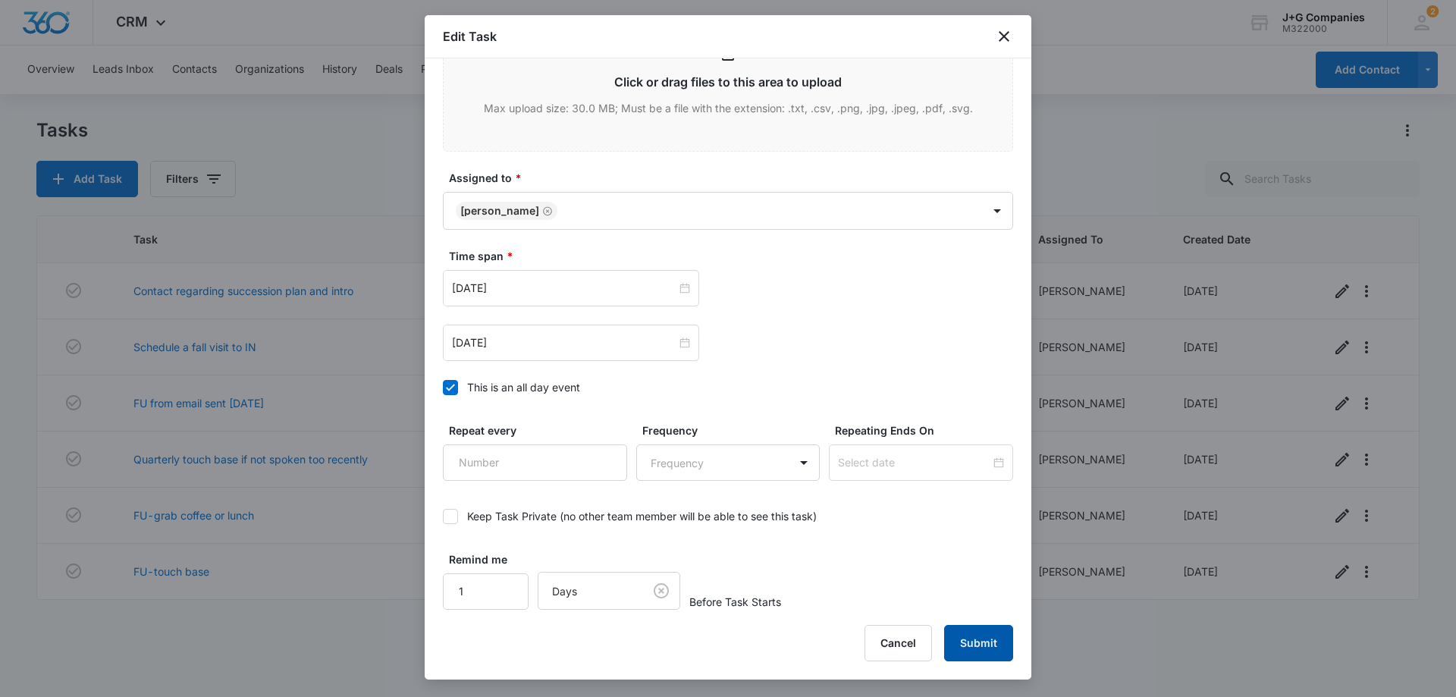
click at [991, 643] on button "Submit" at bounding box center [978, 643] width 69 height 36
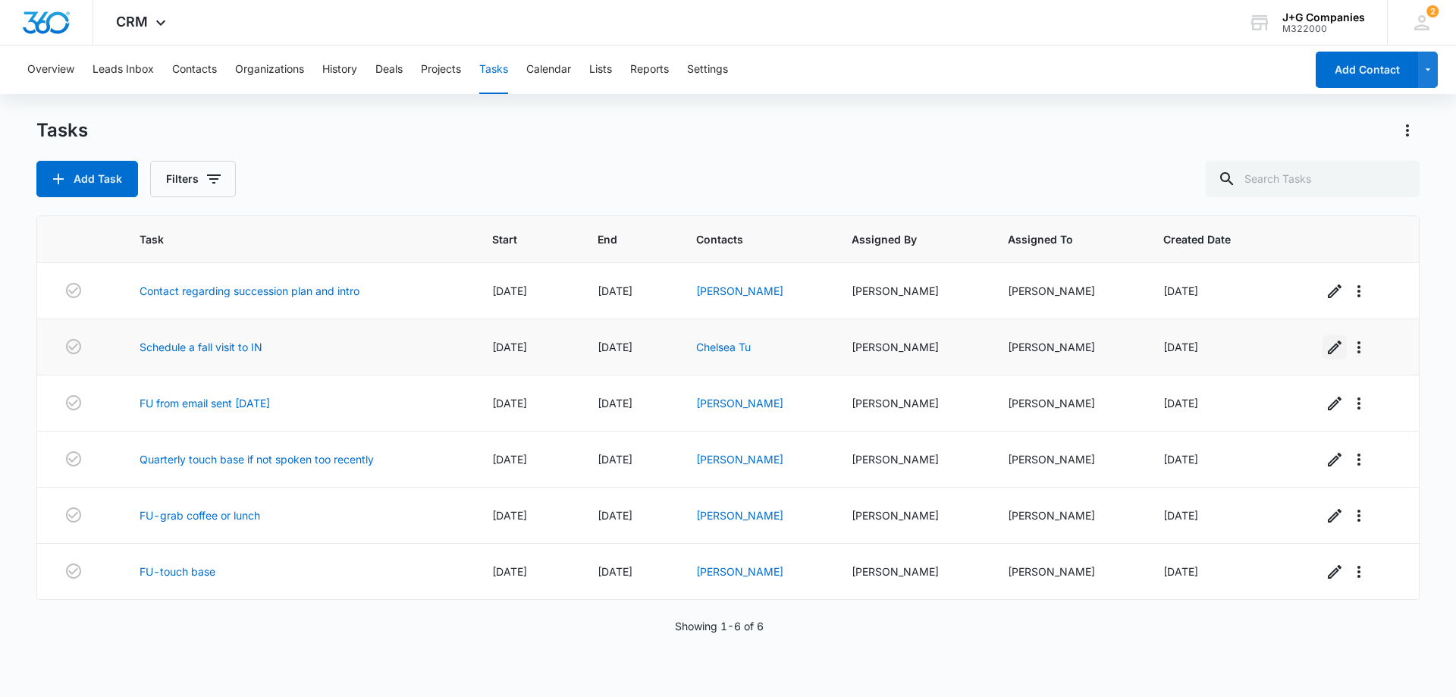
click at [1326, 346] on icon "button" at bounding box center [1334, 347] width 18 height 18
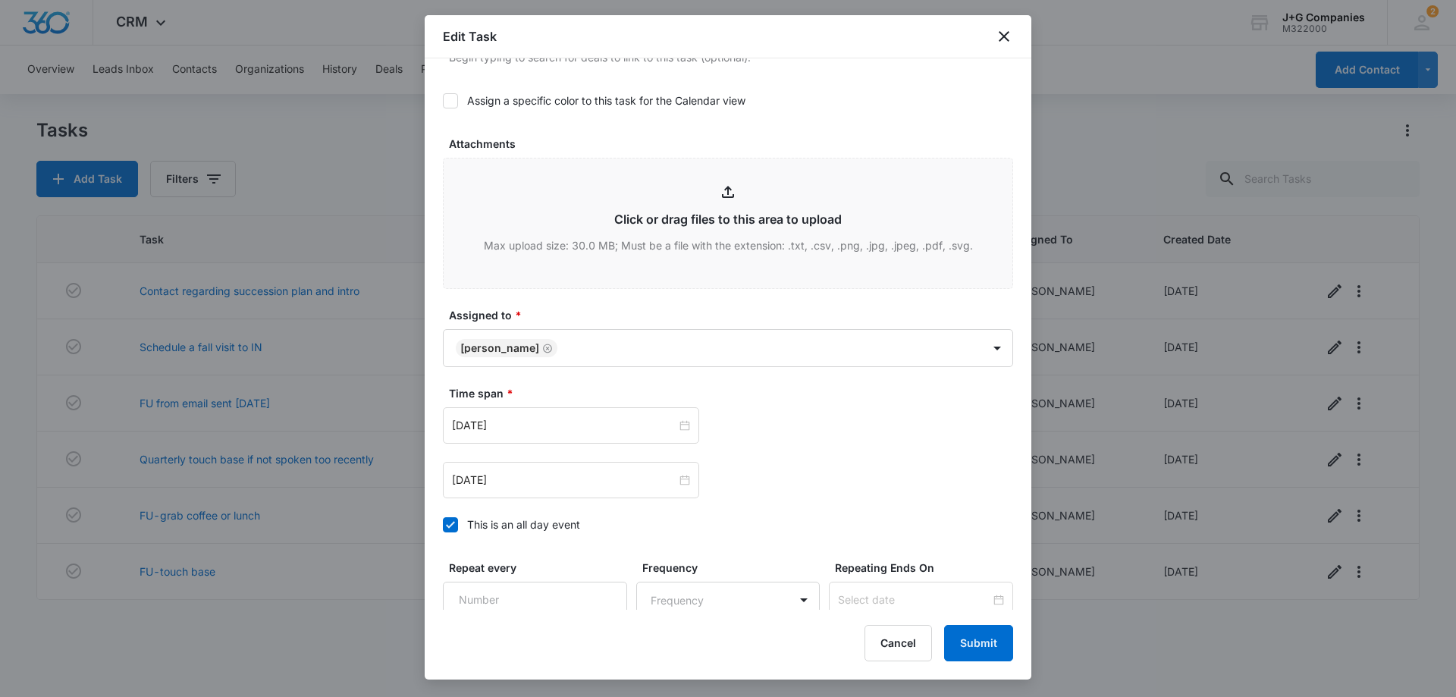
scroll to position [607, 0]
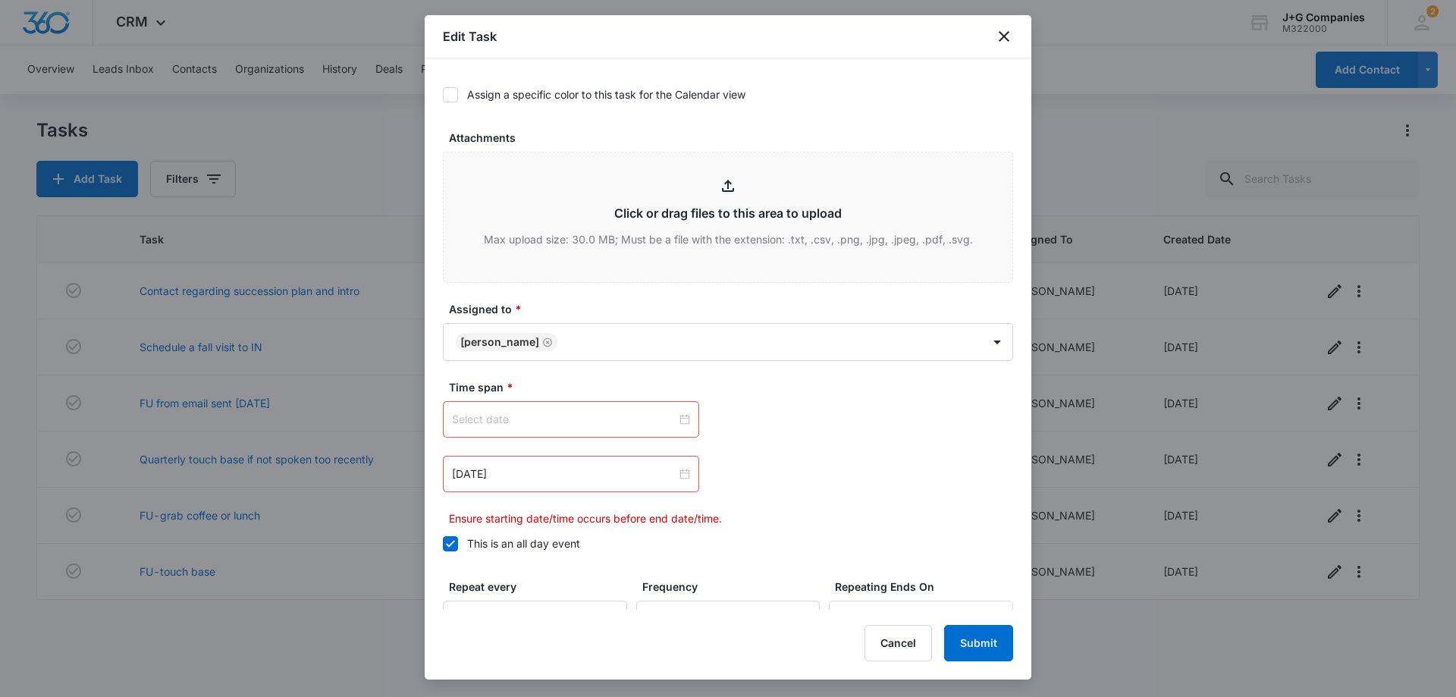
click at [605, 412] on input at bounding box center [564, 419] width 224 height 17
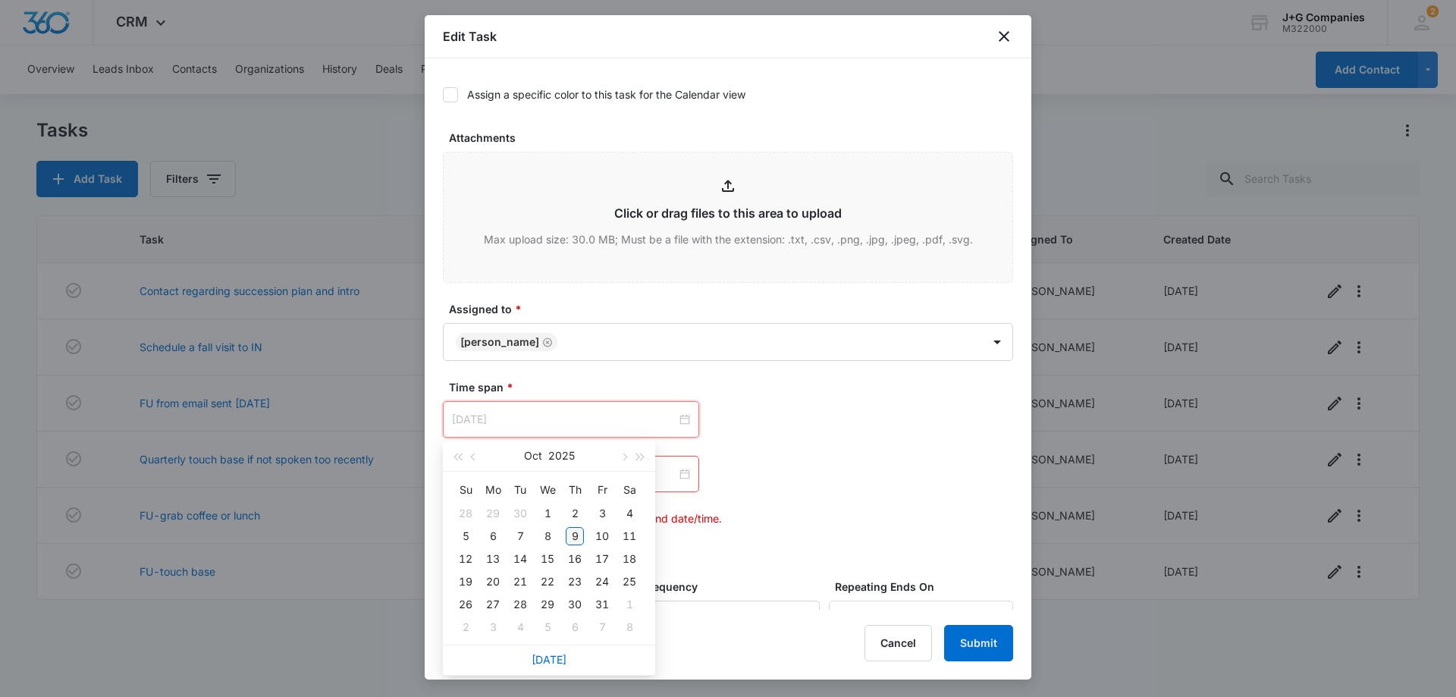
type input "[DATE]"
click at [572, 537] on div "9" at bounding box center [575, 536] width 18 height 18
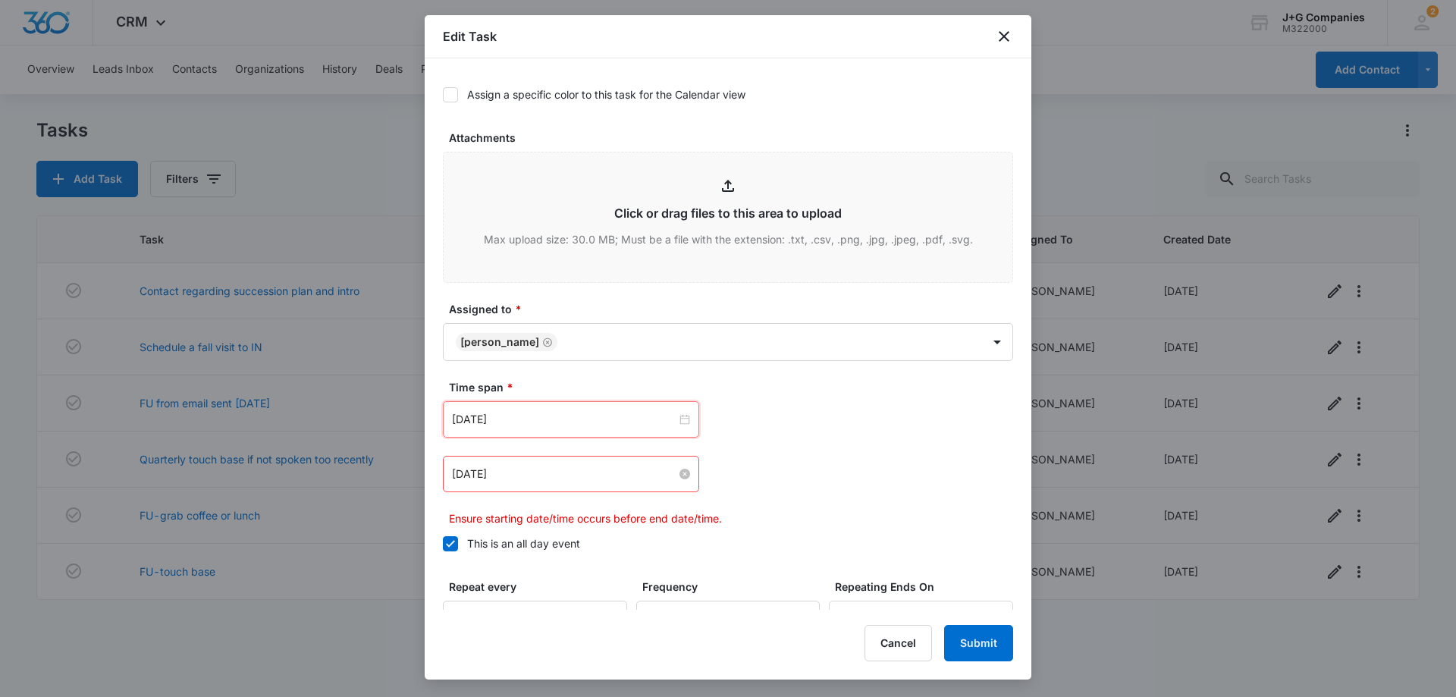
click at [549, 471] on input "[DATE]" at bounding box center [564, 474] width 224 height 17
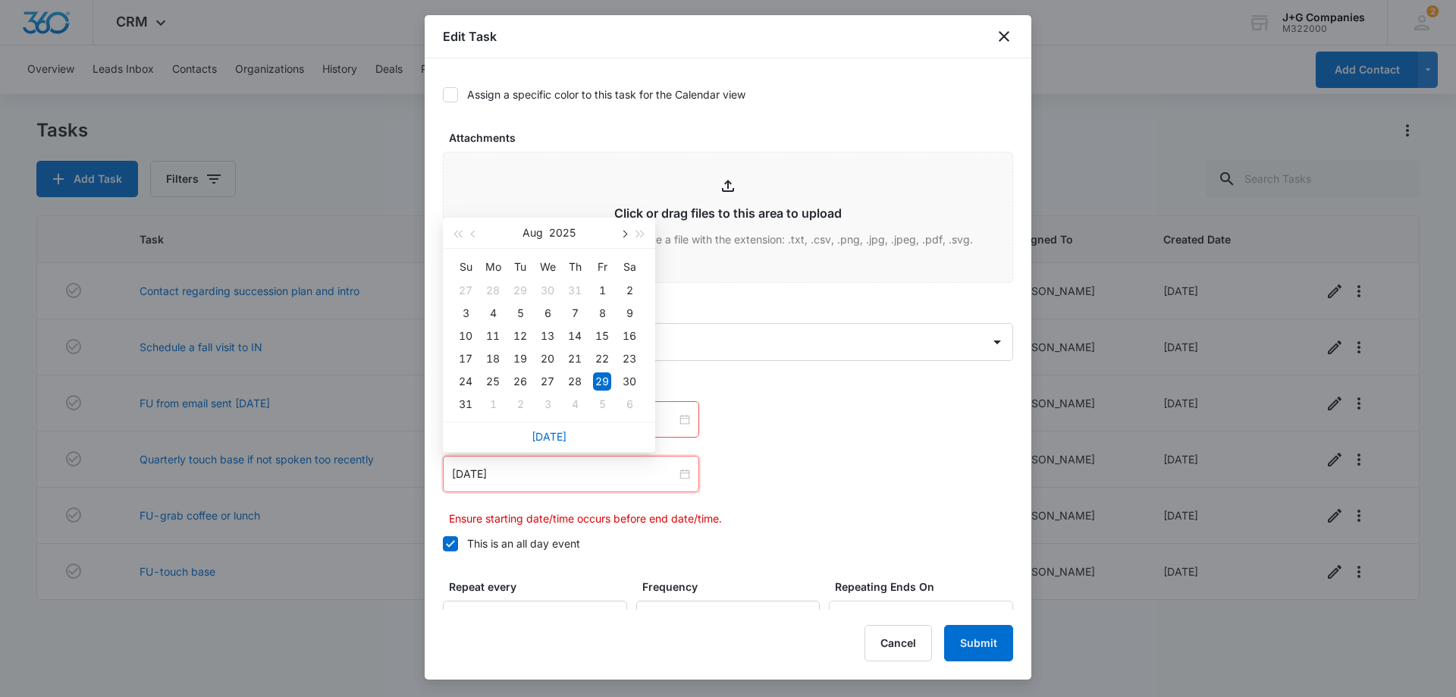
click at [622, 234] on span "button" at bounding box center [623, 234] width 8 height 8
type input "[DATE]"
click at [516, 314] on div "9" at bounding box center [520, 313] width 18 height 18
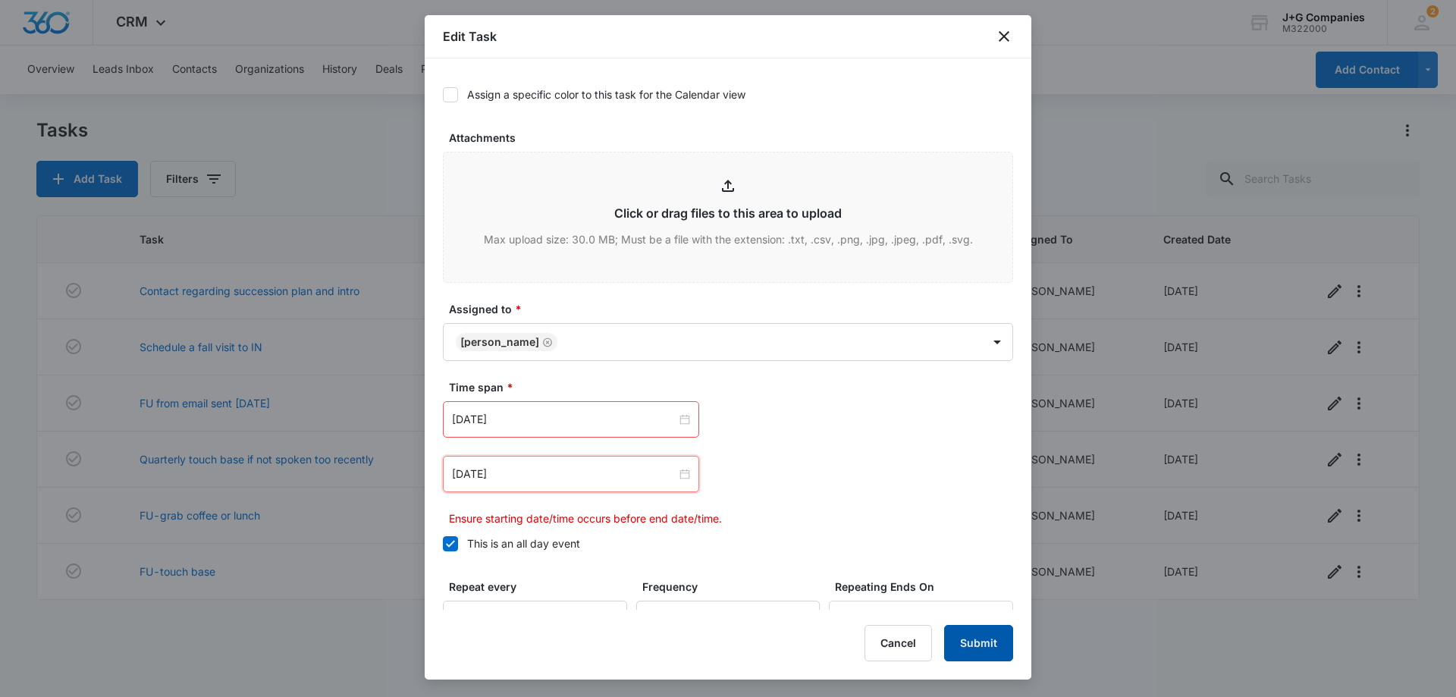
click at [974, 634] on button "Submit" at bounding box center [978, 643] width 69 height 36
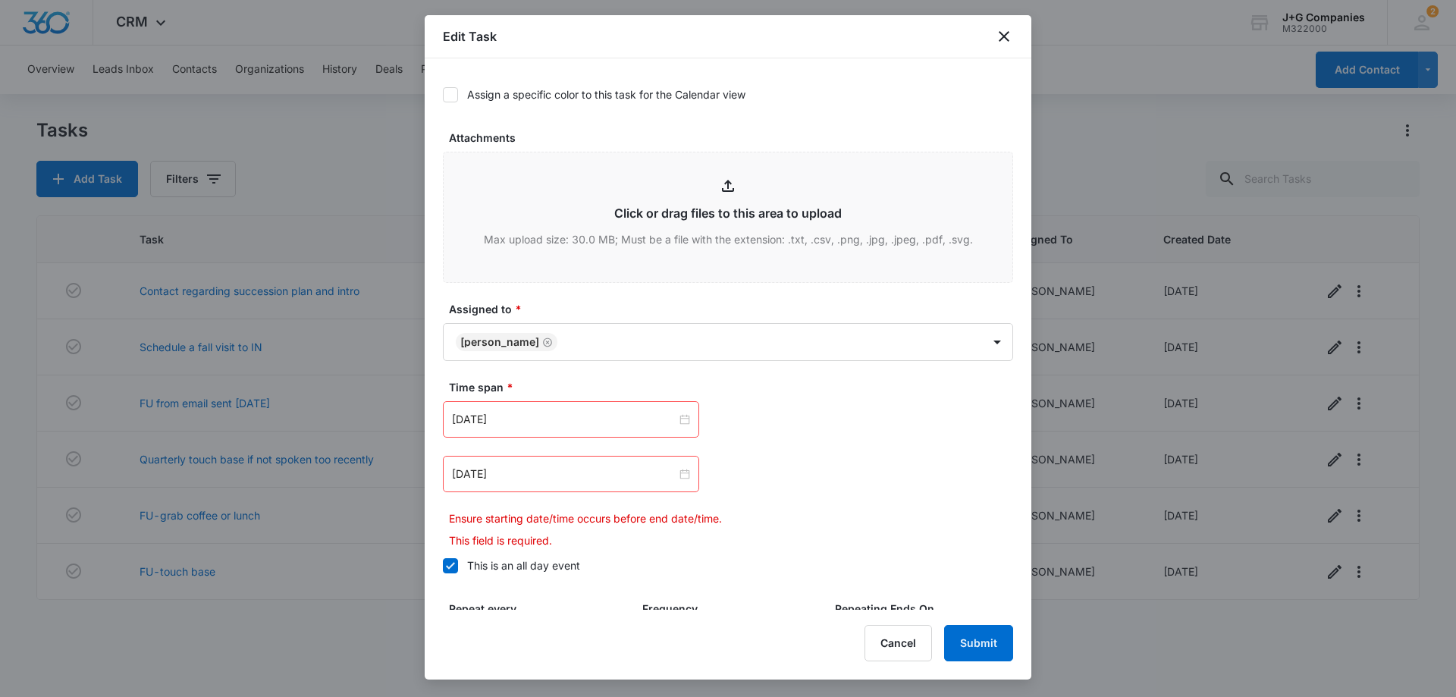
click at [447, 563] on icon at bounding box center [451, 566] width 14 height 14
click at [443, 566] on input "This is an all day event" at bounding box center [443, 566] width 0 height 0
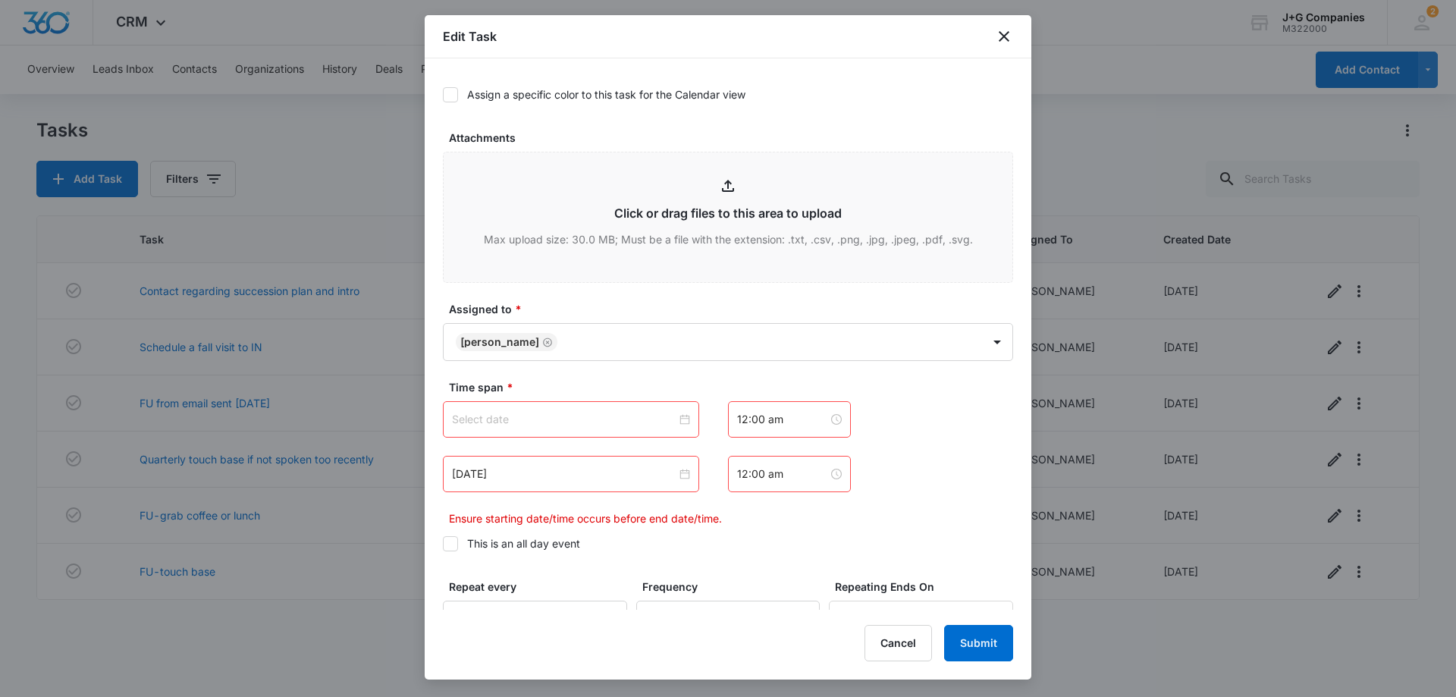
click at [559, 422] on input at bounding box center [564, 419] width 224 height 17
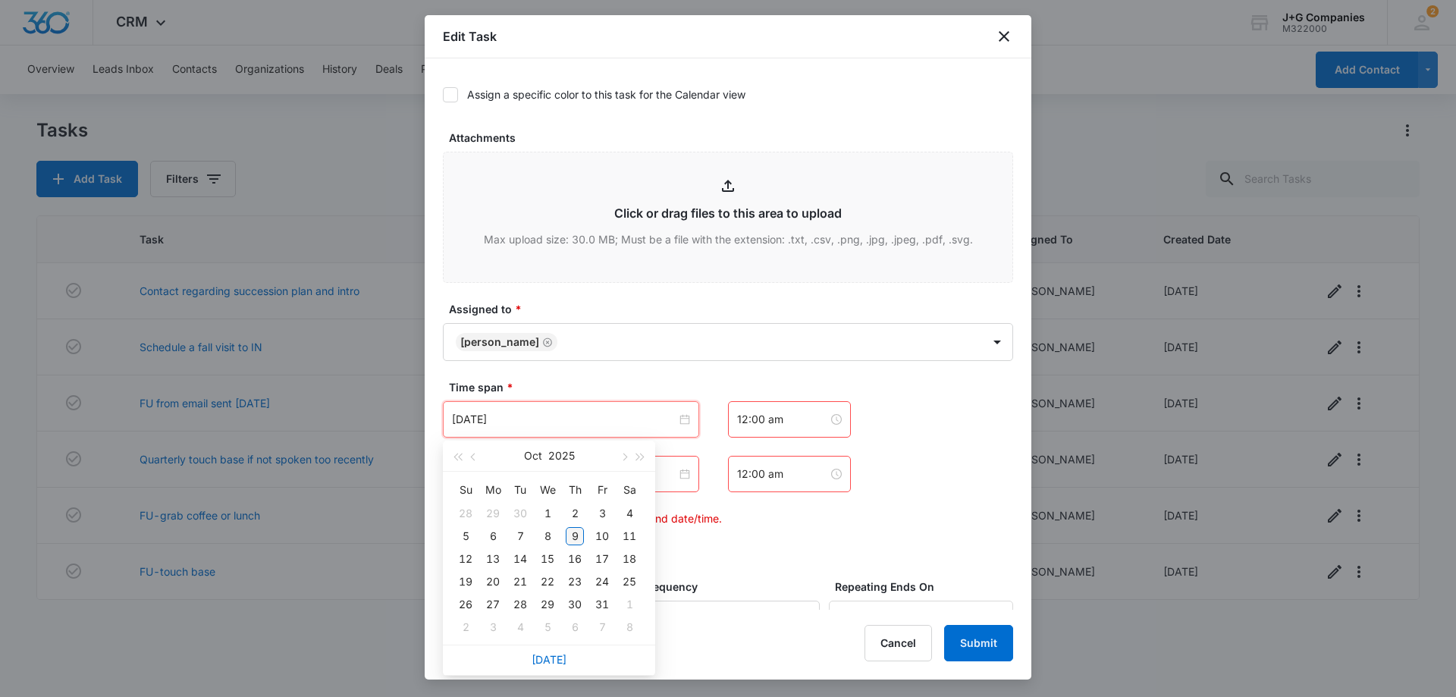
type input "[DATE]"
click at [575, 534] on div "9" at bounding box center [575, 536] width 18 height 18
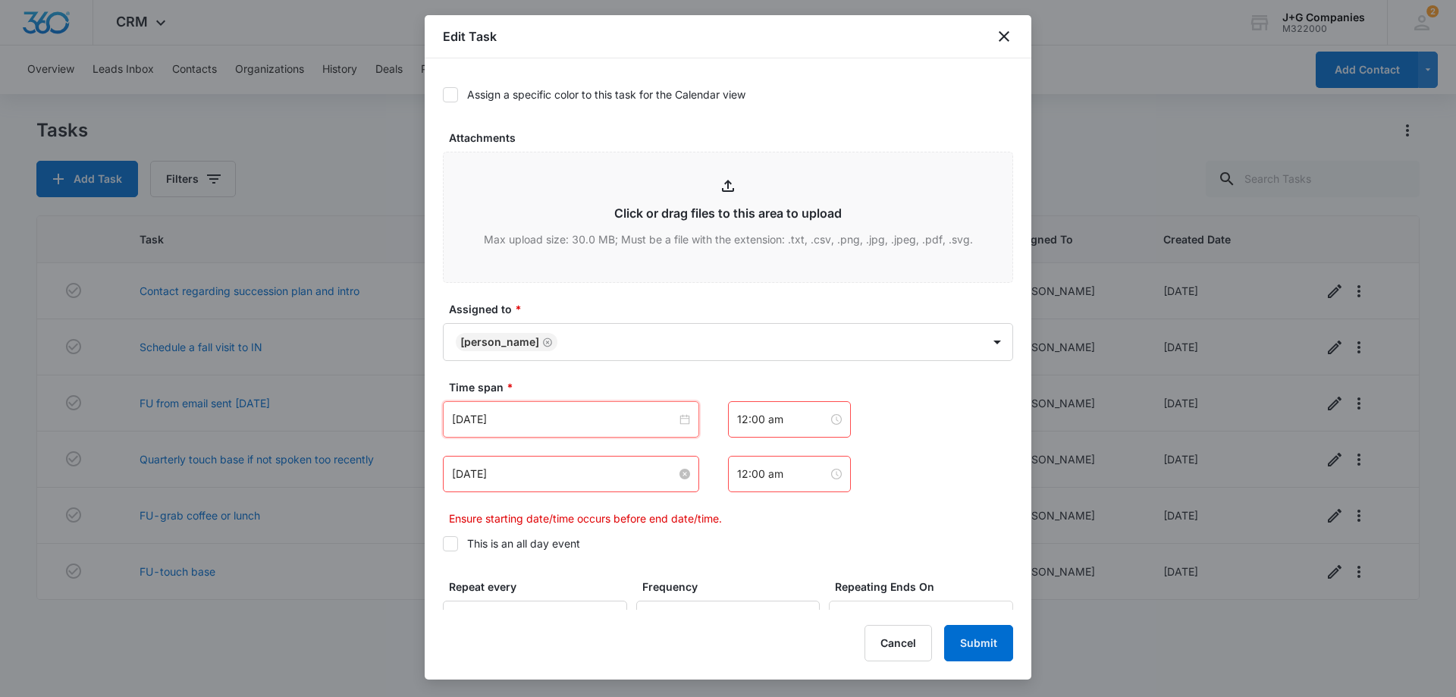
click at [658, 474] on input "[DATE]" at bounding box center [564, 474] width 224 height 17
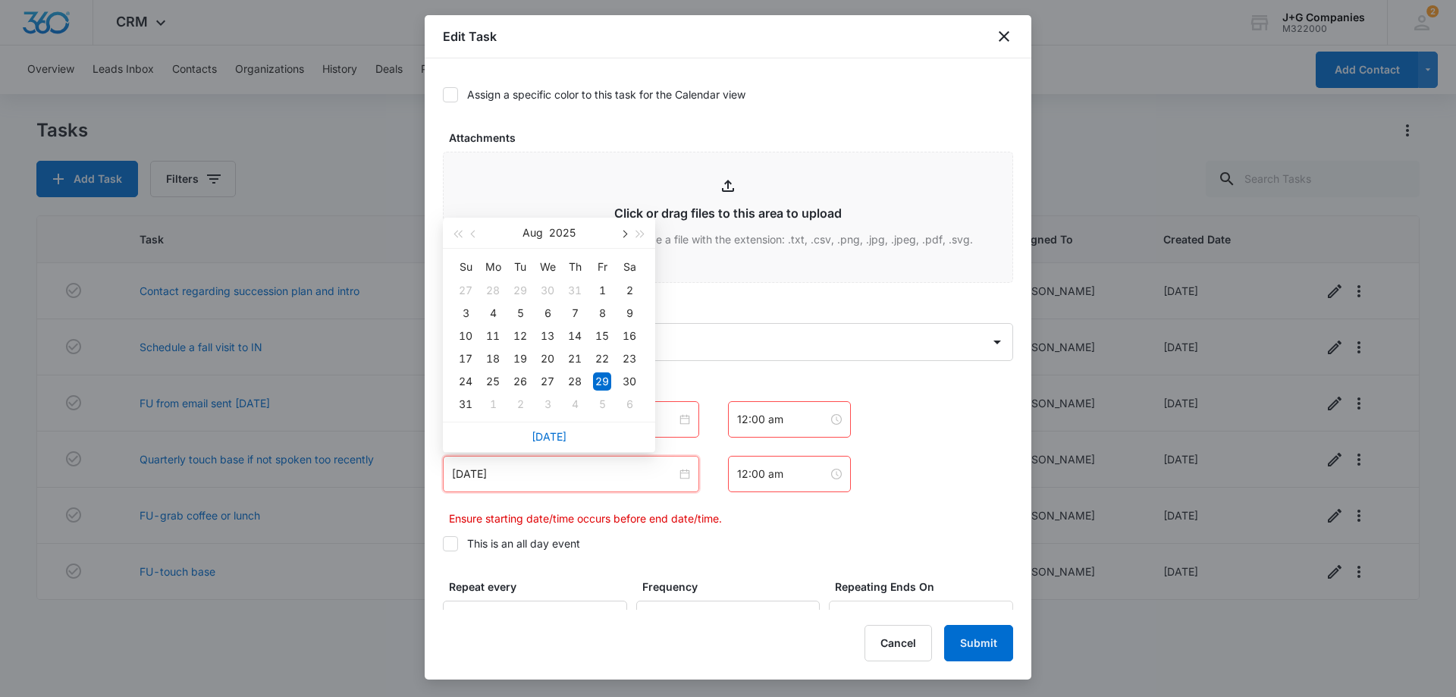
click at [626, 233] on span "button" at bounding box center [623, 234] width 8 height 8
type input "[DATE]"
click at [578, 307] on div "9" at bounding box center [575, 313] width 18 height 18
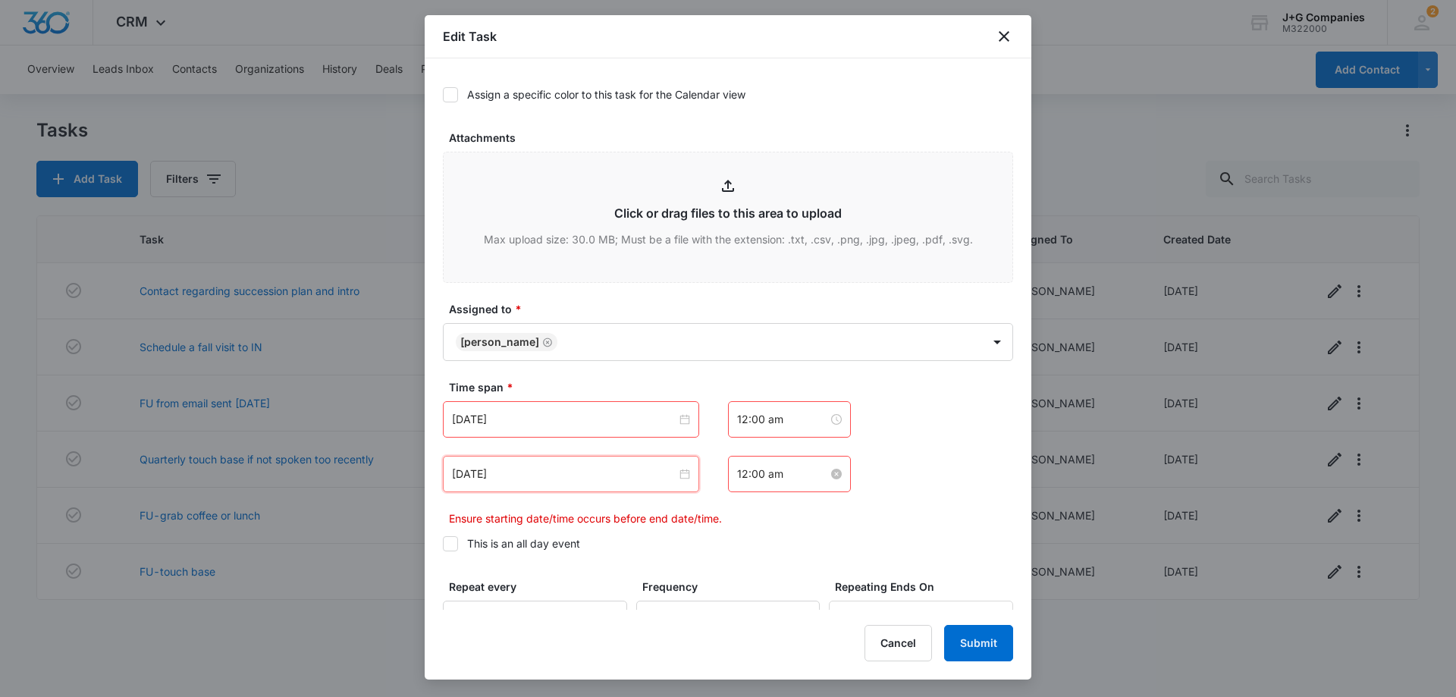
click at [811, 475] on input "12:00 am" at bounding box center [782, 474] width 91 height 17
click at [782, 346] on div "04" at bounding box center [786, 344] width 42 height 21
type input "12:04 am"
click at [829, 430] on span "OK" at bounding box center [826, 435] width 15 height 17
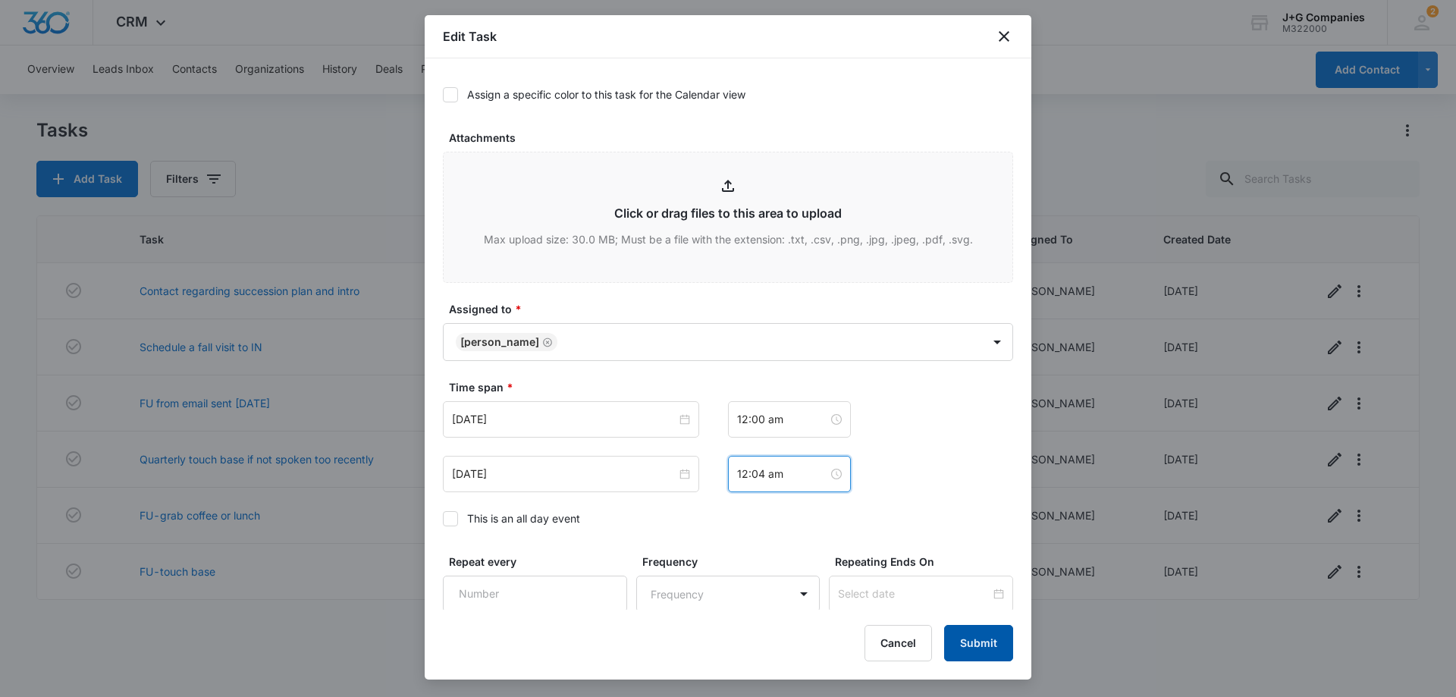
click at [977, 640] on button "Submit" at bounding box center [978, 643] width 69 height 36
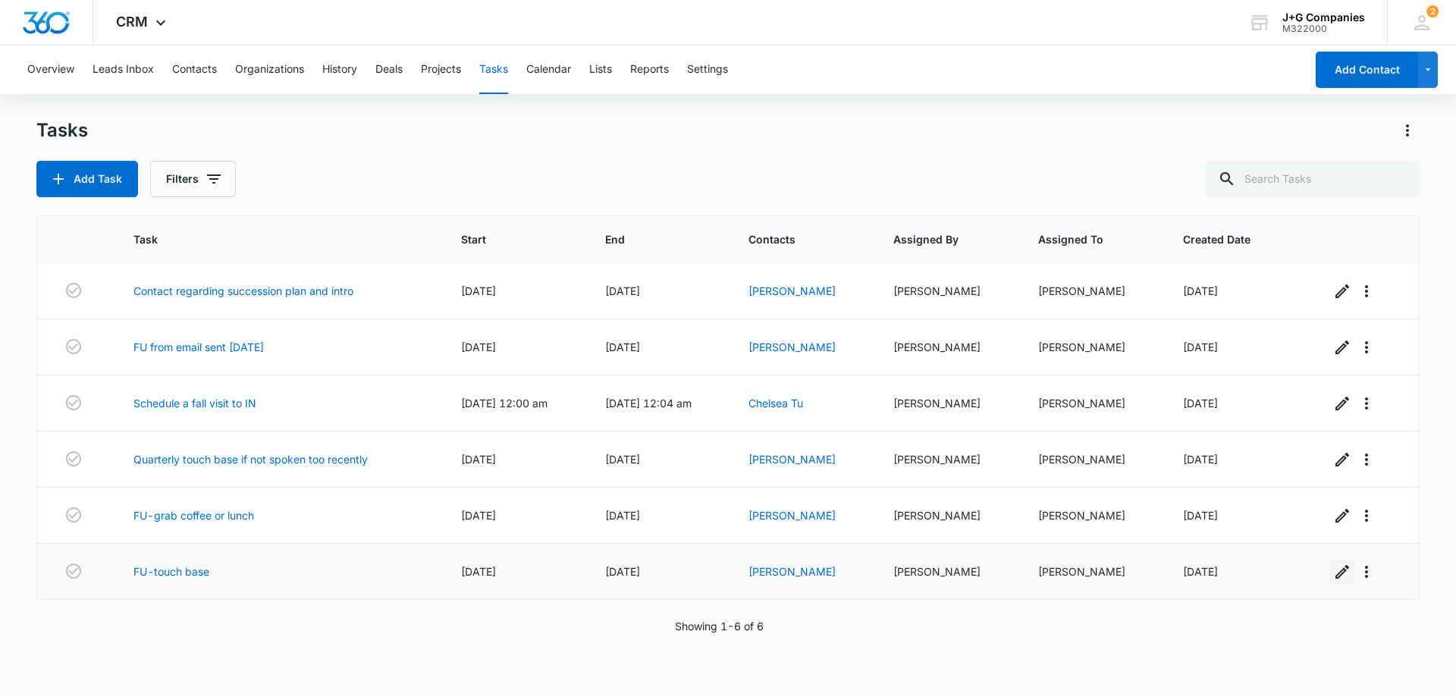
click at [1333, 569] on icon "button" at bounding box center [1342, 572] width 18 height 18
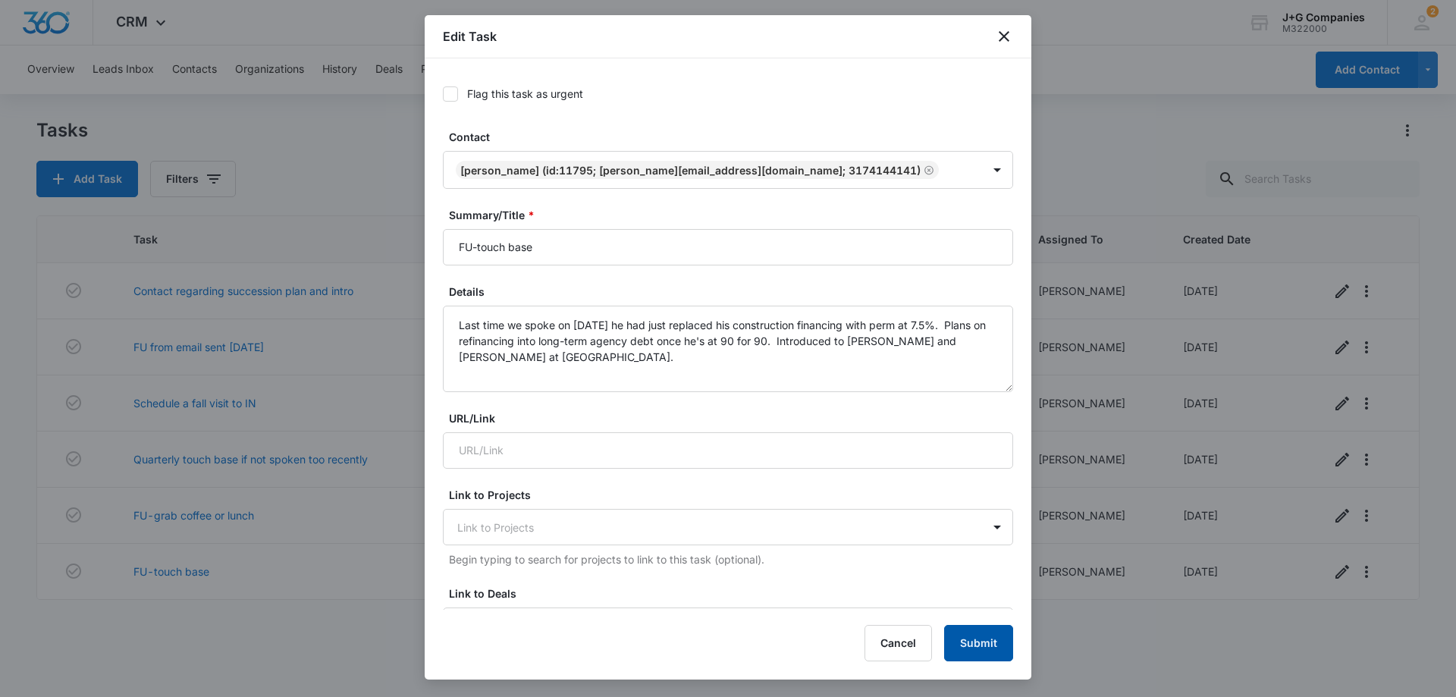
click at [996, 641] on button "Submit" at bounding box center [978, 643] width 69 height 36
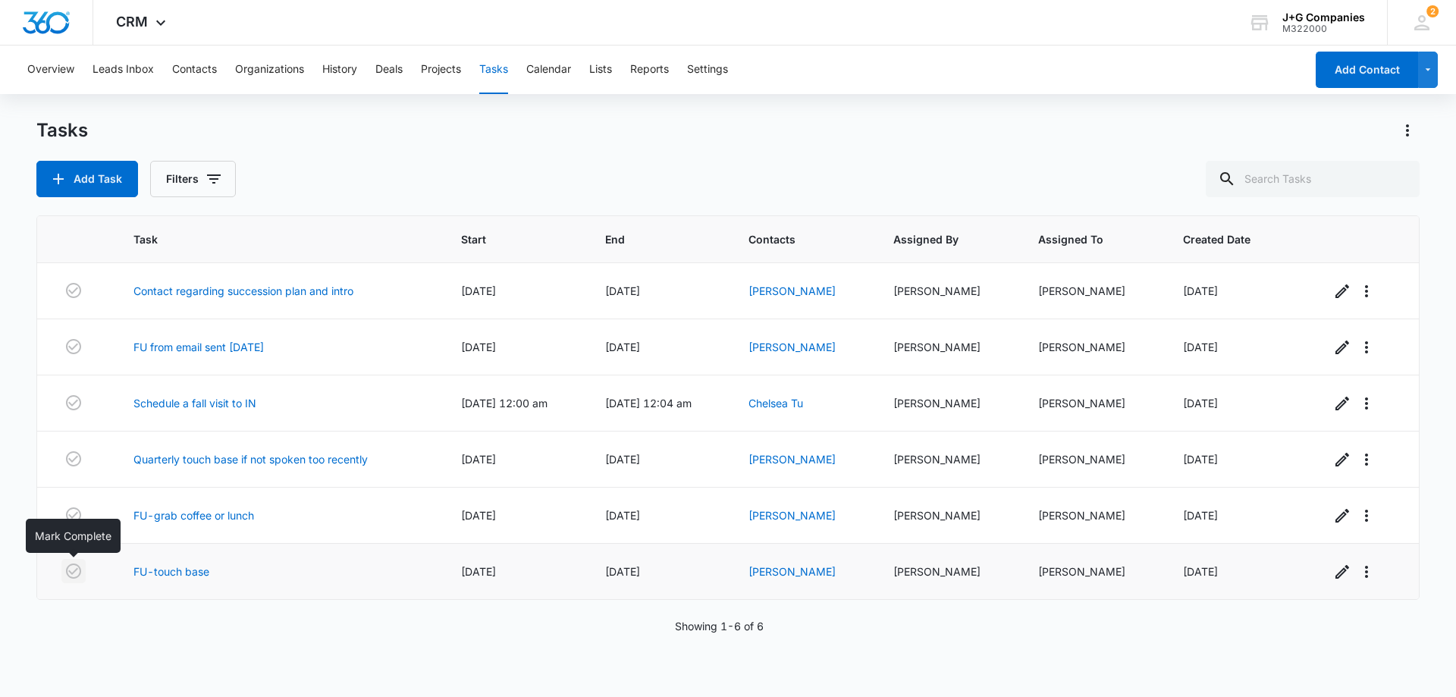
click at [71, 569] on icon "button" at bounding box center [73, 571] width 18 height 18
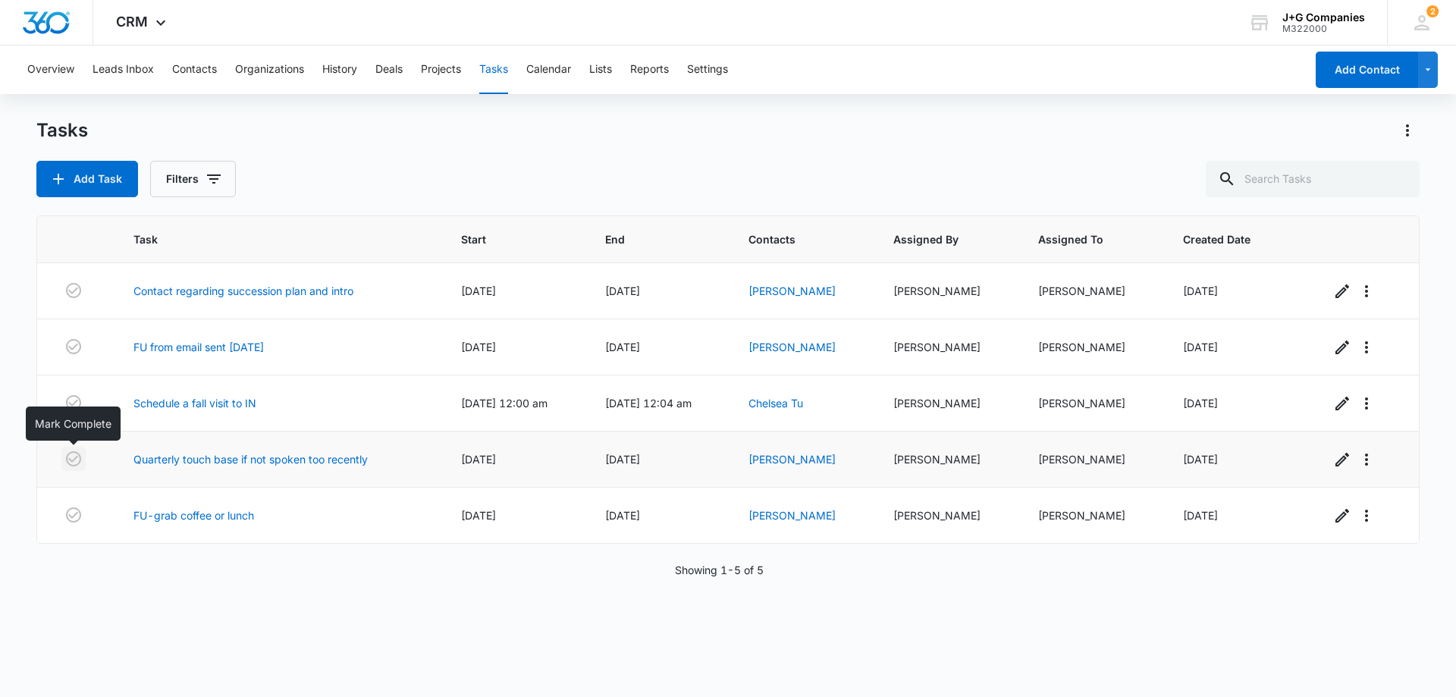
click at [74, 459] on icon "button" at bounding box center [73, 459] width 18 height 18
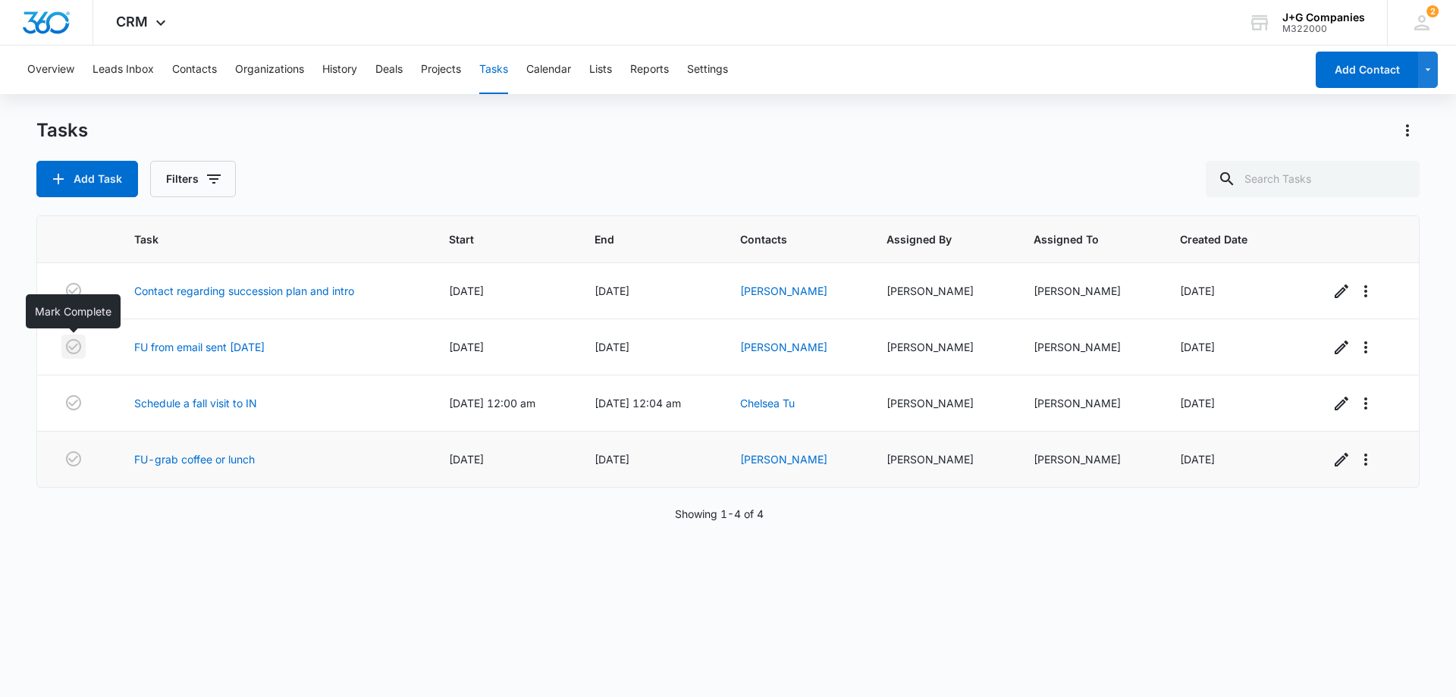
click at [68, 344] on icon "button" at bounding box center [73, 346] width 18 height 18
